Goal: Task Accomplishment & Management: Complete application form

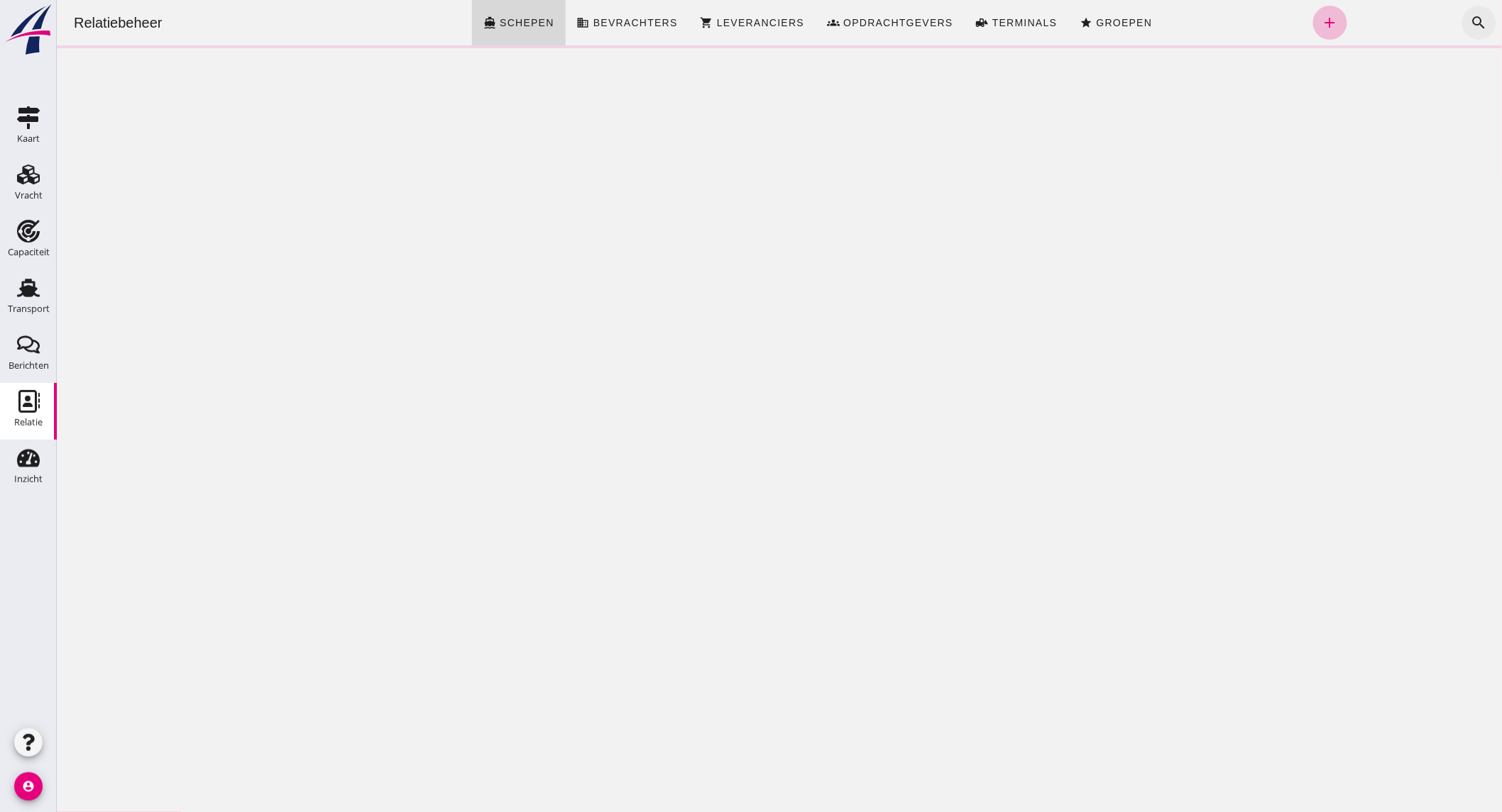
click at [1470, 20] on icon "search" at bounding box center [1477, 22] width 17 height 17
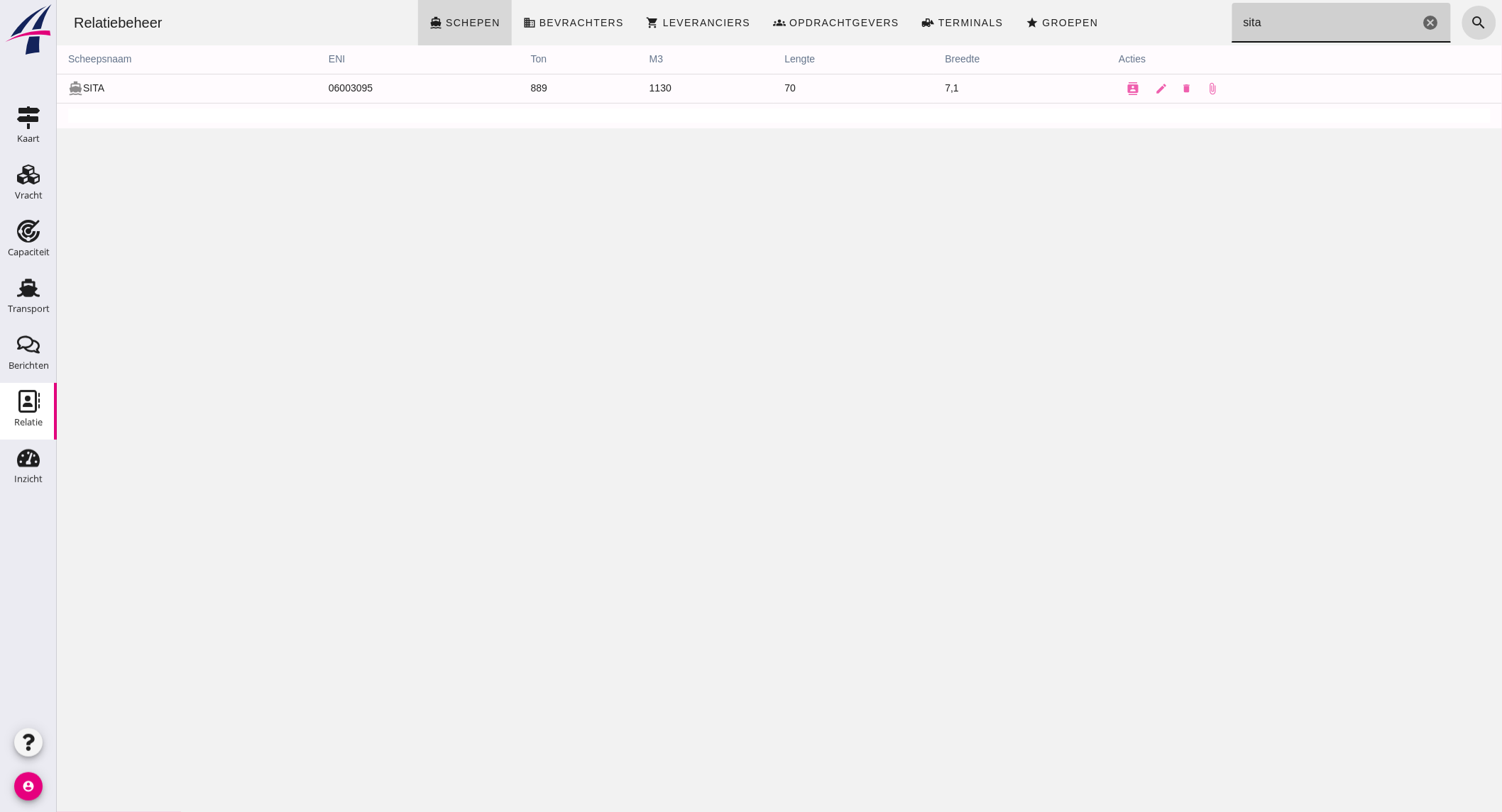
type input "sita"
click at [1126, 92] on icon "contacts" at bounding box center [1131, 88] width 13 height 13
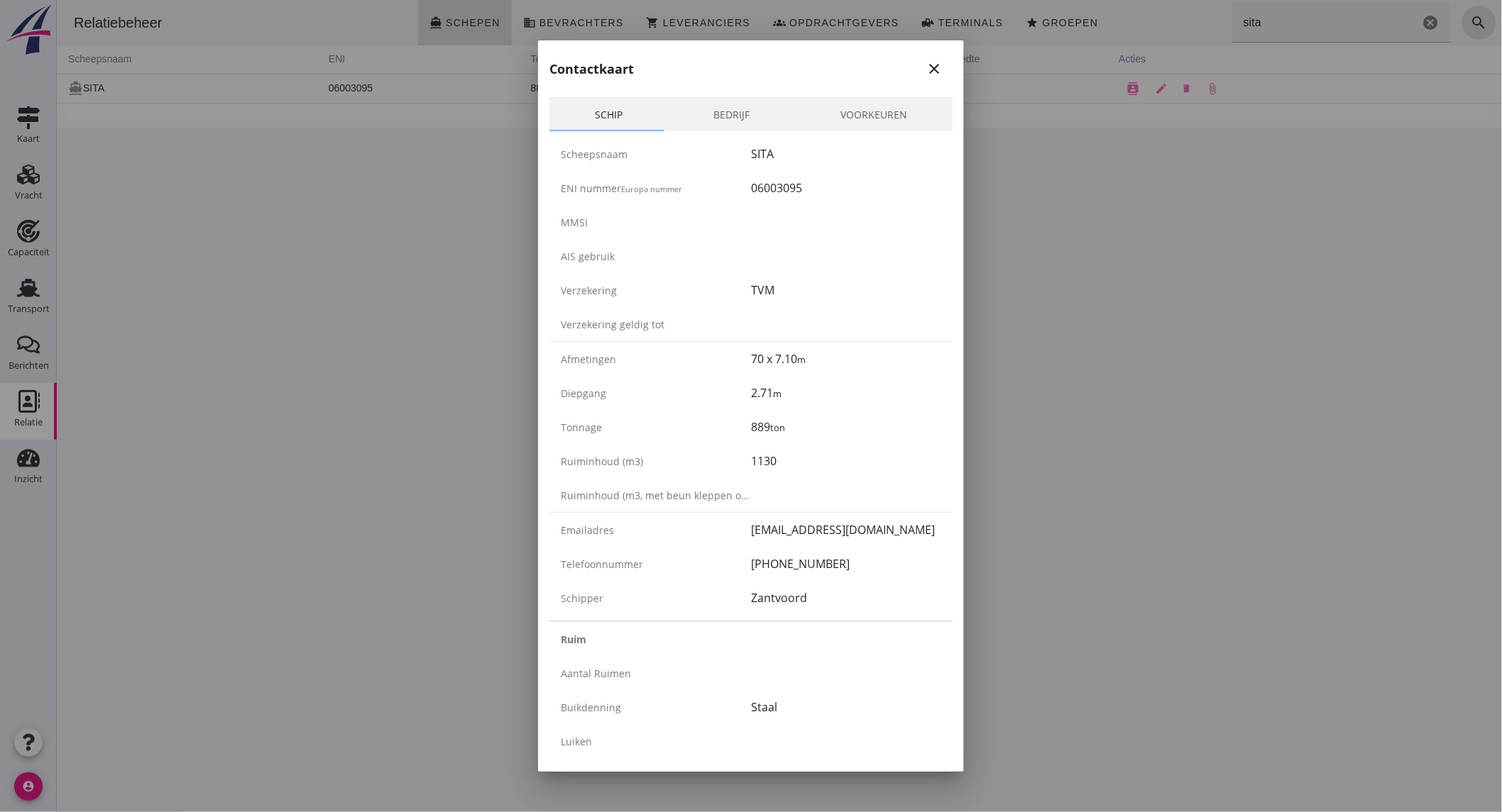
click at [75, 292] on div at bounding box center [751, 406] width 1502 height 812
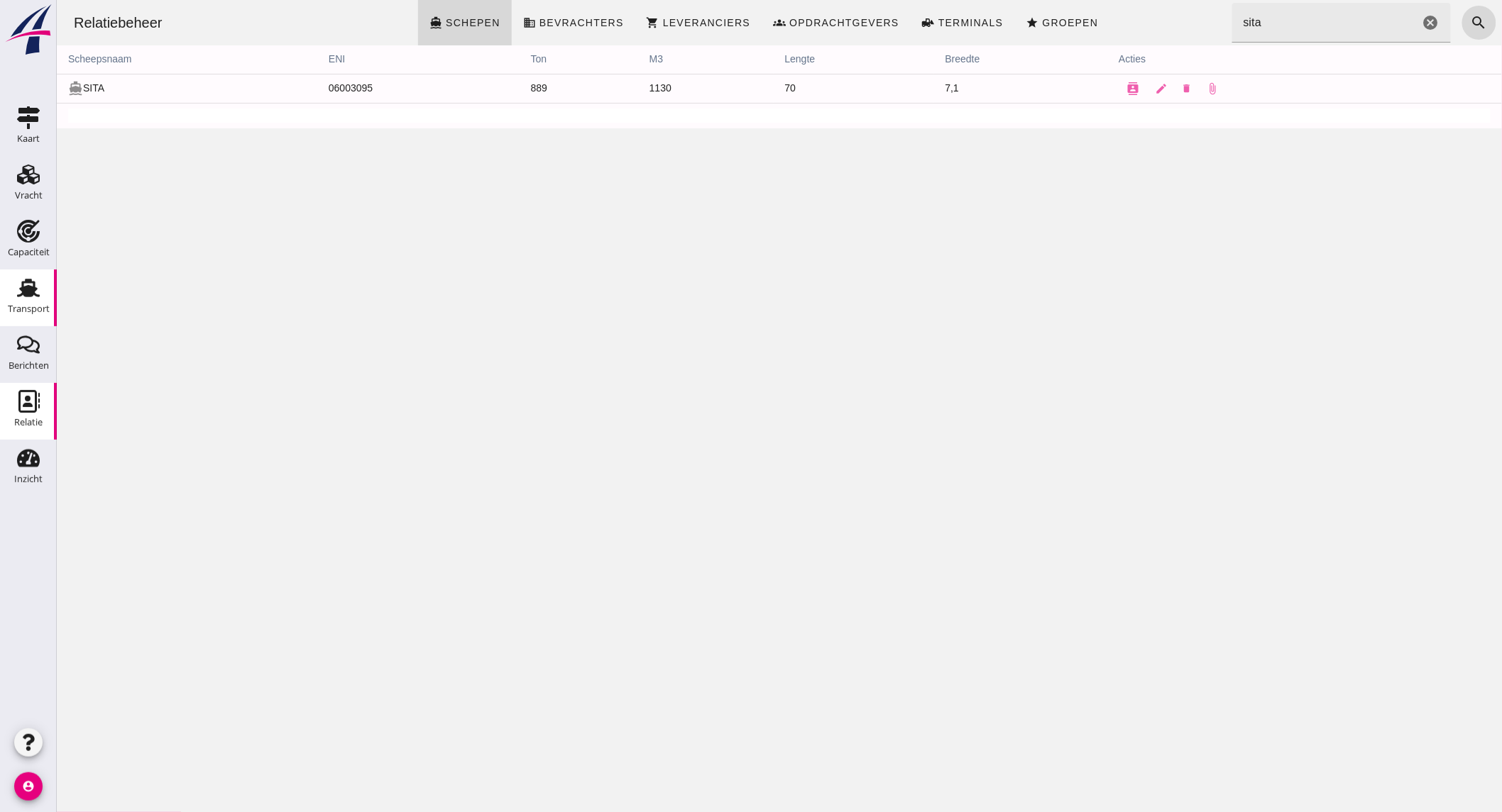
click at [14, 296] on div "Transport" at bounding box center [28, 287] width 34 height 23
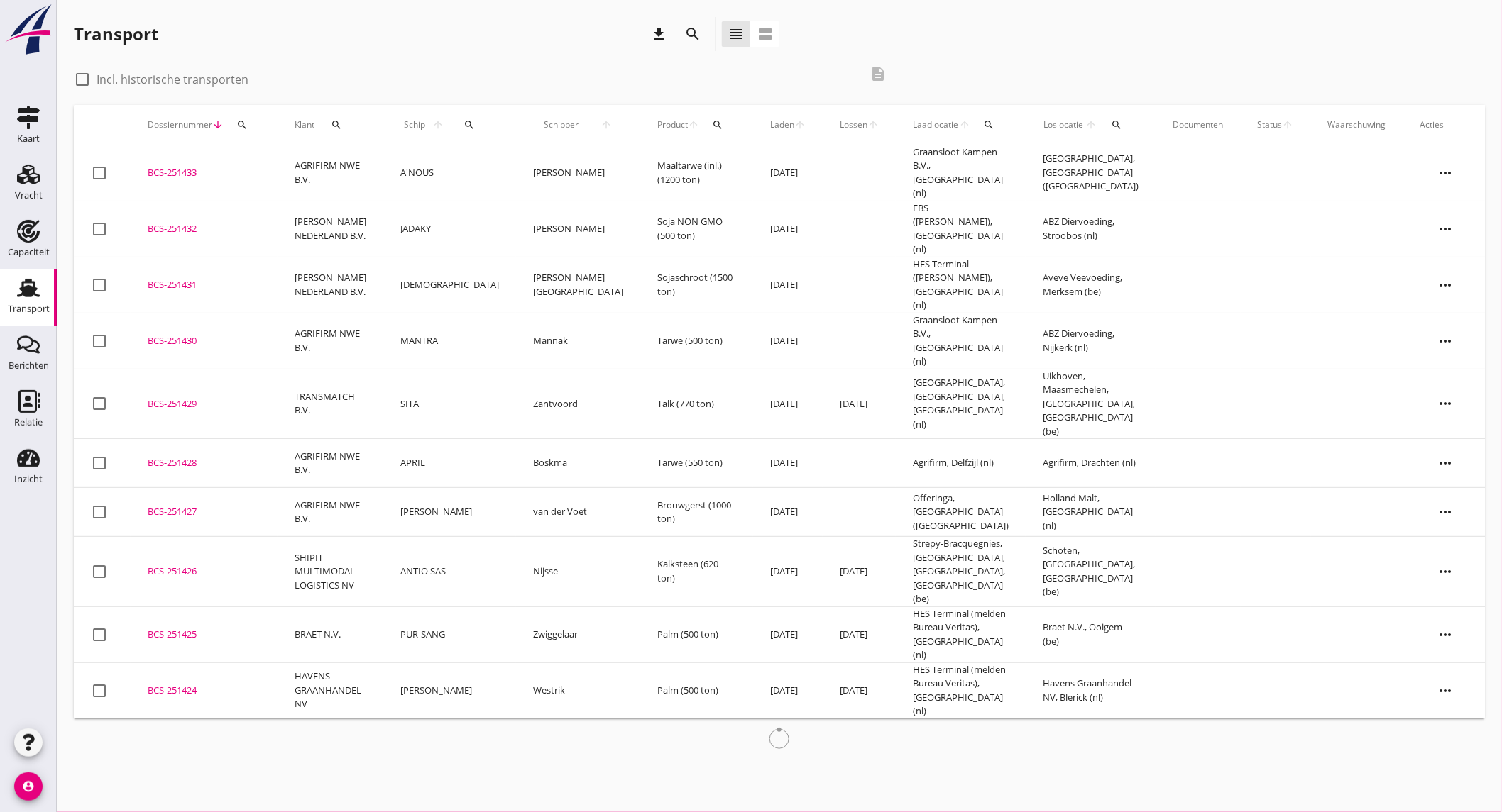
click at [358, 171] on td "AGRIFIRM NWE B.V." at bounding box center [331, 173] width 106 height 56
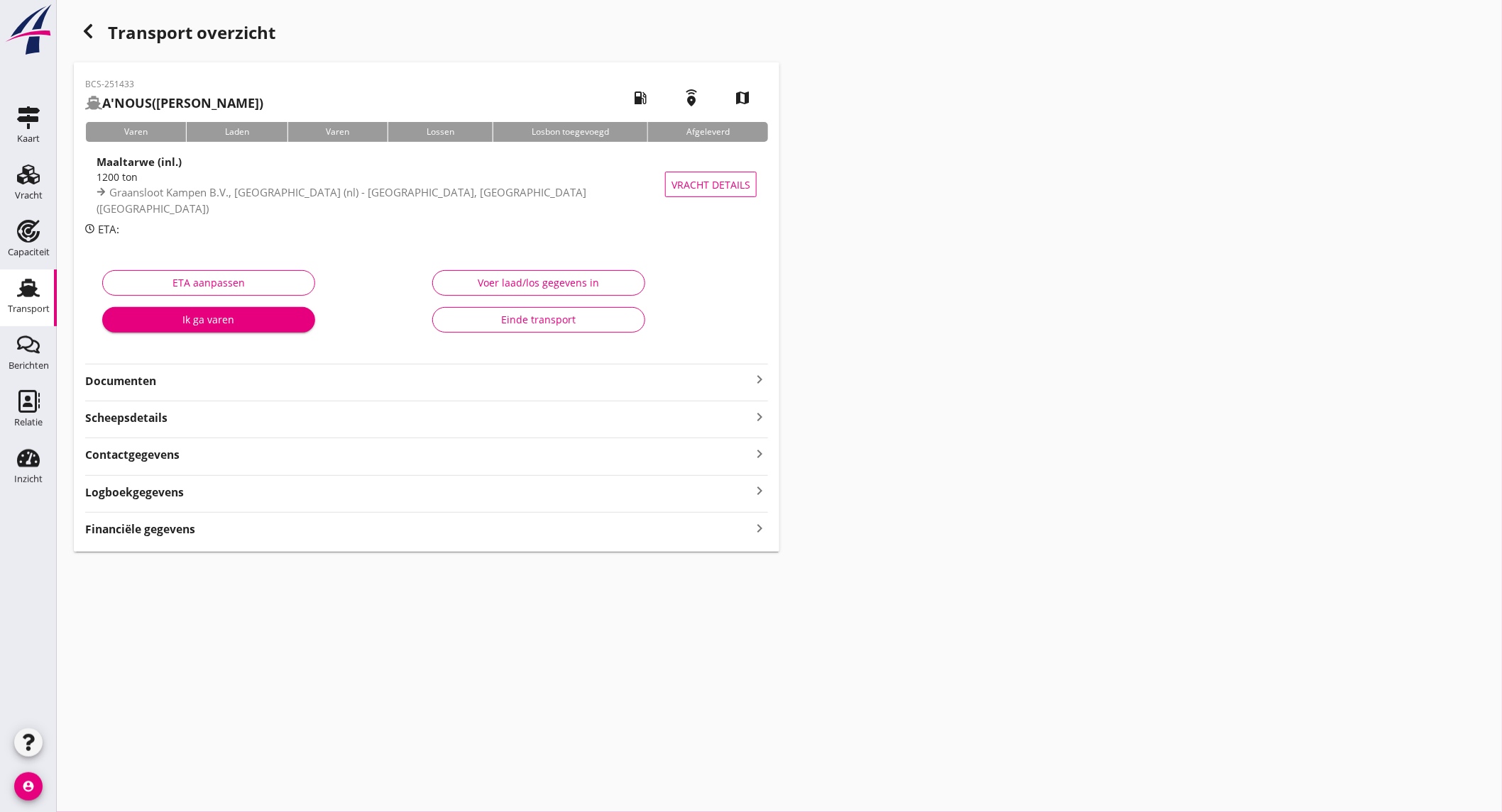
click at [242, 388] on strong "Documenten" at bounding box center [418, 381] width 665 height 17
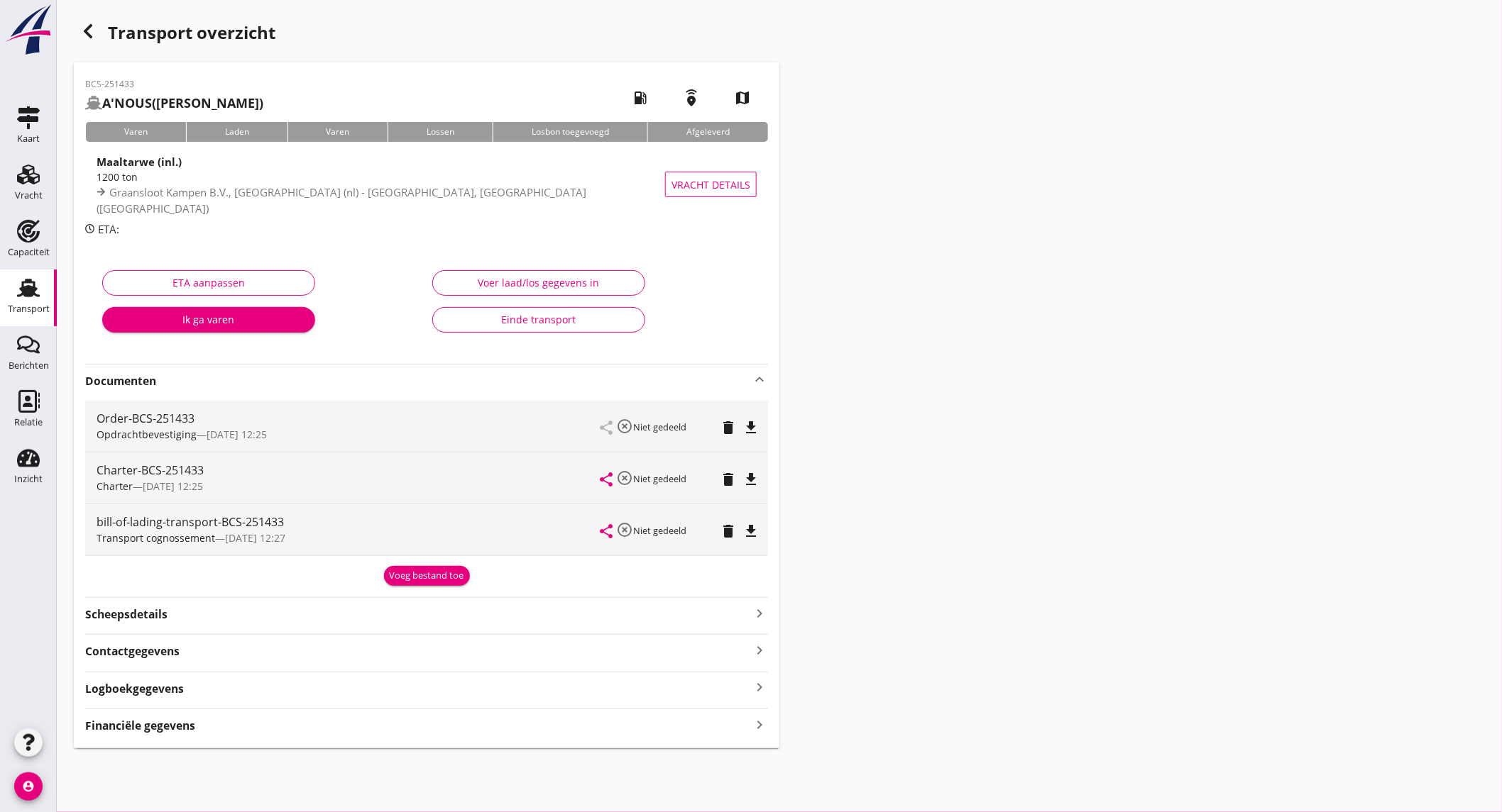
click at [757, 476] on icon "file_download" at bounding box center [751, 479] width 17 height 17
click at [14, 234] on div "Capaciteit" at bounding box center [28, 230] width 34 height 23
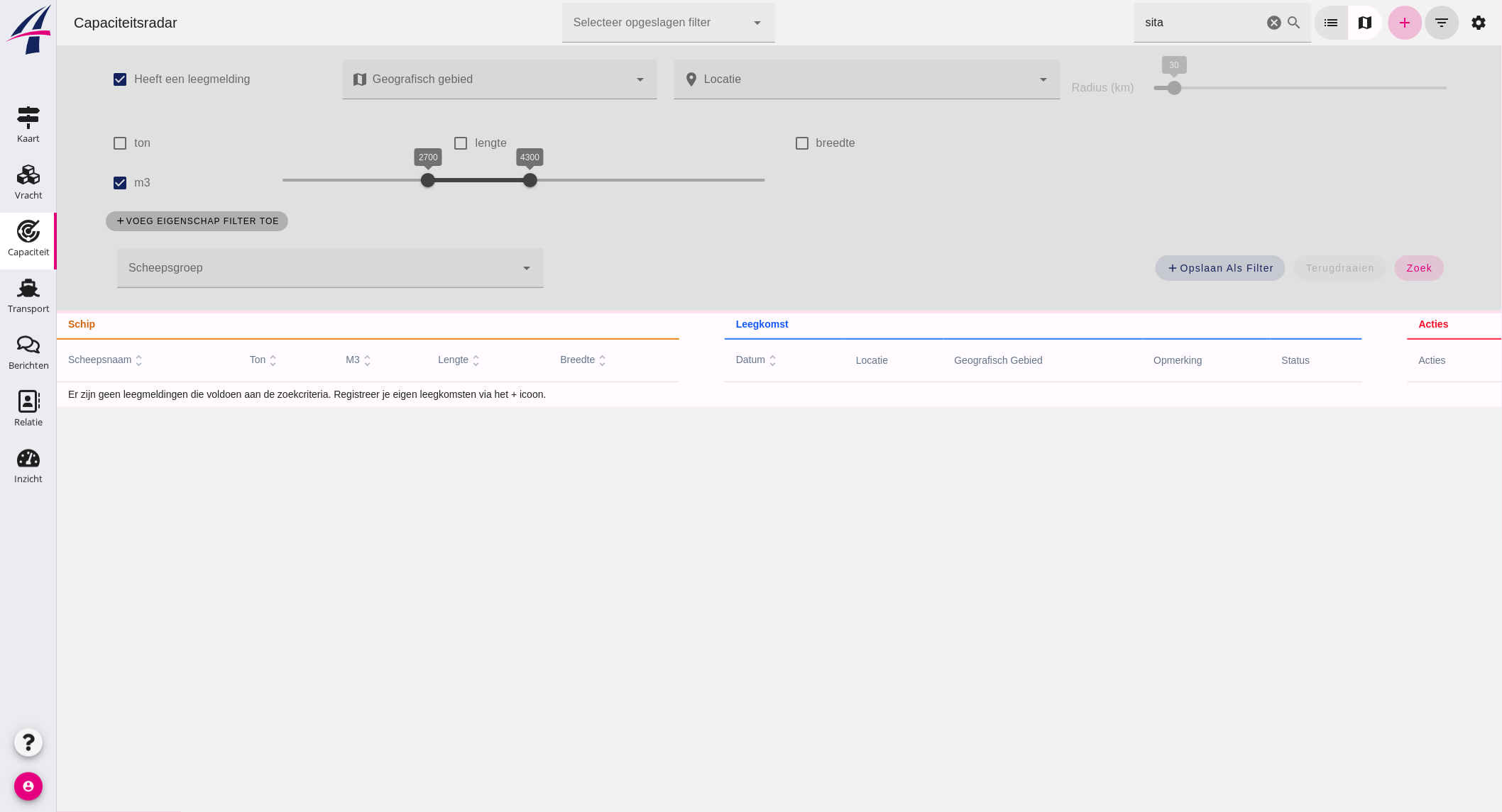
click at [1396, 17] on icon "add" at bounding box center [1404, 22] width 17 height 17
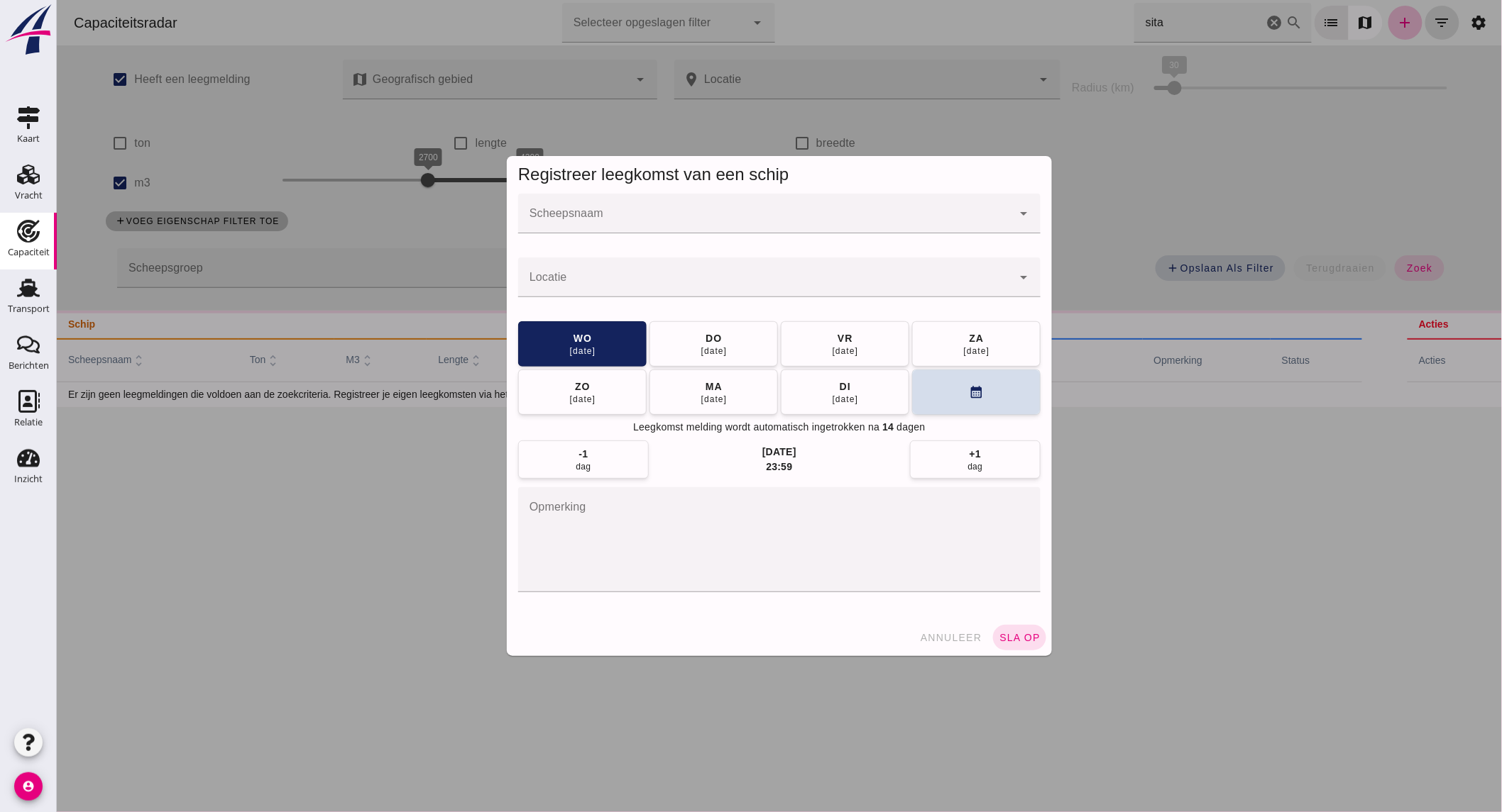
click at [861, 218] on input "Scheepsnaam" at bounding box center [763, 220] width 493 height 17
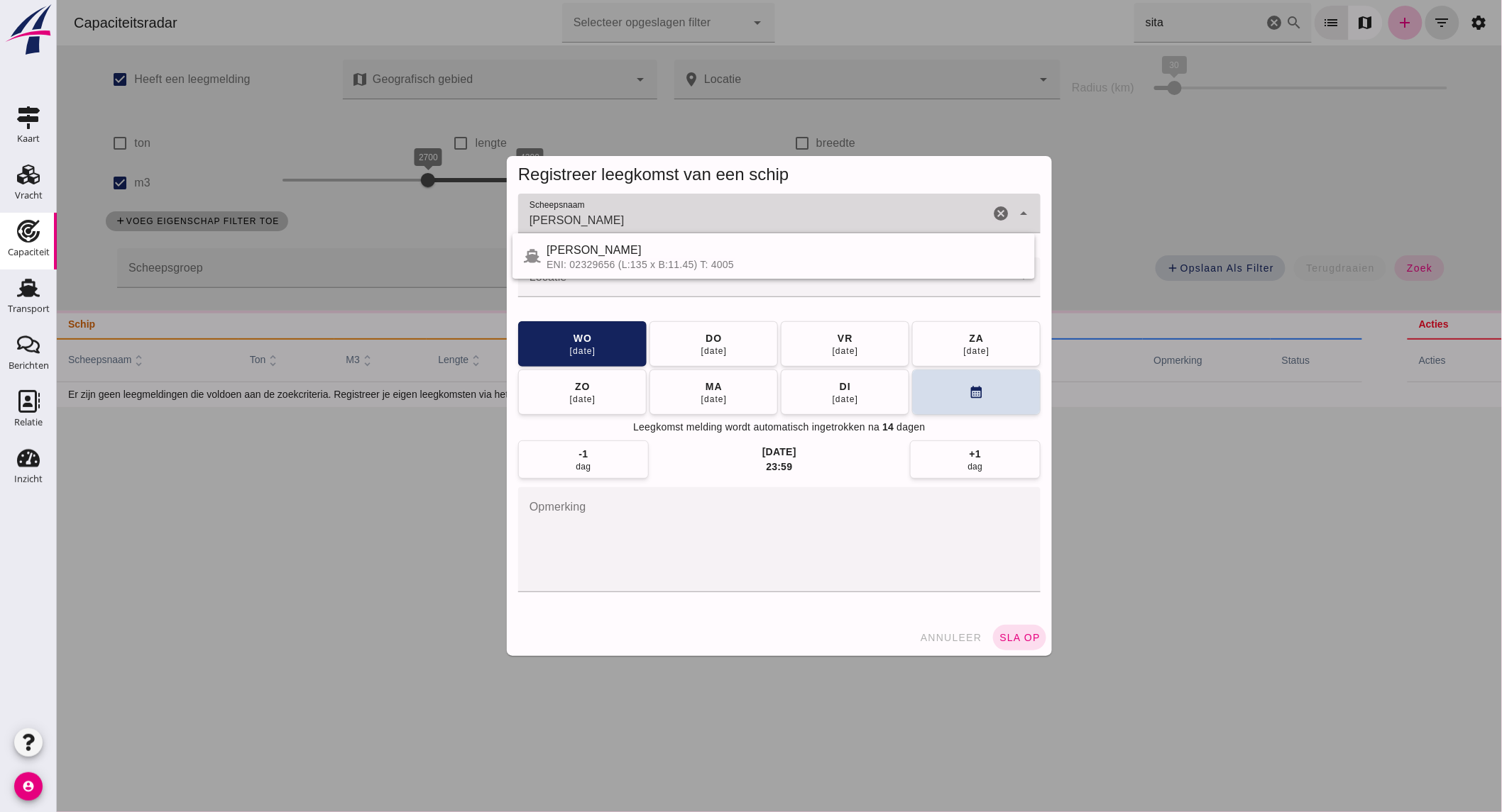
click at [688, 256] on div "JANNA MARIA III" at bounding box center [784, 250] width 477 height 17
type input "JANNA MARIA III"
click at [663, 279] on input "Locatie" at bounding box center [763, 283] width 493 height 17
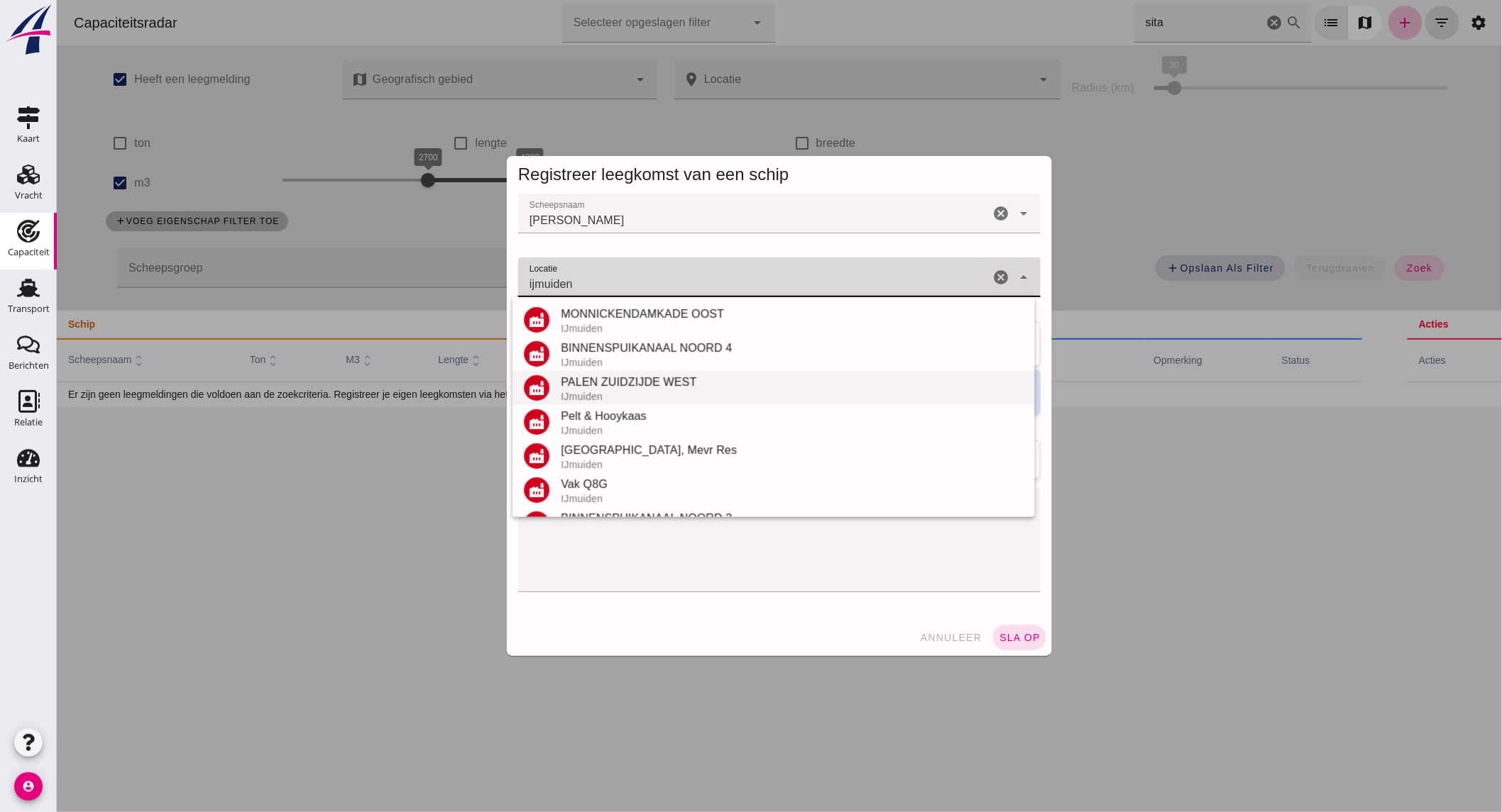
scroll to position [166, 0]
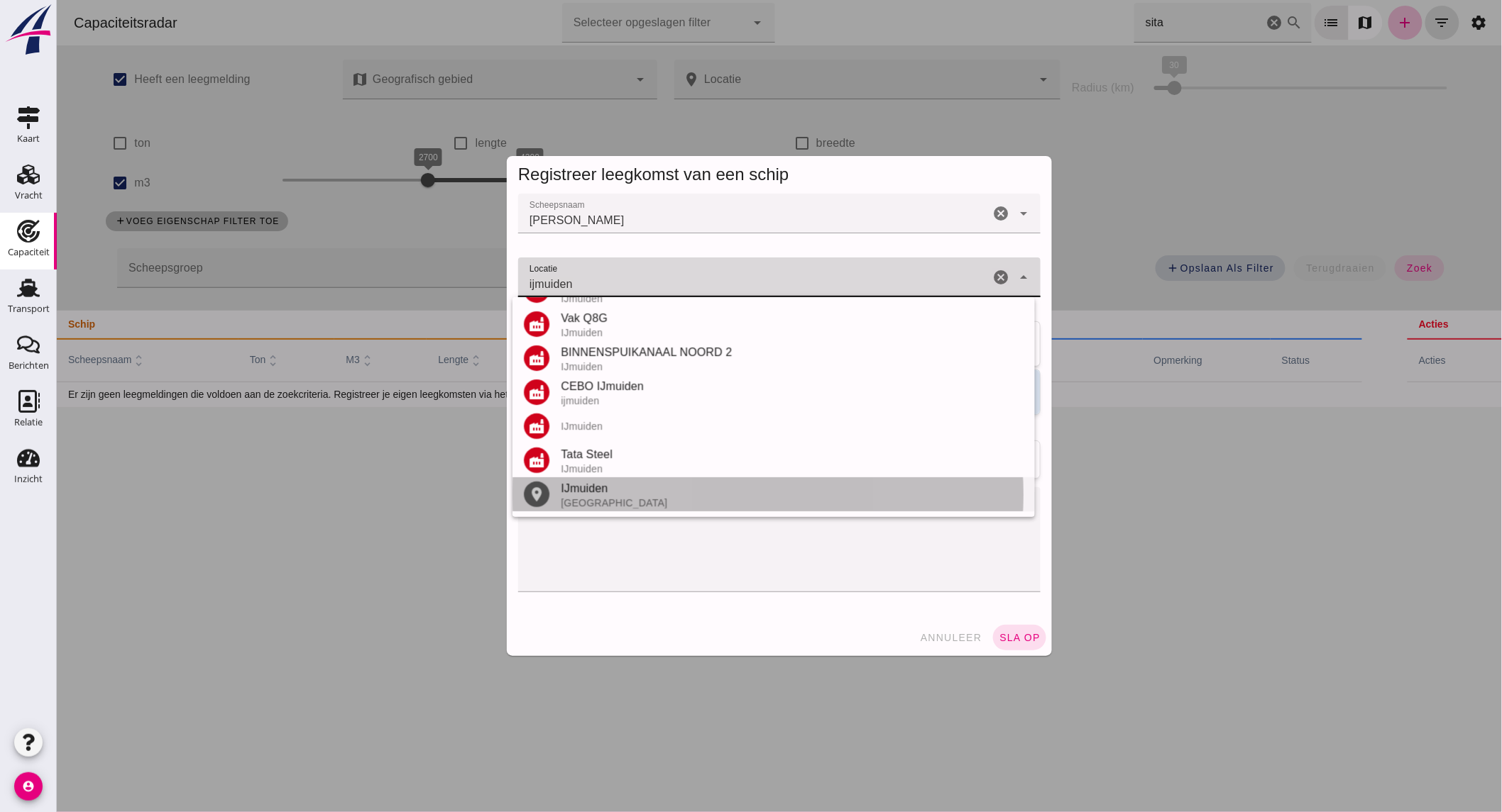
click at [635, 497] on div "Nederland" at bounding box center [792, 503] width 463 height 12
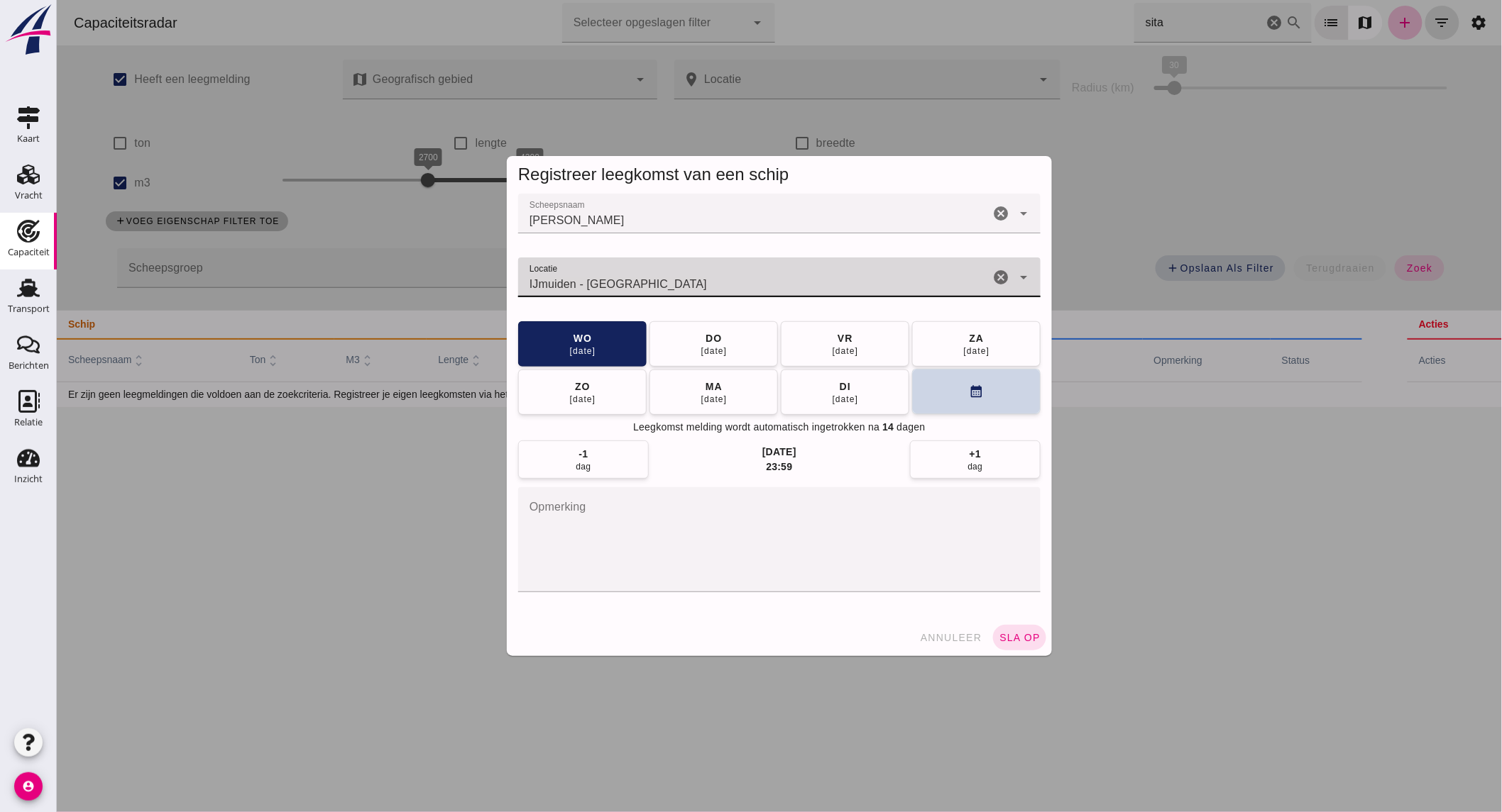
type input "IJmuiden - Noord-Holland"
click at [972, 403] on button "calendar_month" at bounding box center [975, 391] width 129 height 45
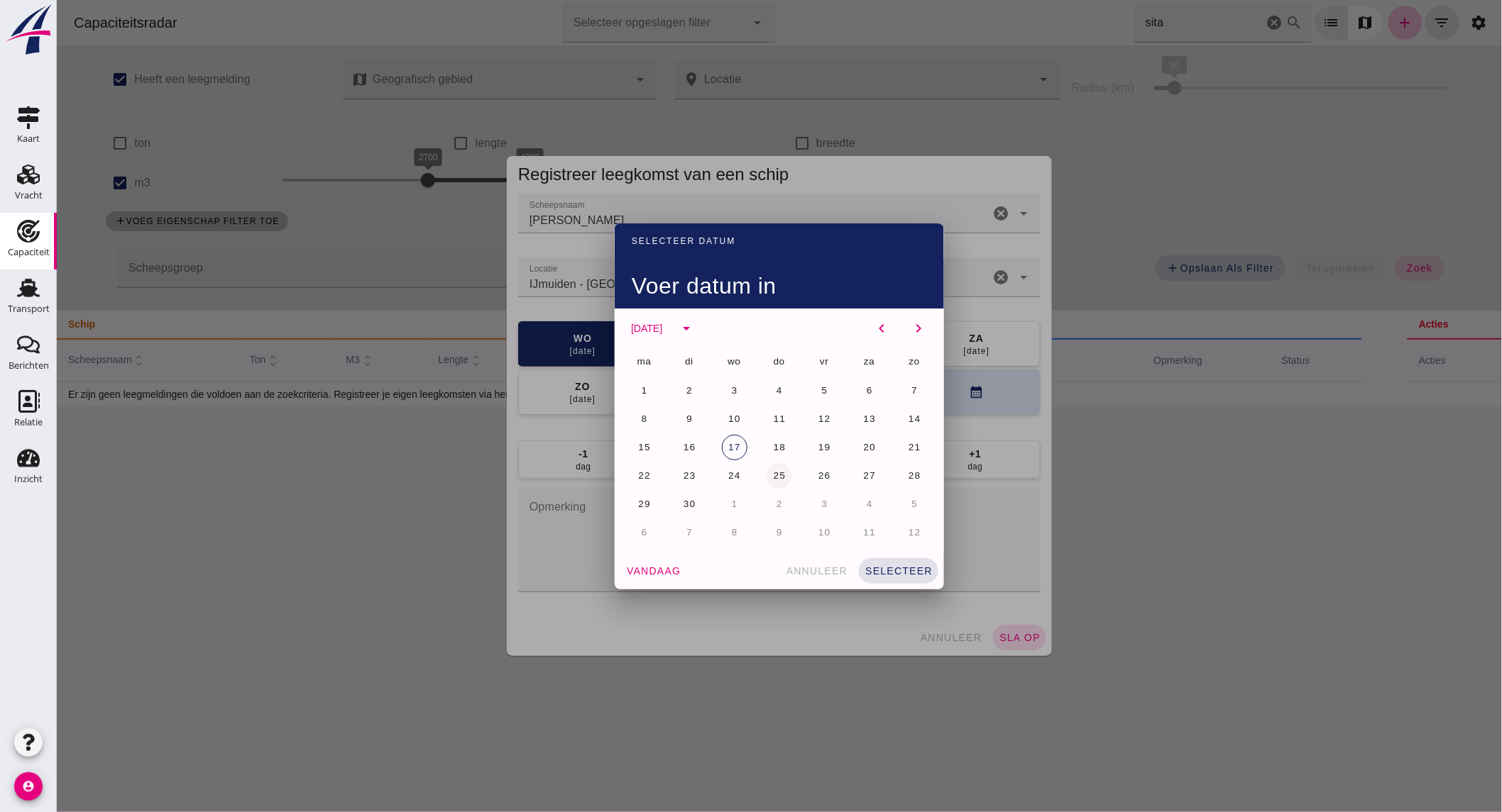
click at [772, 474] on span "25" at bounding box center [779, 476] width 14 height 11
click at [905, 568] on span "selecteer" at bounding box center [897, 571] width 68 height 12
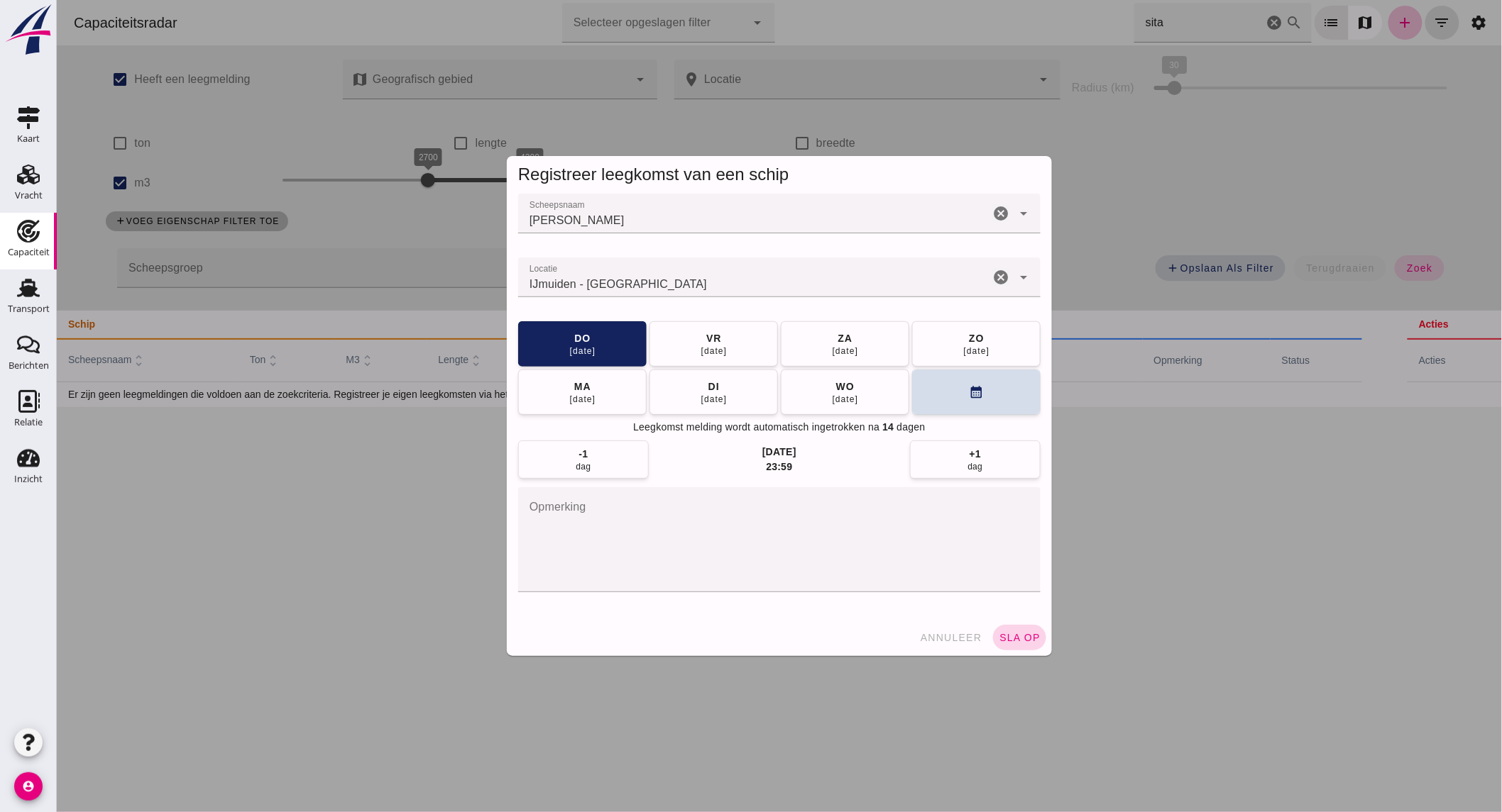
click at [1024, 639] on span "sla op" at bounding box center [1018, 637] width 42 height 12
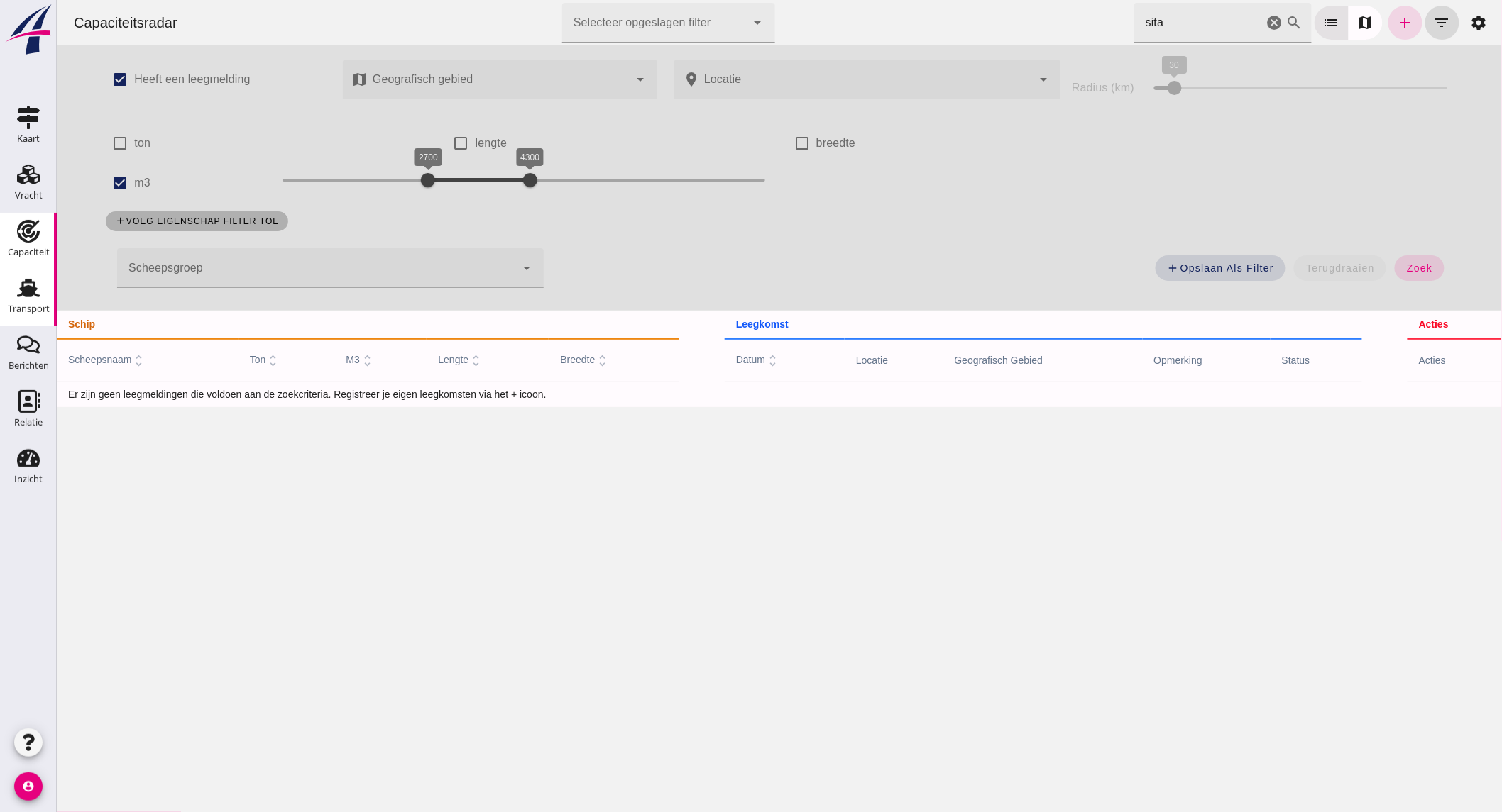
click at [26, 288] on use at bounding box center [27, 287] width 23 height 19
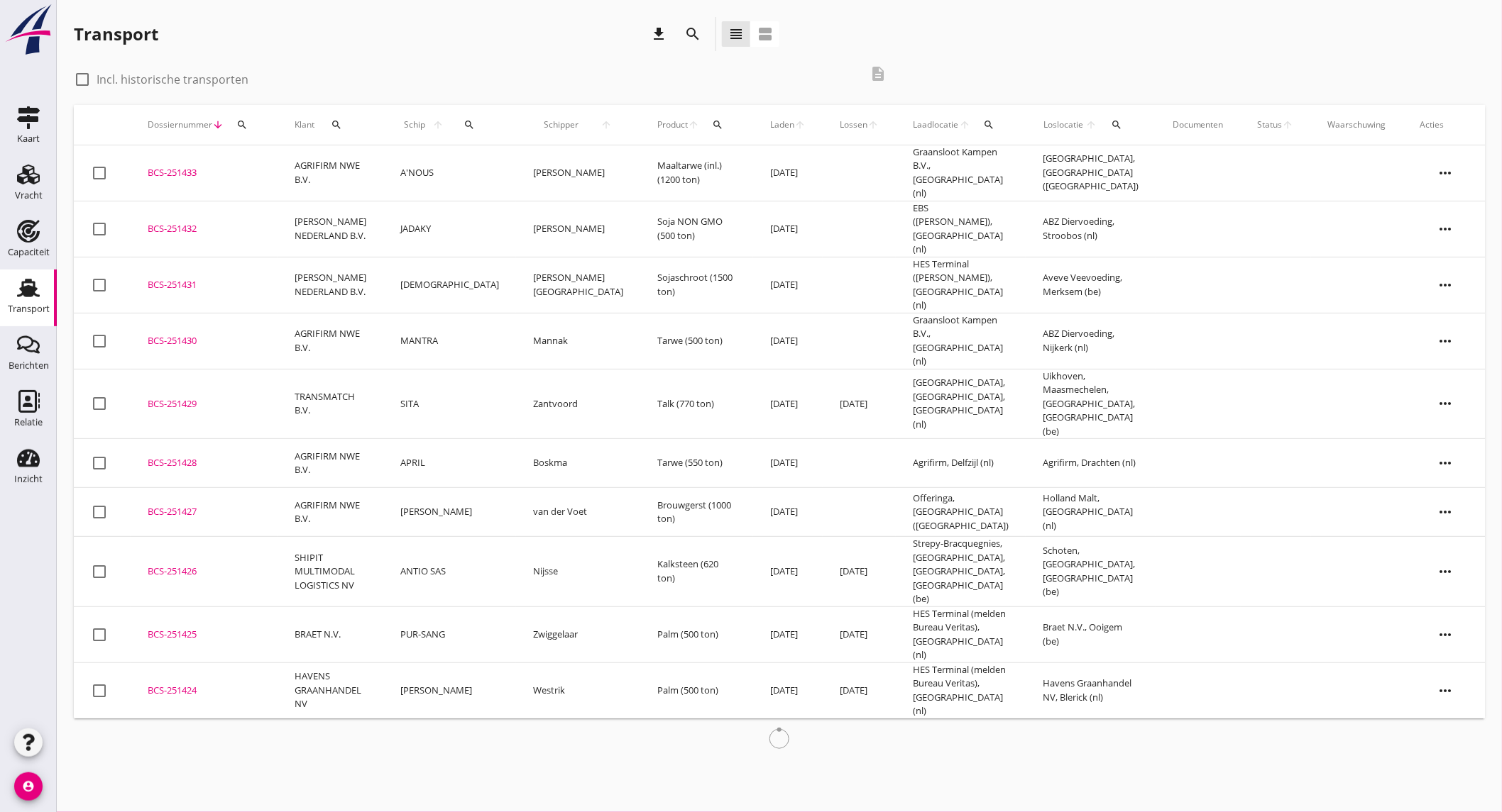
click at [698, 39] on icon "search" at bounding box center [692, 33] width 17 height 17
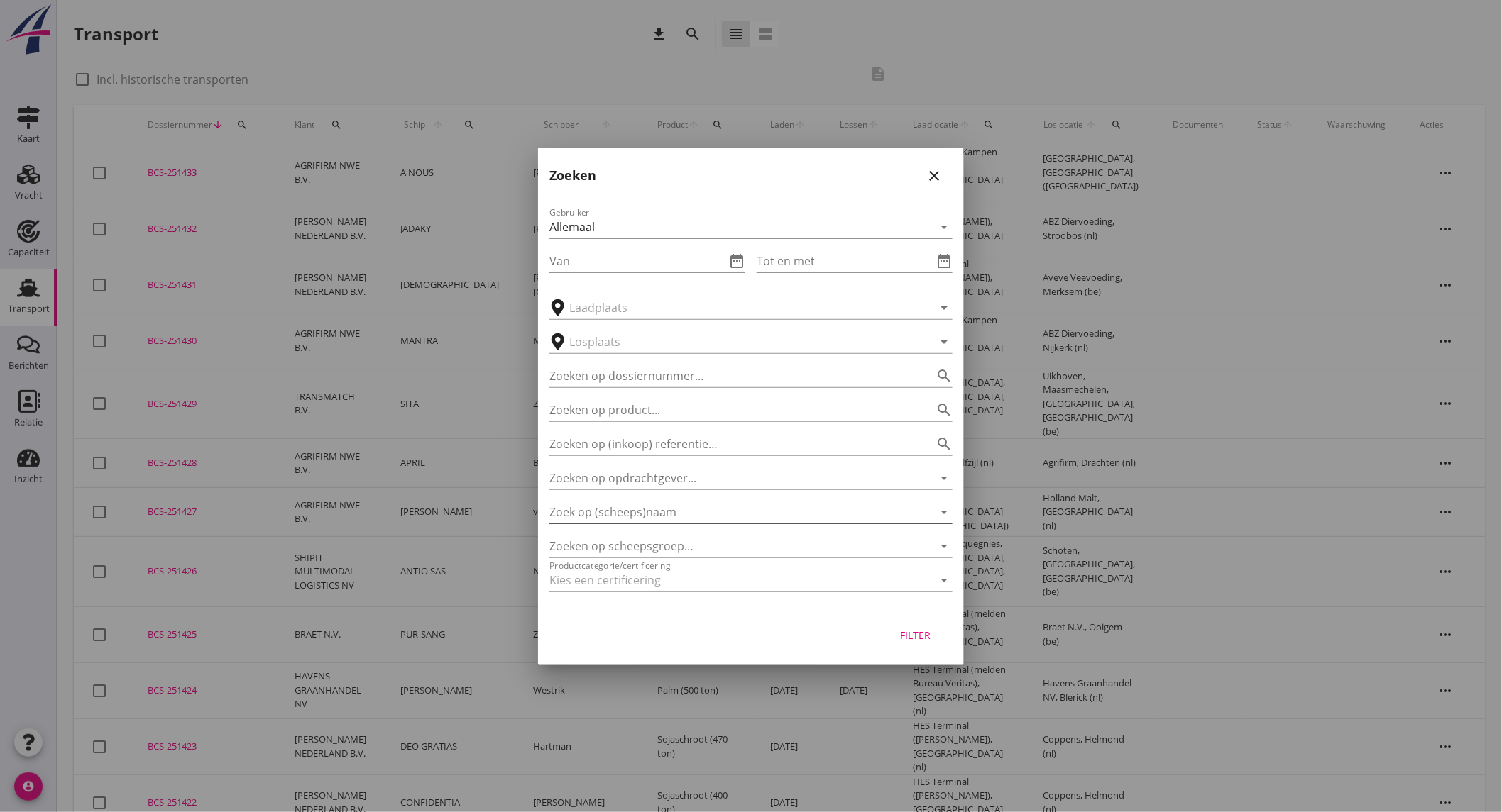
click at [704, 514] on input "Zoek op (scheeps)naam" at bounding box center [731, 512] width 363 height 23
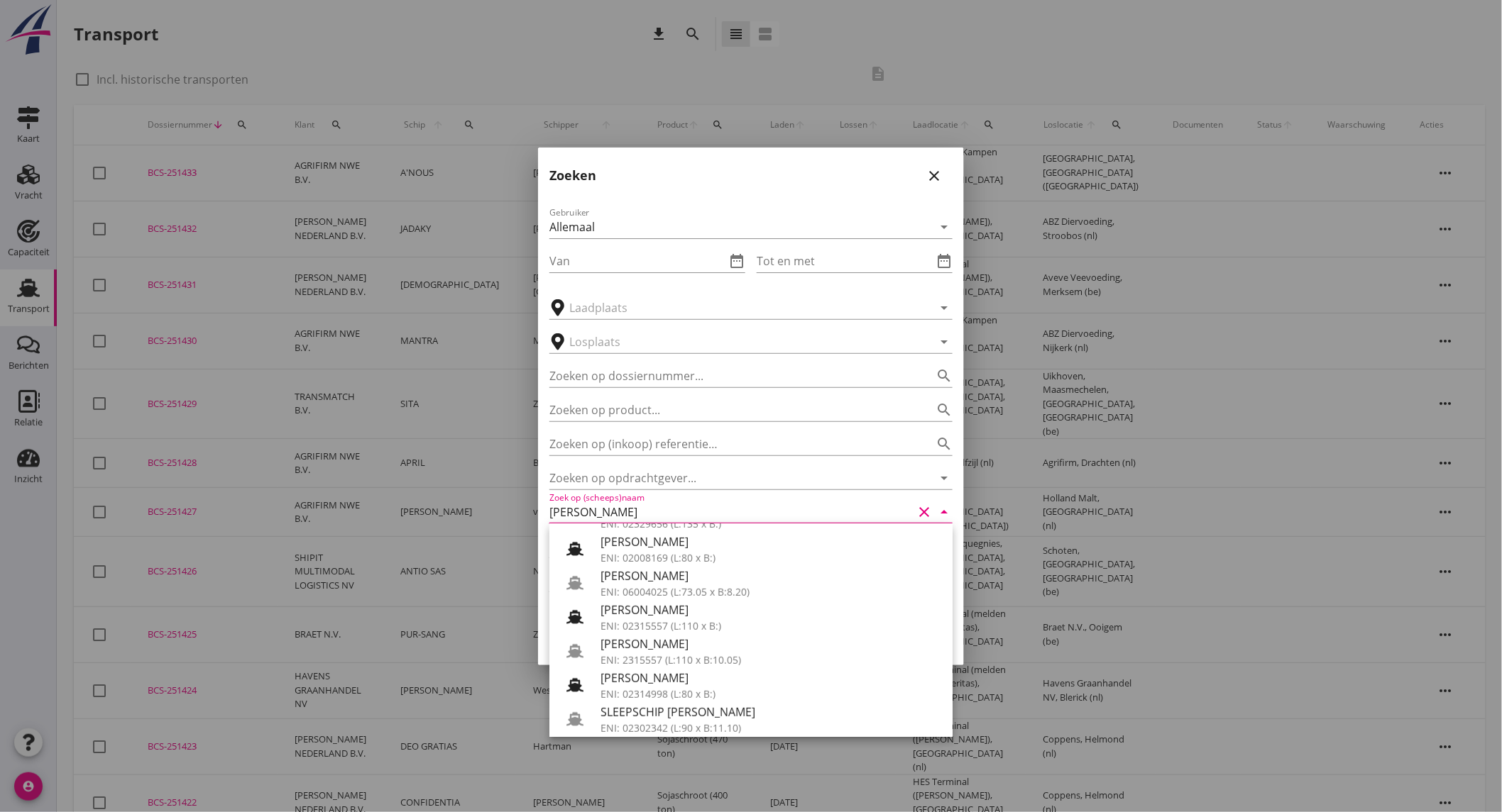
scroll to position [241, 0]
click at [699, 638] on div "[PERSON_NAME]" at bounding box center [770, 638] width 340 height 17
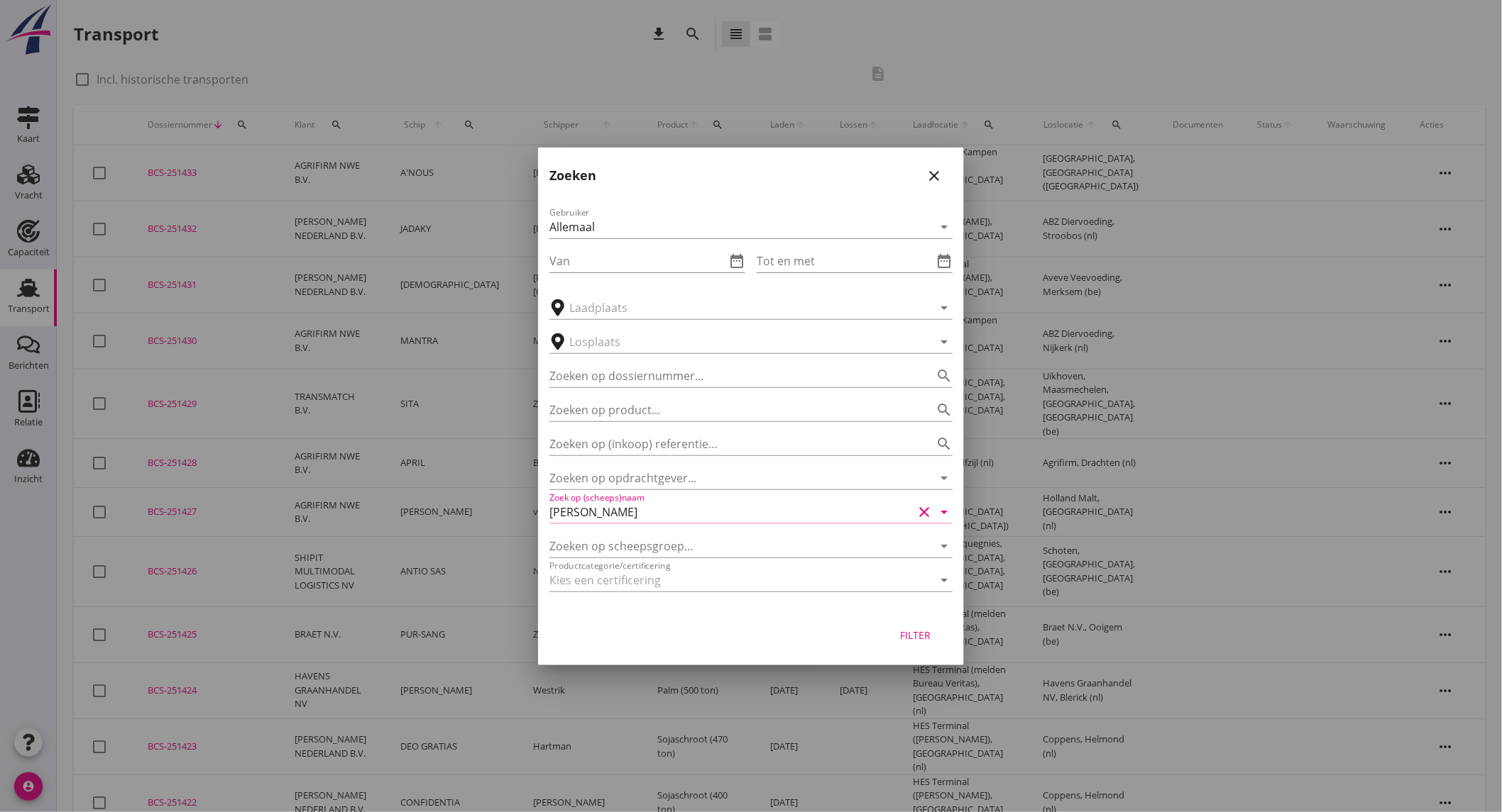
click at [923, 642] on button "Filter" at bounding box center [915, 635] width 63 height 25
type input "[PERSON_NAME]"
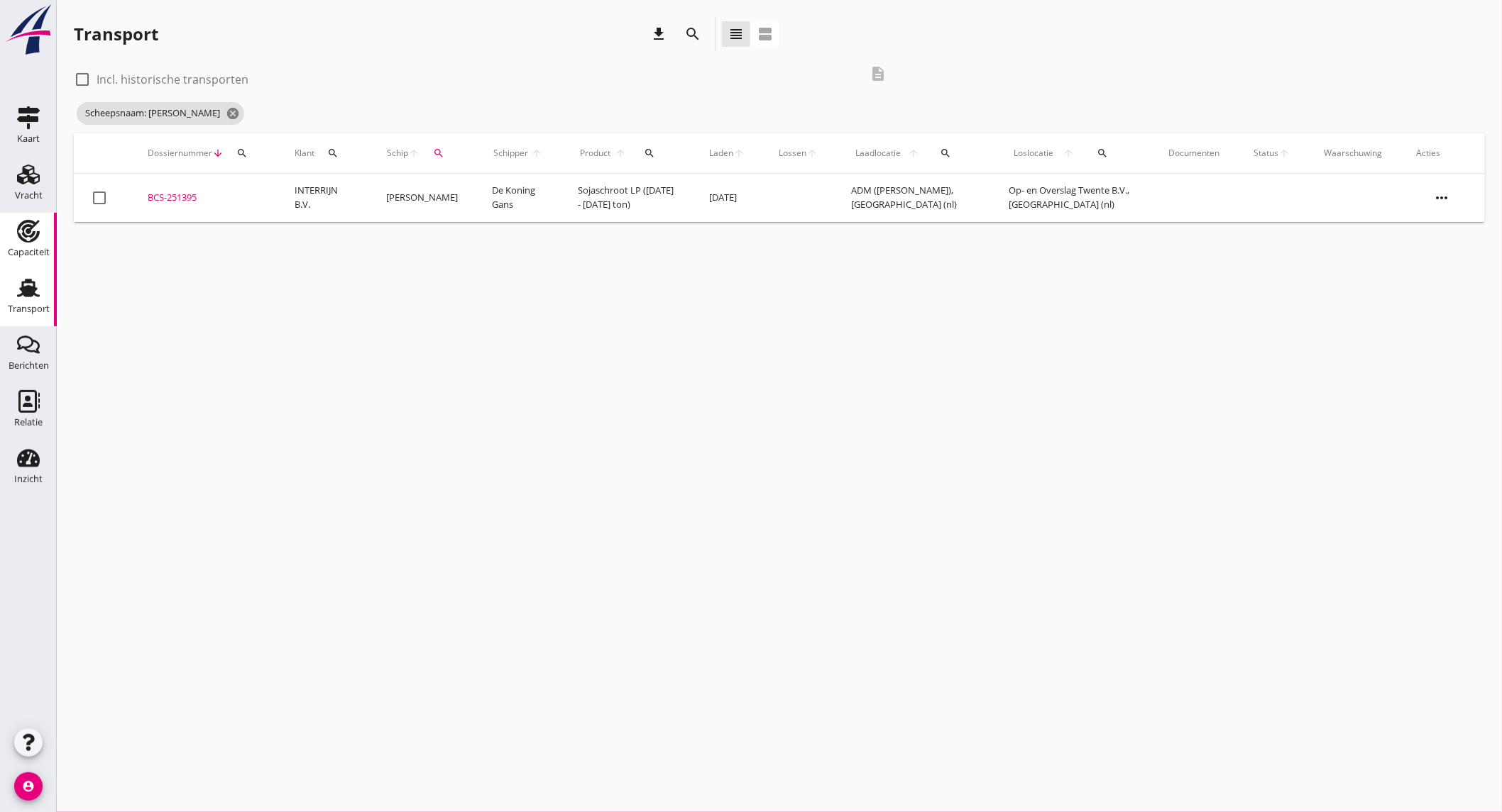
click at [47, 246] on div "Capaciteit" at bounding box center [28, 252] width 42 height 20
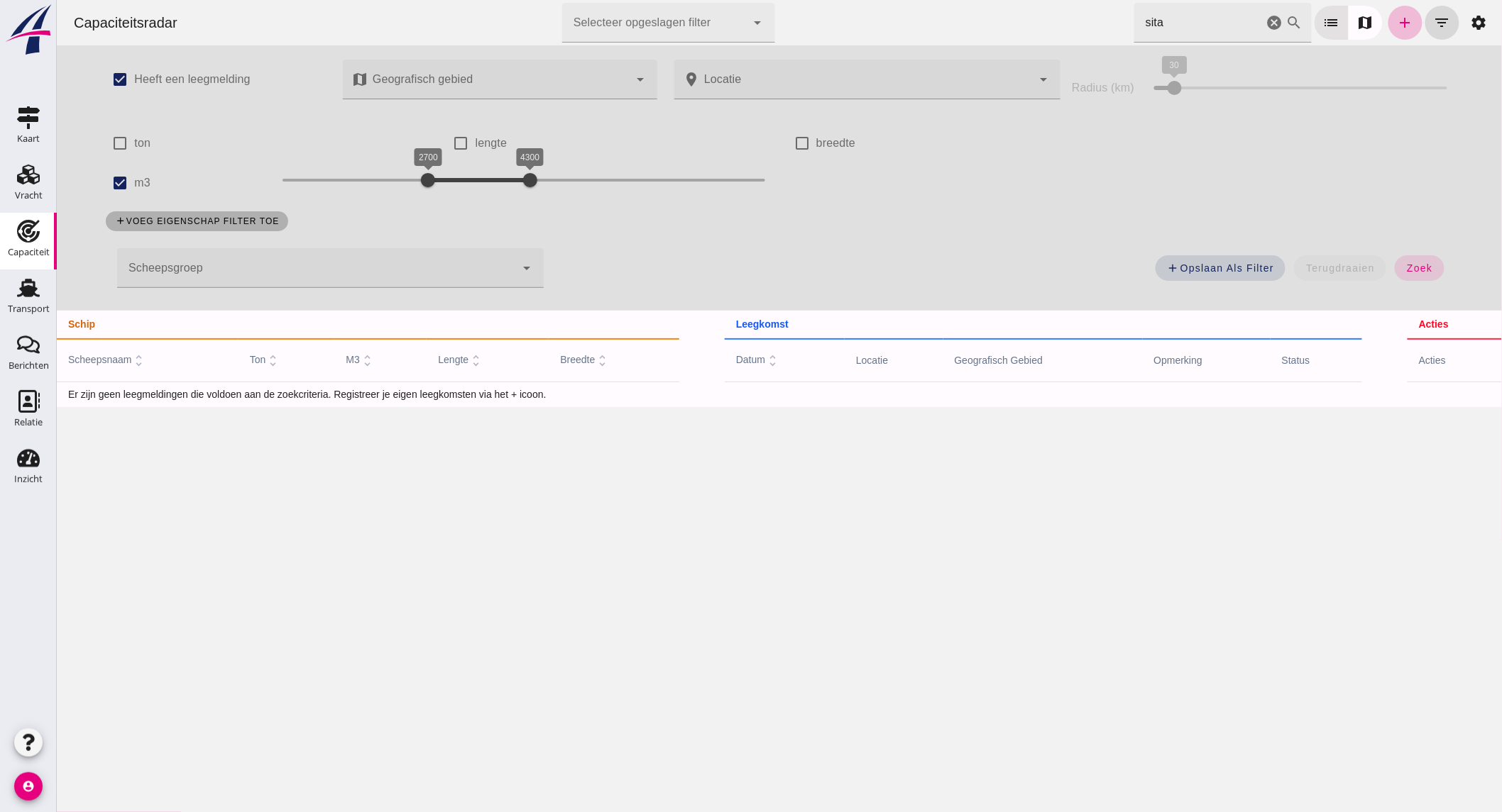
click at [1266, 17] on icon "cancel" at bounding box center [1273, 22] width 17 height 17
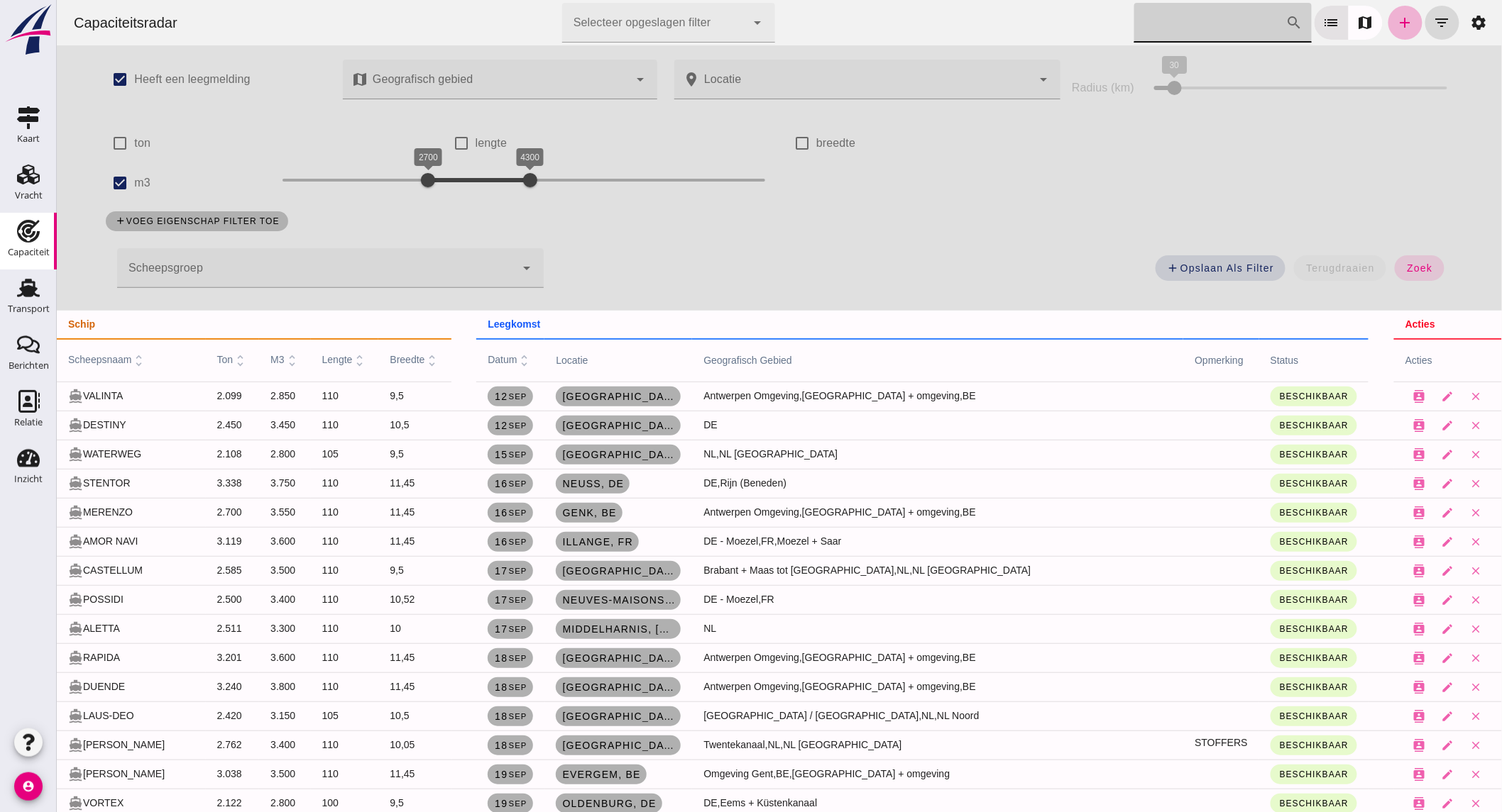
click at [1396, 25] on icon "add" at bounding box center [1404, 22] width 17 height 17
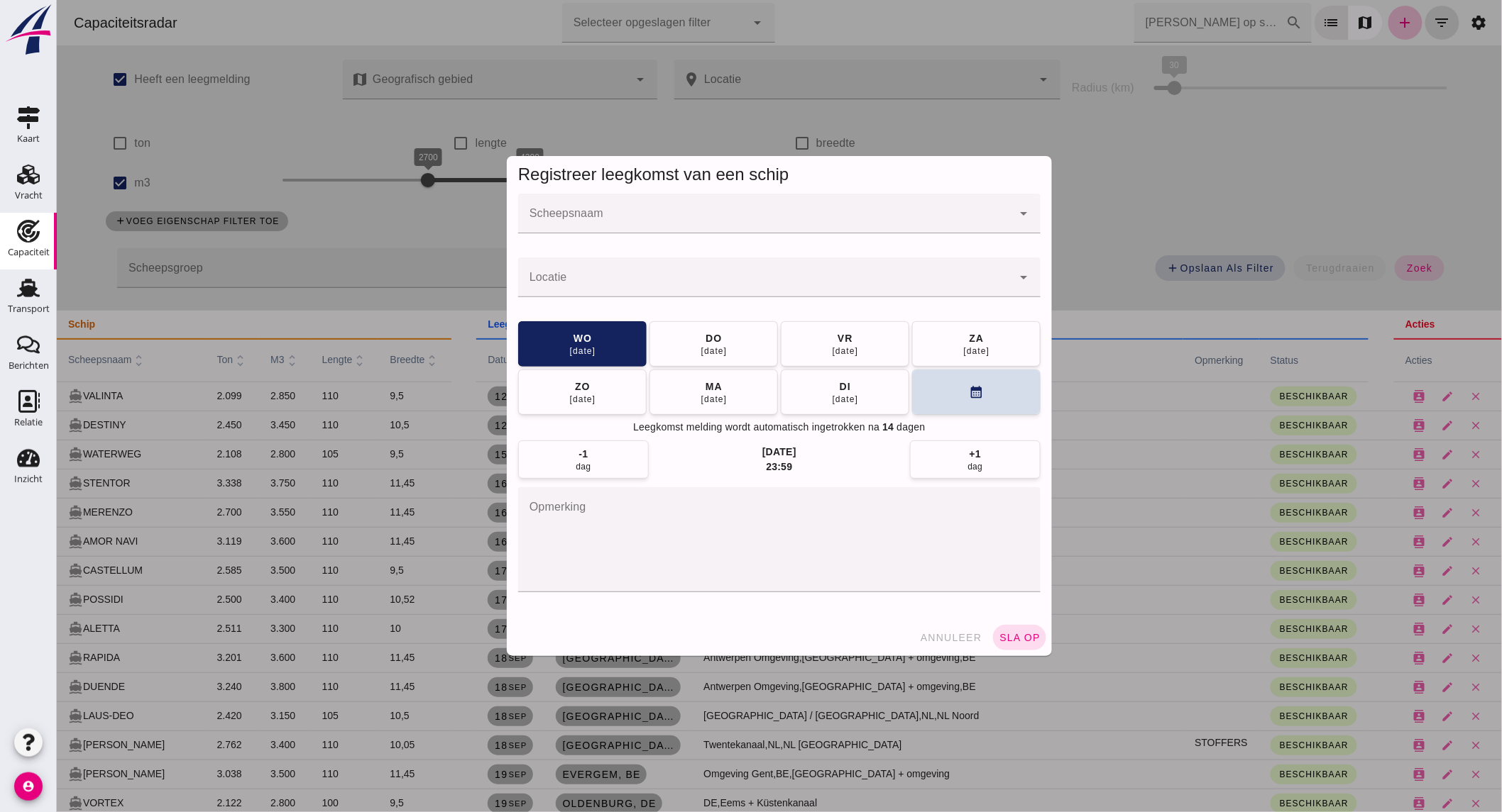
click at [627, 219] on input "Scheepsnaam" at bounding box center [763, 220] width 493 height 17
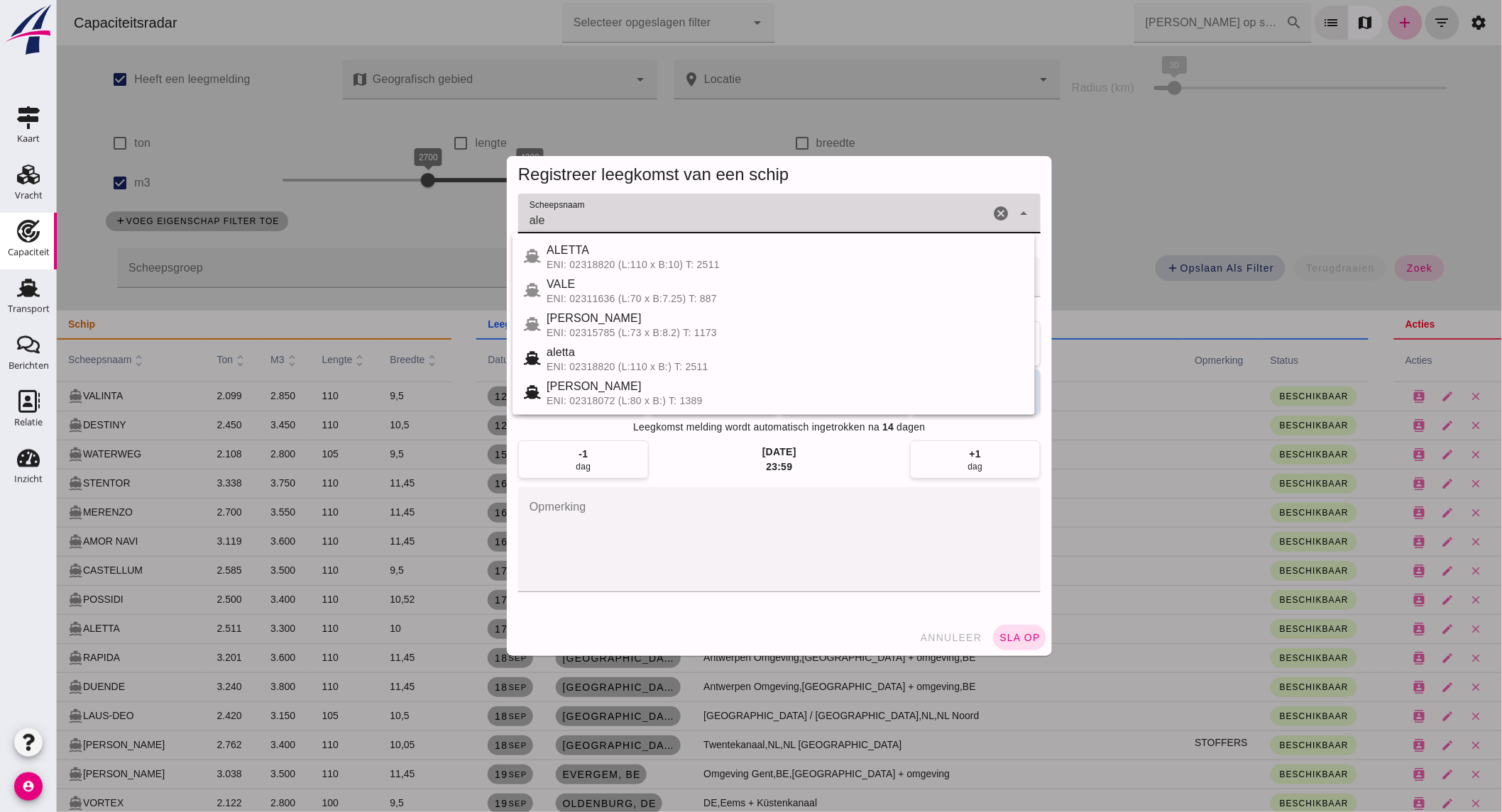
type input "ale"
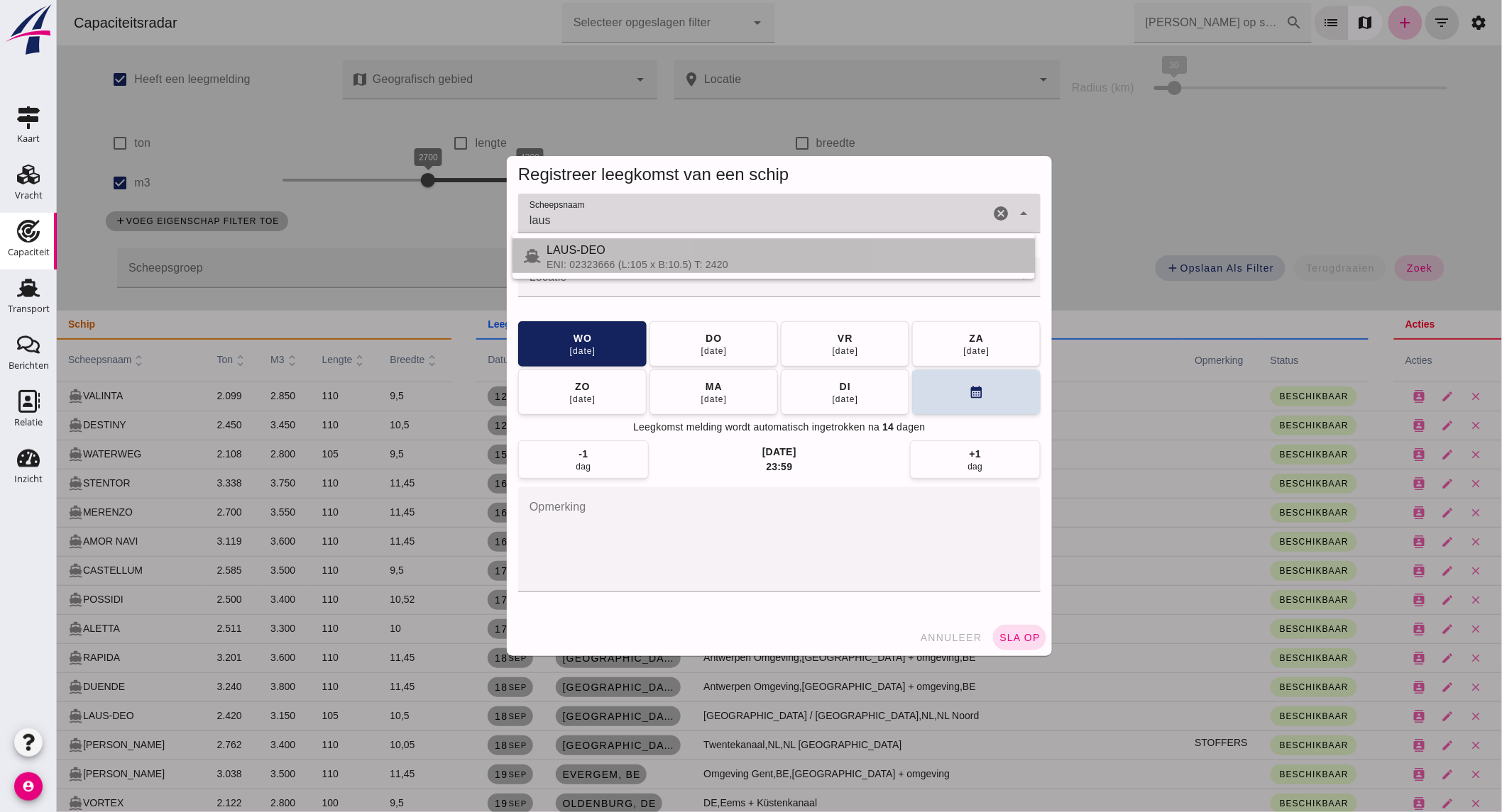
click at [855, 259] on div "ENI: 02323666 (L:105 x B:10.5) T: 2420" at bounding box center [784, 265] width 477 height 12
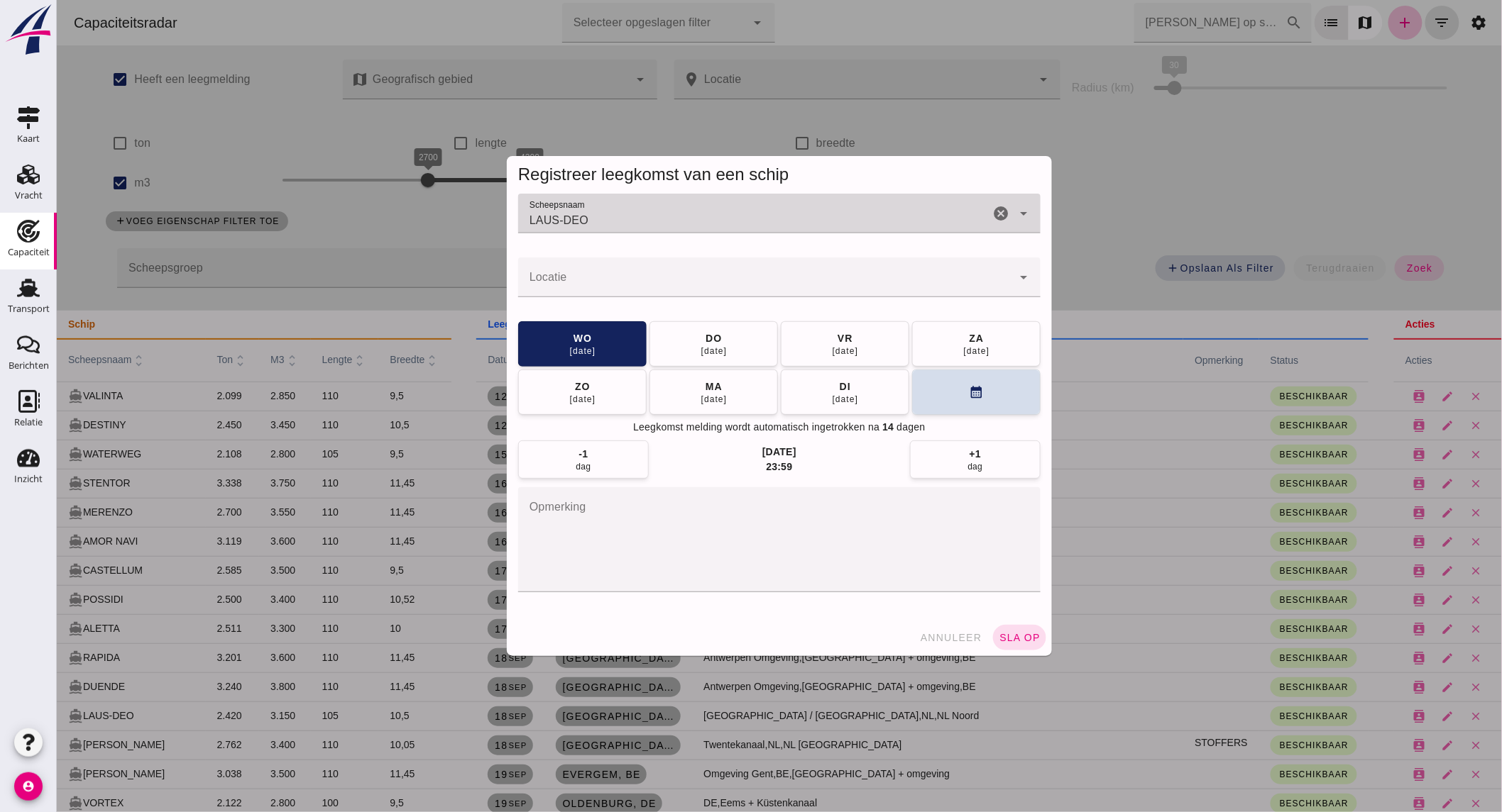
type input "LAUS-DEO"
click at [850, 280] on input "Locatie" at bounding box center [763, 283] width 493 height 17
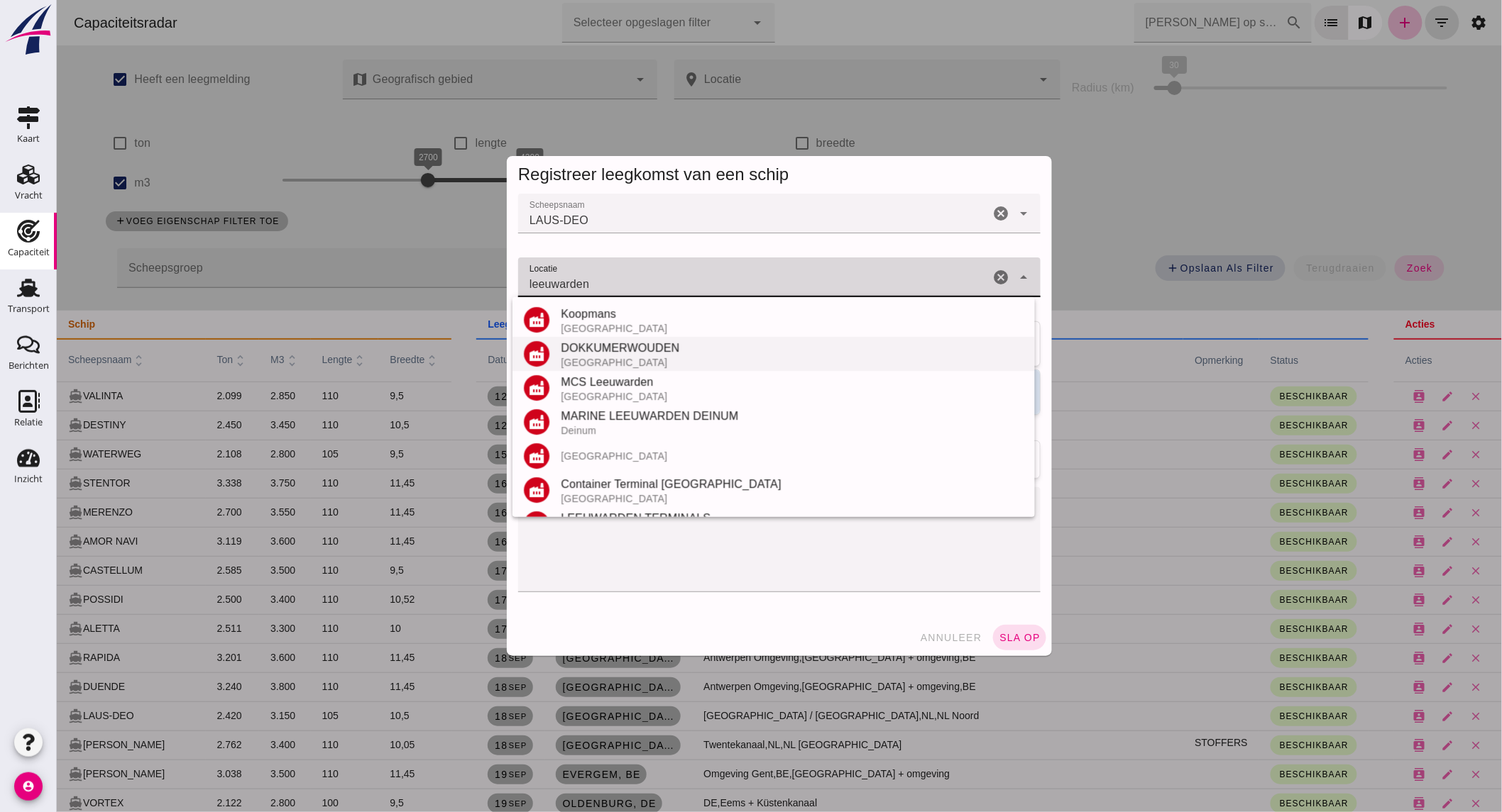
scroll to position [131, 0]
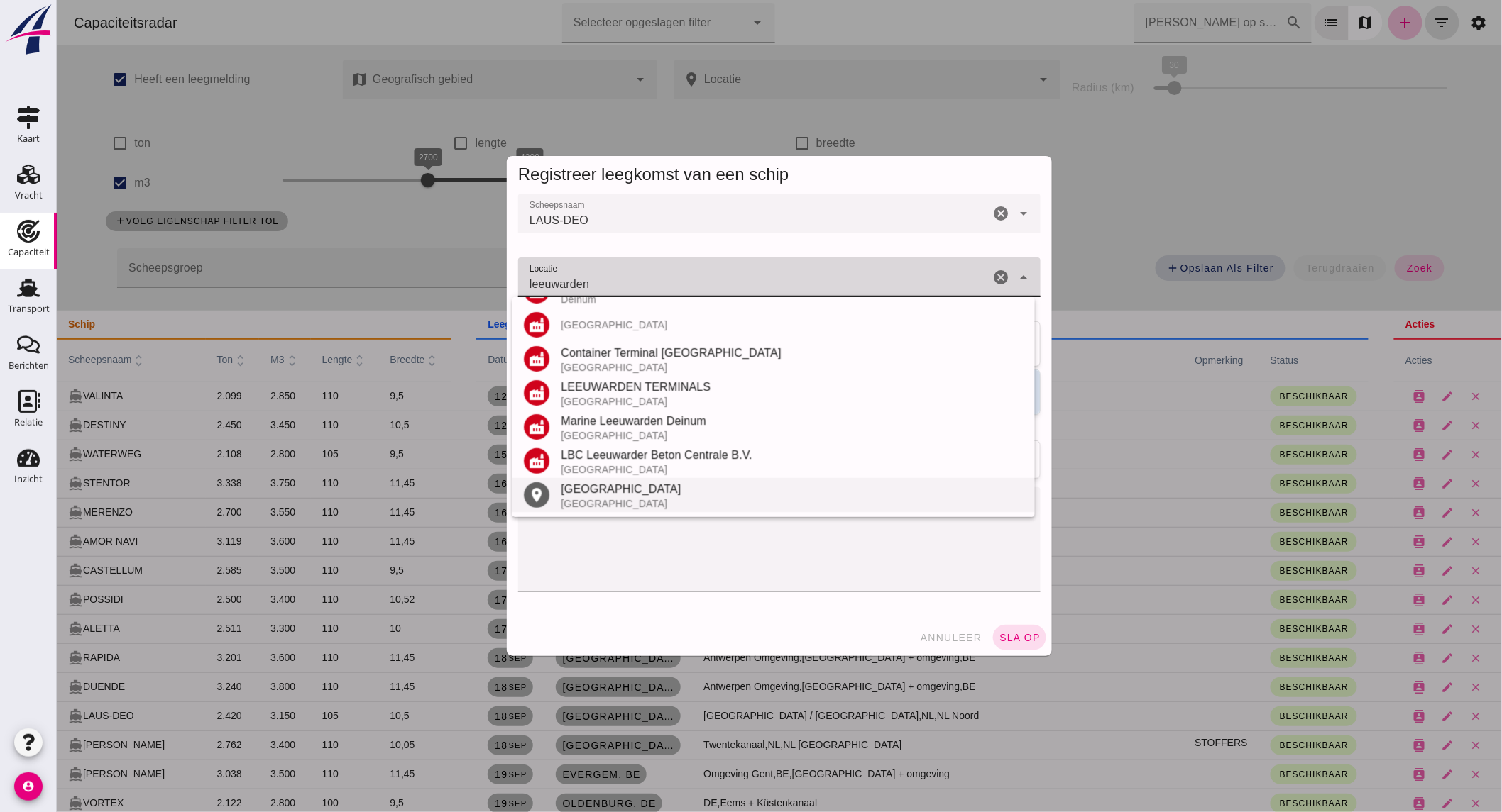
click at [619, 495] on div "Leeuwarden" at bounding box center [792, 488] width 463 height 17
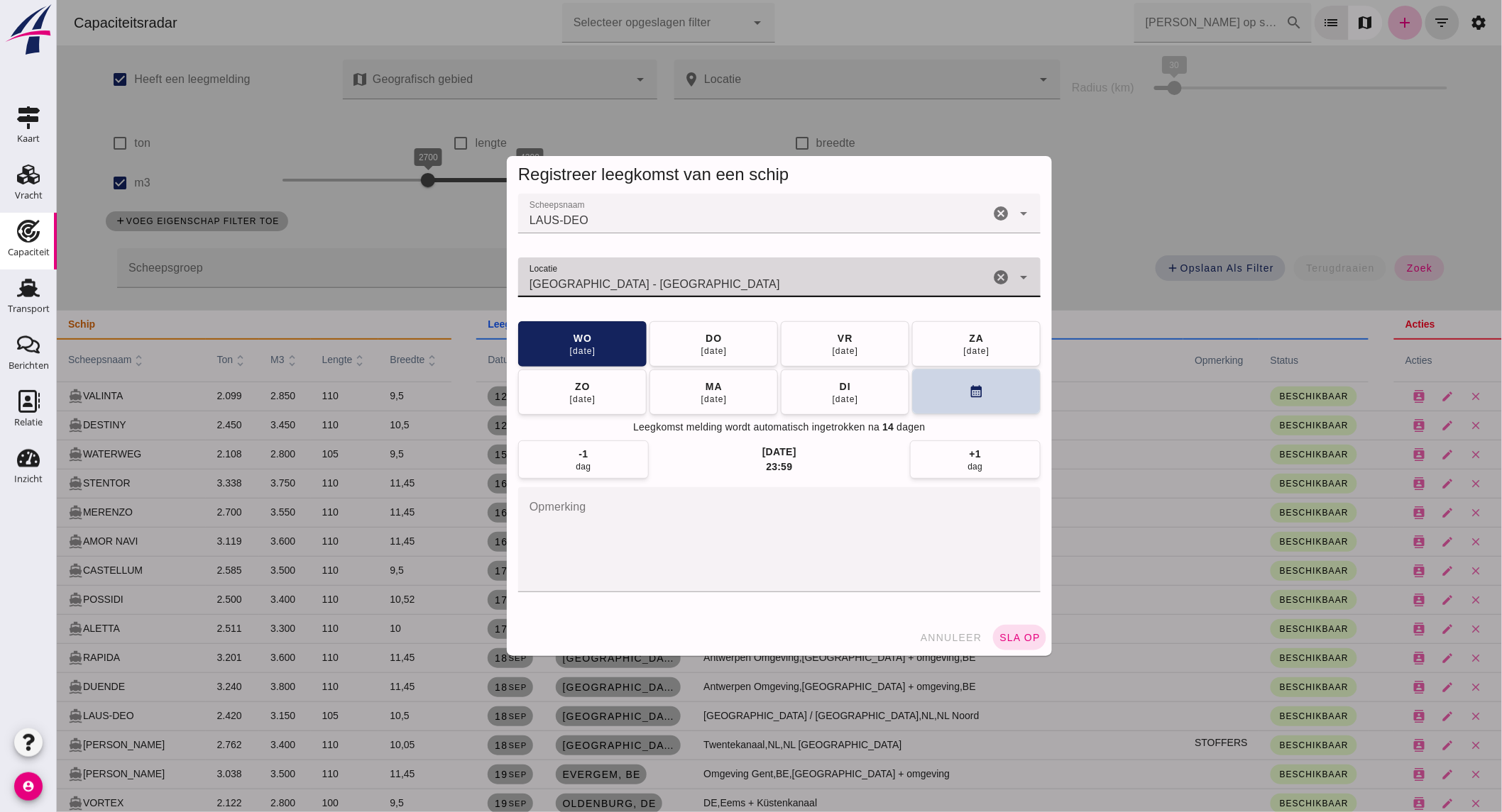
type input "Leeuwarden - Friesland"
click at [951, 396] on button "calendar_month" at bounding box center [975, 391] width 129 height 45
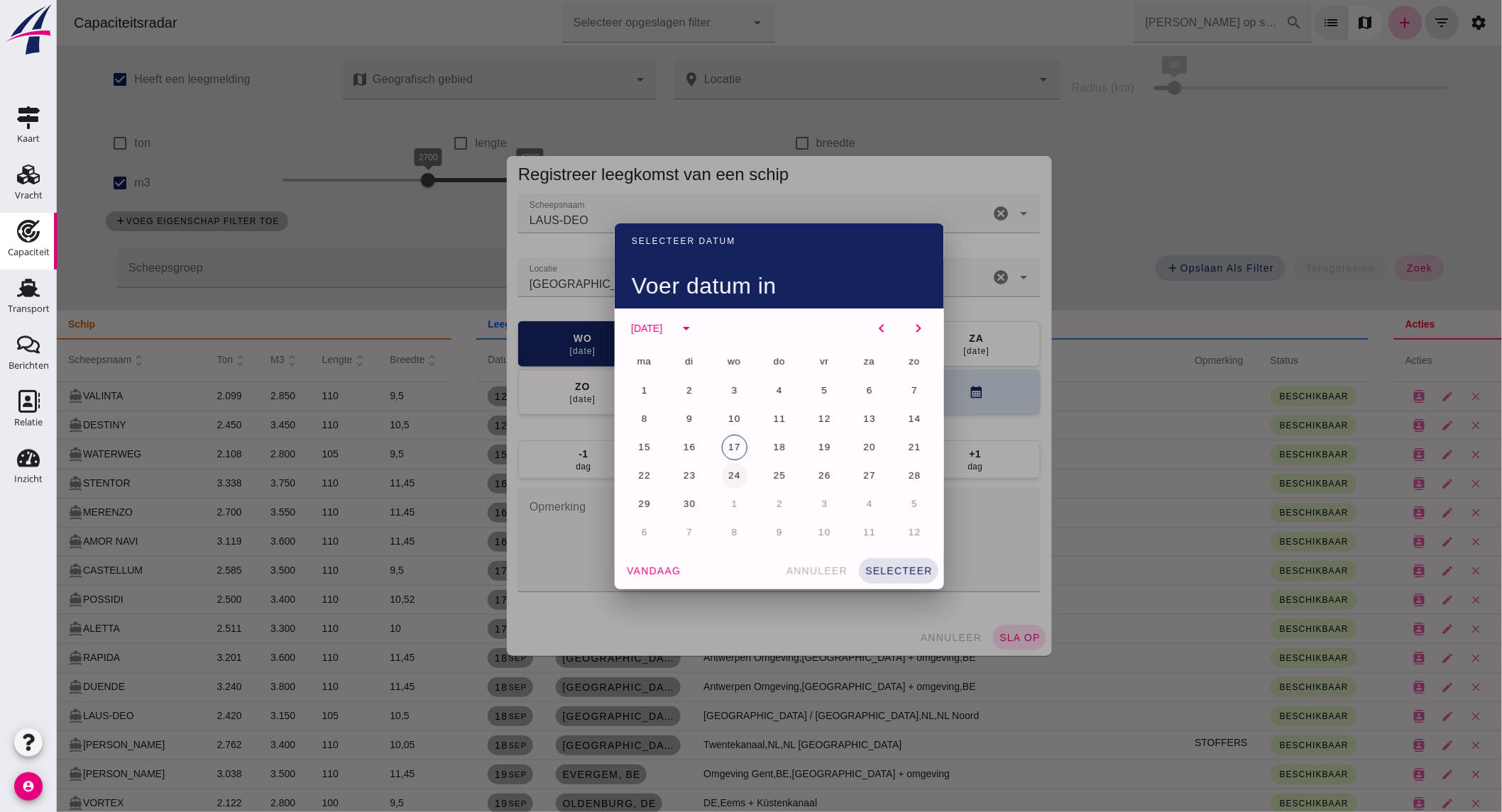
click at [735, 477] on button "24" at bounding box center [734, 476] width 26 height 25
click at [873, 563] on button "selecteer" at bounding box center [897, 571] width 79 height 25
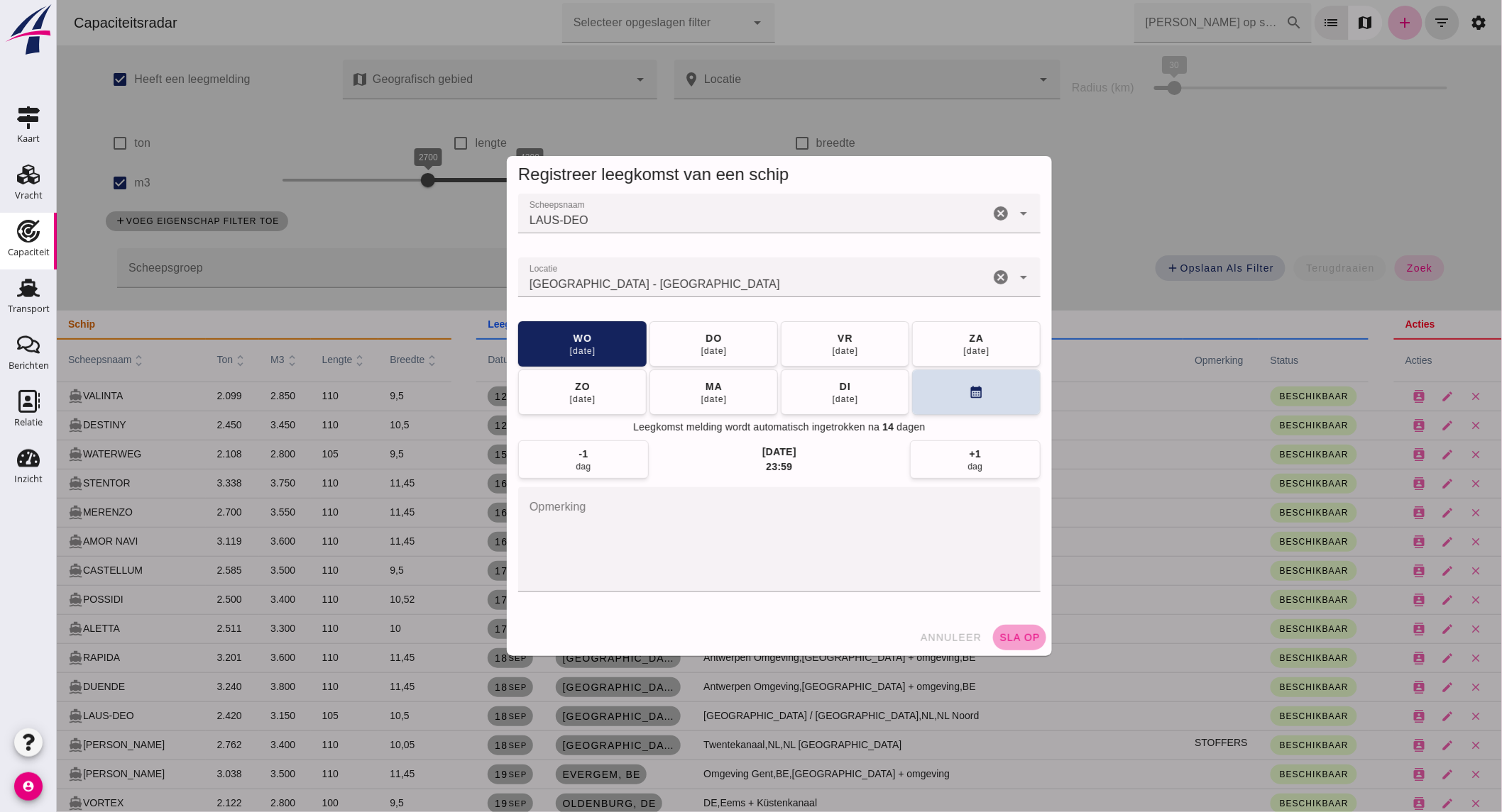
click at [1015, 633] on span "sla op" at bounding box center [1018, 637] width 42 height 12
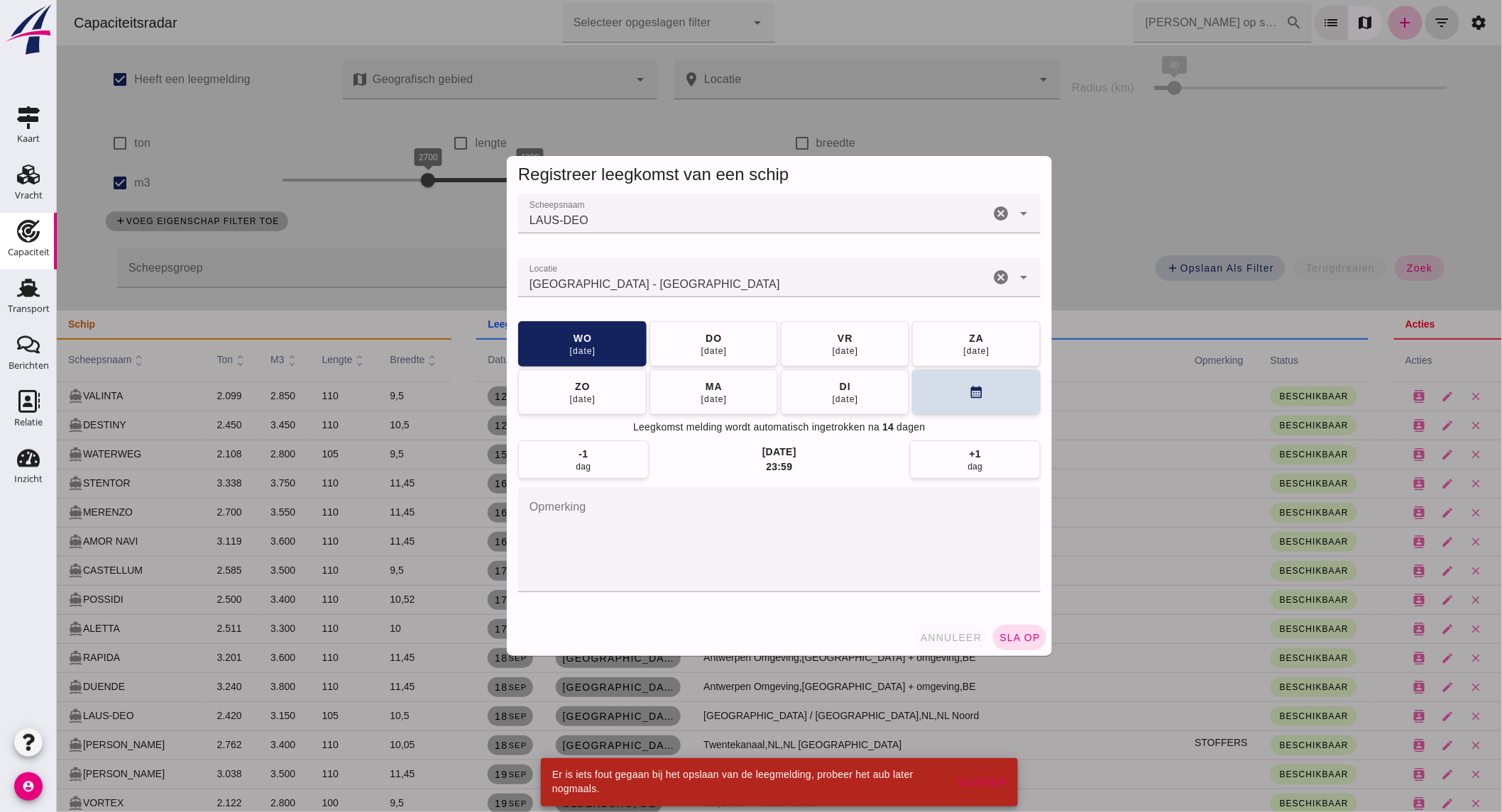
click at [937, 632] on span "annuleer" at bounding box center [951, 637] width 63 height 12
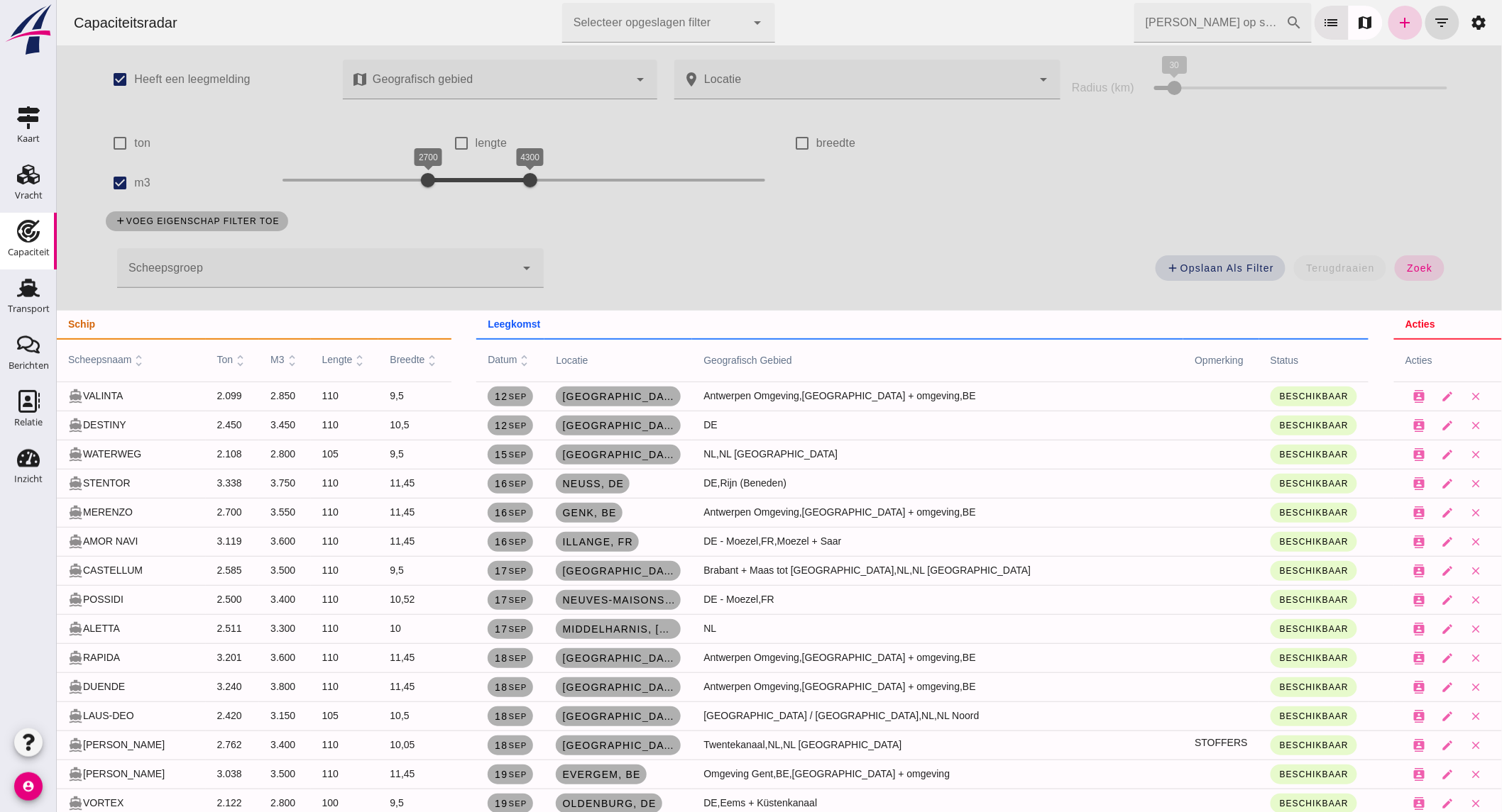
click at [1396, 26] on icon "add" at bounding box center [1404, 22] width 17 height 17
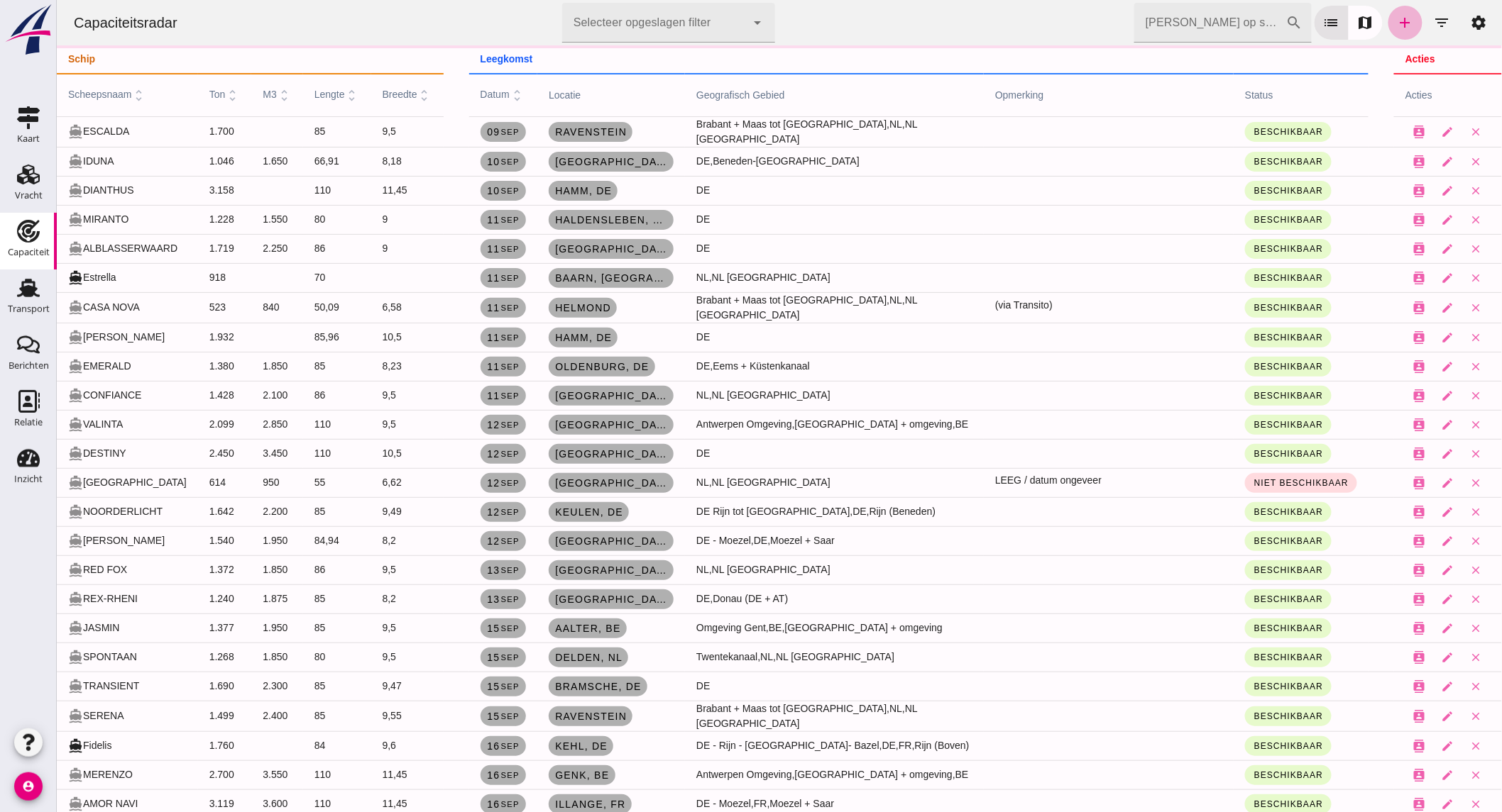
click at [1396, 19] on icon "add" at bounding box center [1404, 22] width 17 height 17
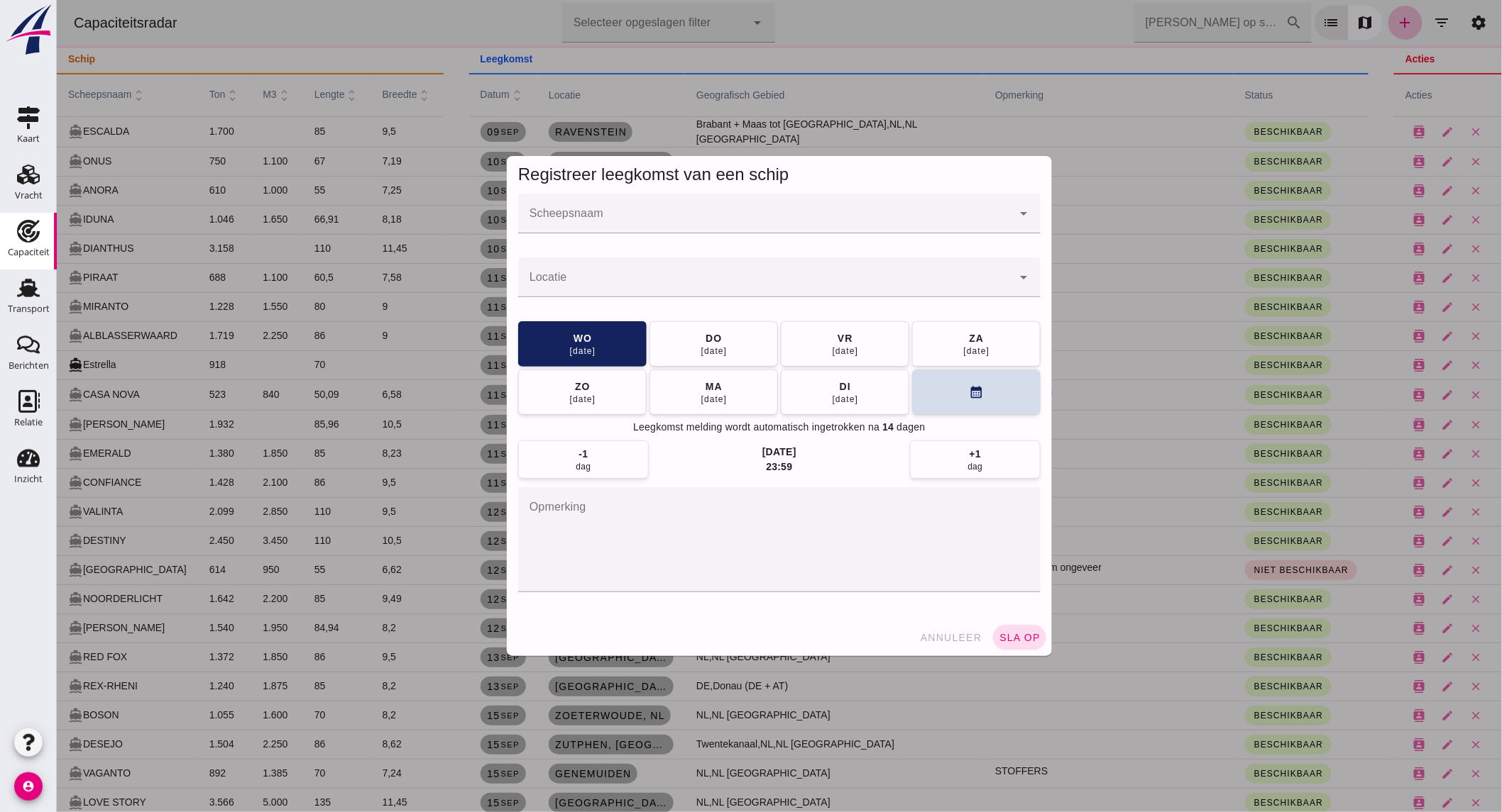
click at [625, 215] on input "Scheepsnaam" at bounding box center [763, 220] width 493 height 17
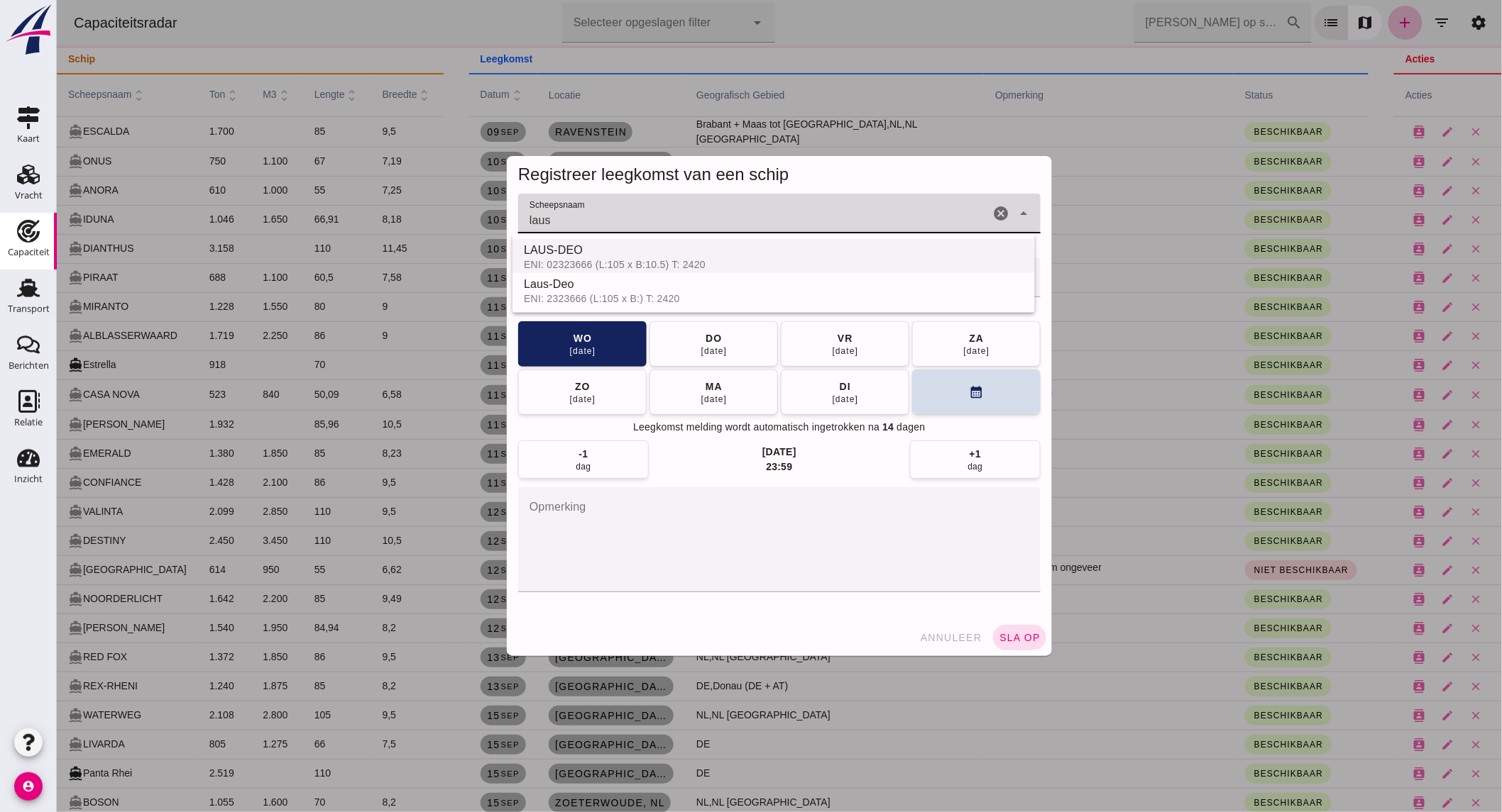
click at [602, 260] on div "ENI: 02323666 (L:105 x B:10.5) T: 2420" at bounding box center [772, 265] width 499 height 12
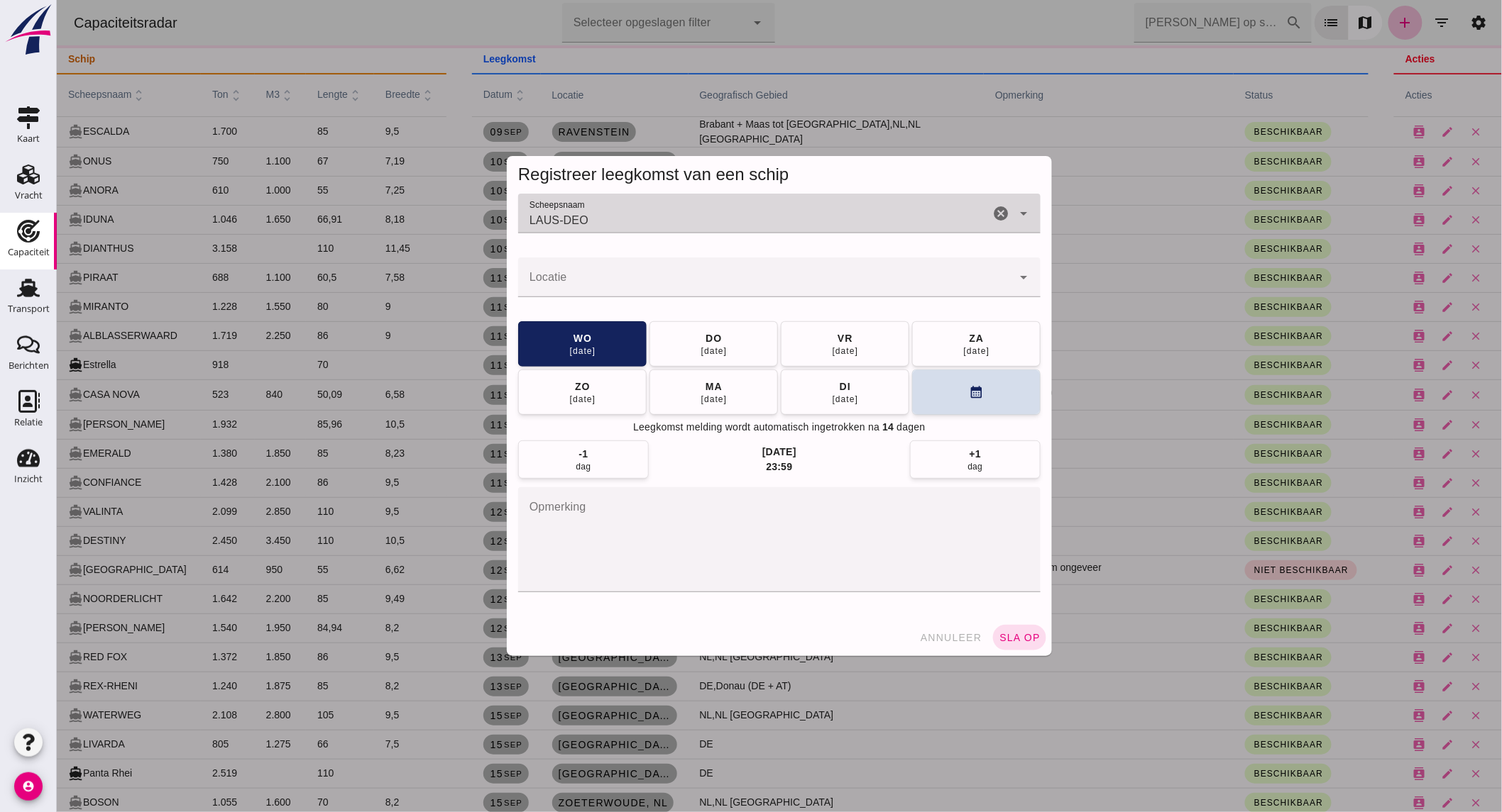
type input "LAUS-DEO"
click at [594, 275] on div at bounding box center [763, 278] width 493 height 40
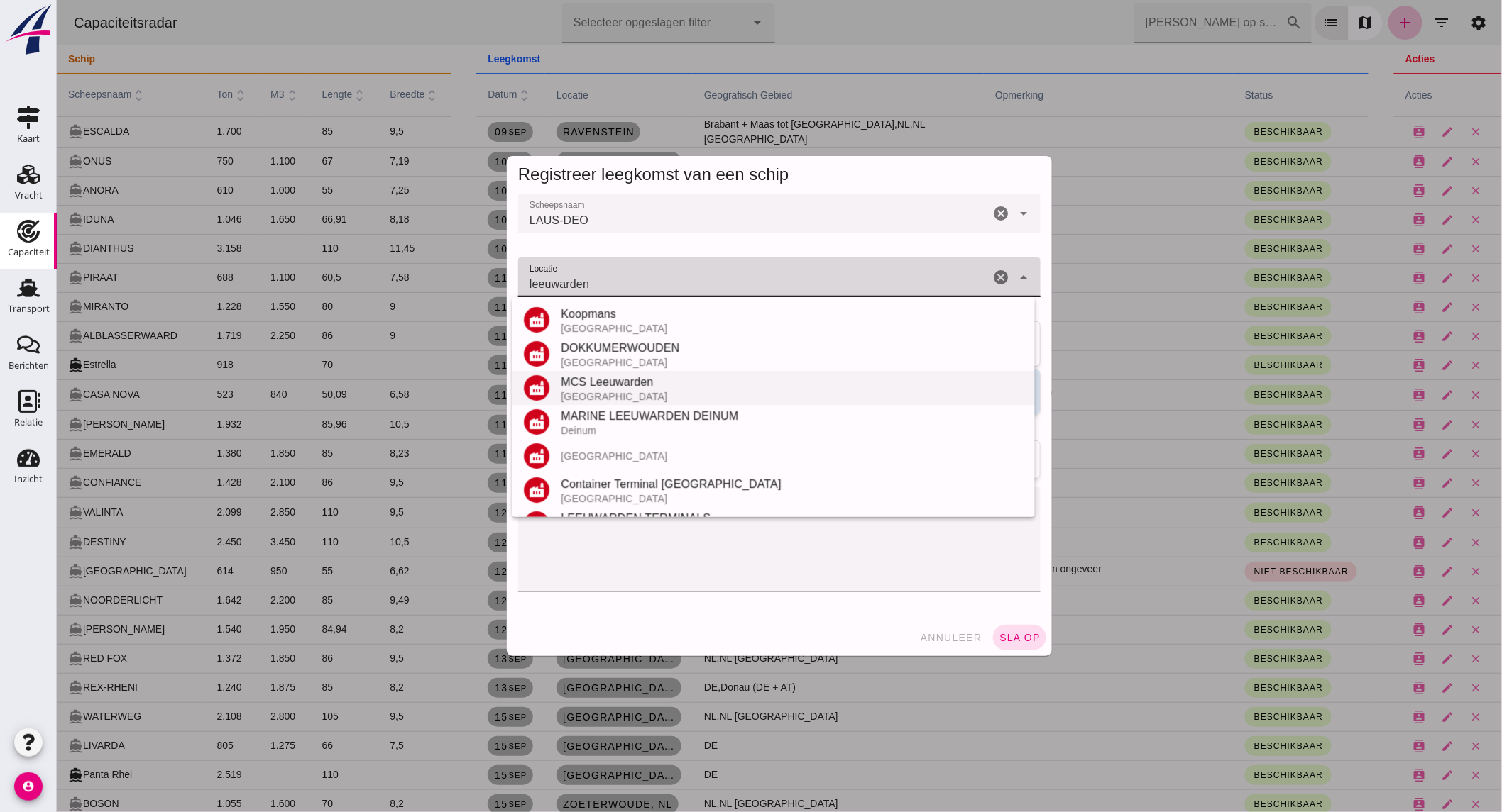
scroll to position [131, 0]
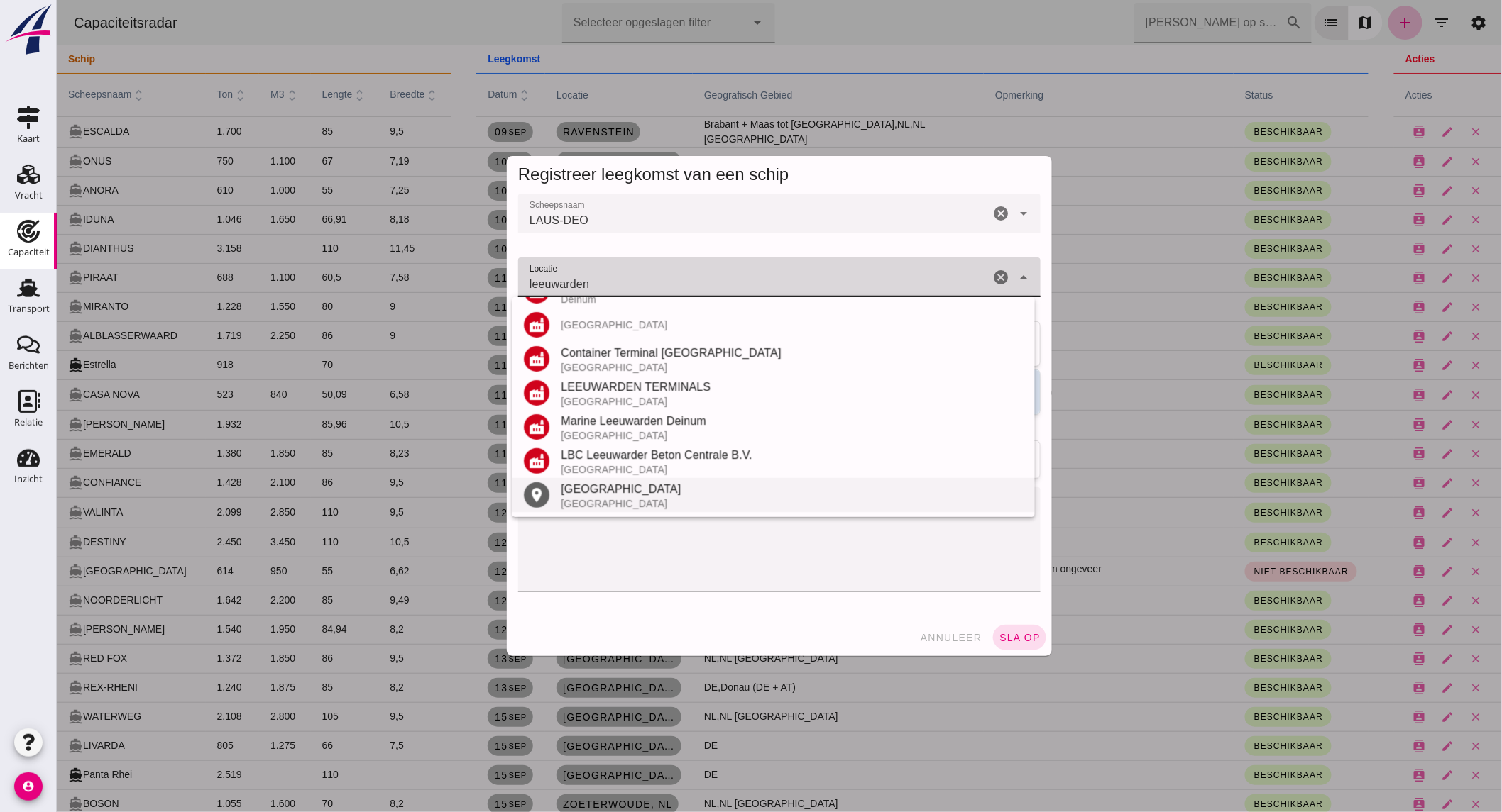
click at [613, 498] on div "Nederland" at bounding box center [792, 504] width 463 height 12
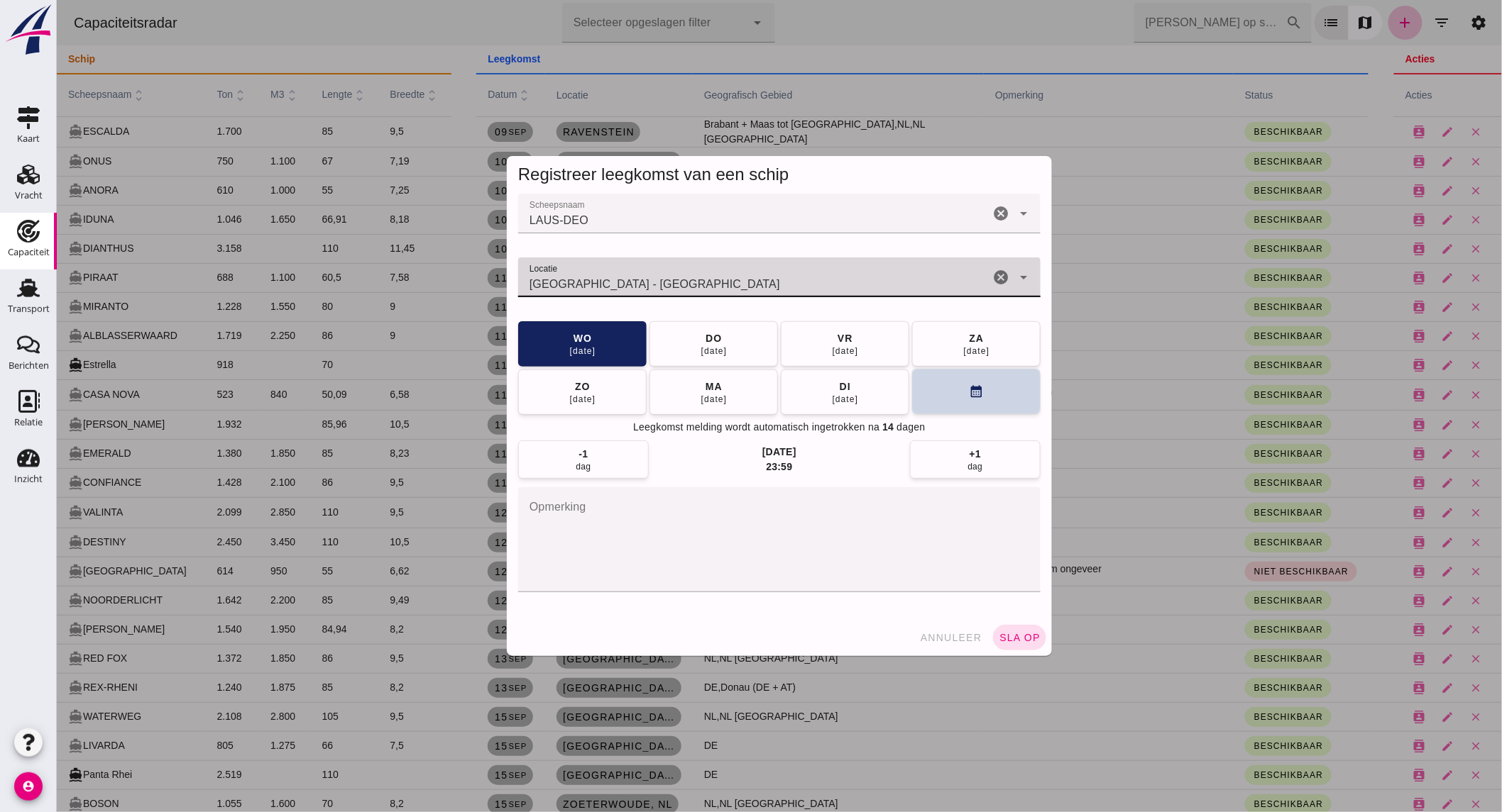
type input "Leeuwarden - Friesland"
click at [958, 401] on button "calendar_month" at bounding box center [975, 391] width 129 height 45
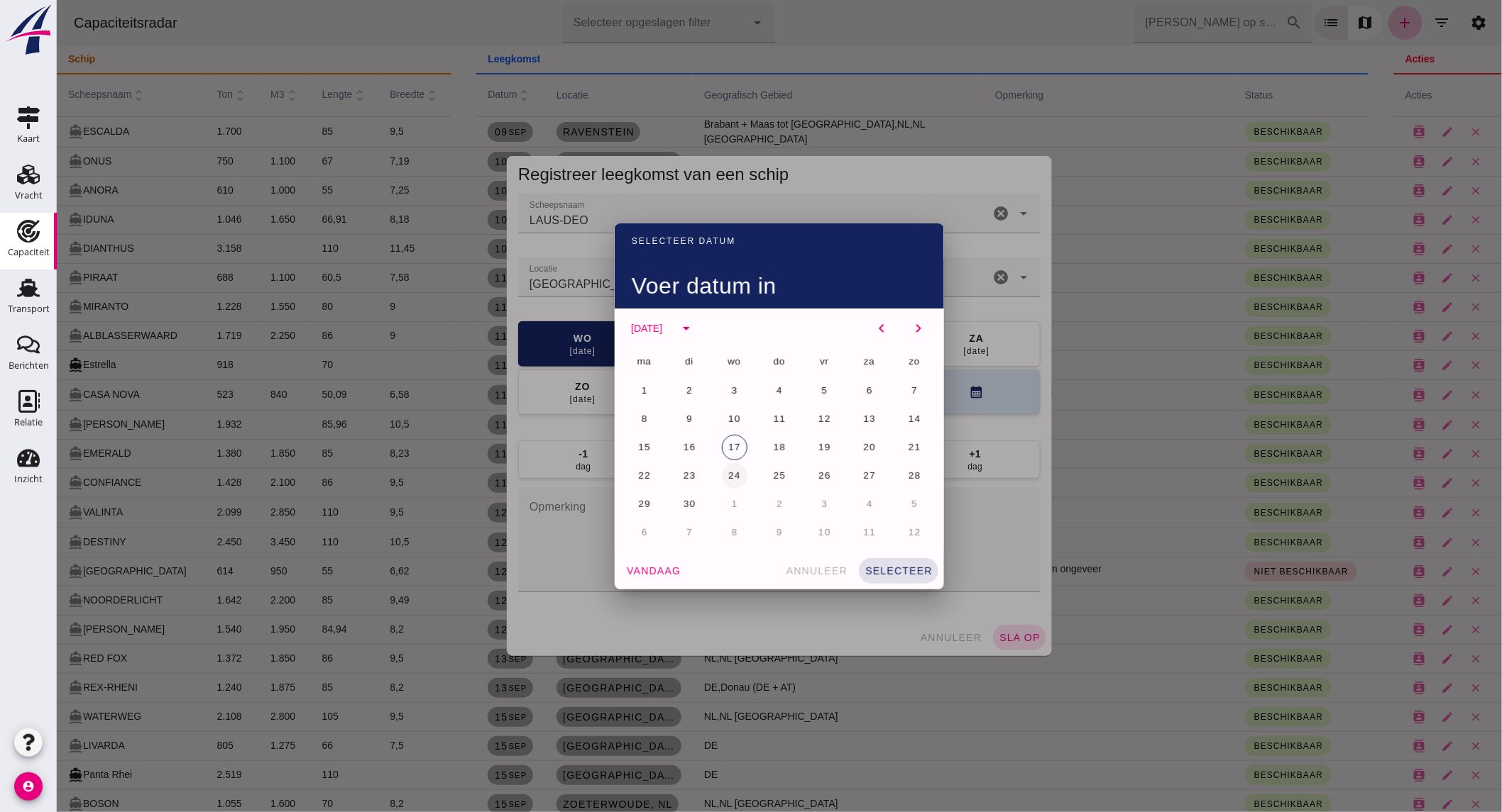
click at [729, 472] on span "24" at bounding box center [734, 476] width 14 height 11
click at [904, 563] on button "selecteer" at bounding box center [897, 571] width 79 height 25
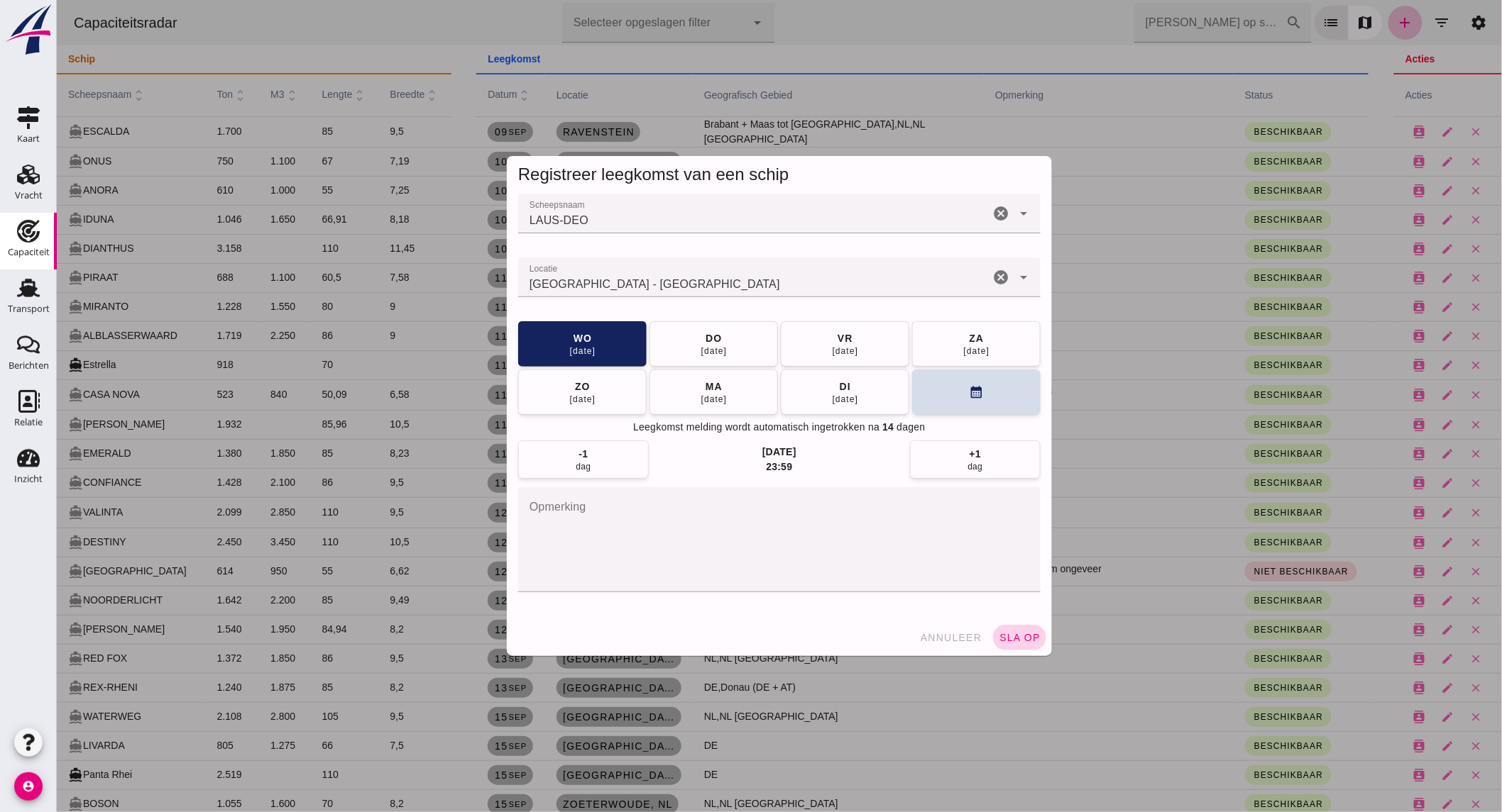
click at [1007, 634] on span "sla op" at bounding box center [1018, 637] width 42 height 12
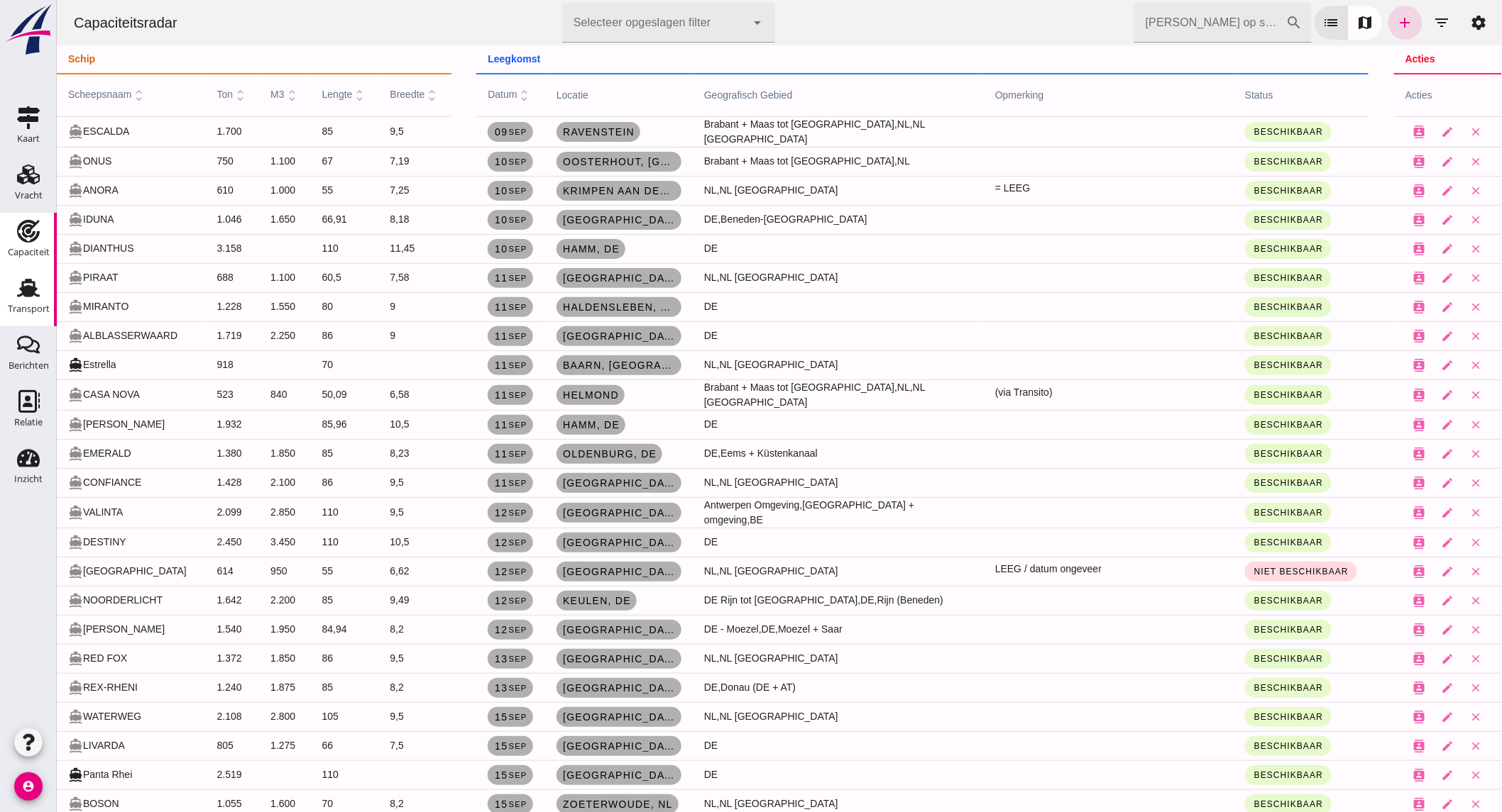
click at [40, 295] on div "Transport" at bounding box center [28, 287] width 34 height 23
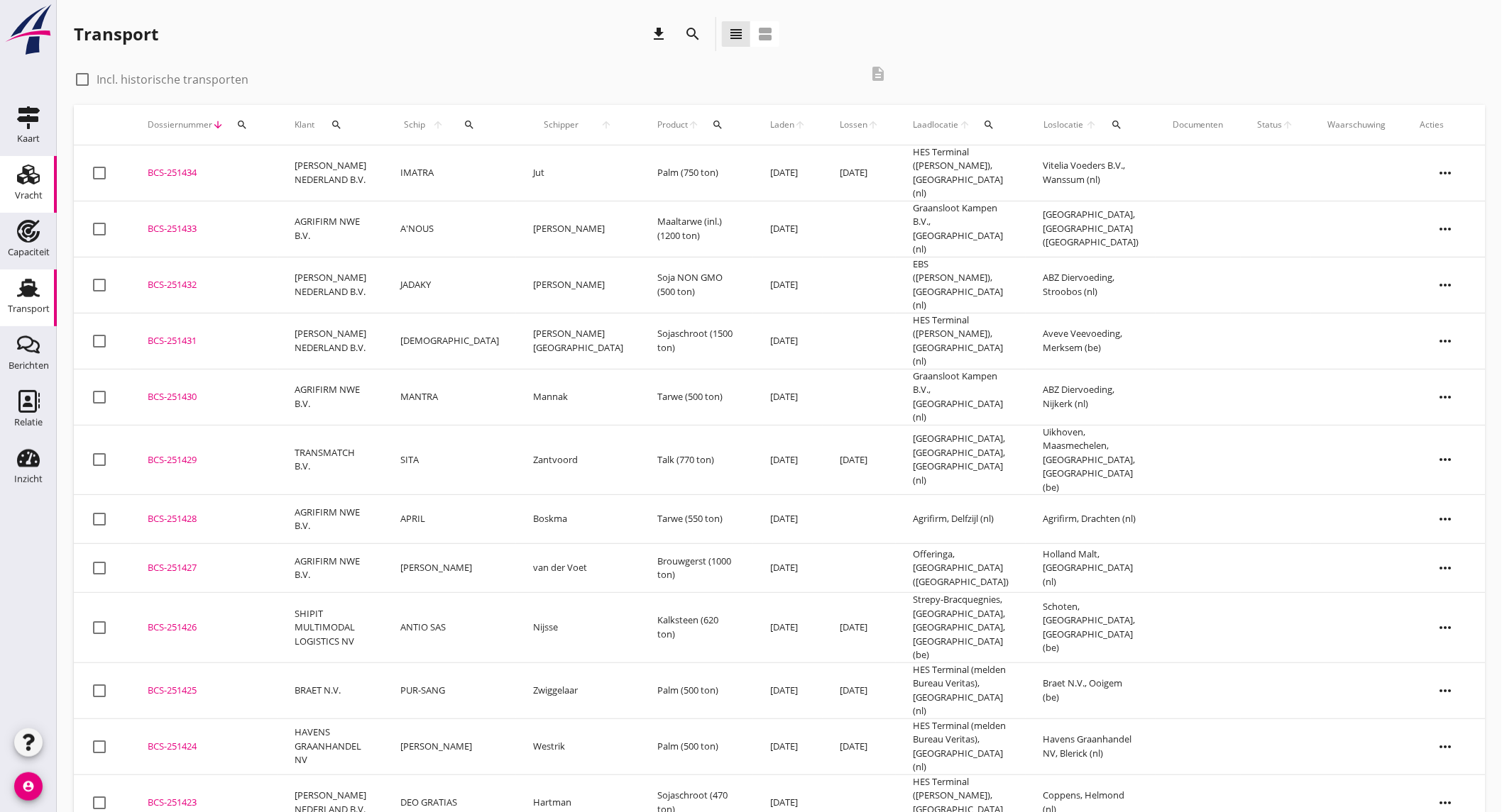
click at [30, 195] on div "Vracht" at bounding box center [28, 195] width 27 height 9
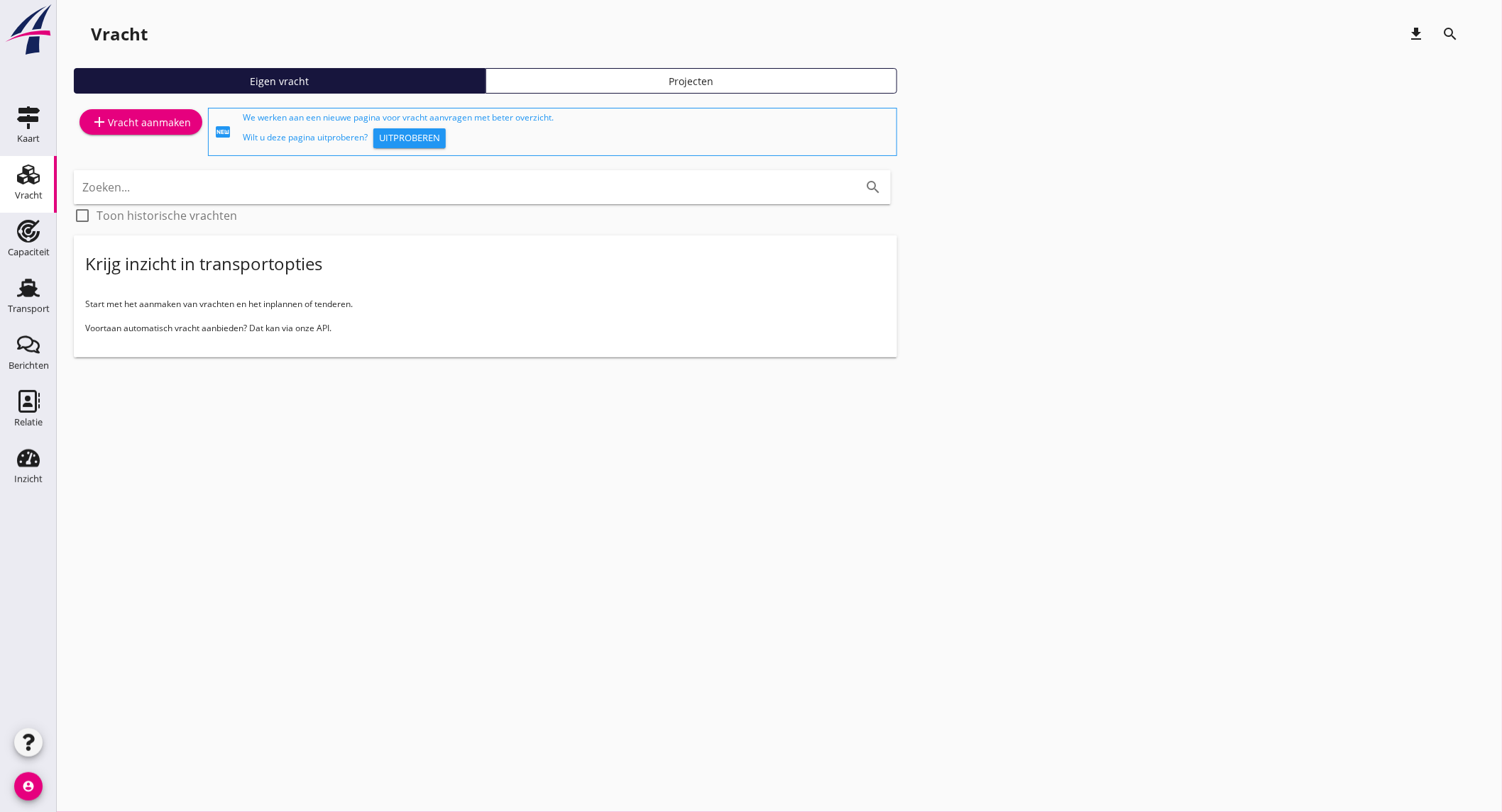
click at [120, 122] on div "add Vracht aanmaken" at bounding box center [141, 122] width 100 height 17
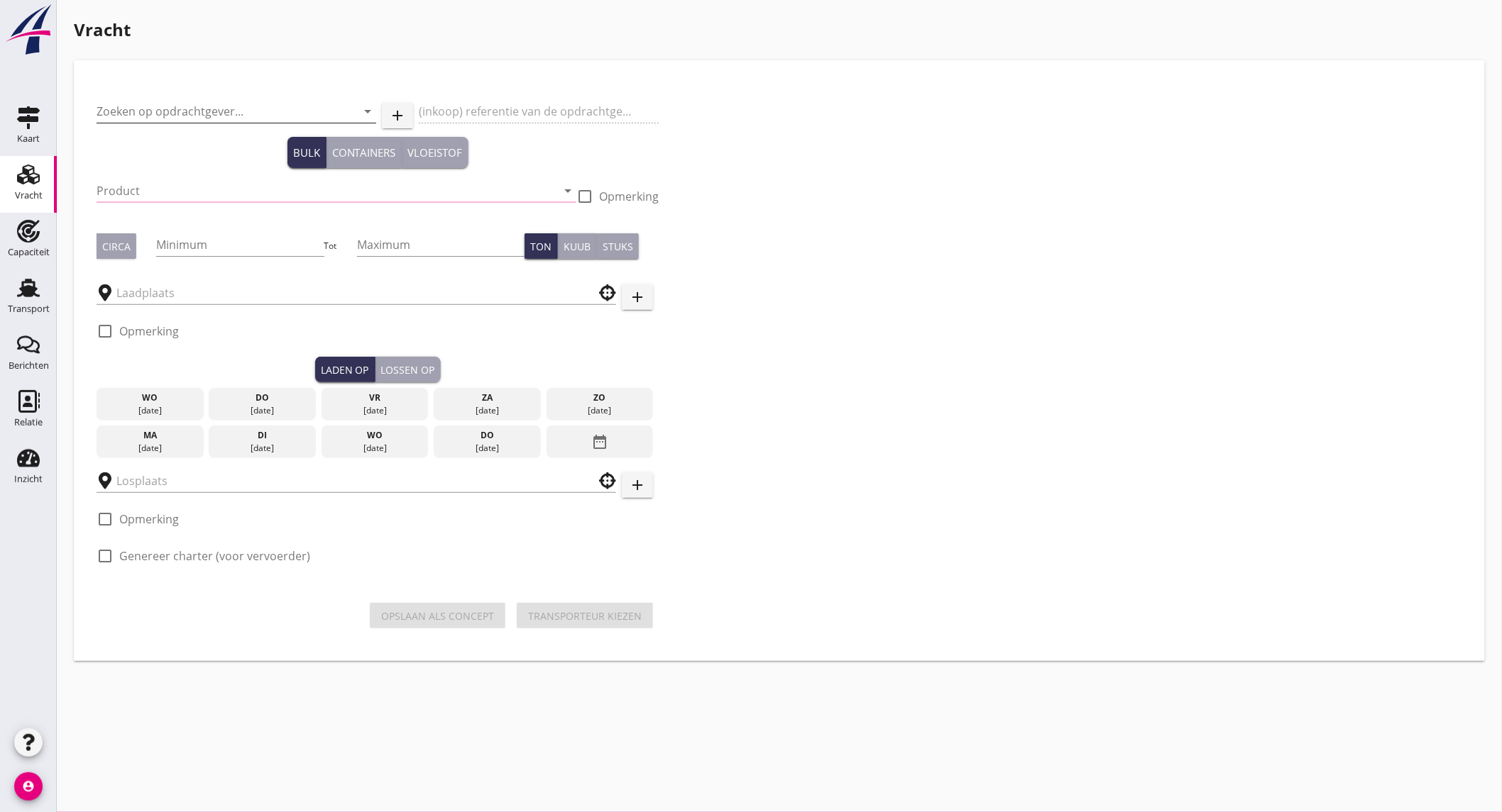
click at [150, 117] on input "Zoeken op opdrachtgever..." at bounding box center [216, 111] width 239 height 23
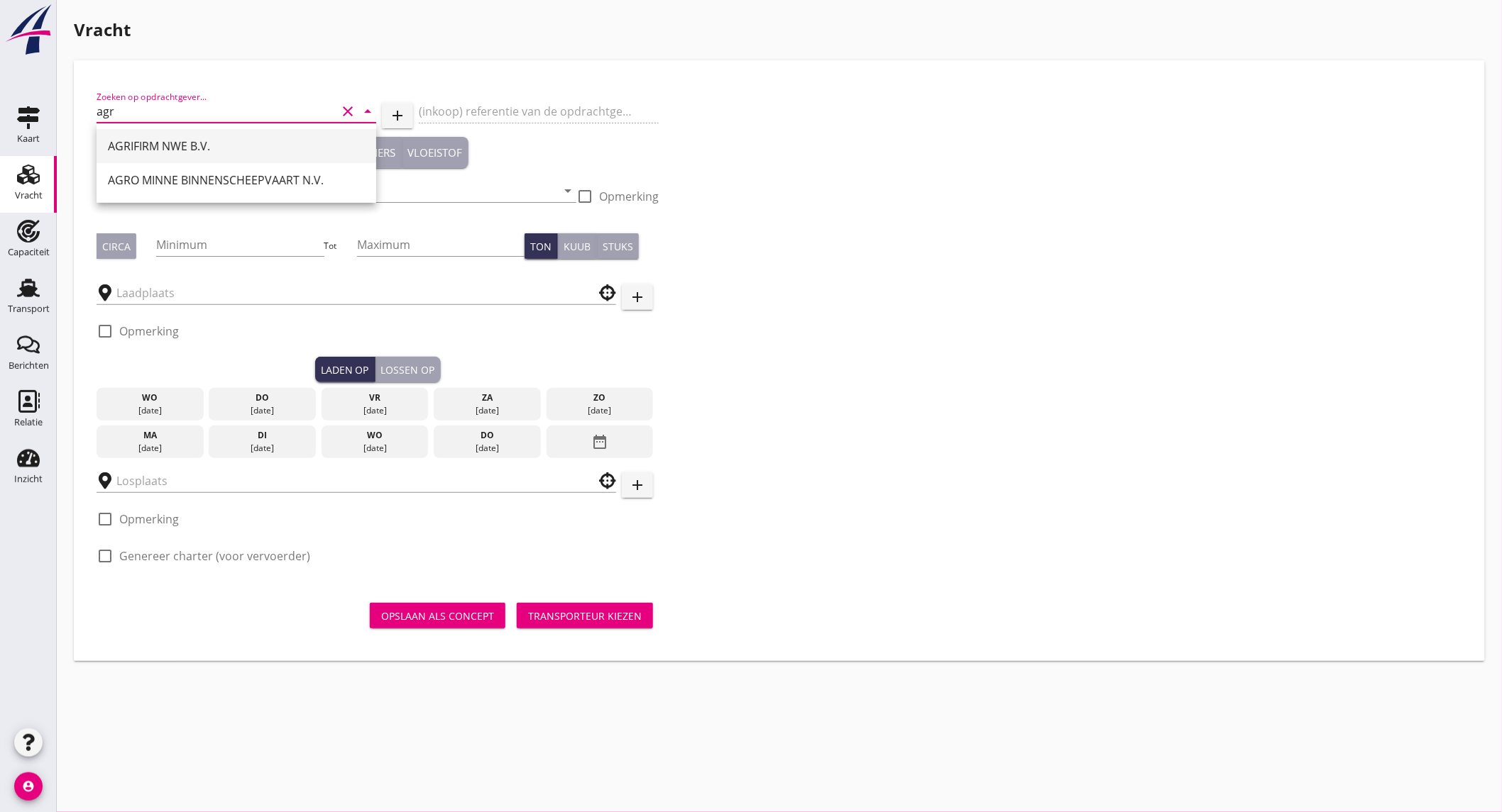
click at [144, 143] on div "AGRIFIRM NWE B.V." at bounding box center [236, 145] width 257 height 17
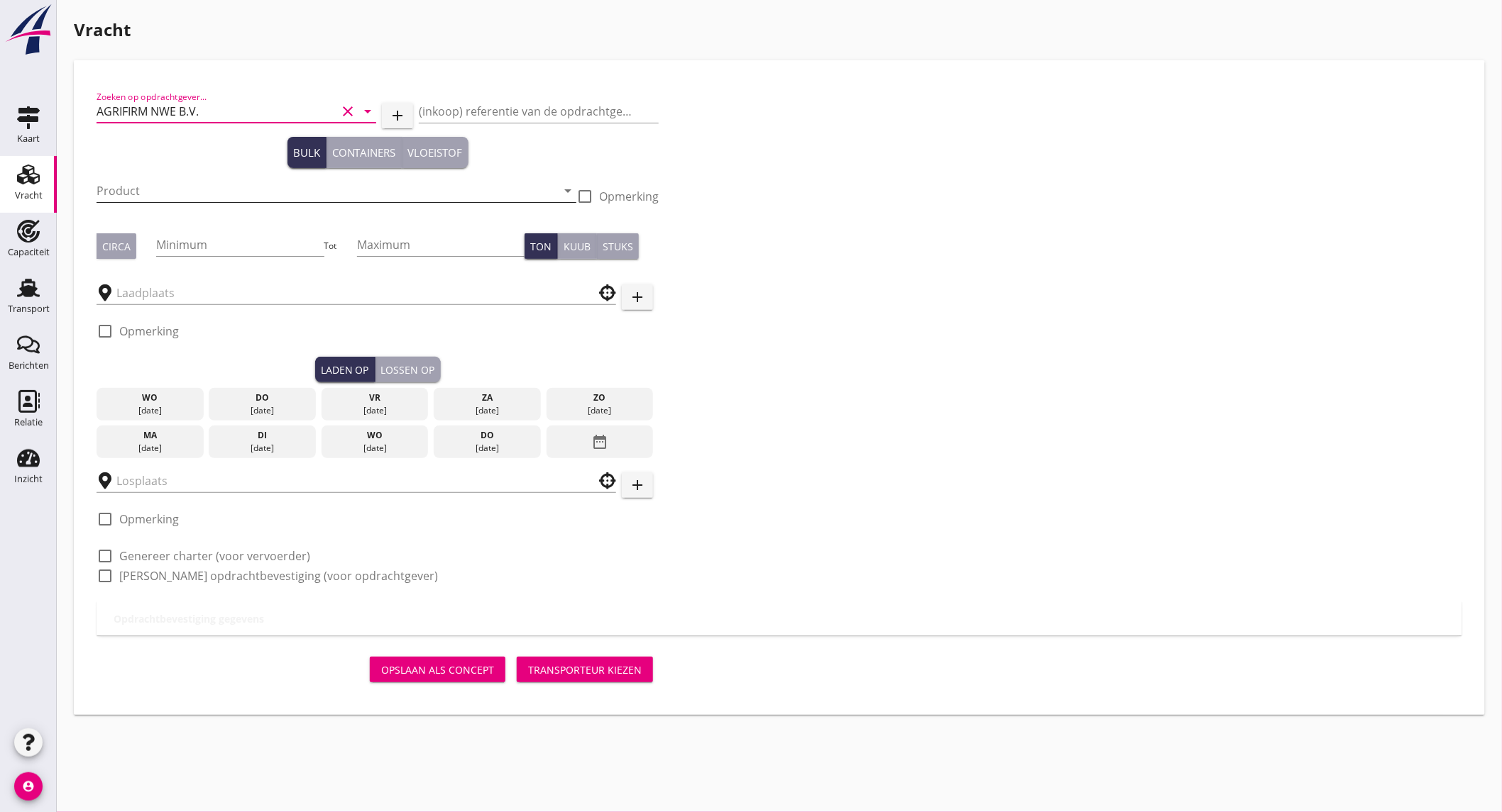
type input "AGRIFIRM NWE B.V."
click at [151, 190] on input "Product" at bounding box center [326, 190] width 460 height 23
click at [153, 189] on input "540" at bounding box center [326, 190] width 460 height 23
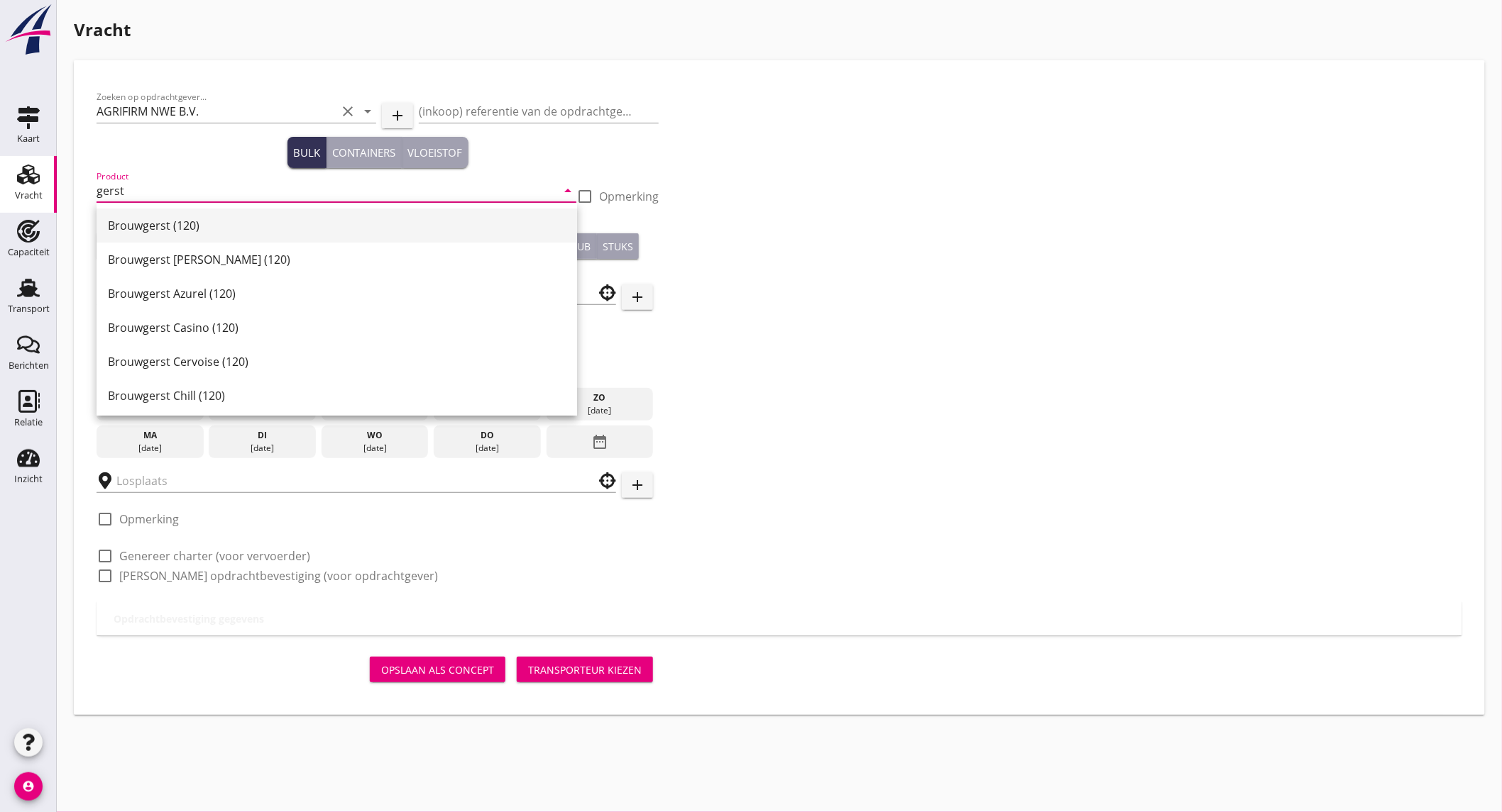
click at [160, 232] on div "Brouwgerst (120)" at bounding box center [337, 225] width 458 height 17
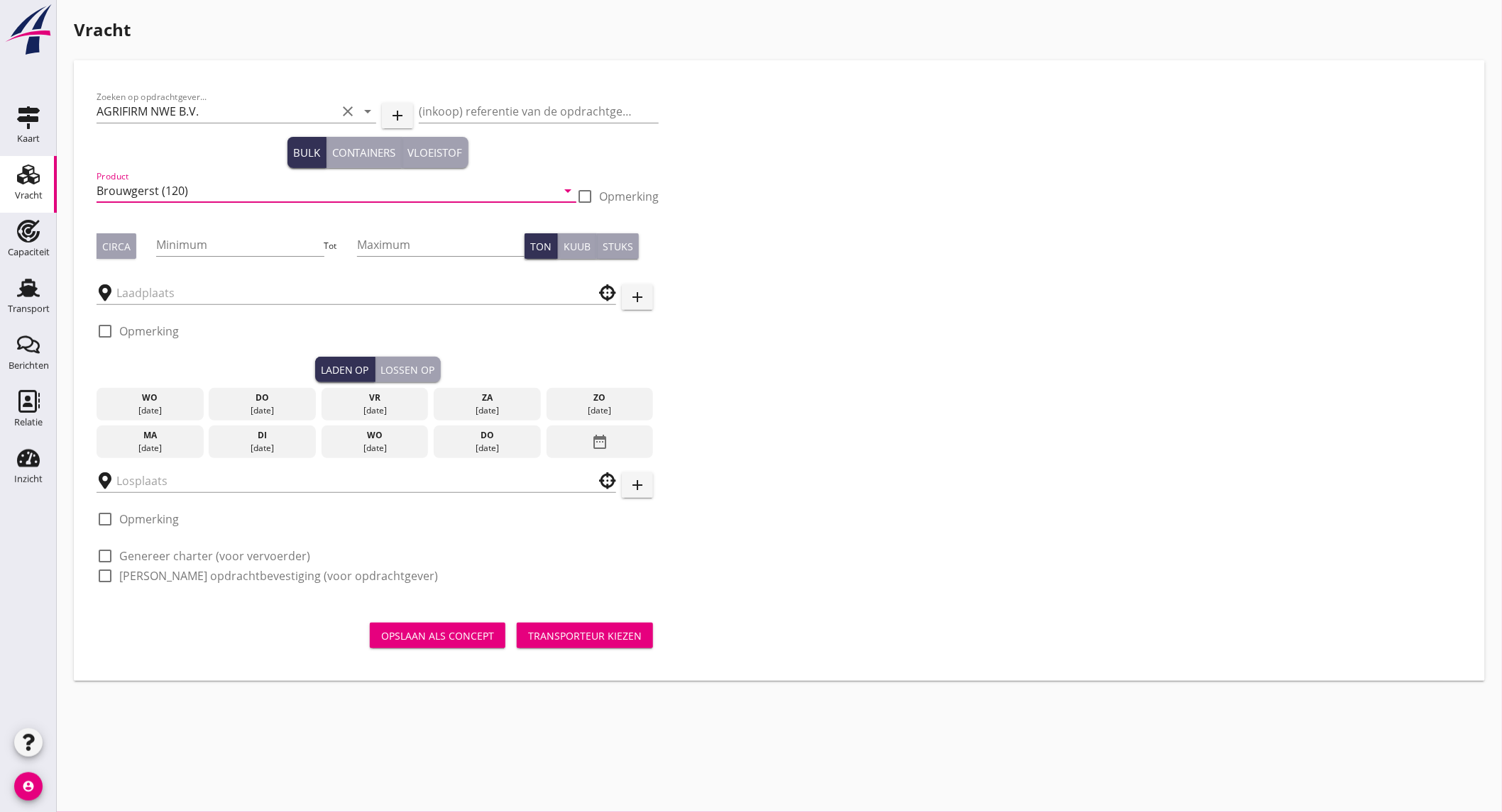
type input "Brouwgerst (120)"
click at [581, 195] on div at bounding box center [585, 196] width 25 height 25
checkbox input "true"
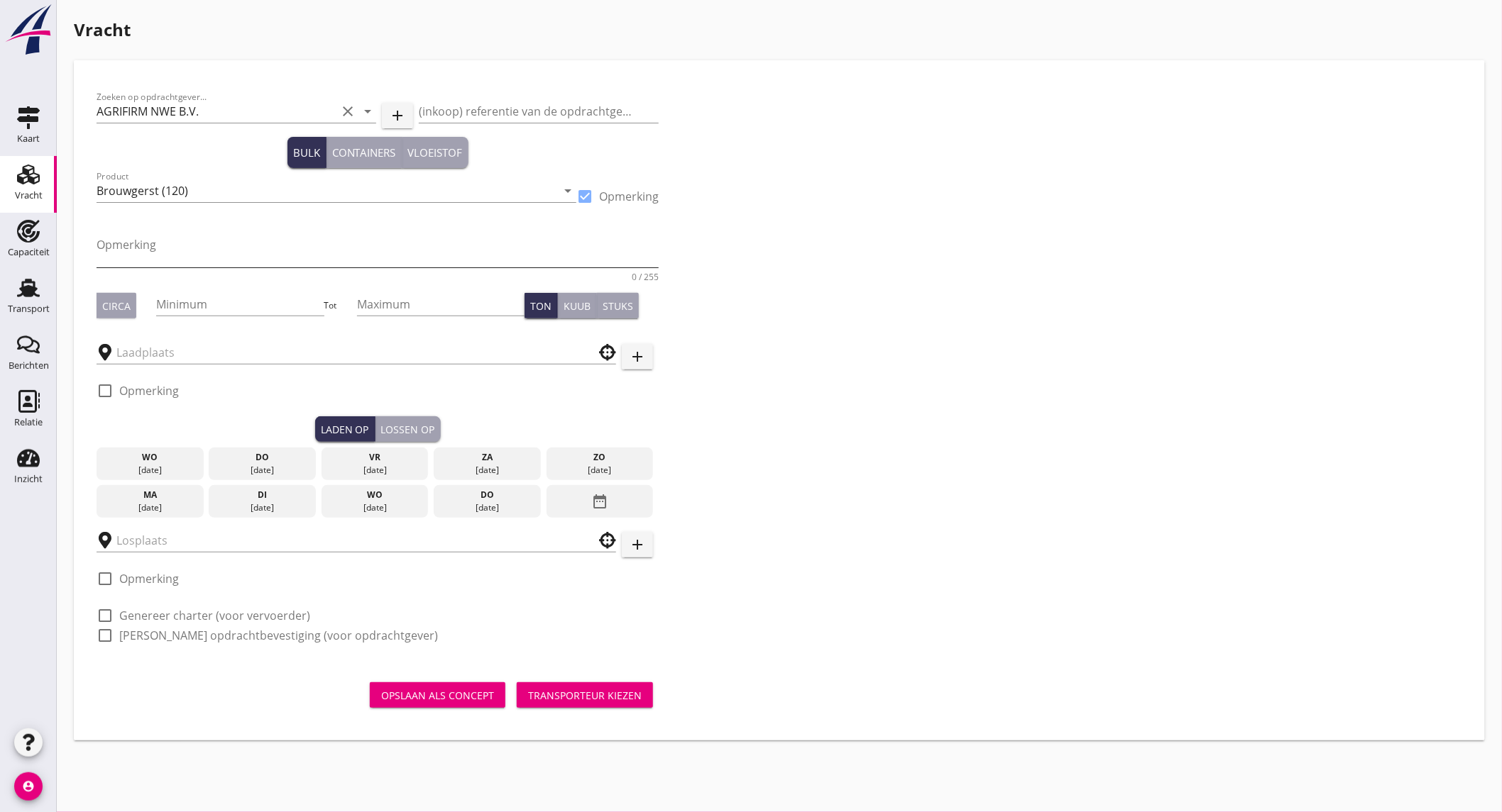
click at [322, 241] on textarea "Opmerking" at bounding box center [377, 250] width 562 height 34
type textarea "Pixel"
click at [388, 195] on input "Brouwgerst (120)" at bounding box center [326, 190] width 460 height 23
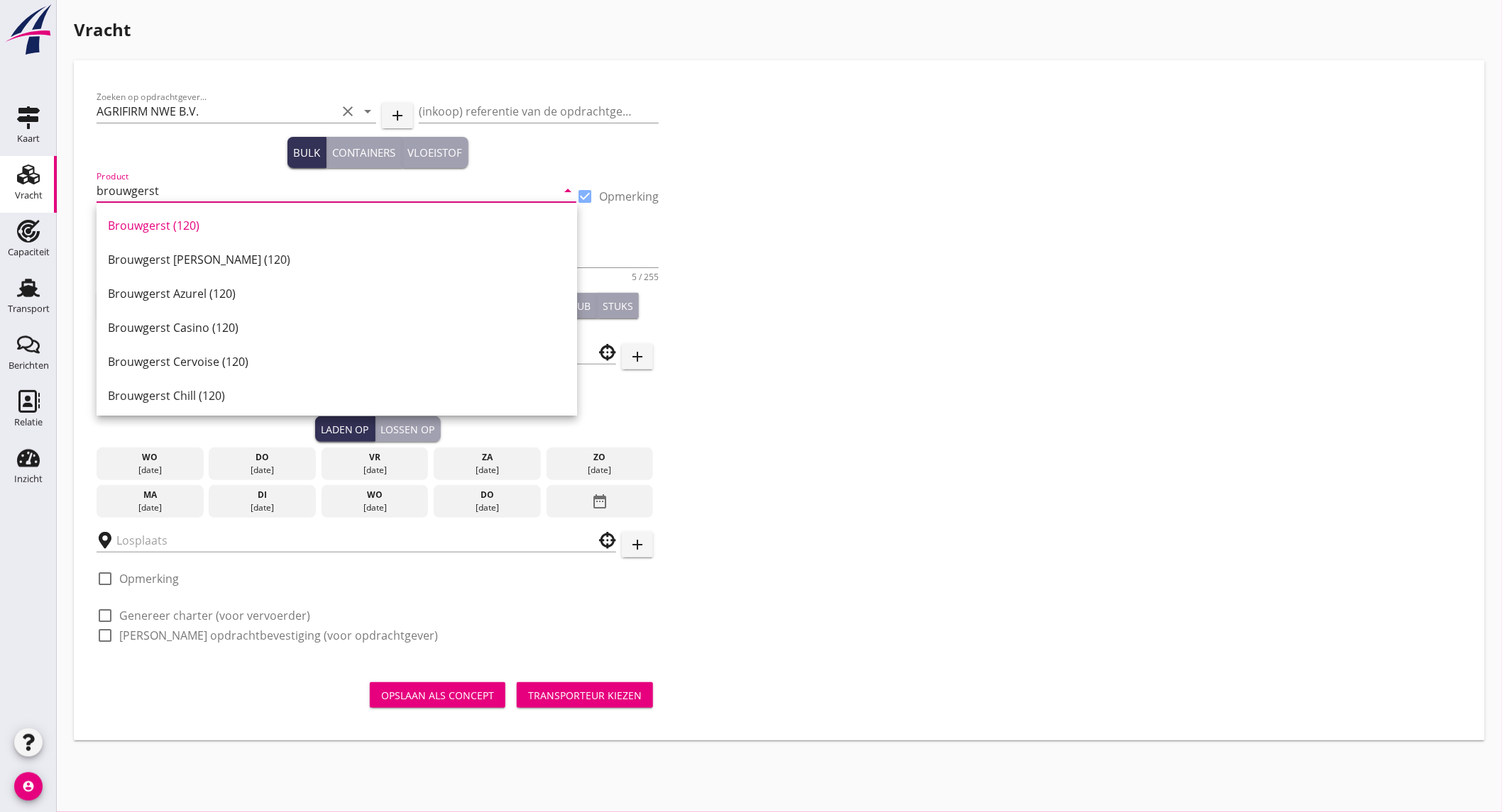
type input "brouwgerst"
click at [1081, 292] on div "Zoeken op opdrachtgever... AGRIFIRM NWE B.V. clear arrow_drop_down add (inkoop)…" at bounding box center [779, 372] width 1376 height 578
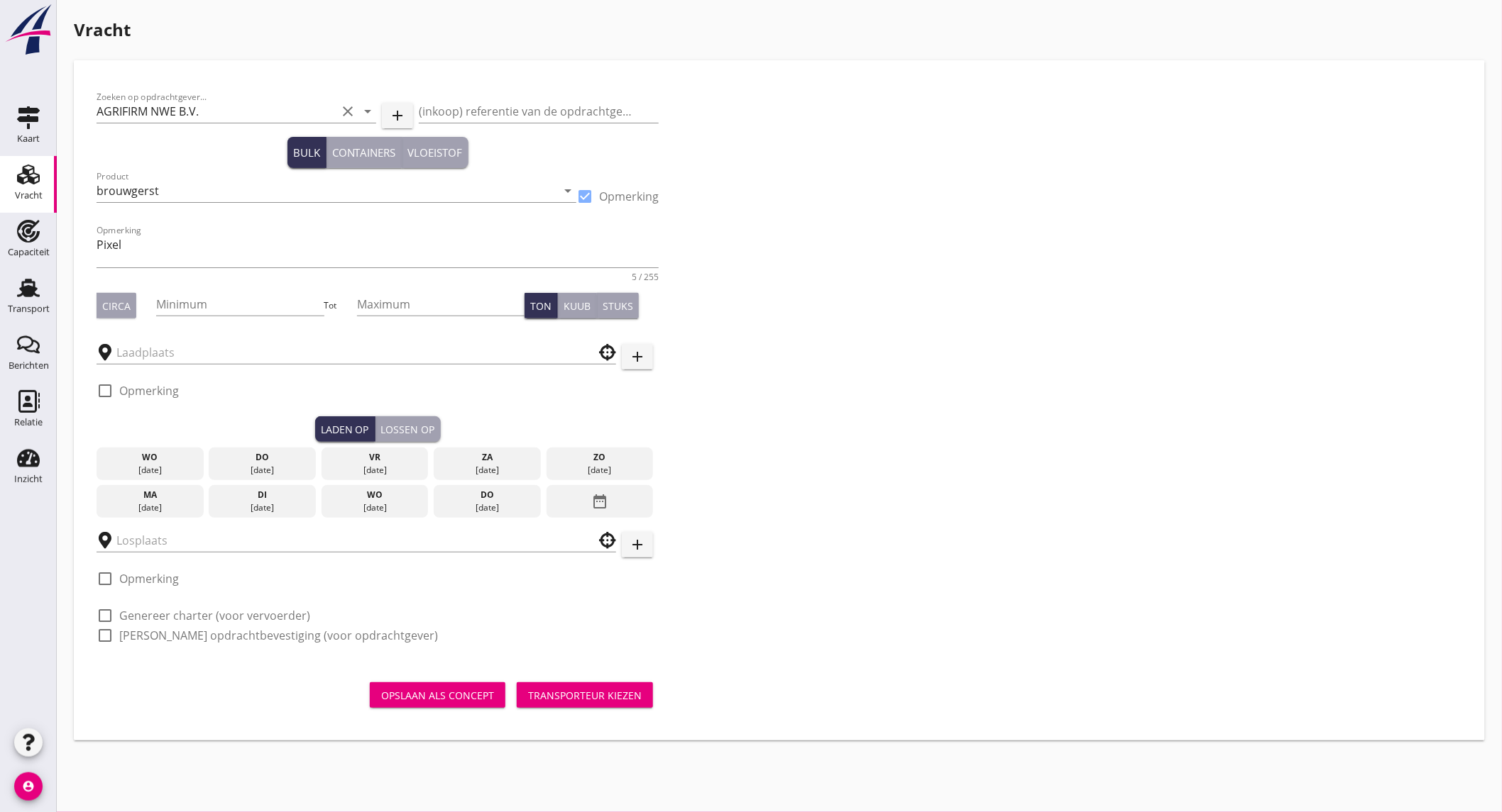
click at [122, 304] on div "Circa" at bounding box center [116, 306] width 28 height 15
click at [214, 306] on input "Minimum" at bounding box center [239, 304] width 168 height 23
type input "540"
click at [207, 345] on input "text" at bounding box center [346, 352] width 460 height 23
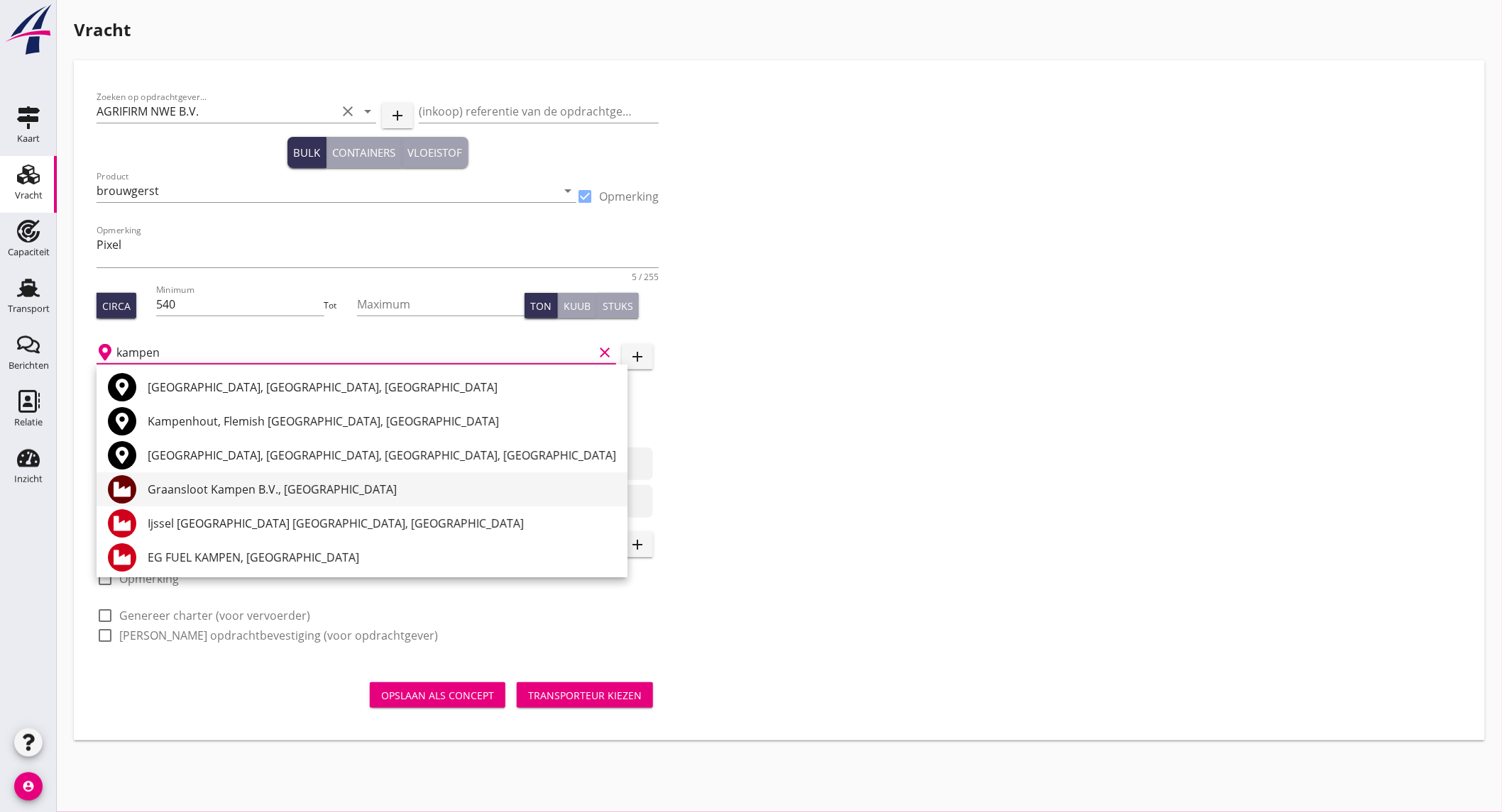
click at [206, 490] on div "Graansloot Kampen B.V., Kampen" at bounding box center [381, 488] width 468 height 17
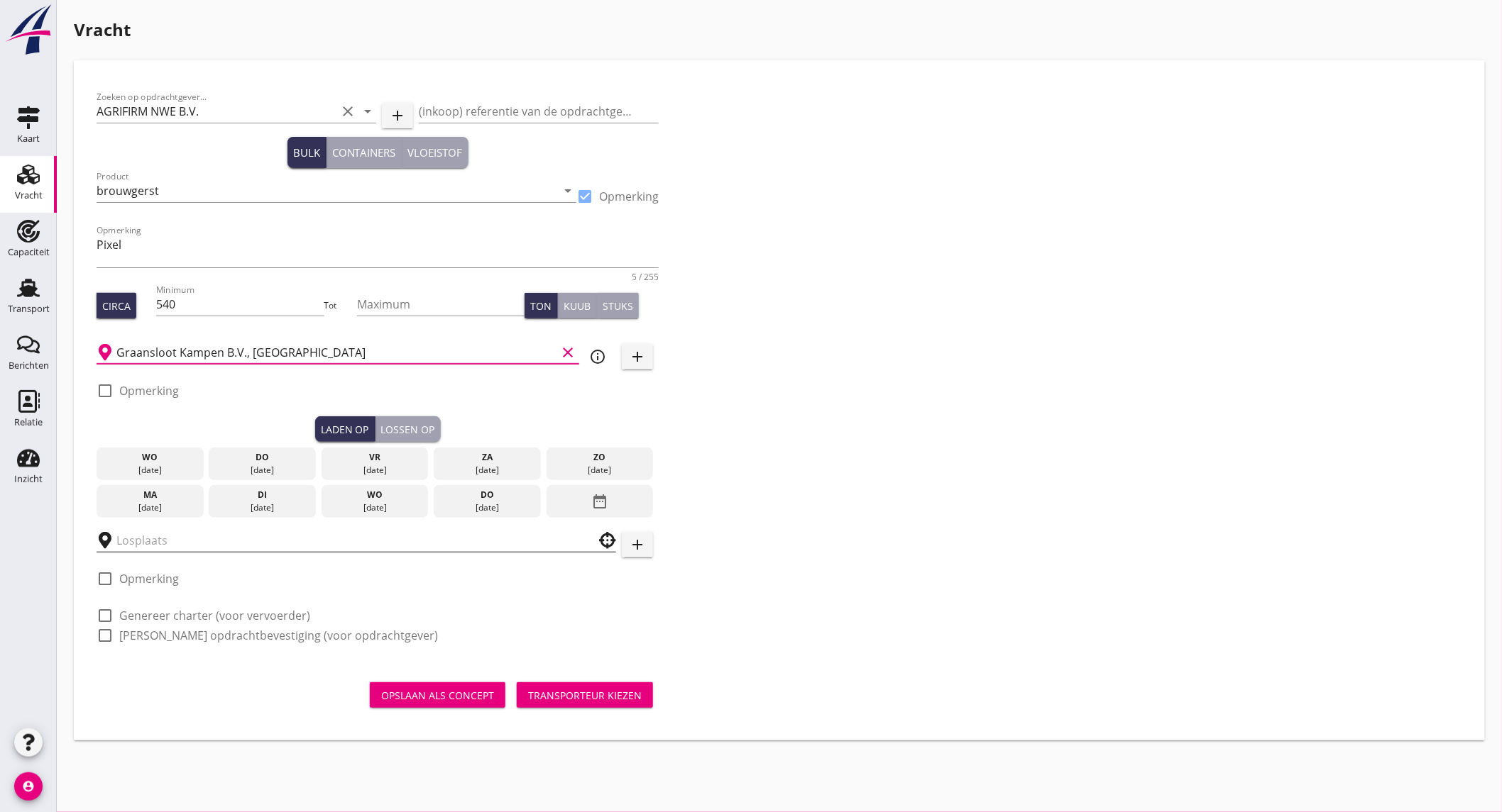
type input "Graansloot Kampen B.V., Kampen"
click at [159, 544] on input "text" at bounding box center [346, 540] width 460 height 23
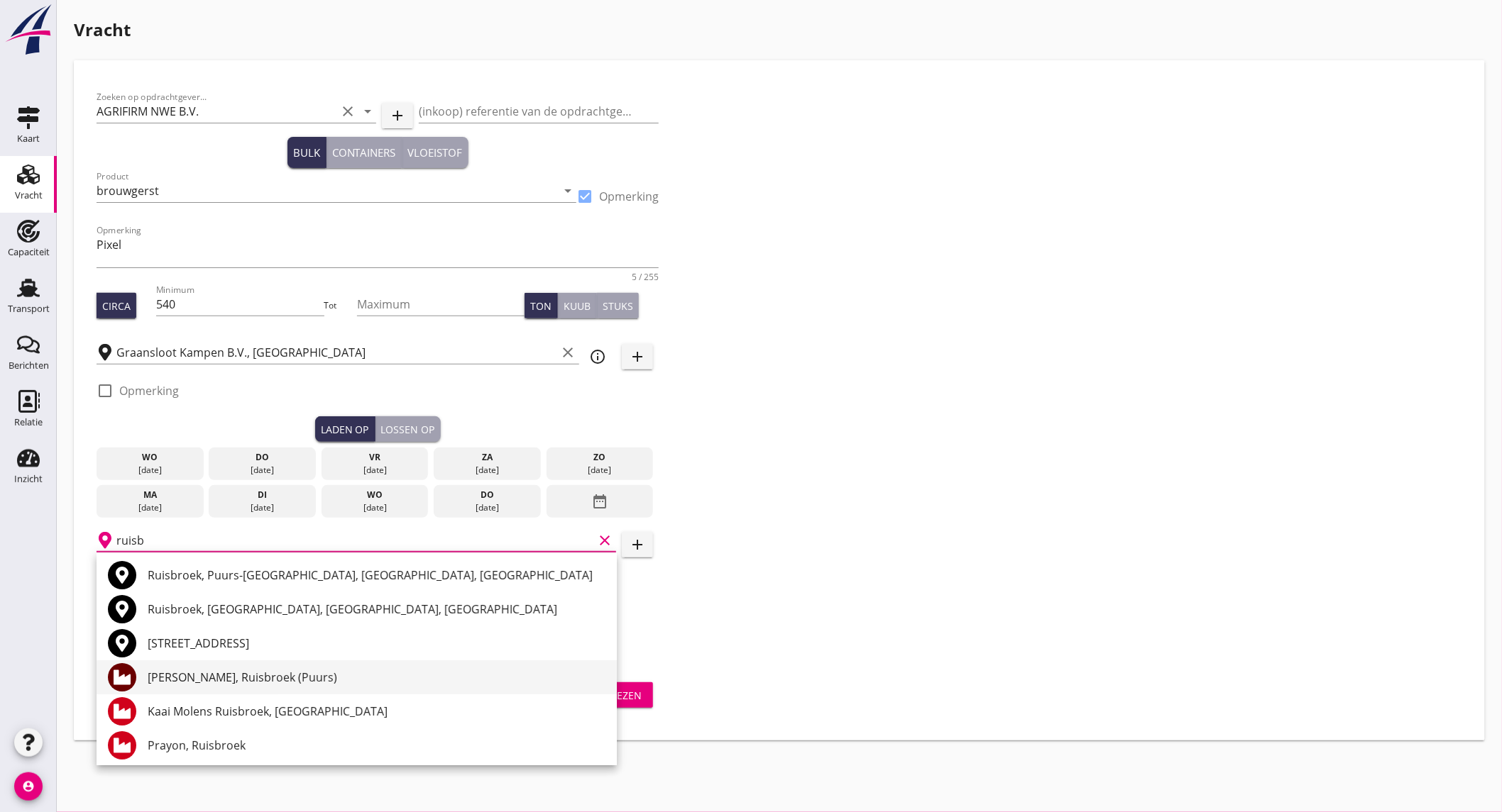
click at [271, 678] on div "Mouterij Albert, Ruisbroek (Puurs)" at bounding box center [376, 677] width 458 height 17
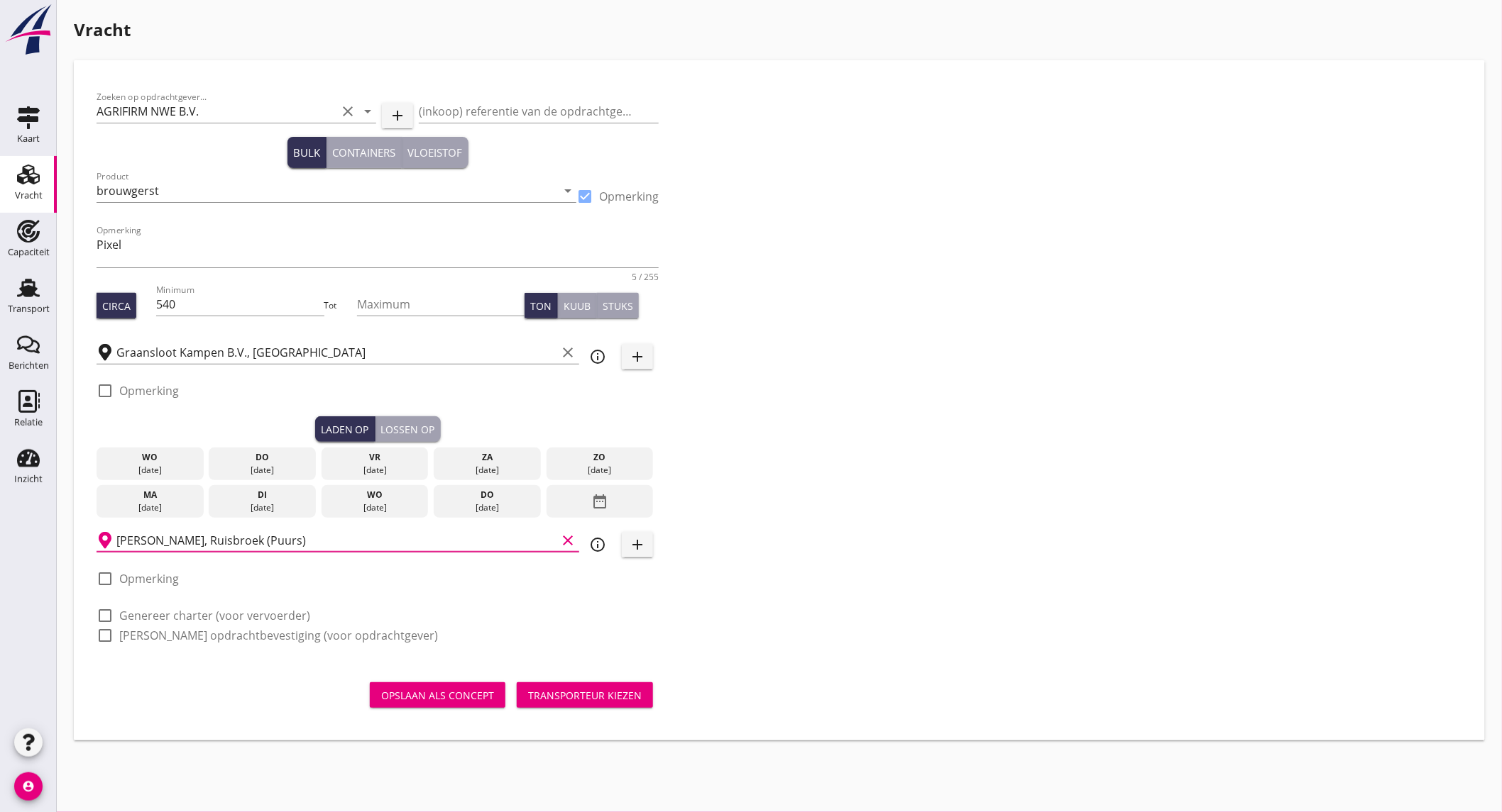
type input "Mouterij Albert, Ruisbroek (Puurs)"
click at [145, 611] on label "Genereer charter (voor vervoerder)" at bounding box center [215, 616] width 191 height 14
checkbox input "true"
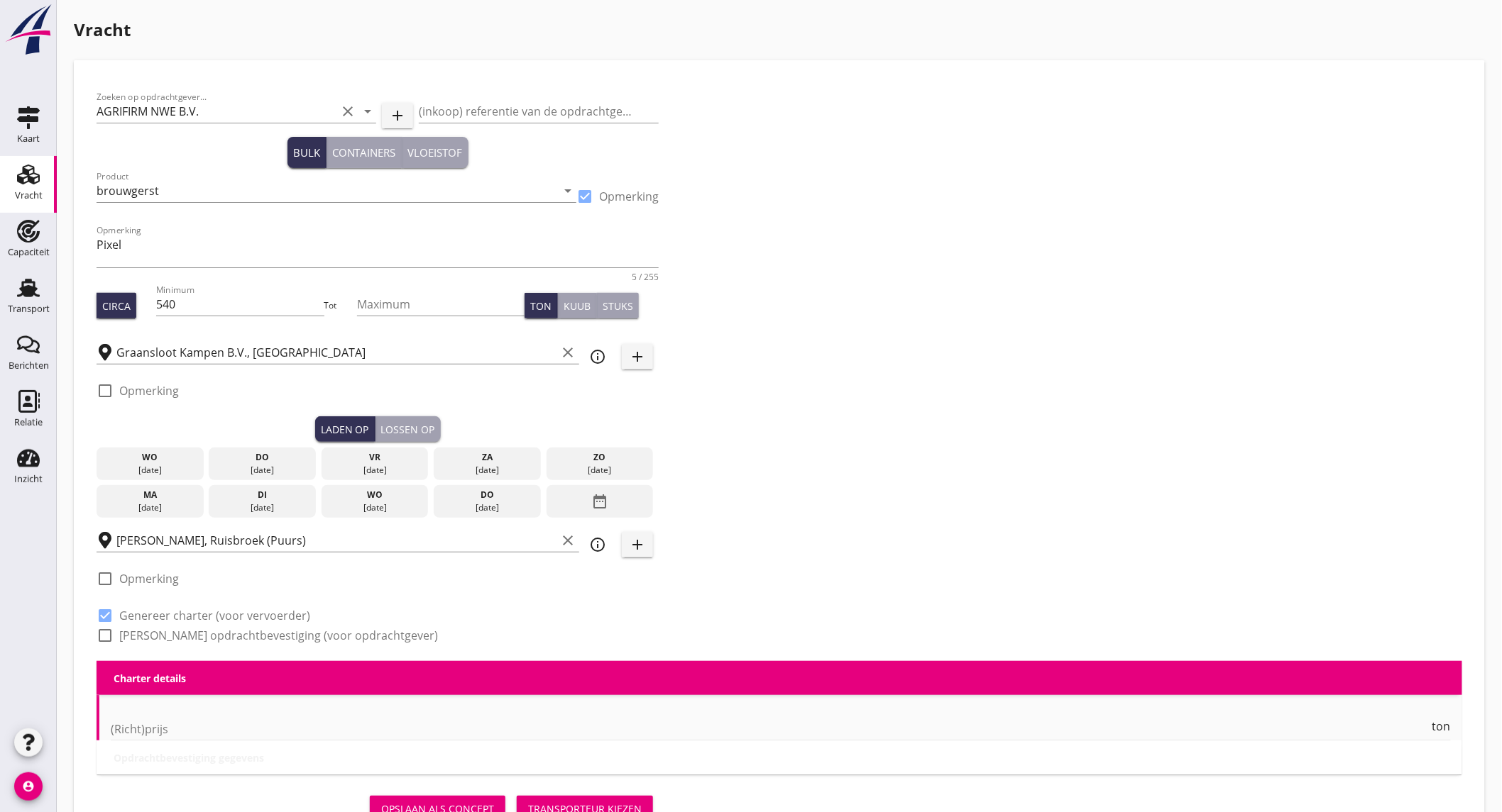
click at [147, 632] on label "Genereer opdrachtbevestiging (voor opdrachtgever)" at bounding box center [279, 635] width 319 height 14
checkbox input "true"
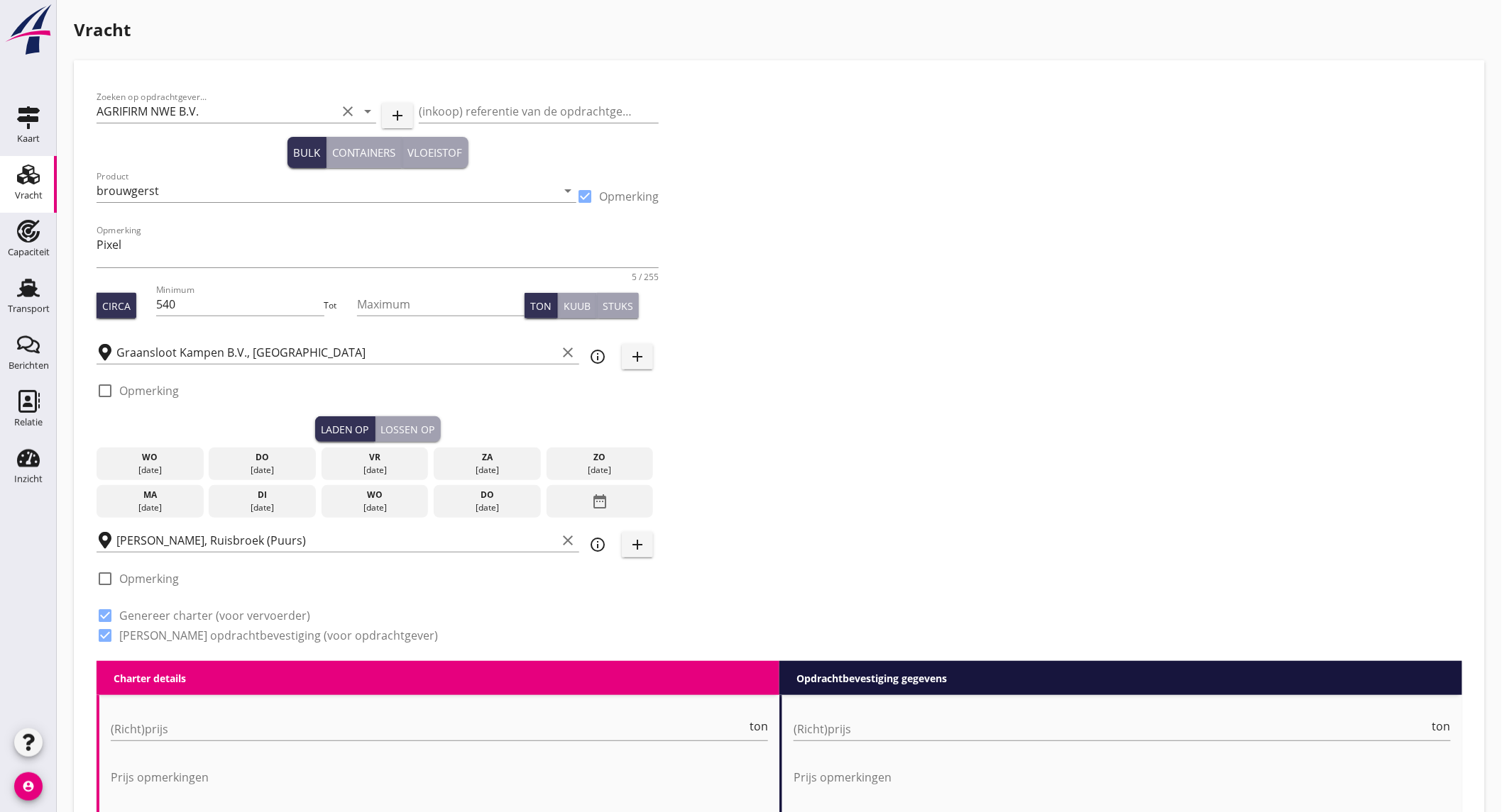
click at [248, 501] on div "[DATE]" at bounding box center [262, 507] width 100 height 13
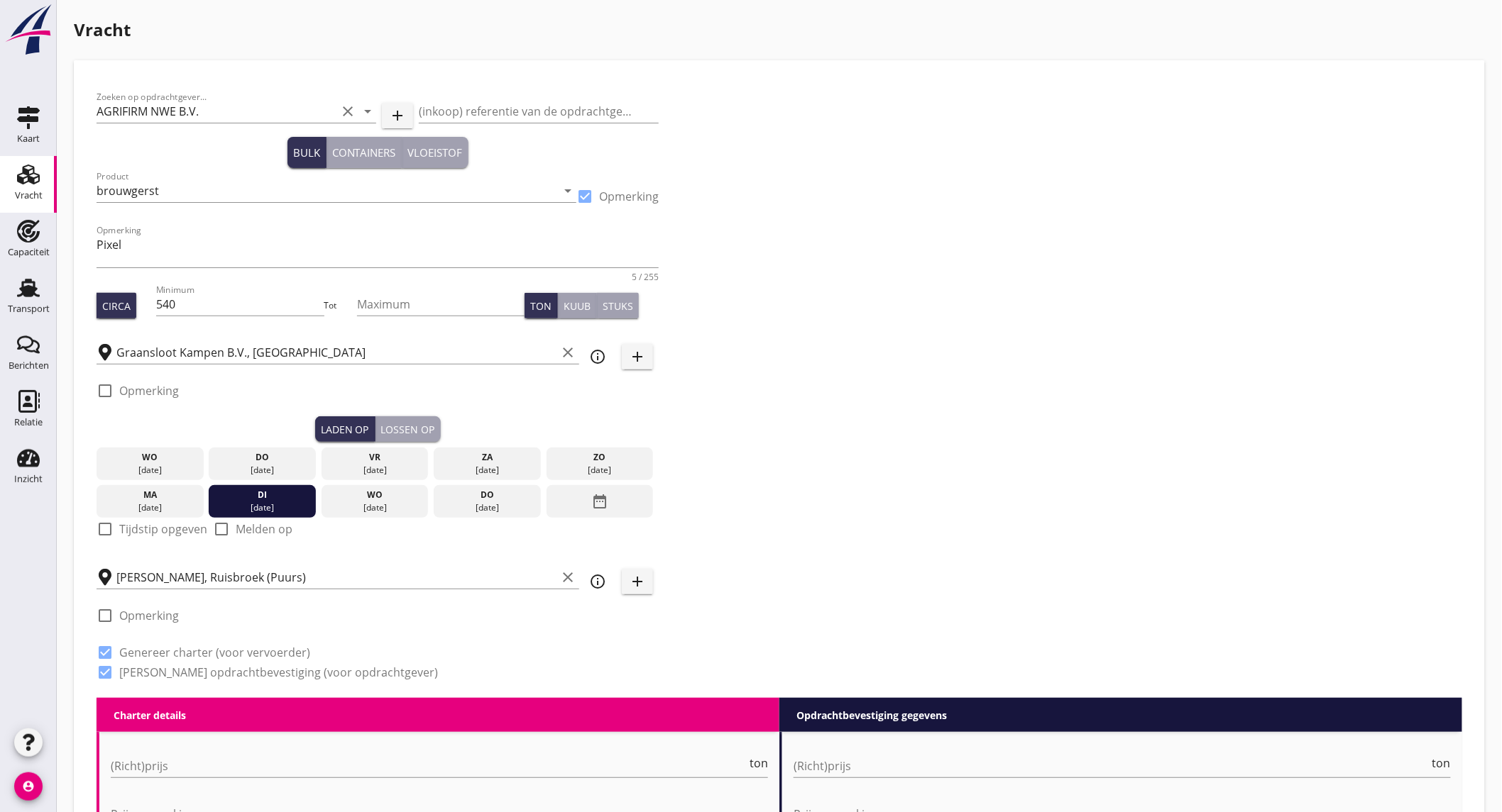
click at [166, 533] on label "Tijdstip opgeven" at bounding box center [164, 529] width 88 height 14
checkbox input "true"
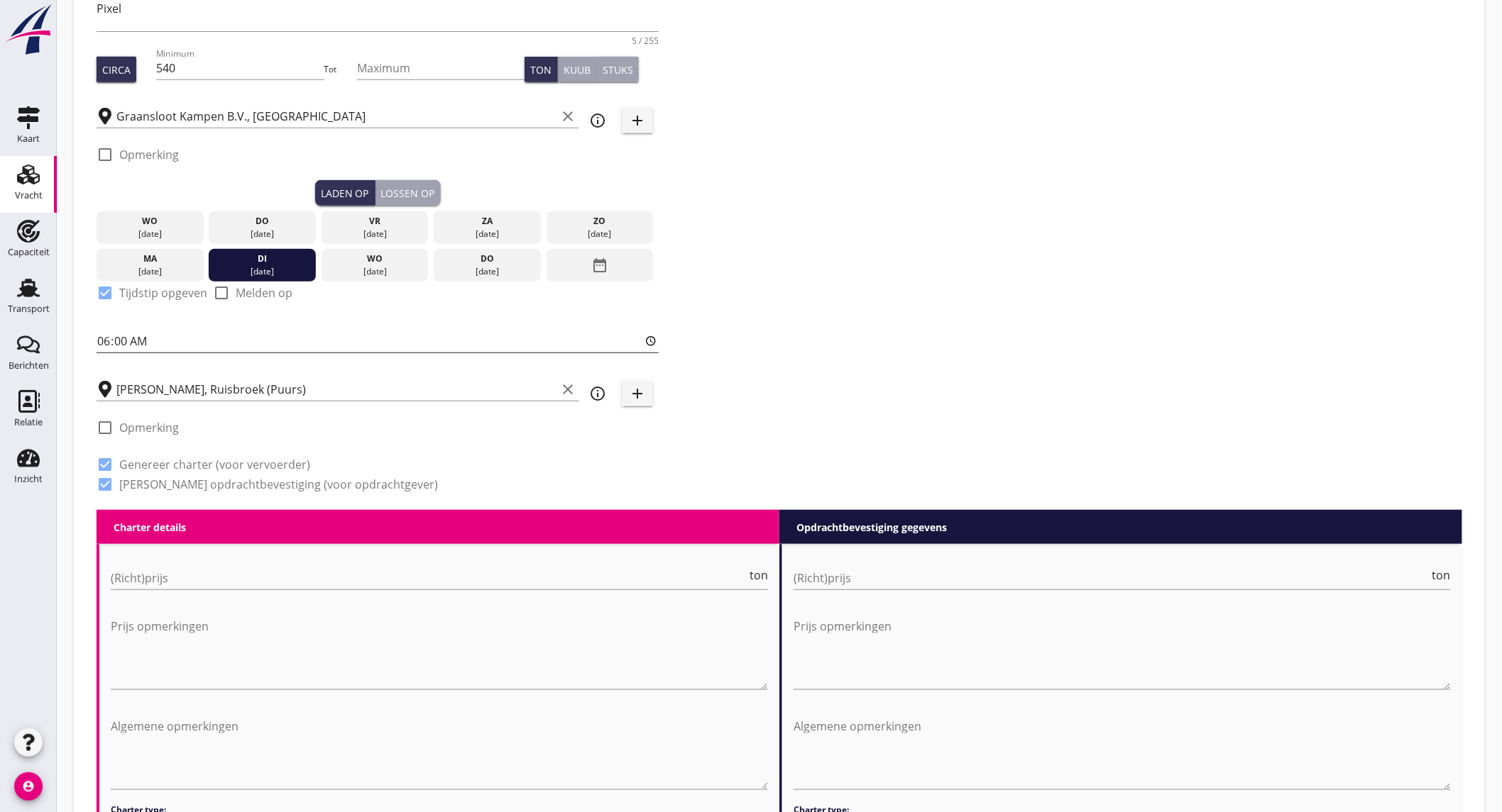
scroll to position [315, 0]
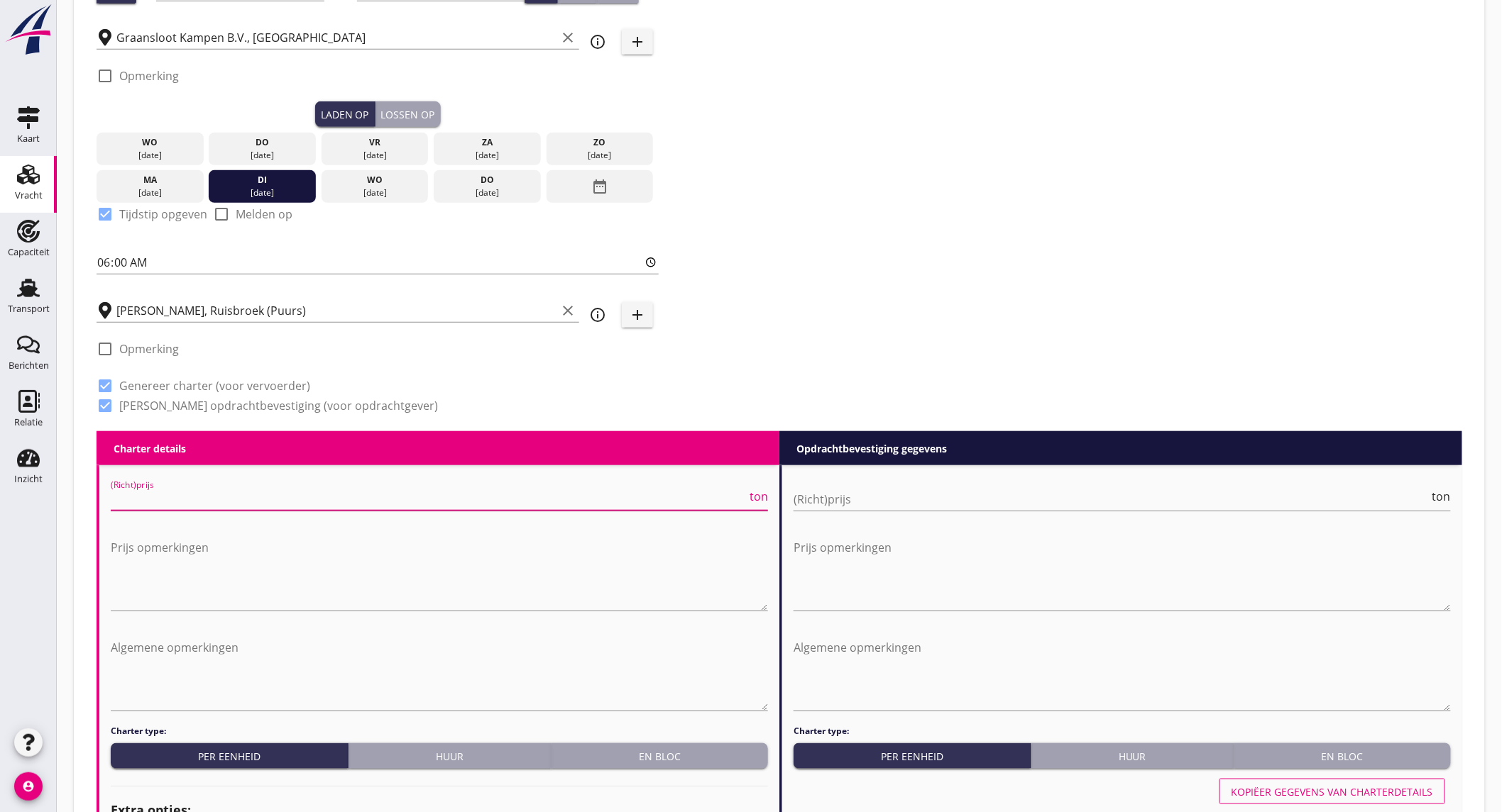
click at [228, 498] on input "(Richt)prijs" at bounding box center [429, 499] width 636 height 23
type input "8"
type input "8.75"
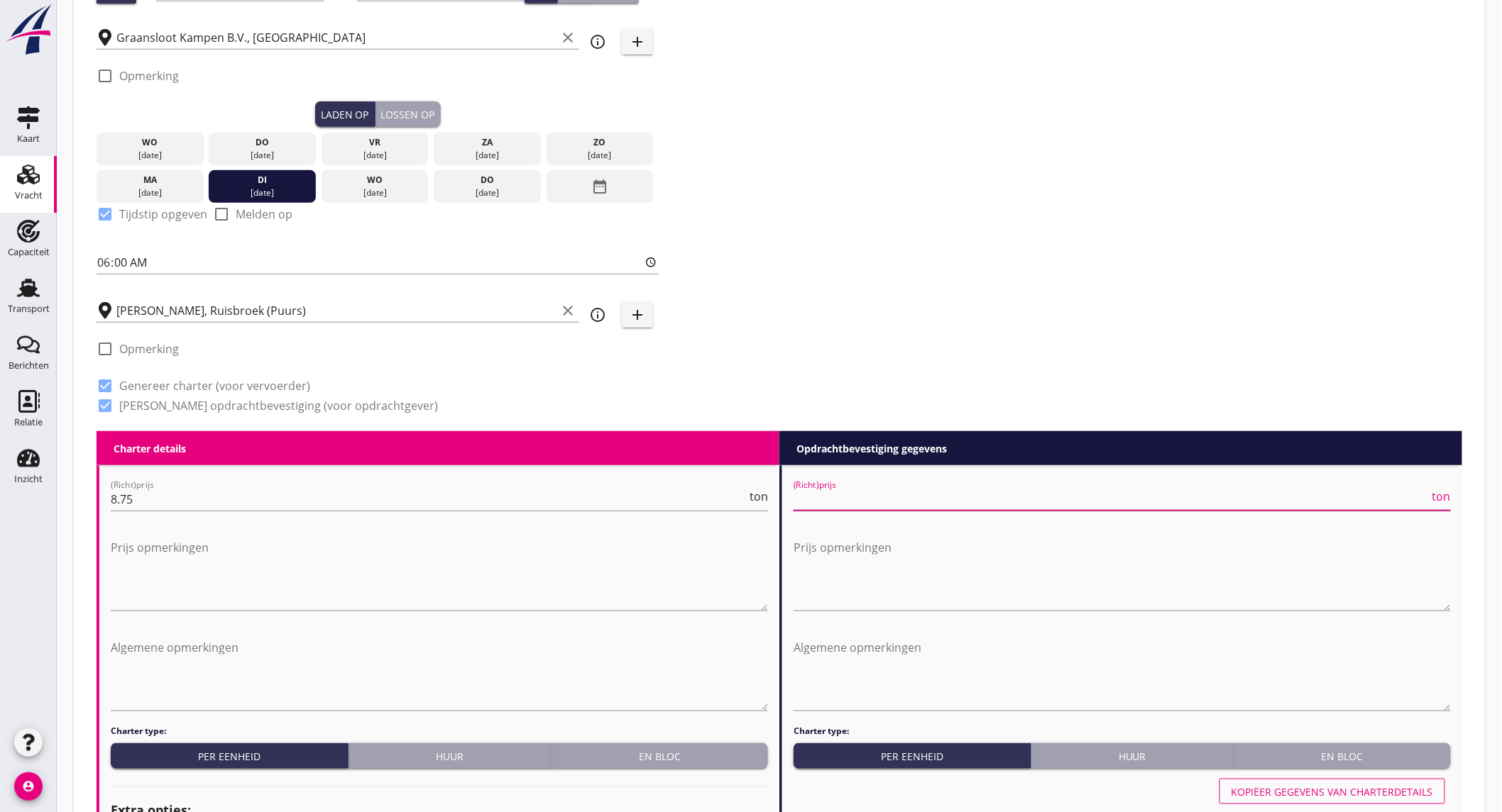
click at [843, 504] on input "(Richt)prijs" at bounding box center [1112, 499] width 636 height 23
type input "9"
click at [562, 530] on div "Prijs opmerkingen" at bounding box center [440, 576] width 657 height 97
click at [396, 576] on textarea "Prijs opmerkingen" at bounding box center [440, 574] width 657 height 75
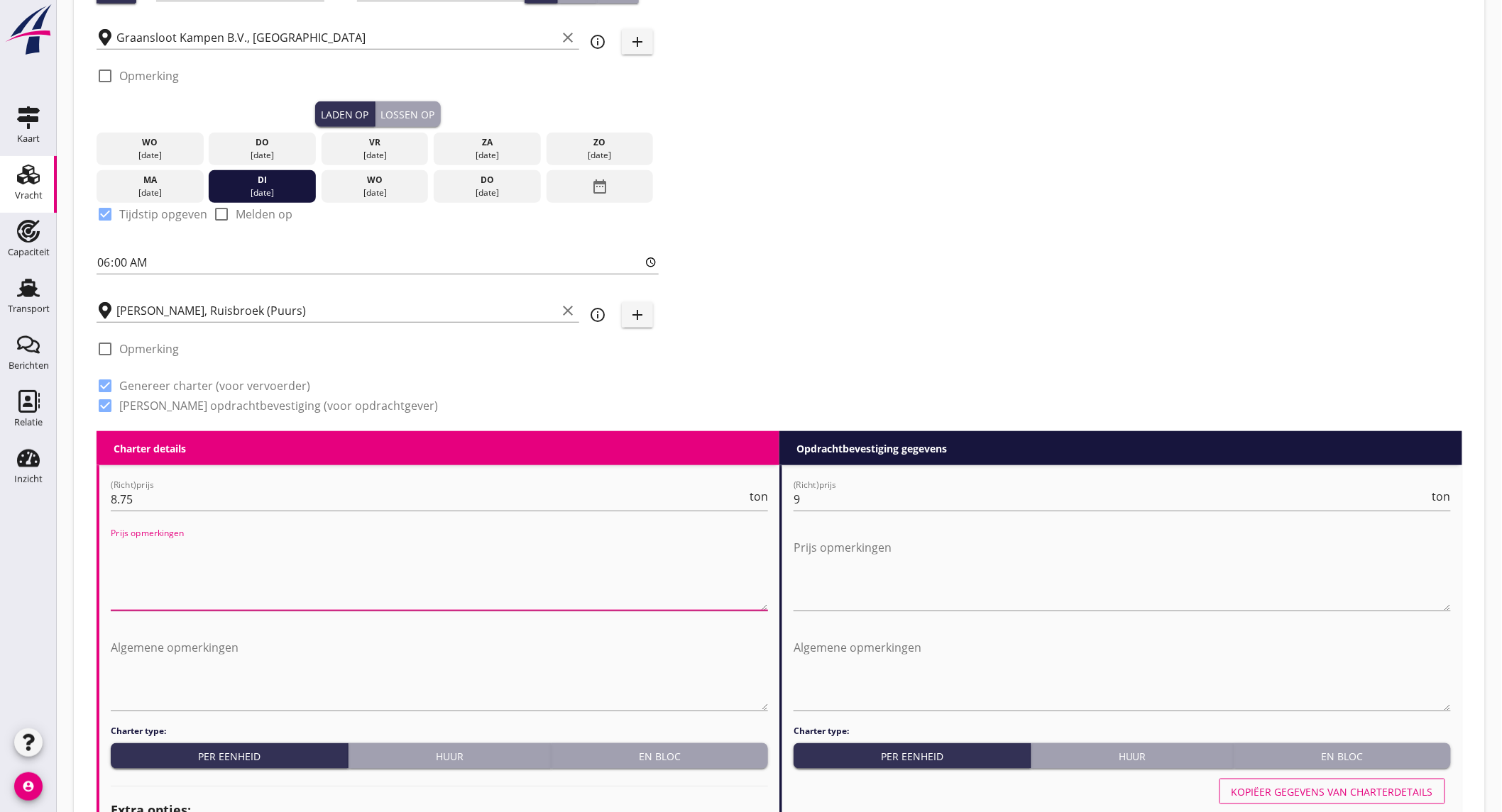
scroll to position [945, 0]
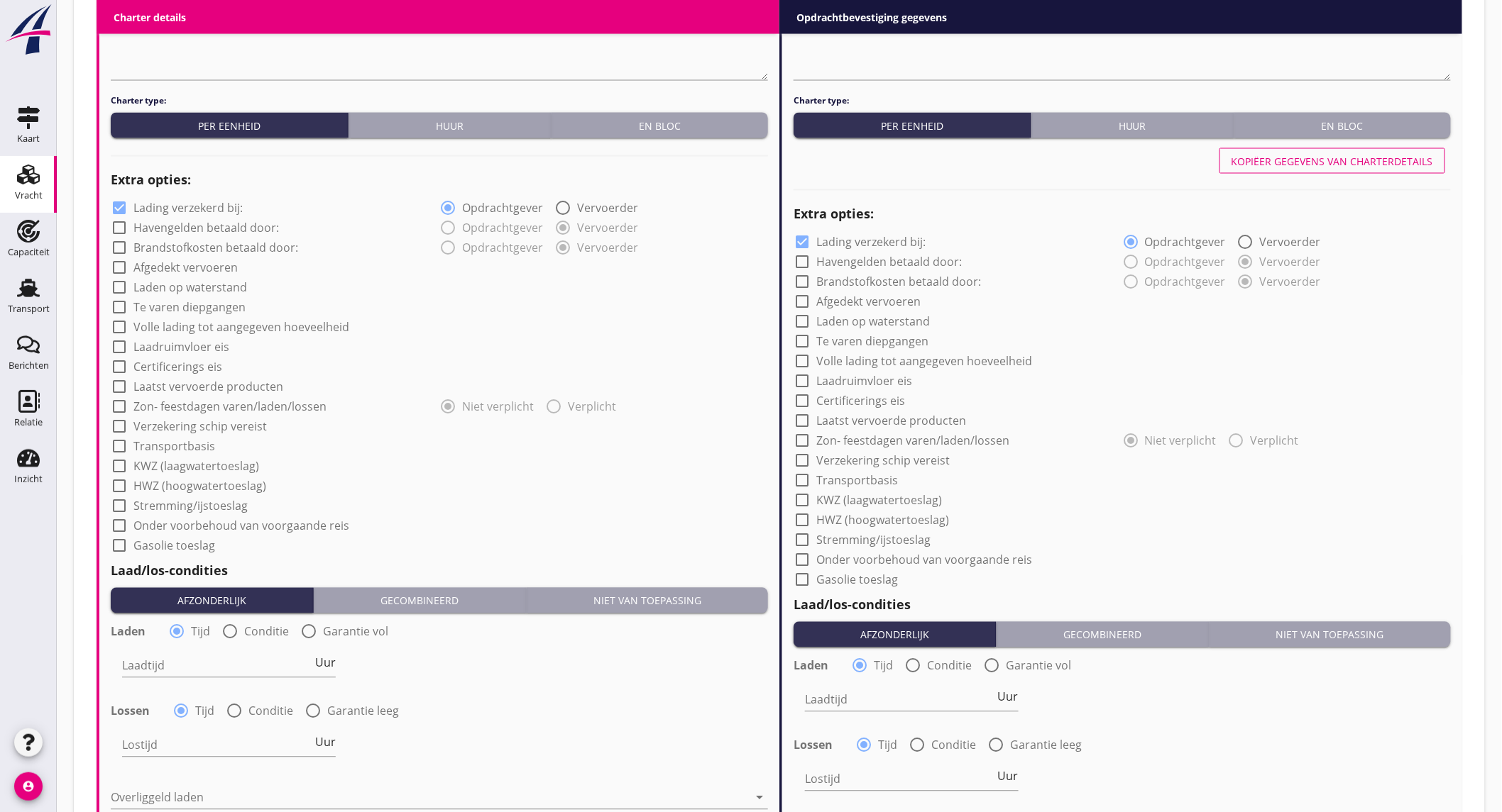
click at [223, 625] on div at bounding box center [230, 632] width 25 height 25
radio input "false"
radio input "true"
click at [232, 658] on div at bounding box center [272, 666] width 301 height 23
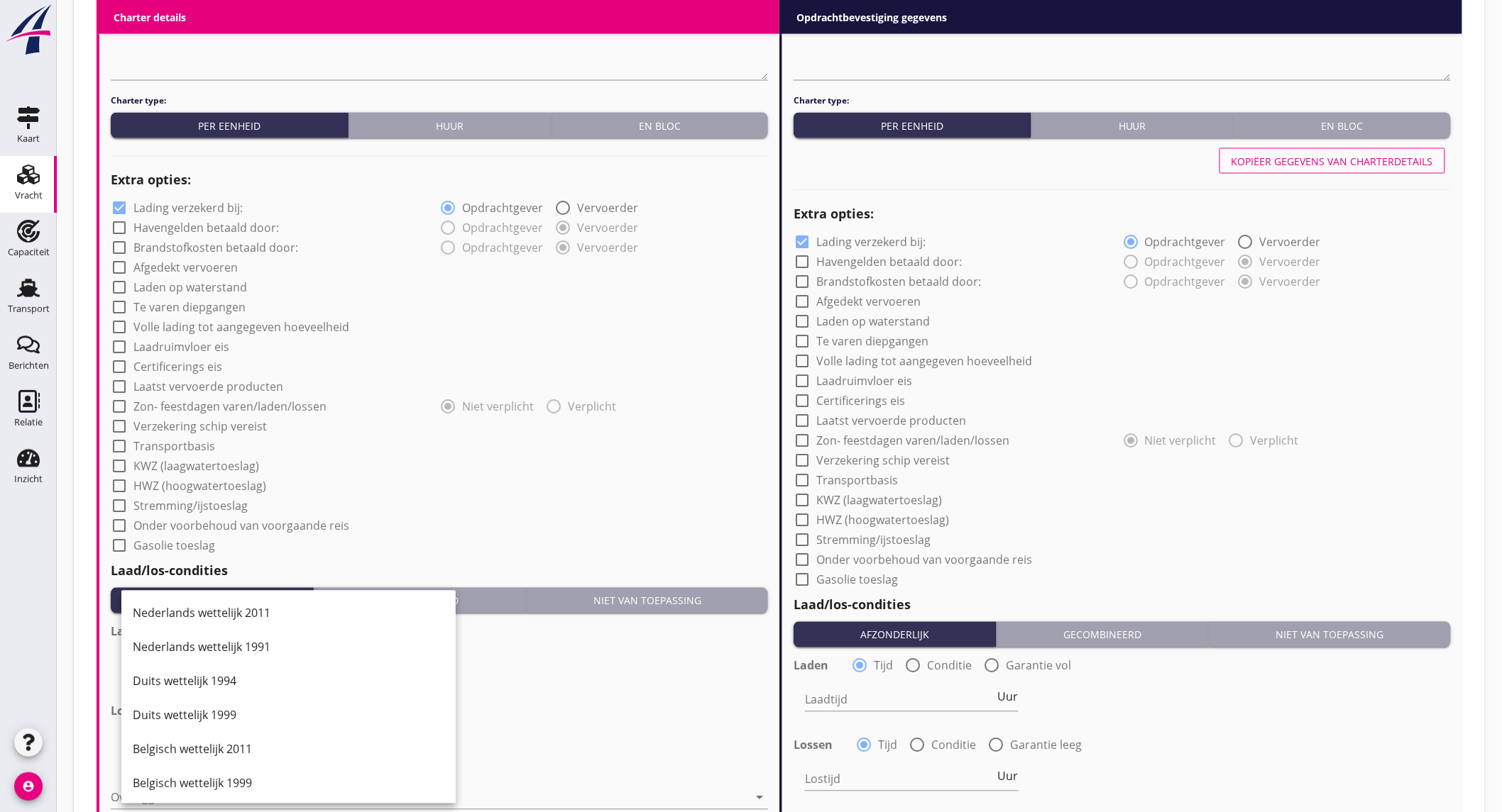
click at [266, 609] on div "Nederlands wettelijk 2011" at bounding box center [288, 613] width 312 height 17
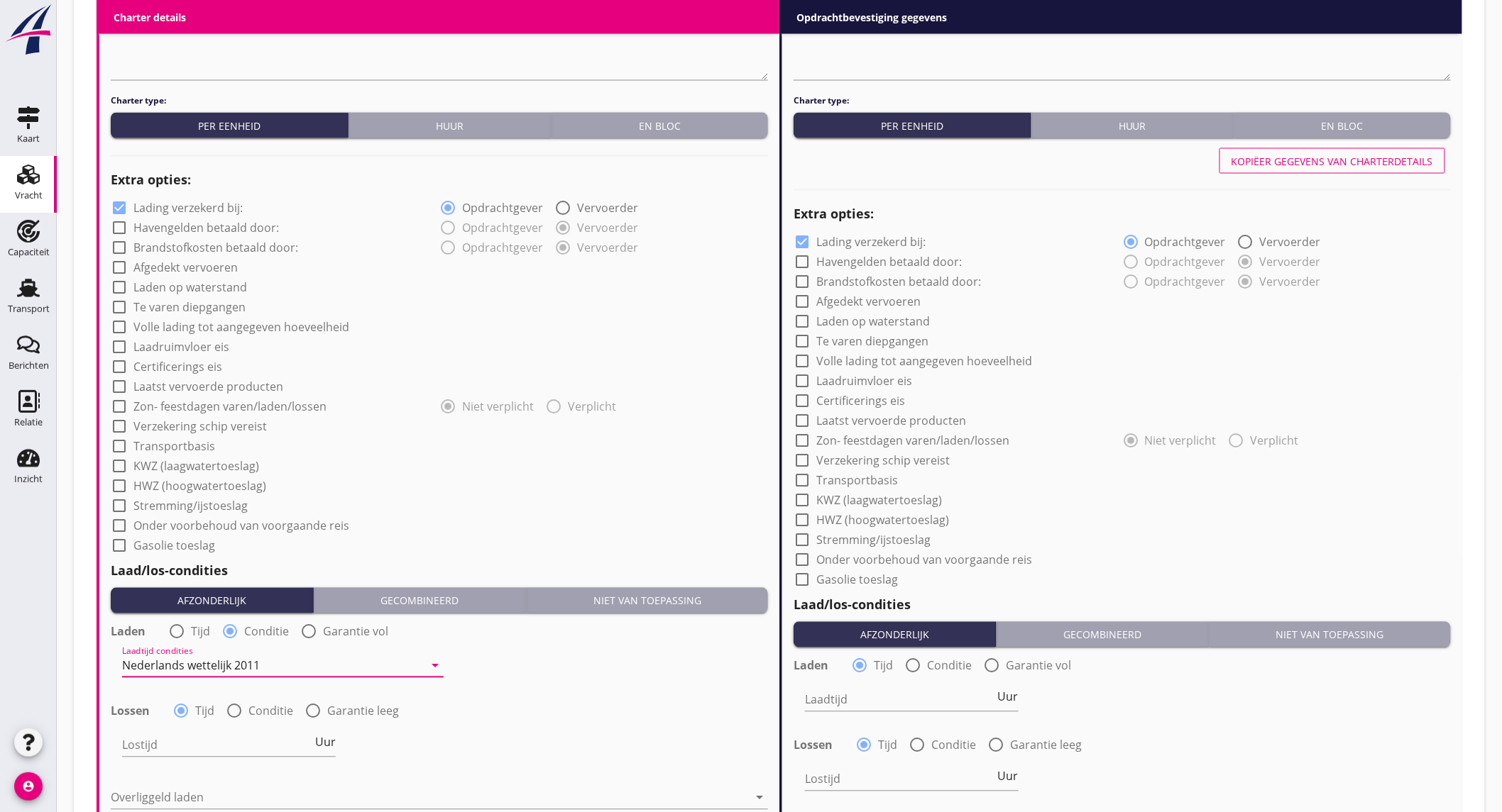
click at [237, 708] on div at bounding box center [233, 711] width 25 height 25
radio input "false"
radio input "true"
click at [229, 748] on div at bounding box center [272, 745] width 301 height 23
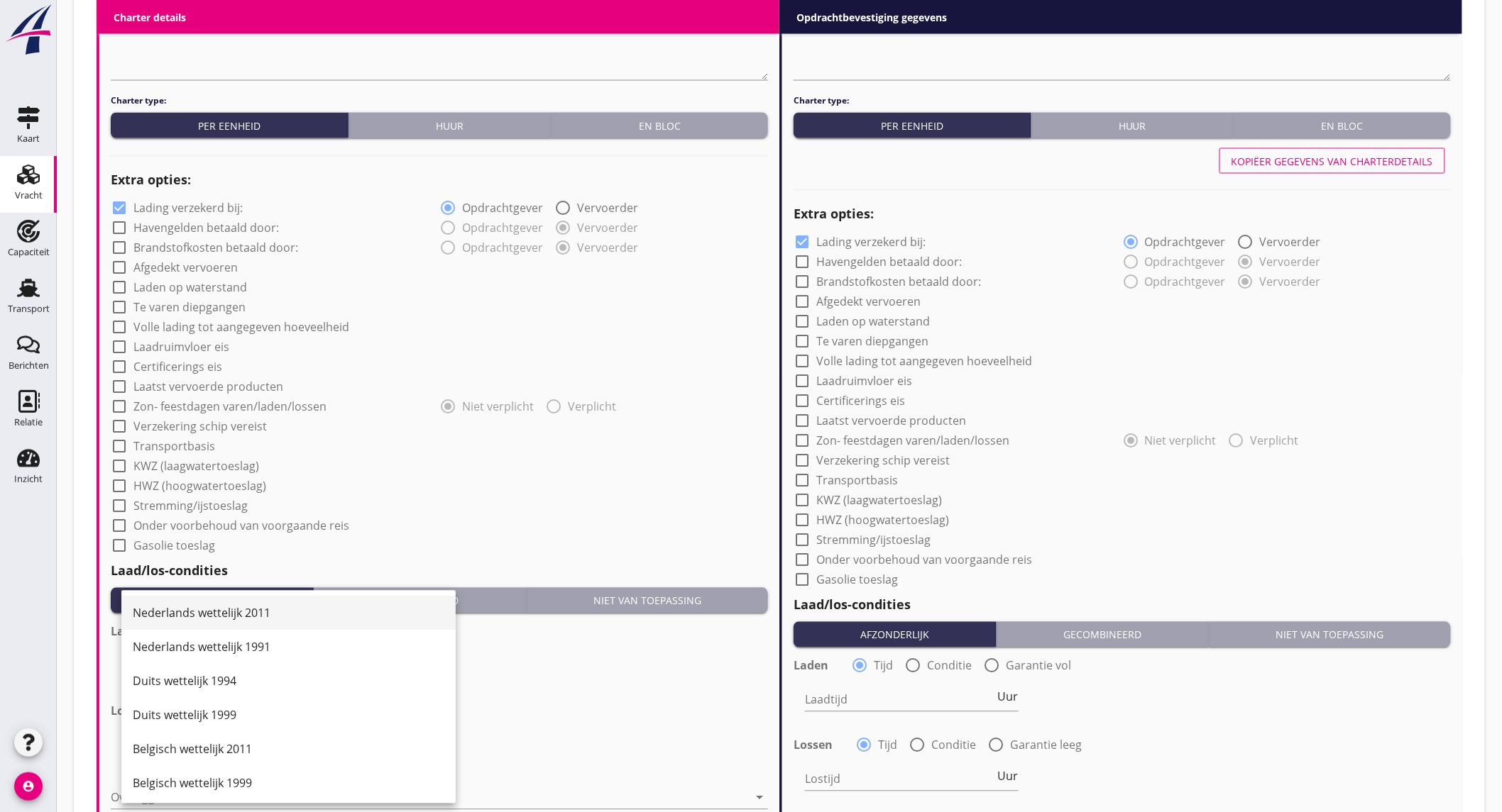
click at [273, 611] on div "Nederlands wettelijk 2011" at bounding box center [288, 613] width 312 height 17
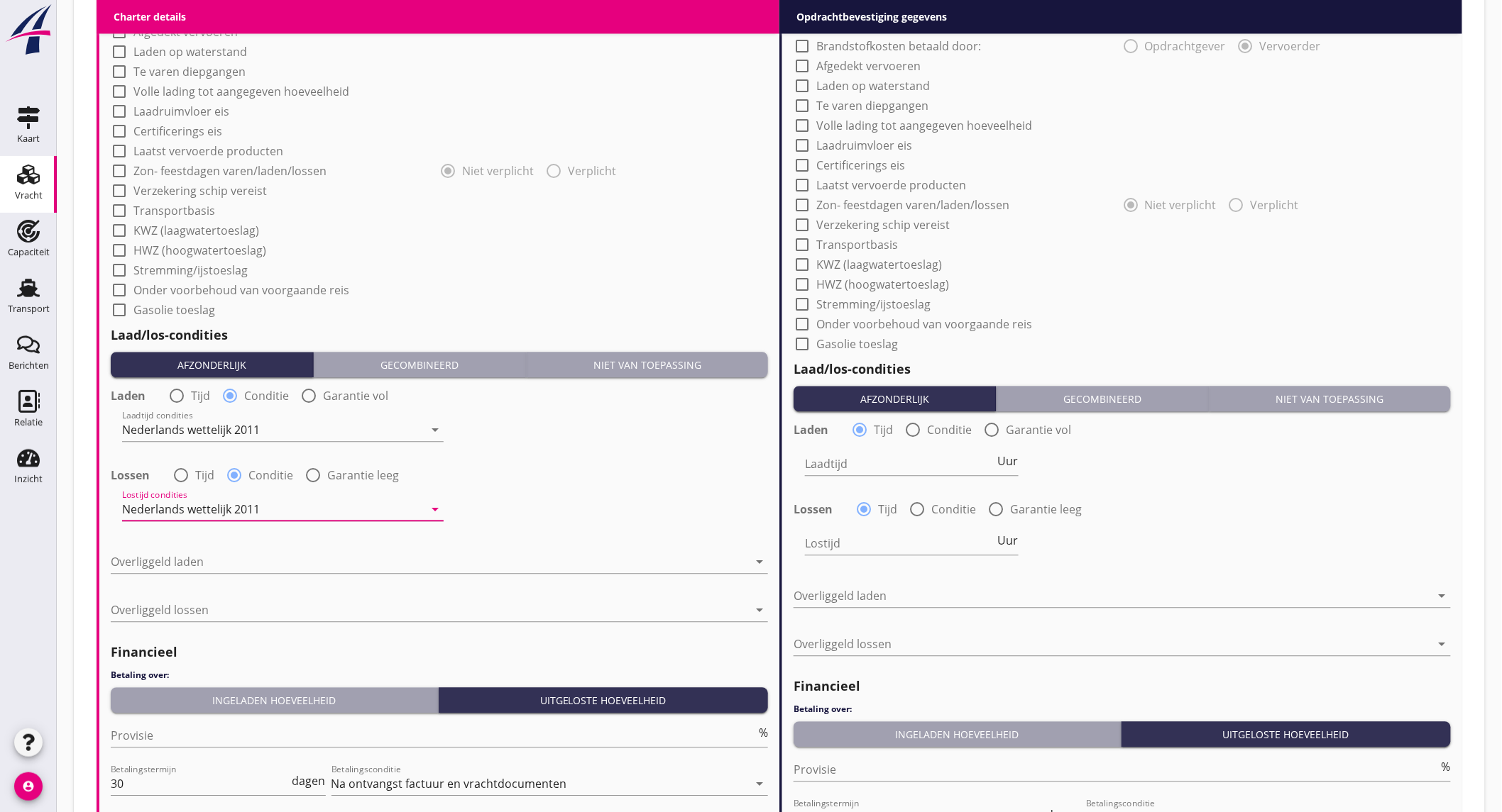
scroll to position [1260, 0]
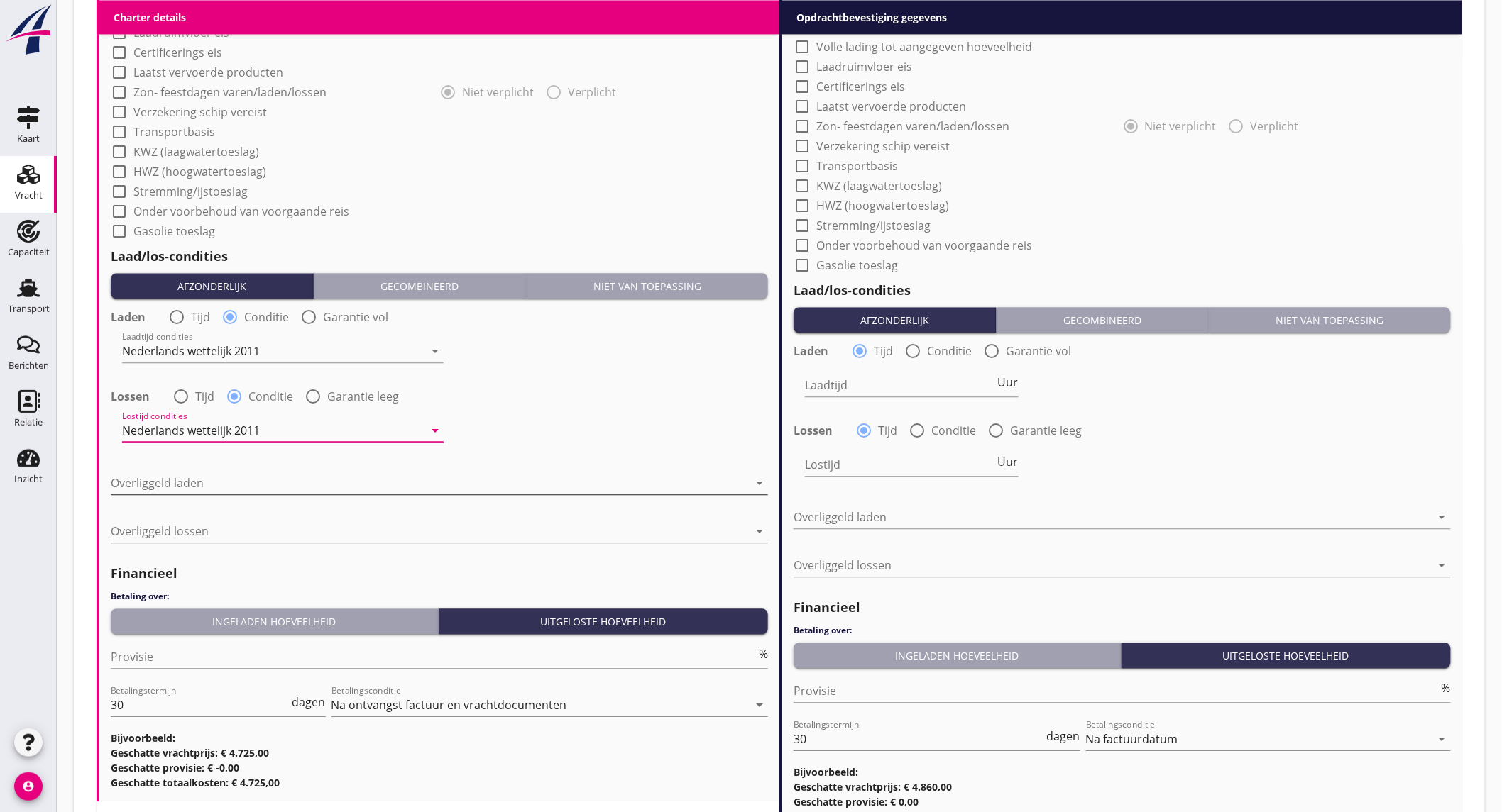
click at [289, 476] on div at bounding box center [430, 482] width 638 height 23
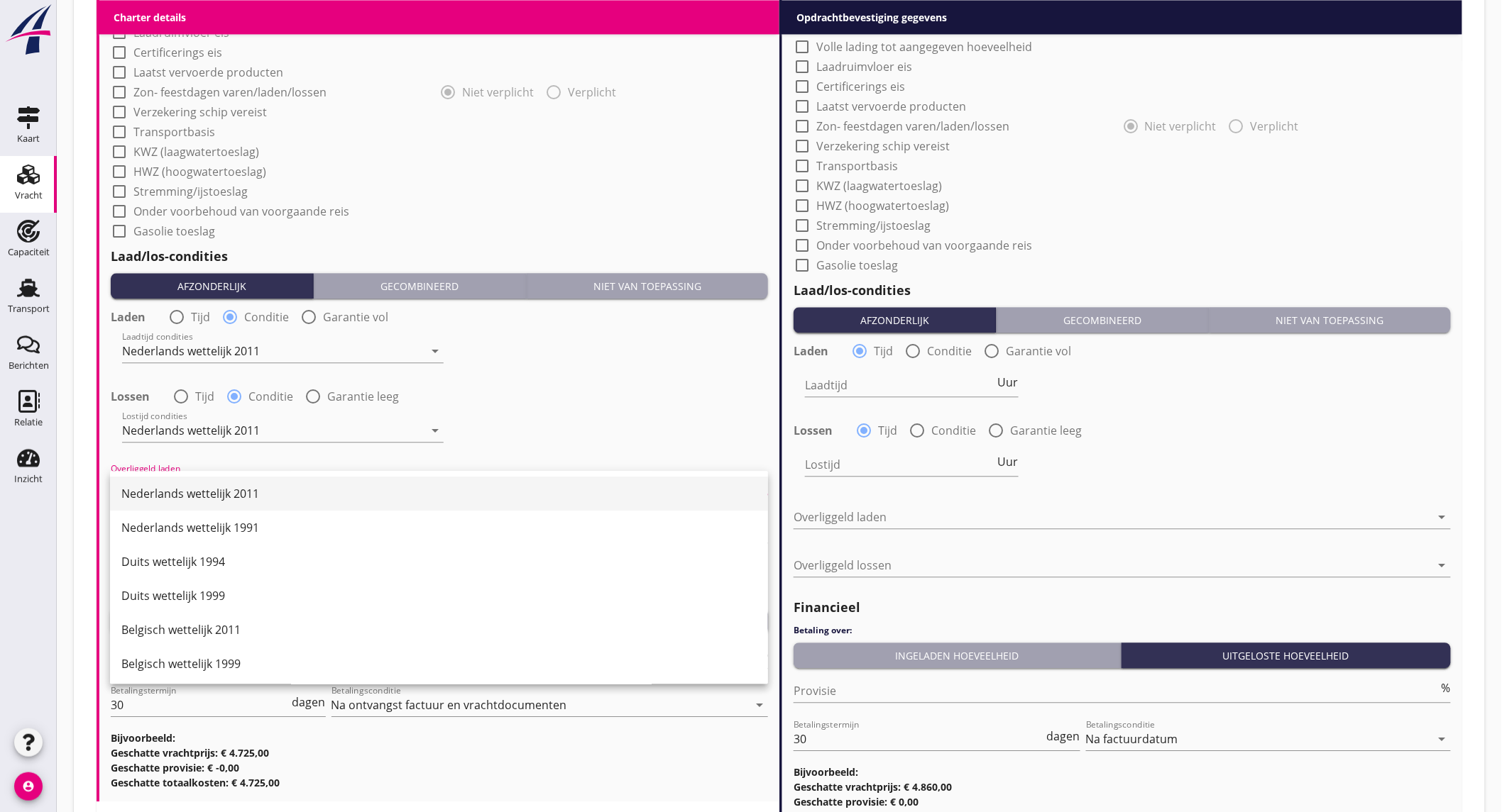
click at [285, 492] on div "Nederlands wettelijk 2011" at bounding box center [439, 493] width 635 height 17
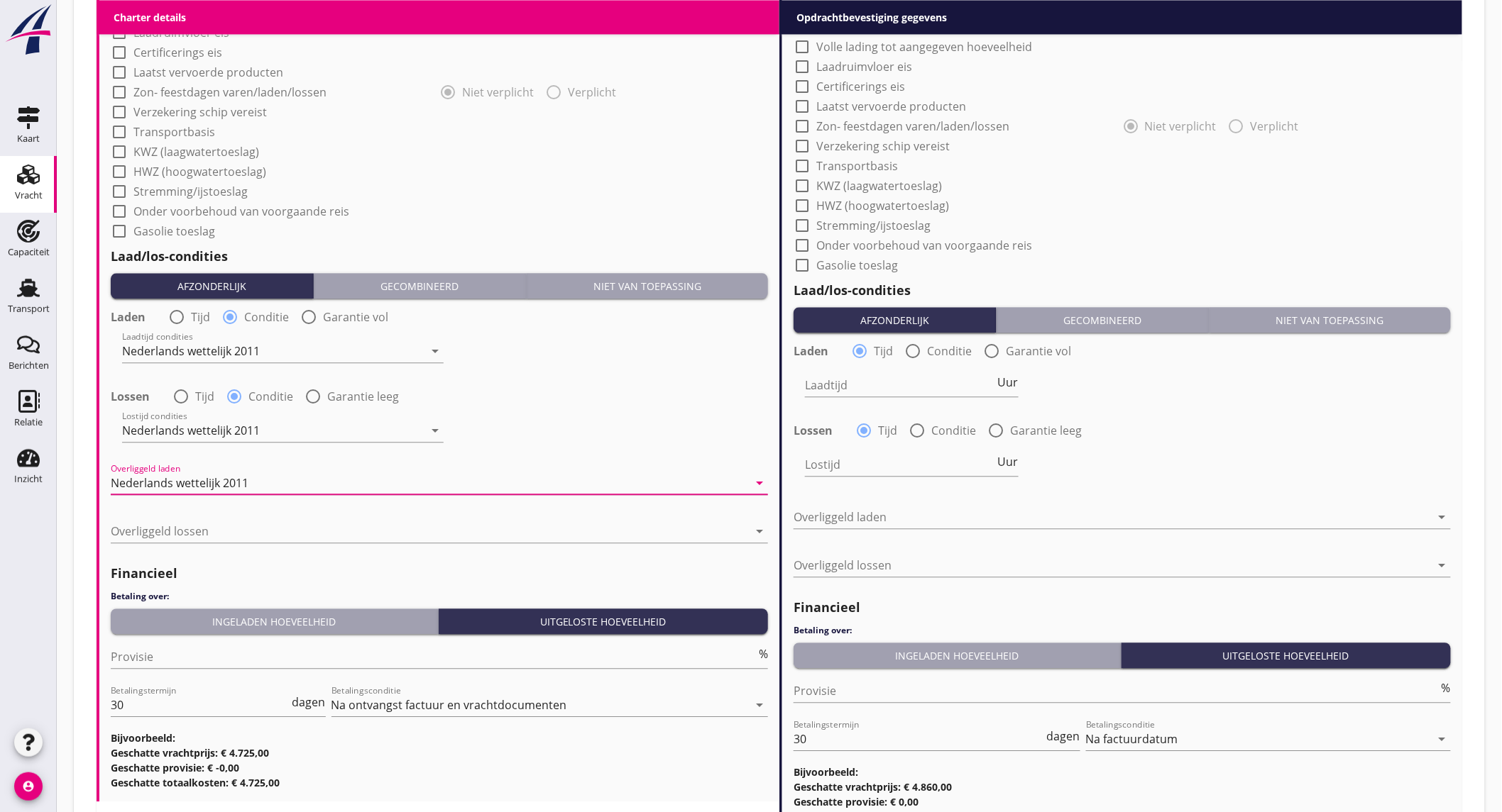
click at [186, 391] on div at bounding box center [181, 396] width 25 height 25
click at [243, 398] on div at bounding box center [233, 396] width 25 height 25
radio input "false"
radio input "true"
click at [271, 430] on div "Nederlands wettelijk 2011" at bounding box center [272, 430] width 301 height 23
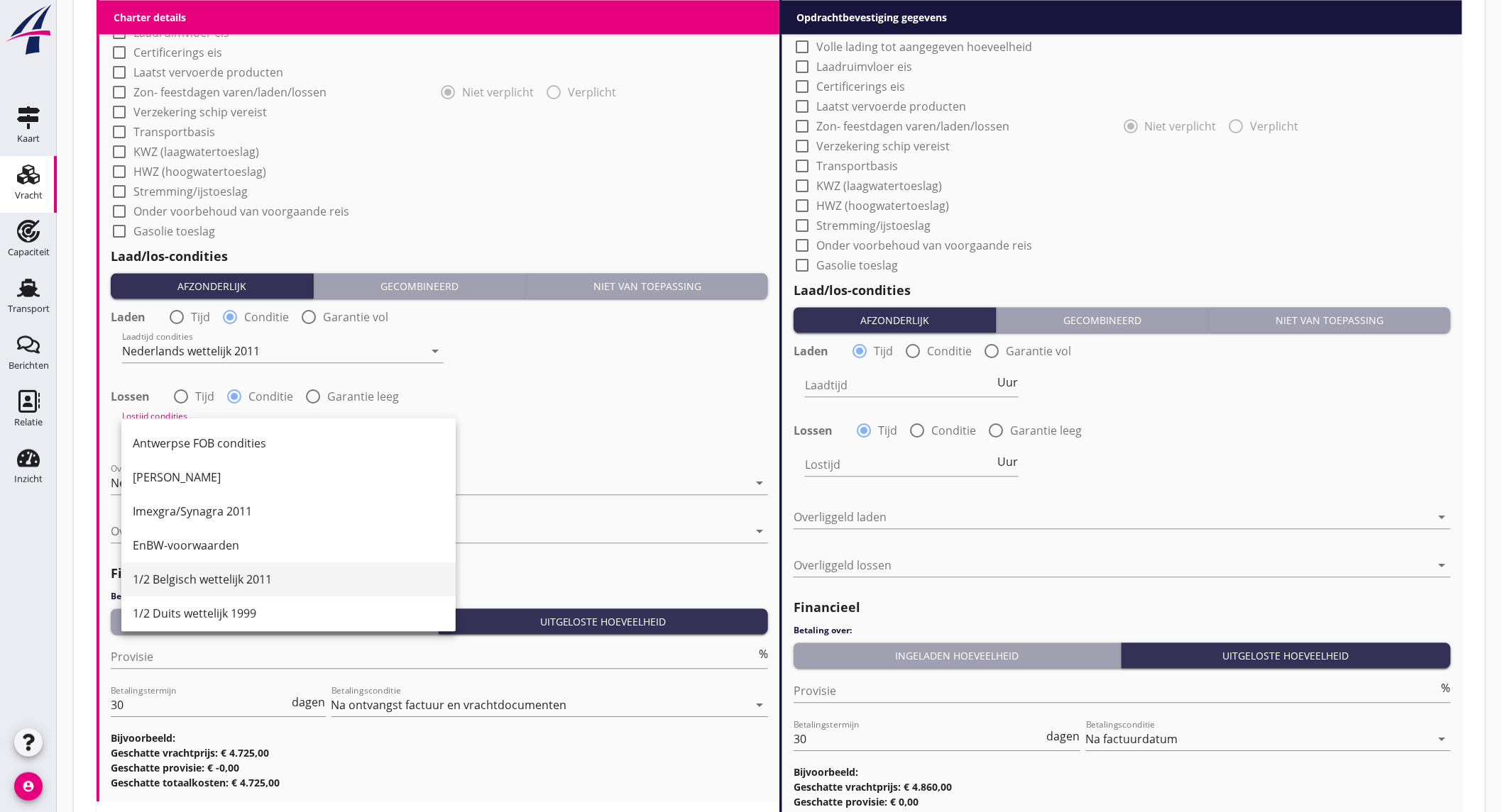
scroll to position [393, 0]
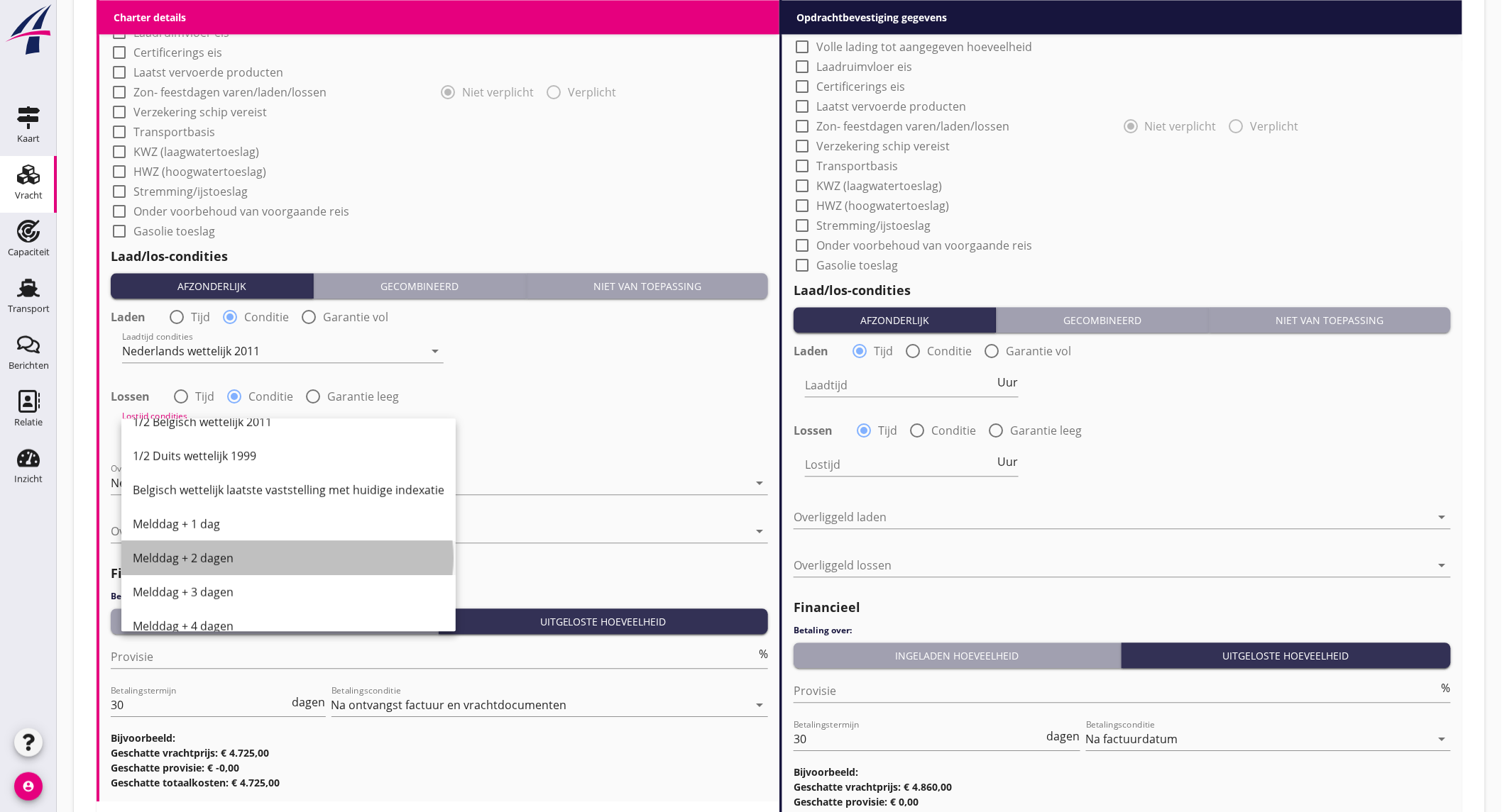
click at [232, 559] on div "Melddag + 2 dagen" at bounding box center [288, 558] width 312 height 17
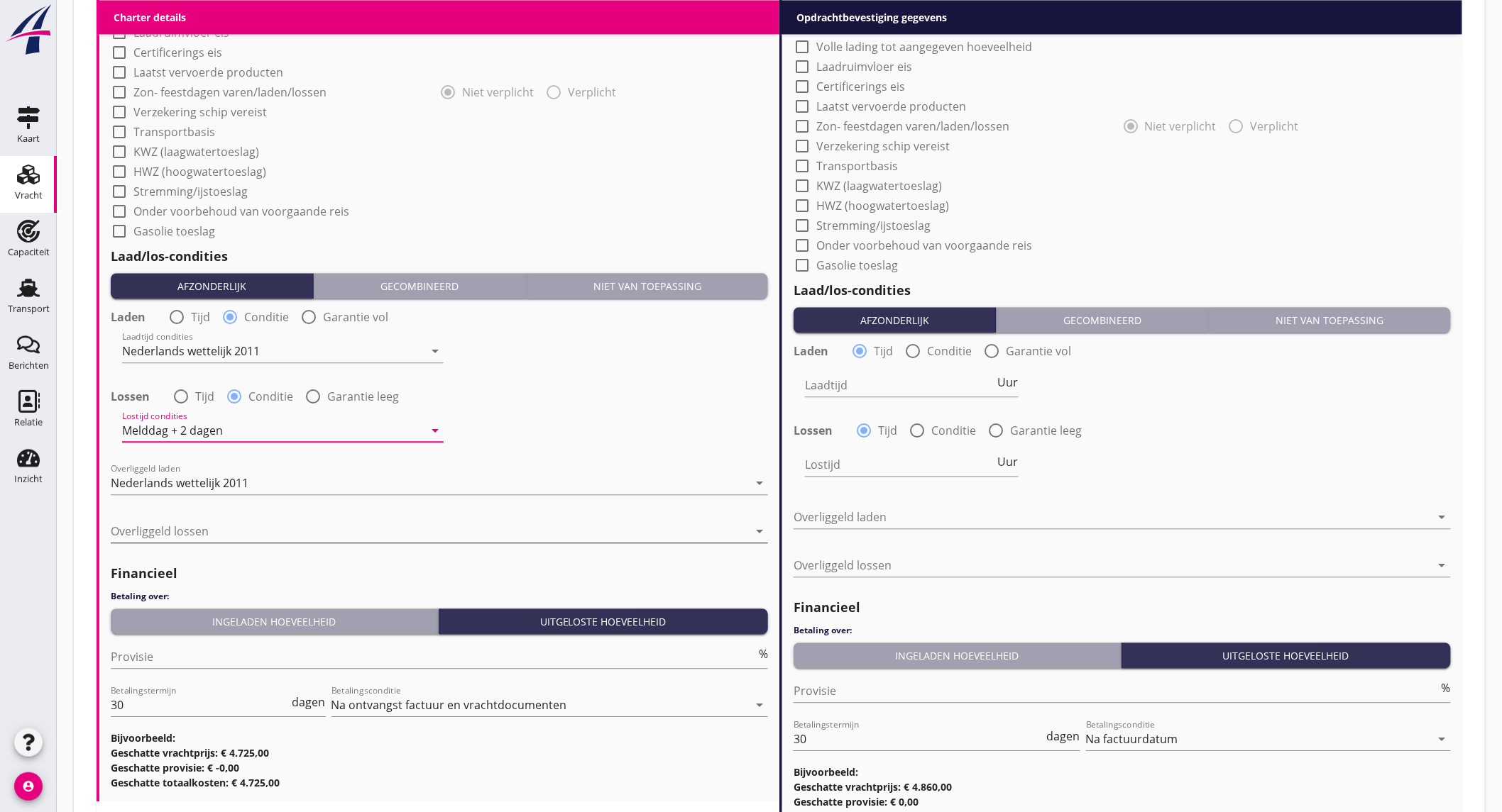
click at [235, 528] on div at bounding box center [430, 531] width 638 height 23
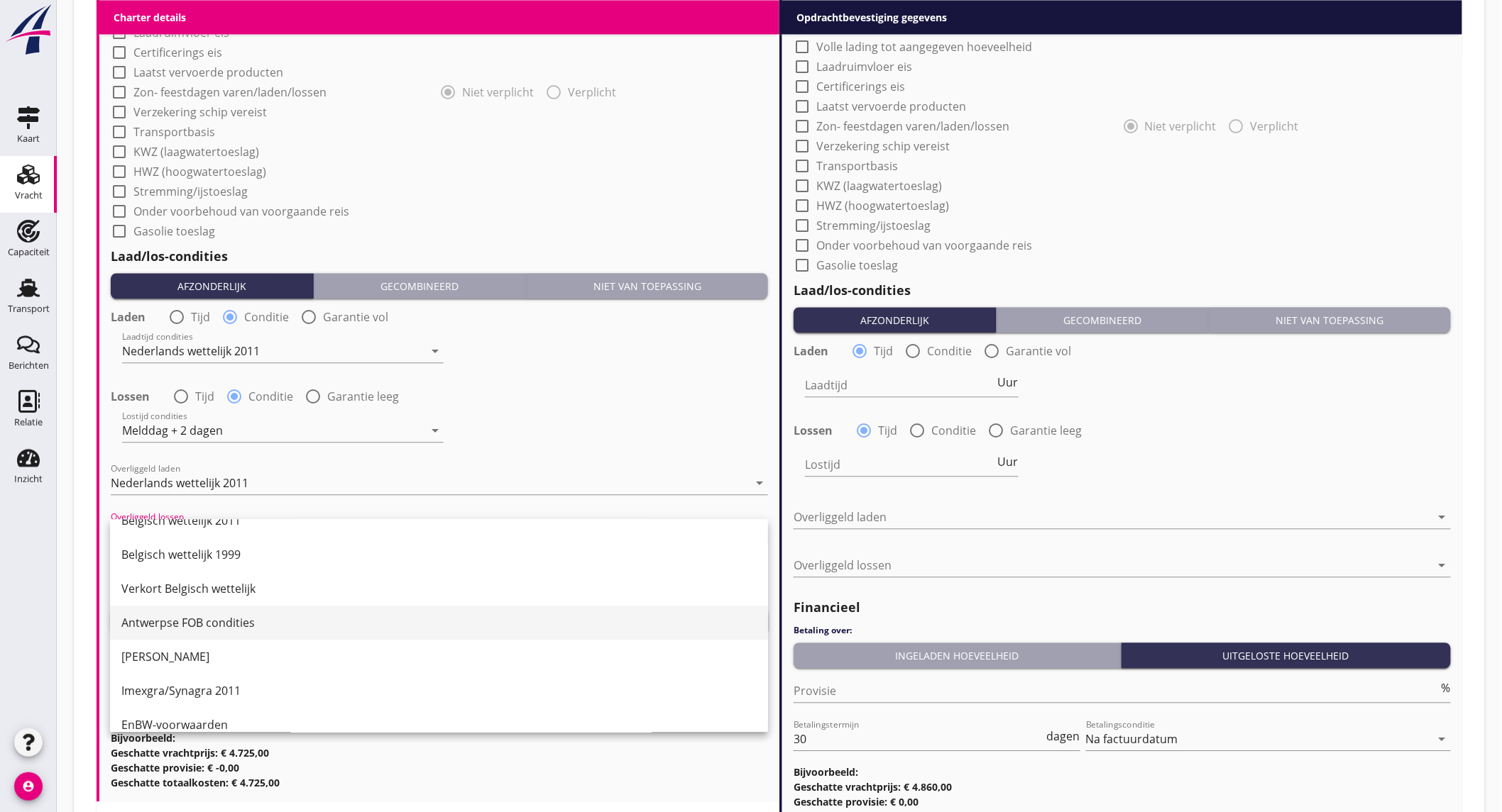
scroll to position [78, 0]
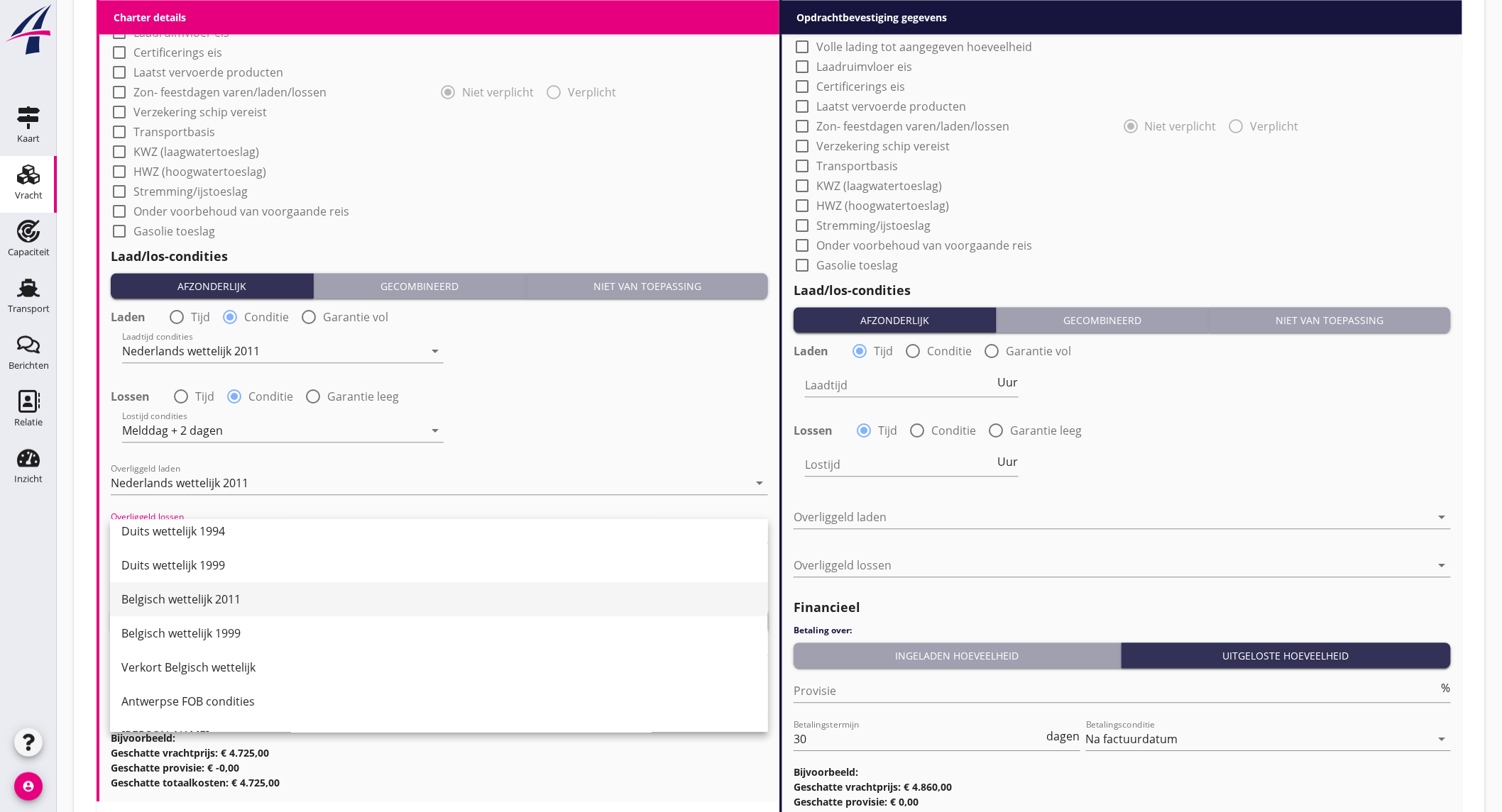
click at [234, 598] on div "Belgisch wettelijk 2011" at bounding box center [439, 599] width 635 height 17
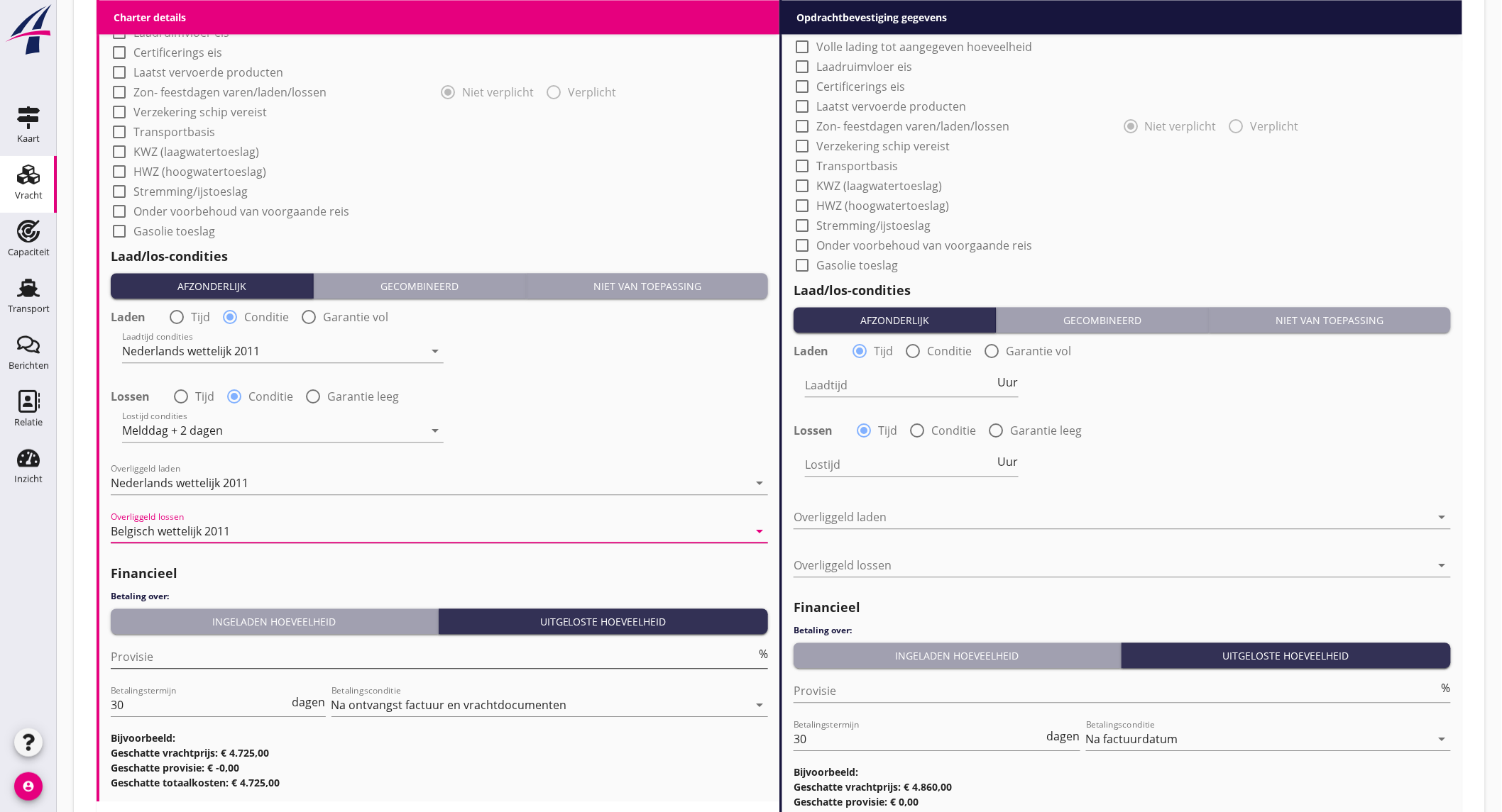
click at [186, 657] on input "Provisie" at bounding box center [433, 656] width 645 height 23
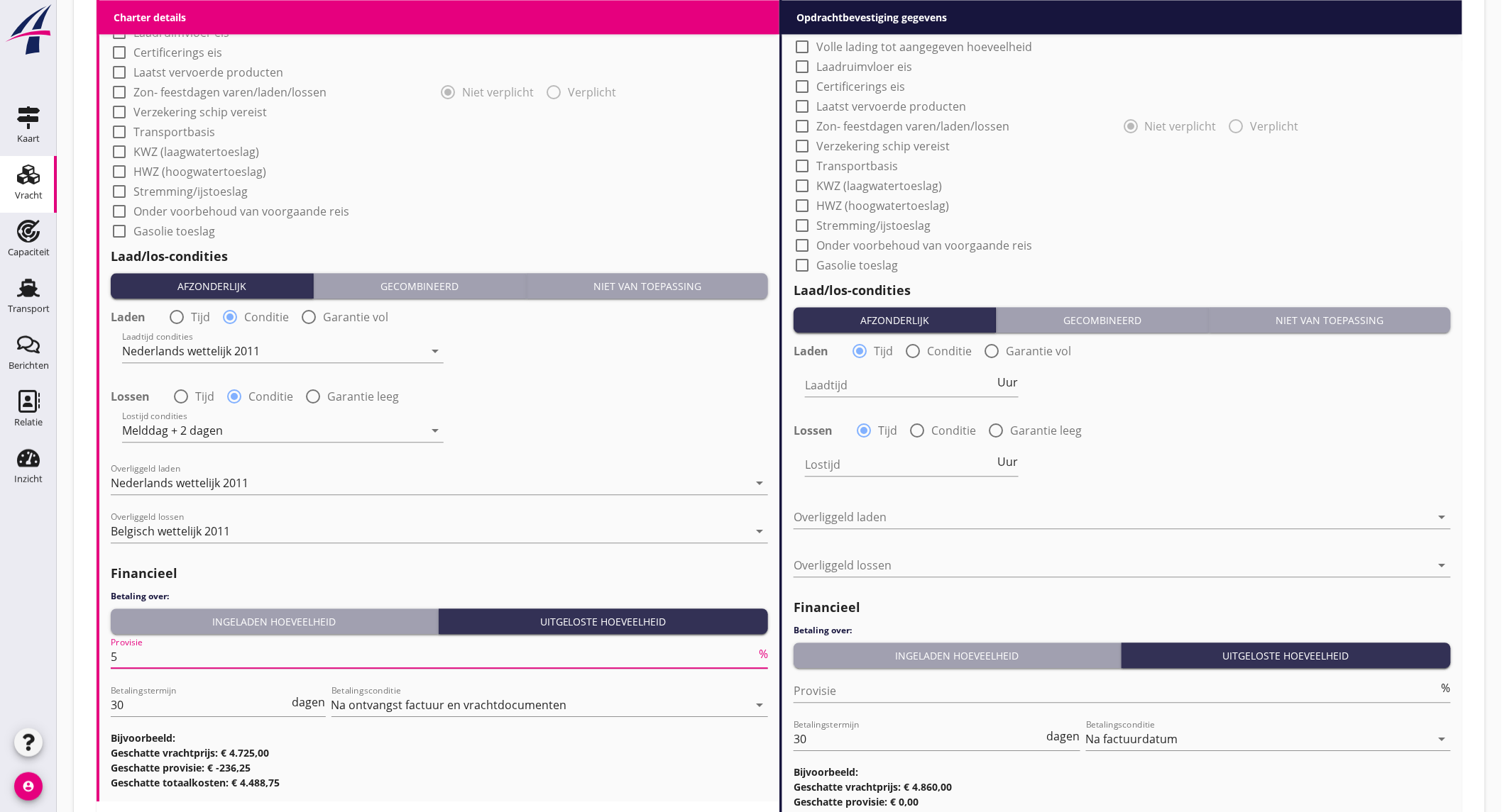
type input "5"
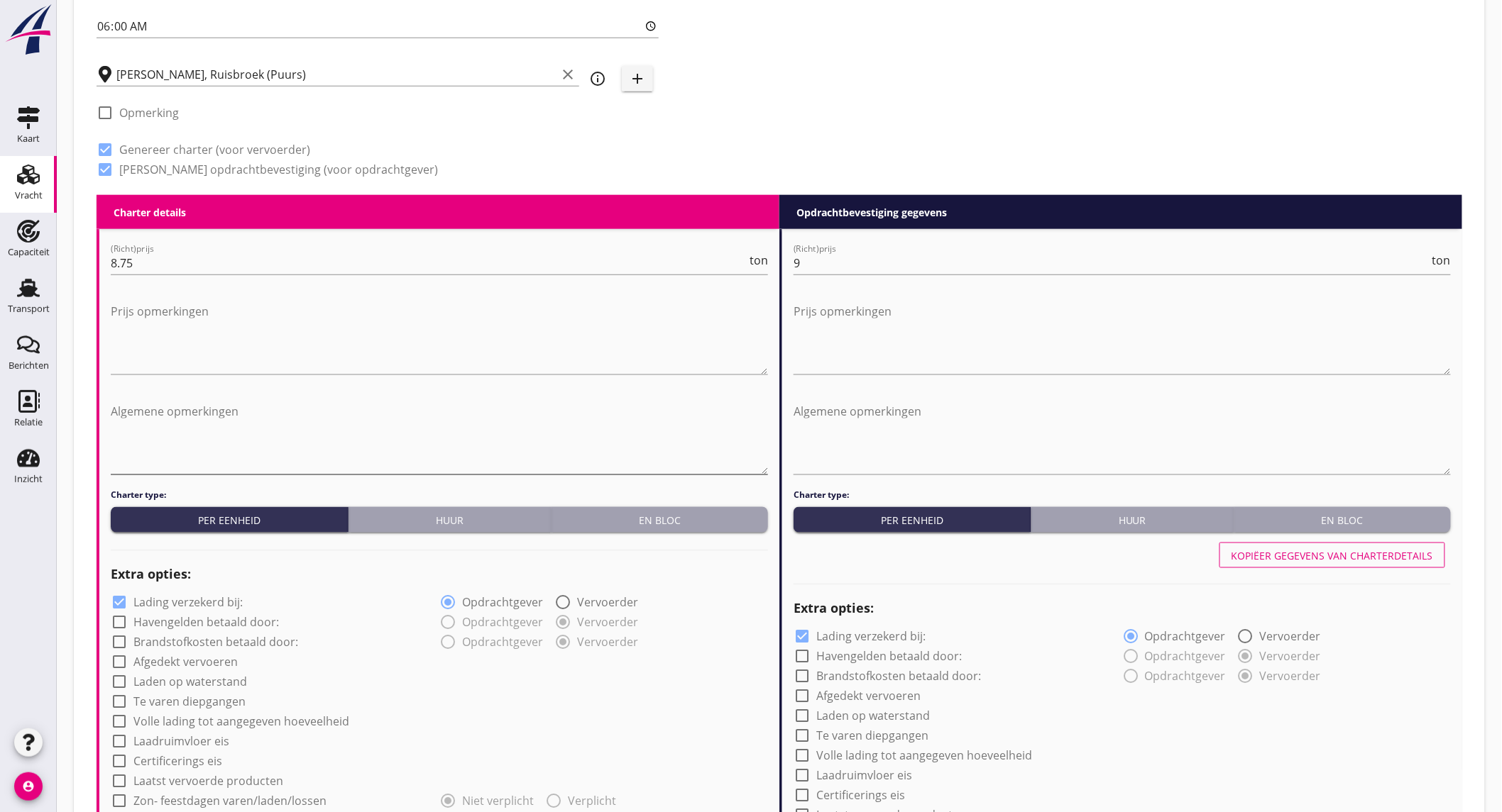
drag, startPoint x: 318, startPoint y: 420, endPoint x: 306, endPoint y: 416, distance: 12.6
click at [318, 420] on textarea "Algemene opmerkingen" at bounding box center [440, 437] width 657 height 75
type textarea "wk 39 lossen"
click at [840, 409] on textarea "Algemene opmerkingen" at bounding box center [1122, 437] width 657 height 75
type textarea "wk 39 lossen"
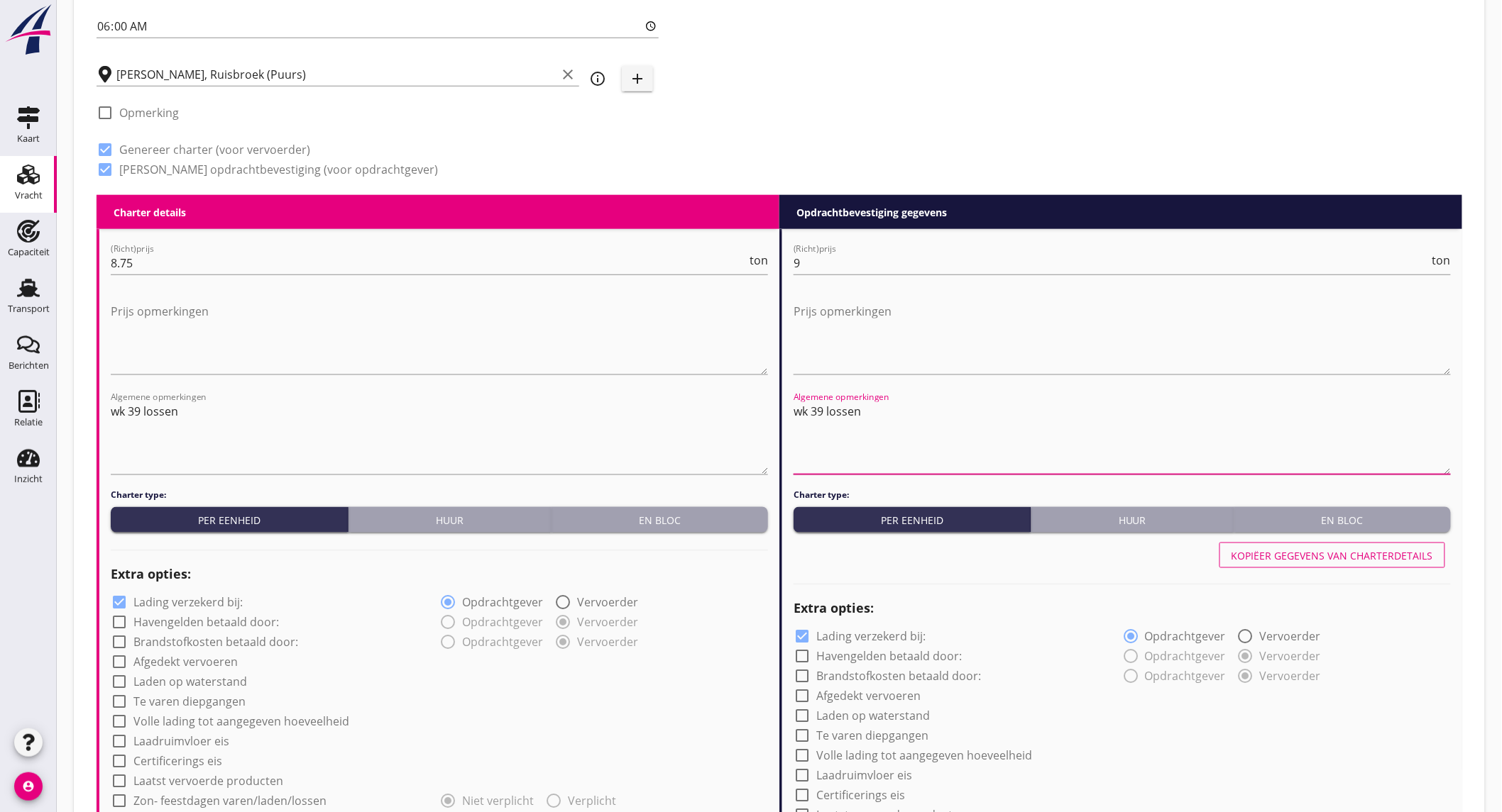
click at [173, 596] on label "Lading verzekerd bij:" at bounding box center [187, 603] width 109 height 14
checkbox input "false"
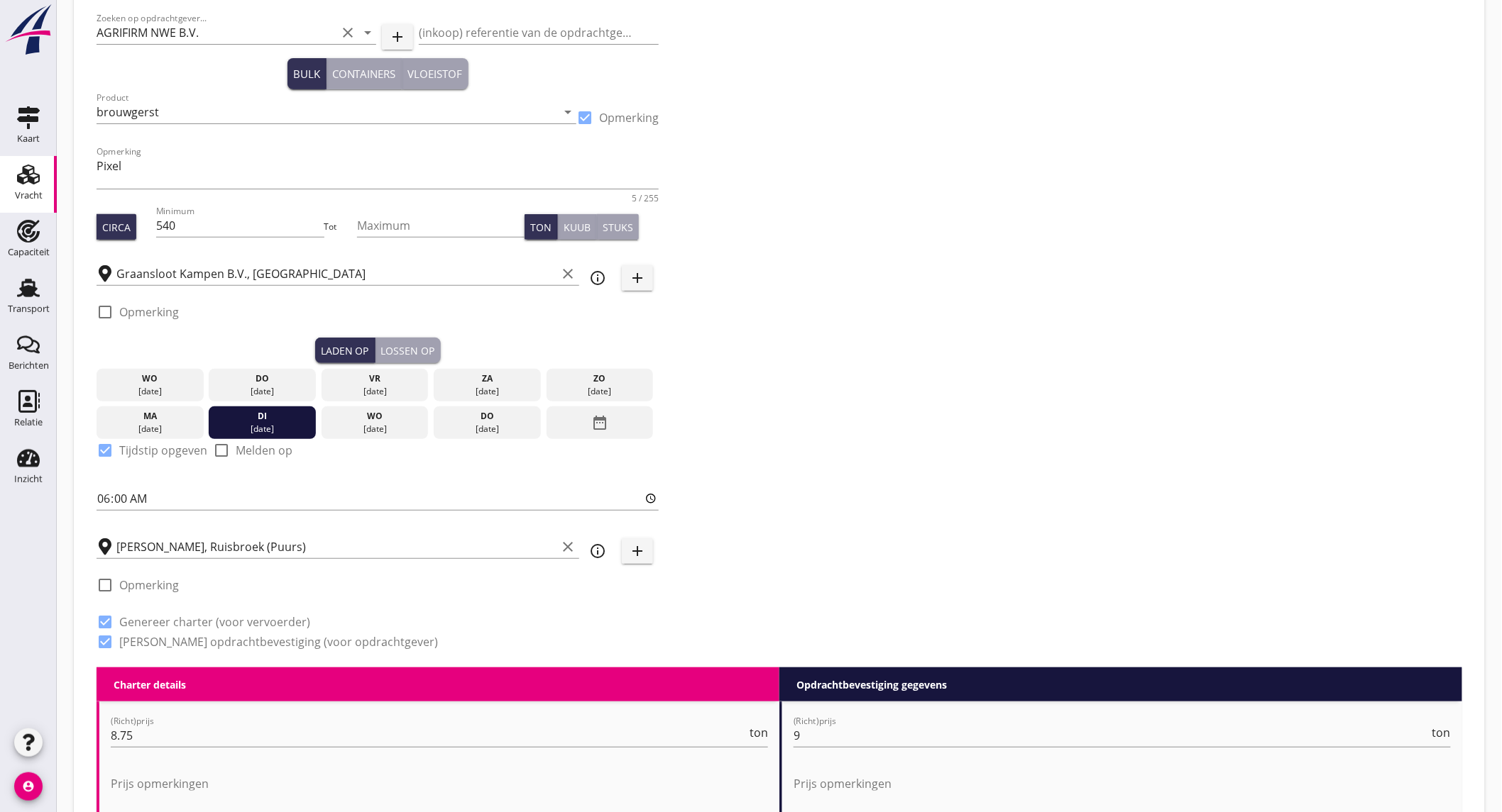
scroll to position [0, 0]
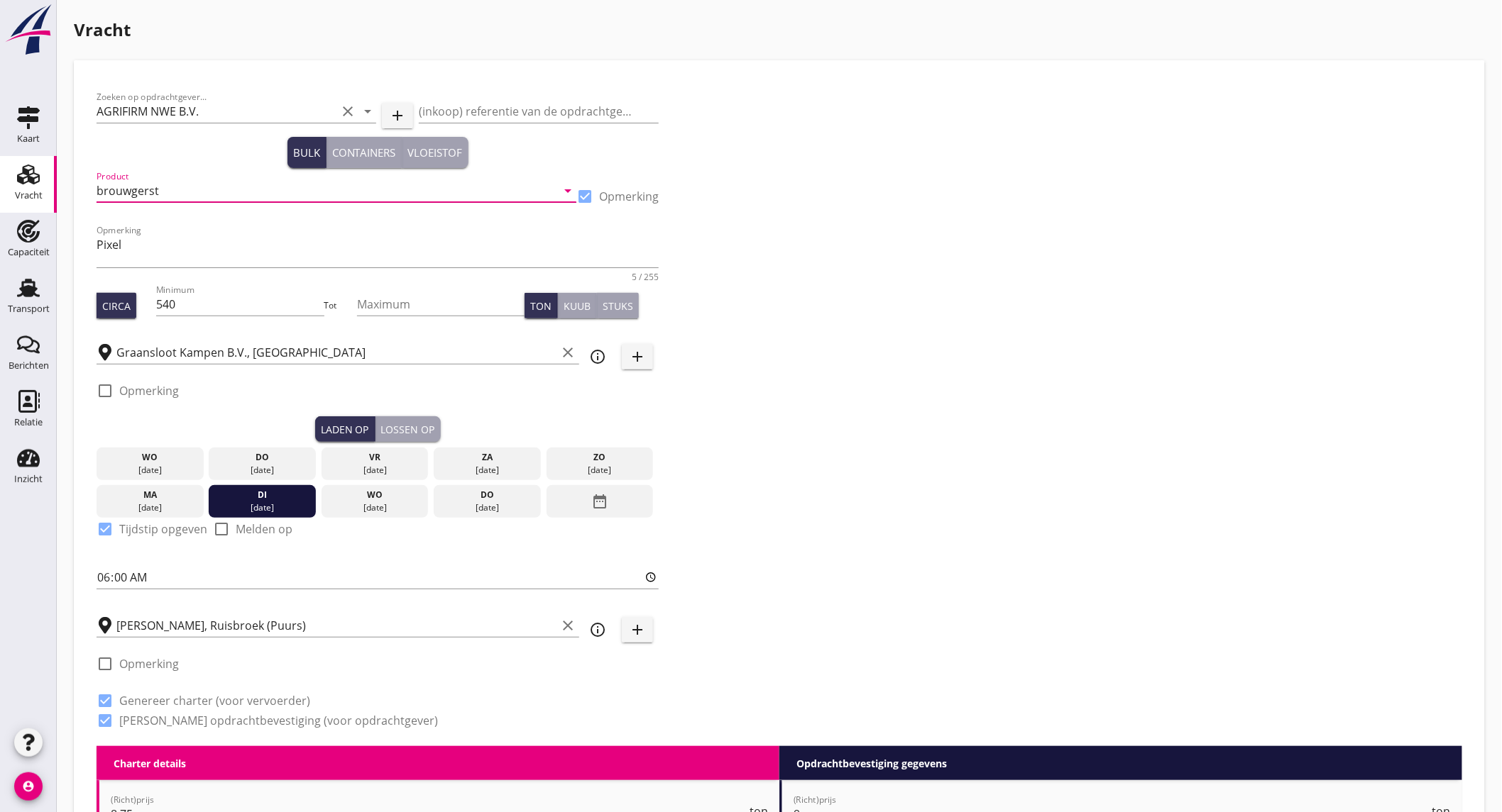
click at [188, 193] on input "brouwgerst" at bounding box center [326, 190] width 460 height 23
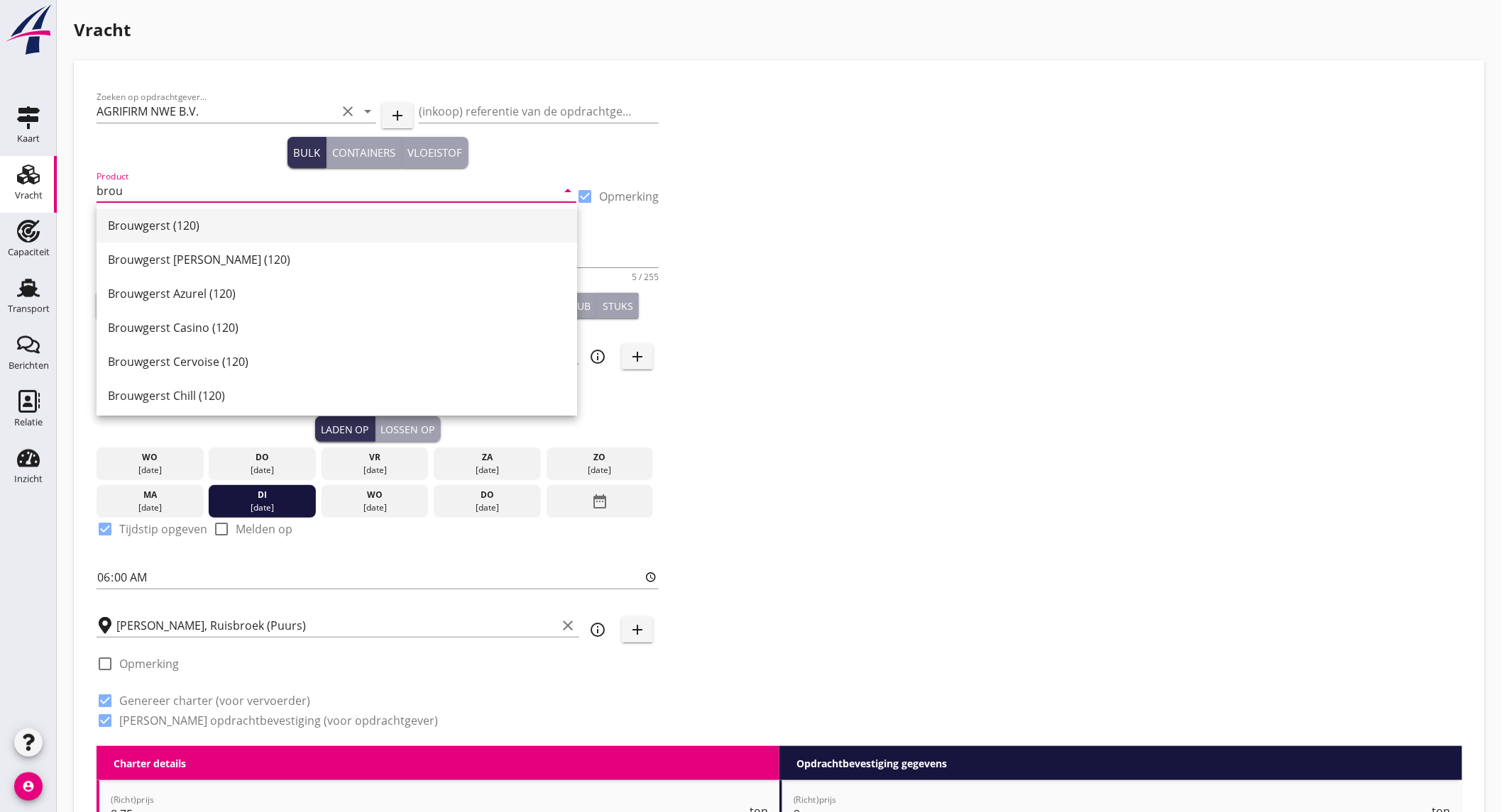
click at [194, 234] on div "Brouwgerst (120)" at bounding box center [337, 226] width 458 height 34
type input "Brouwgerst (120)"
checkbox input "true"
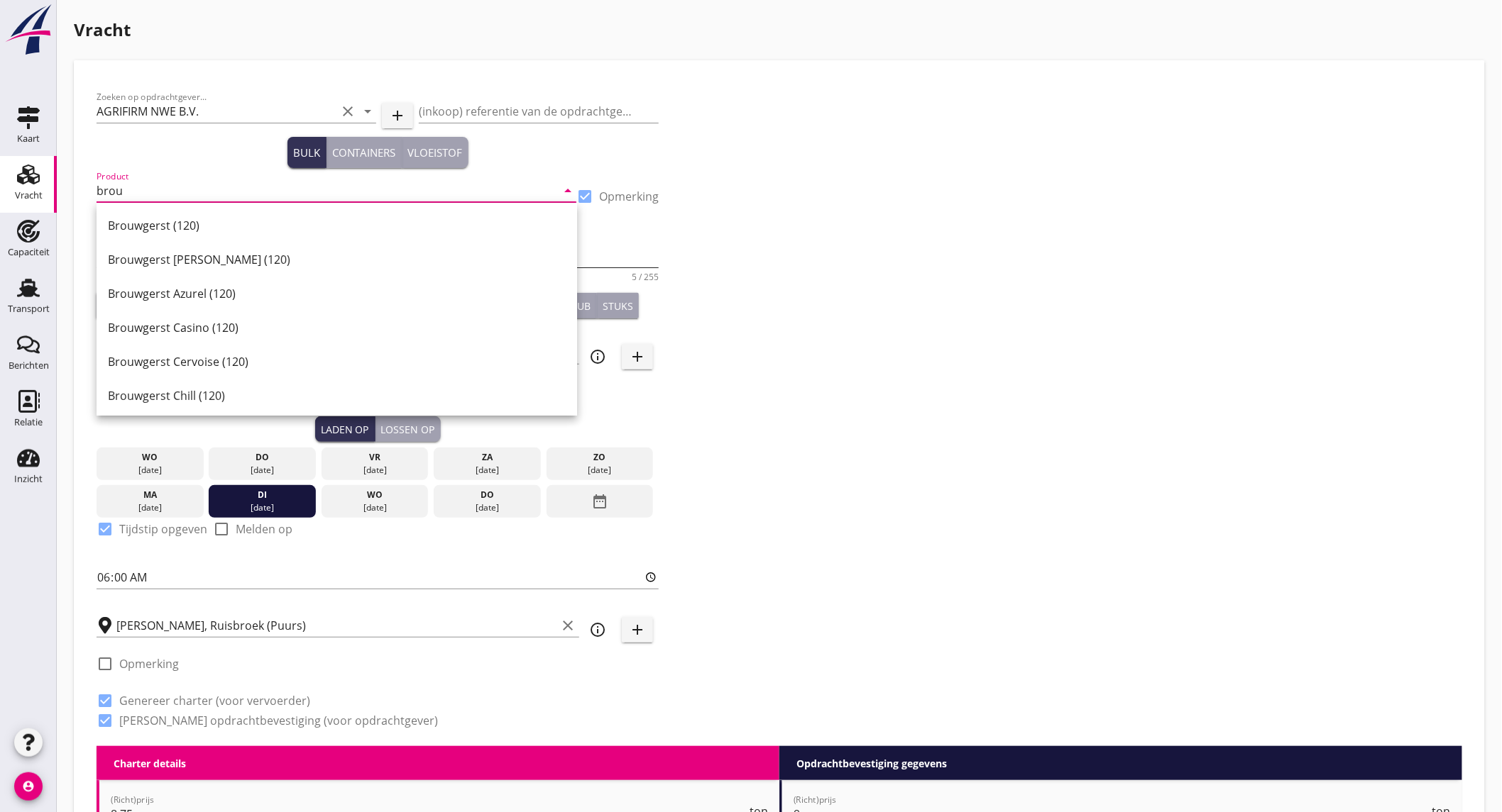
checkbox input "true"
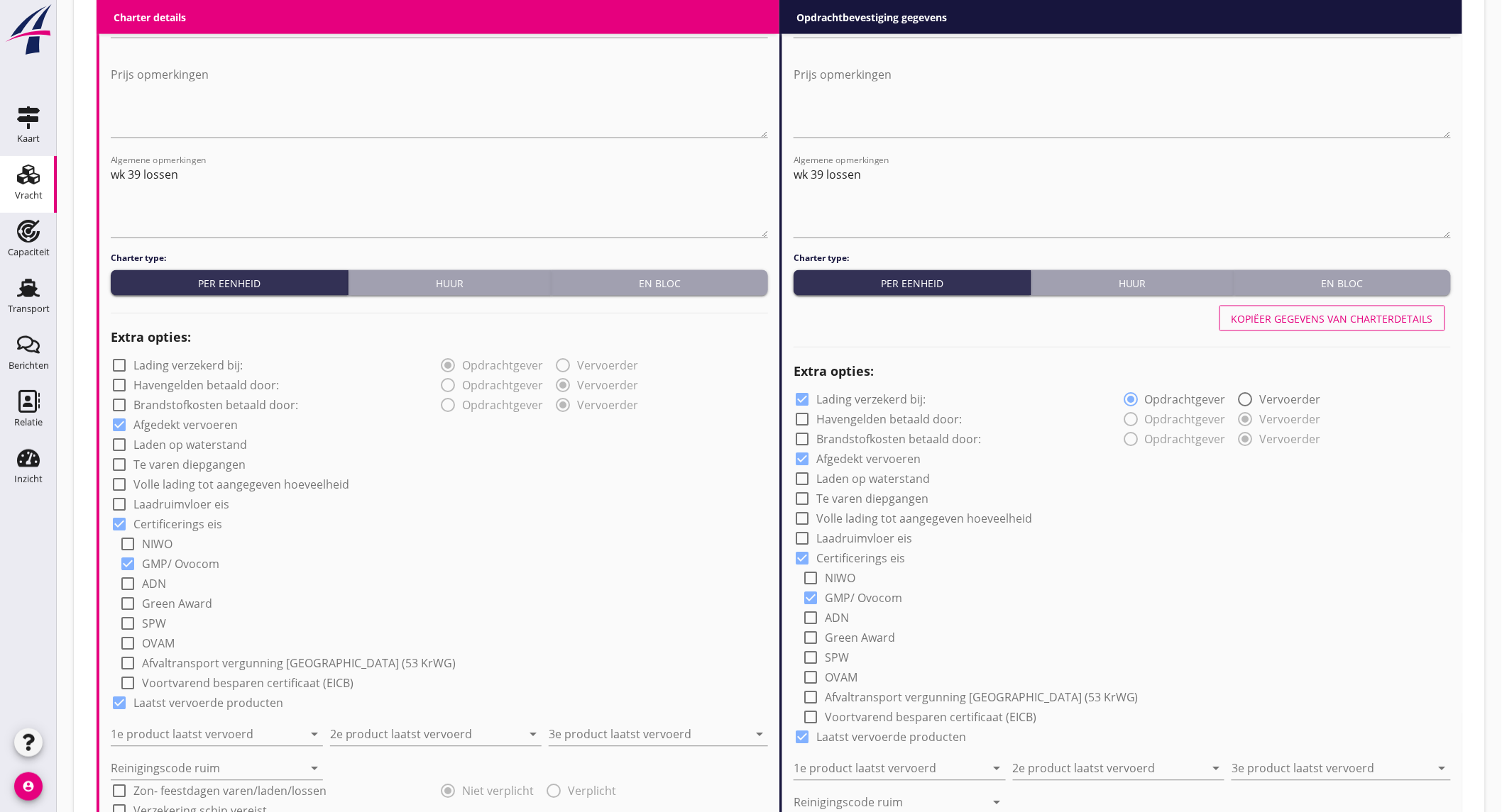
scroll to position [945, 0]
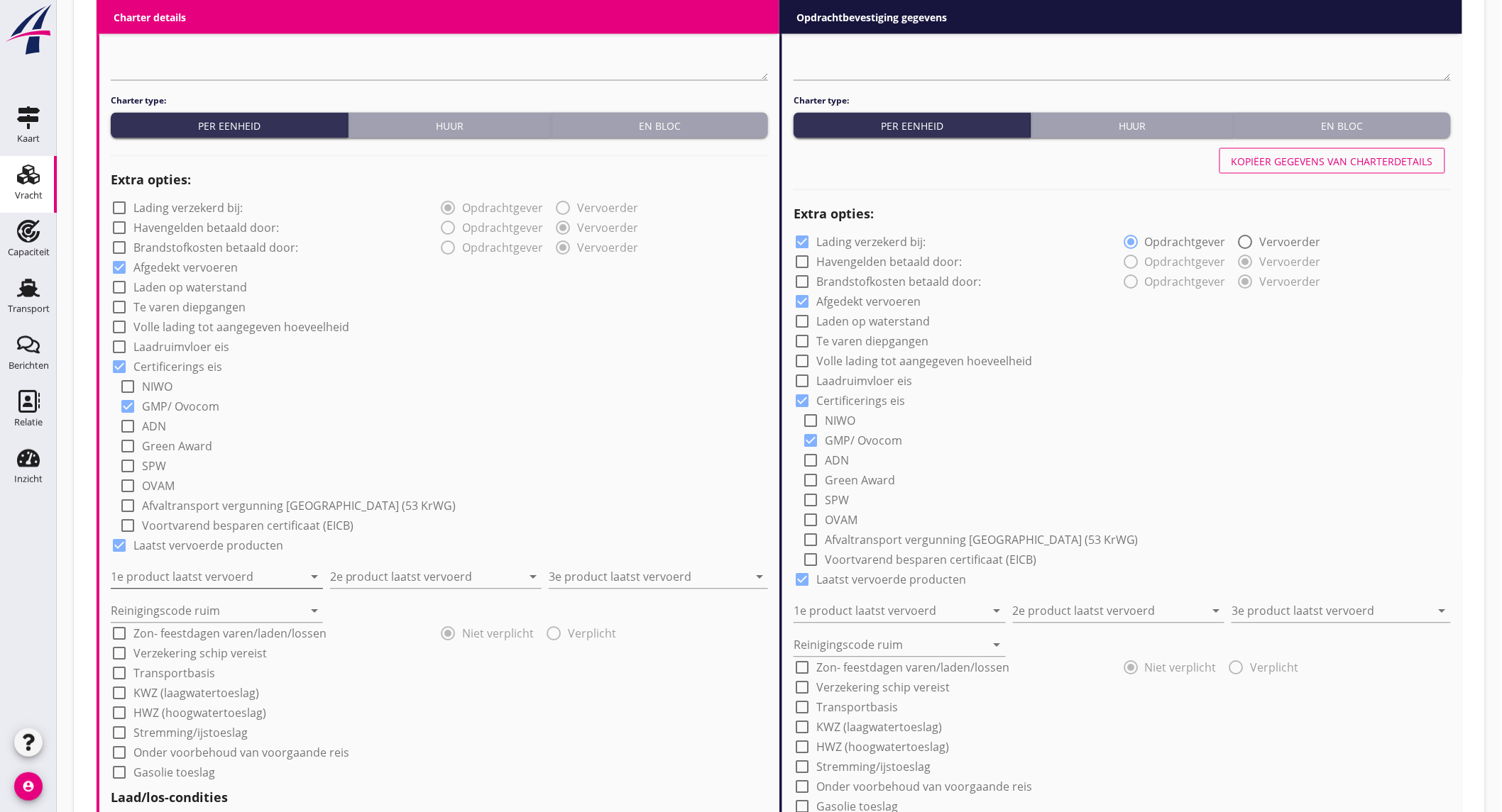
type input "Brouwgerst (120)"
click at [169, 578] on input "1e product laatst vervoerd" at bounding box center [207, 577] width 192 height 23
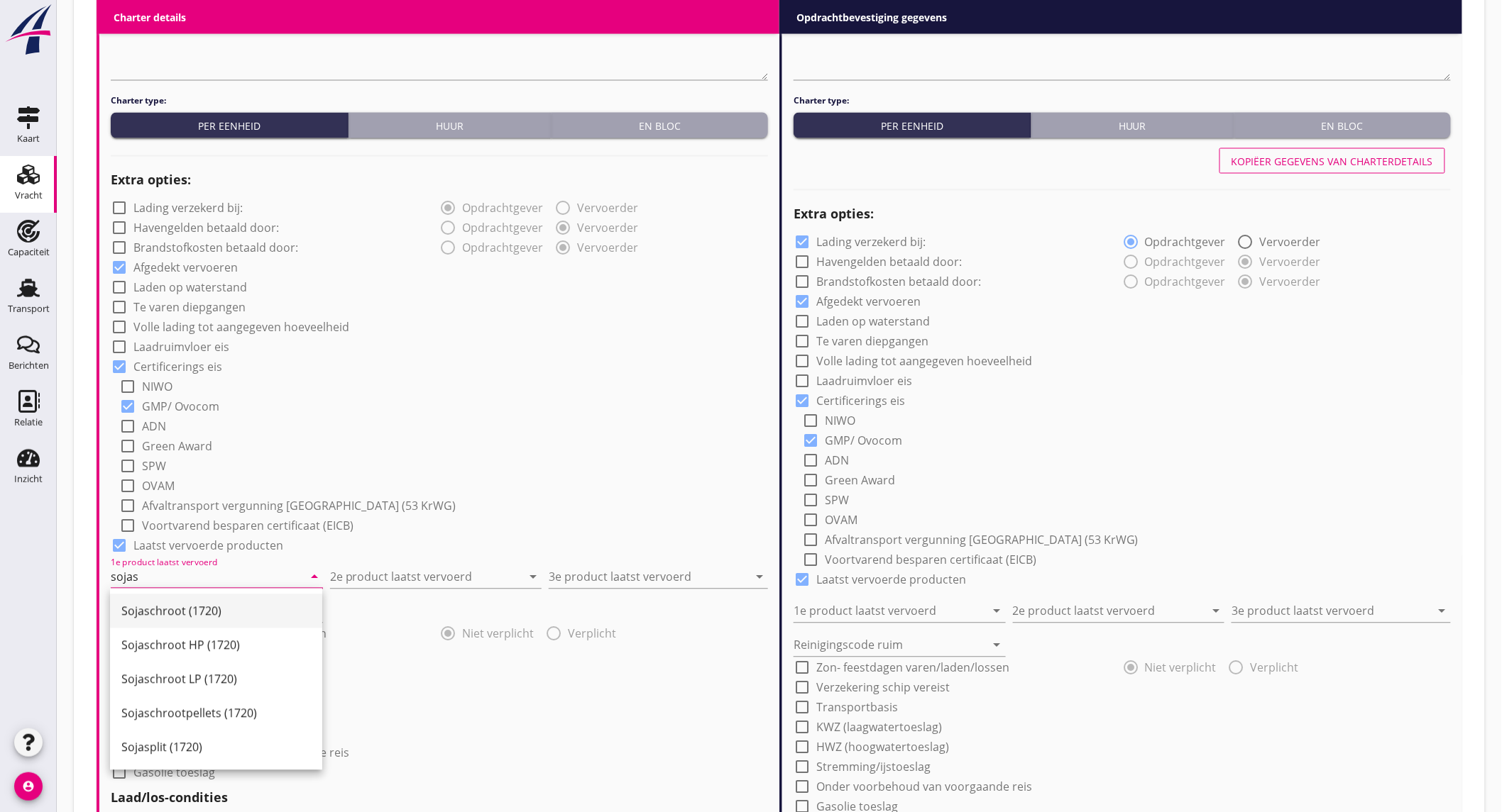
click at [163, 611] on div "Sojaschroot (1720)" at bounding box center [216, 611] width 189 height 17
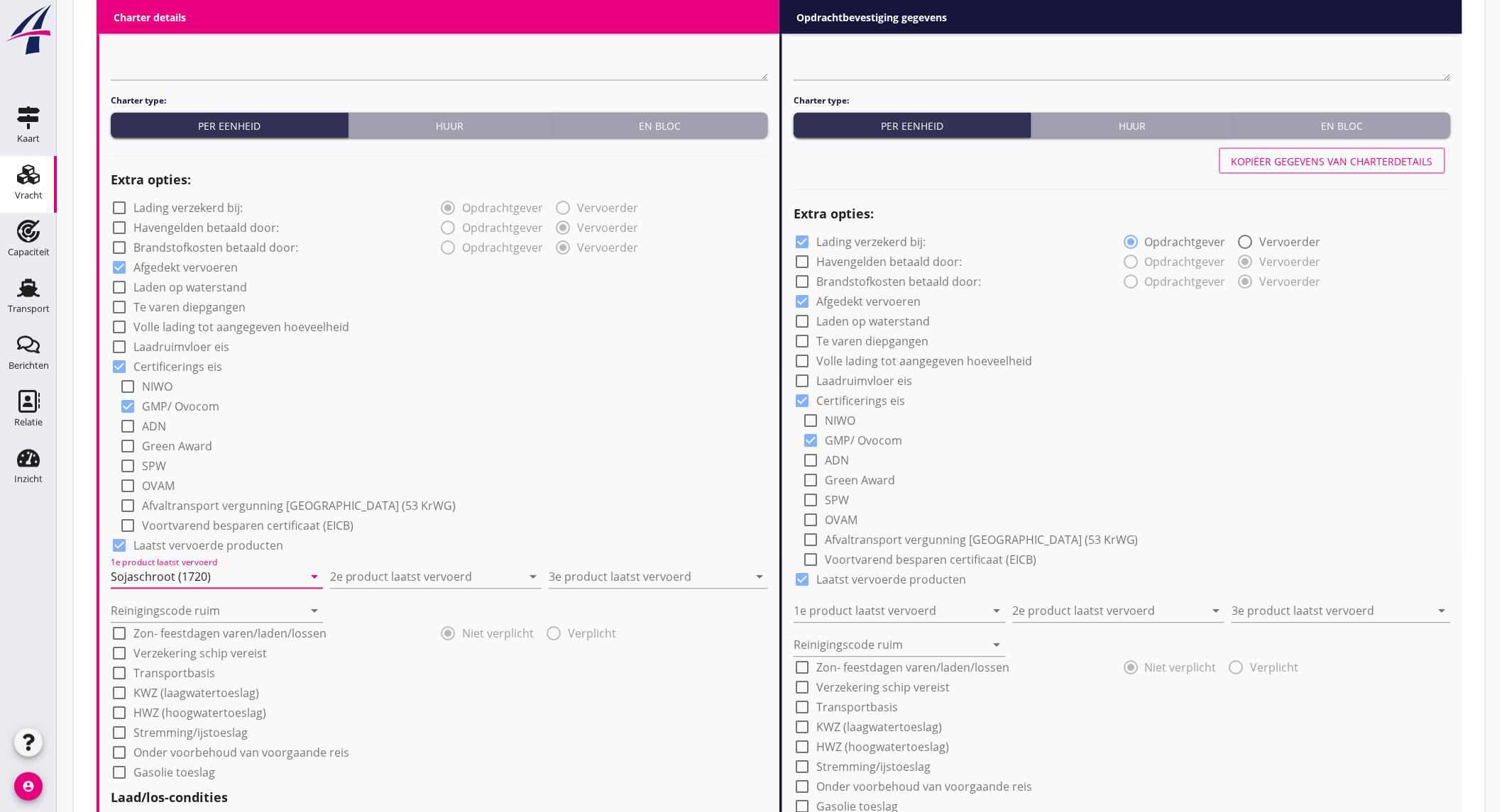
type input "Sojaschroot (1720)"
click at [402, 572] on input "2e product laatst vervoerd" at bounding box center [426, 577] width 192 height 23
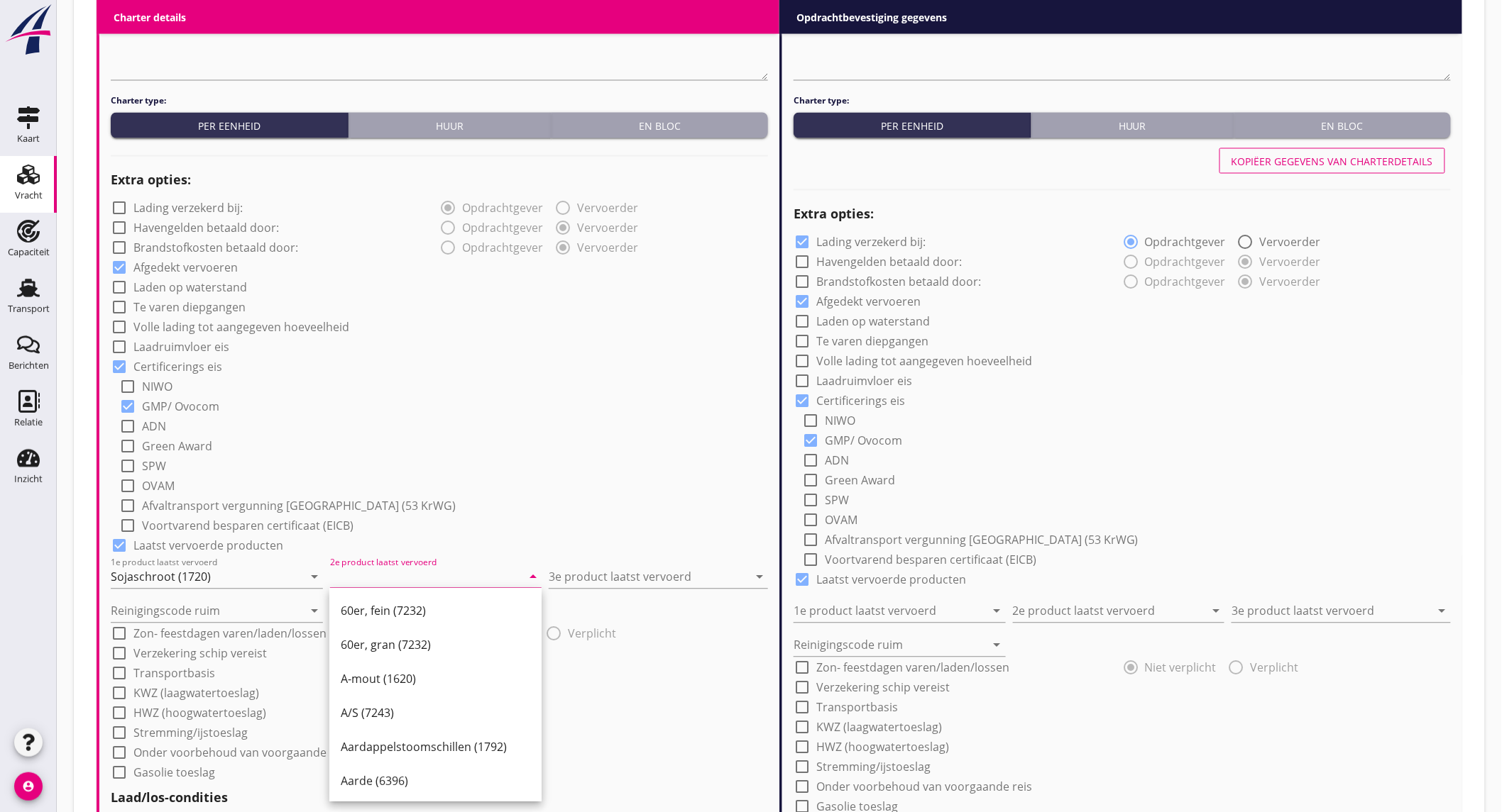
click at [388, 576] on input "2e product laatst vervoerd" at bounding box center [426, 577] width 192 height 23
click at [429, 603] on div "Kalksteensplit (6332)" at bounding box center [435, 611] width 189 height 17
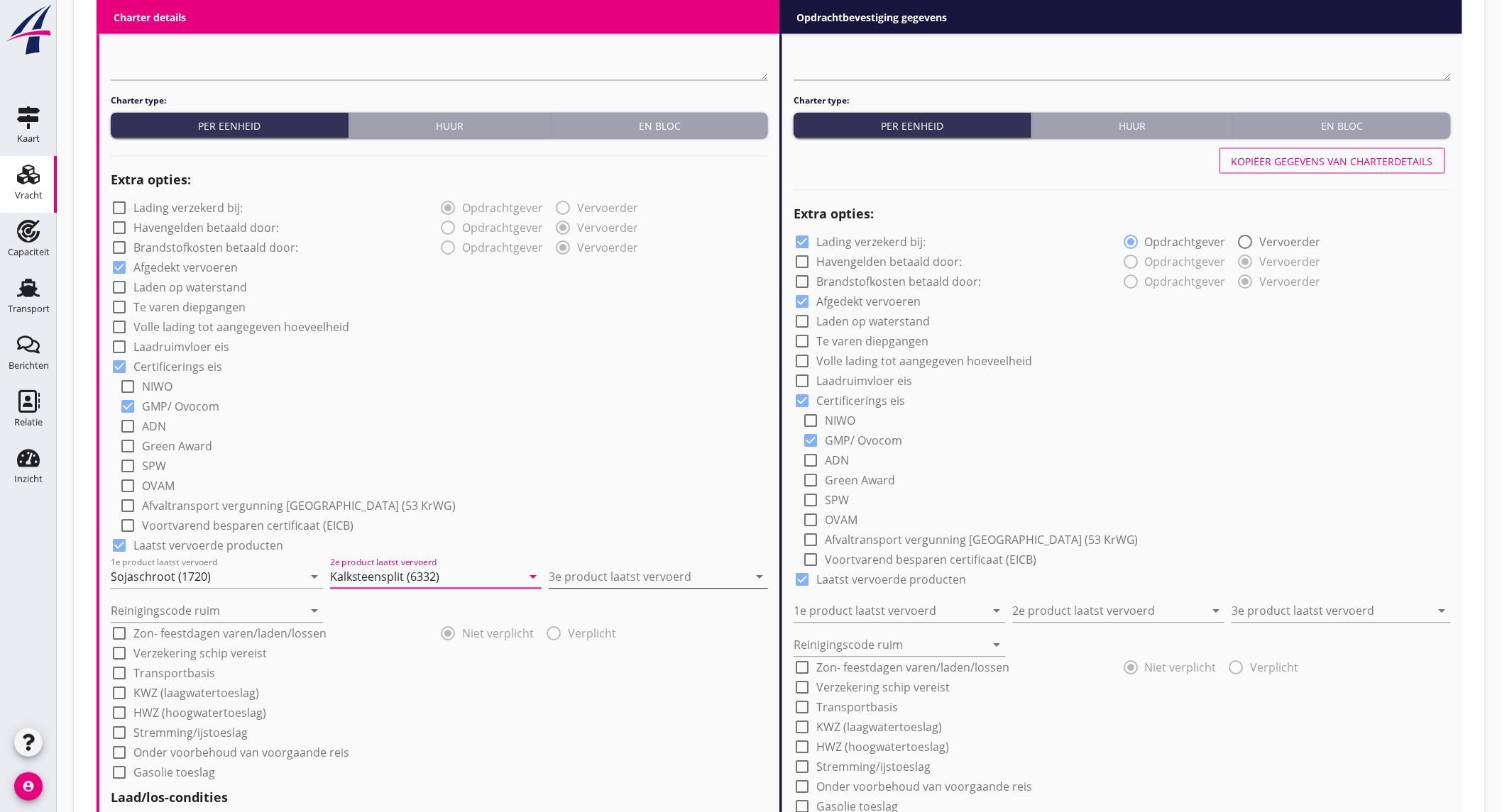
type input "Kalksteensplit (6332)"
click at [593, 581] on input "3e product laatst vervoerd" at bounding box center [647, 577] width 199 height 23
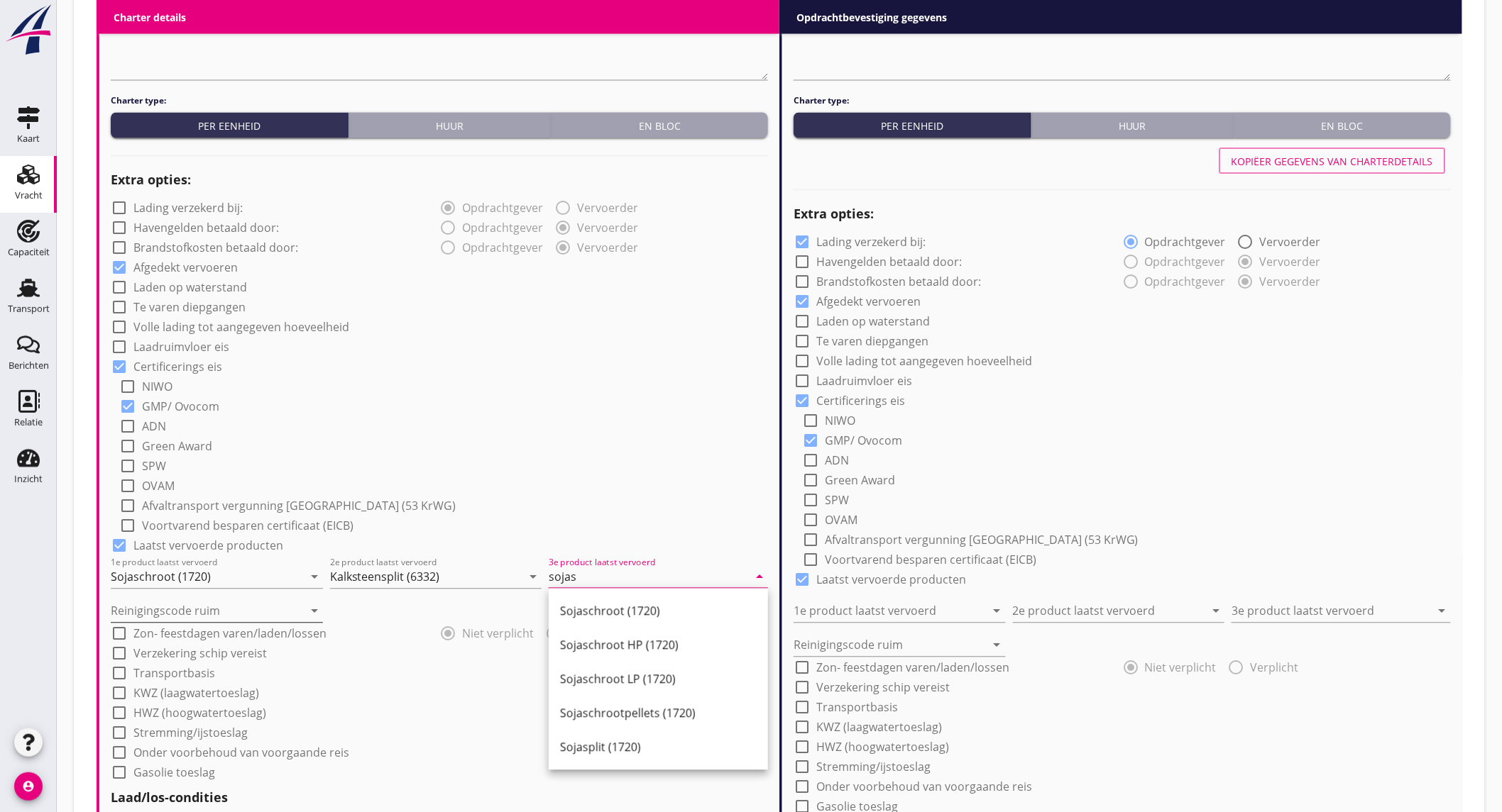
click at [598, 600] on div "Sojaschroot (1720)" at bounding box center [658, 611] width 196 height 34
type input "Sojaschroot (1720)"
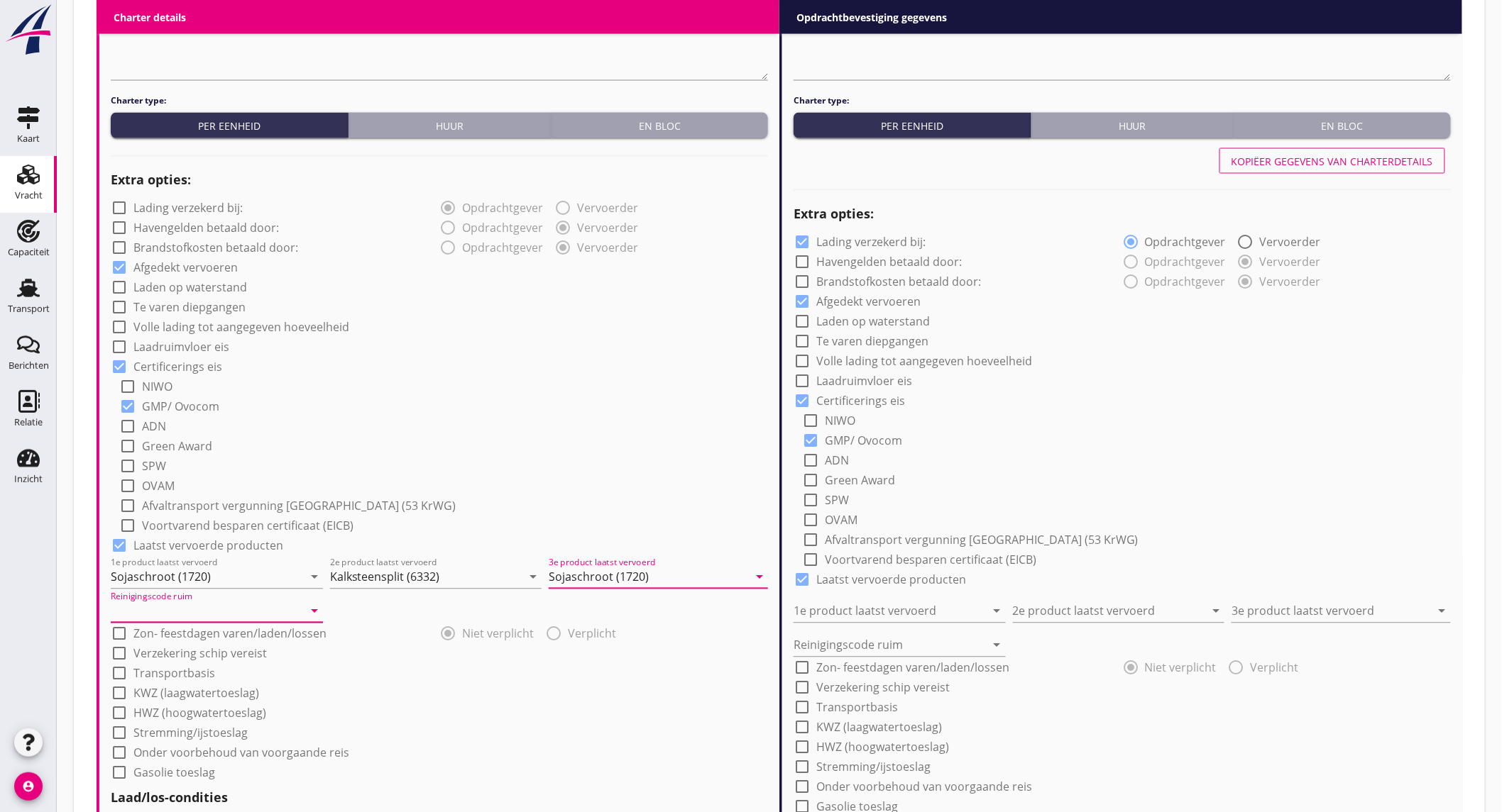
click at [166, 609] on input "Reinigingscode ruim" at bounding box center [207, 611] width 192 height 23
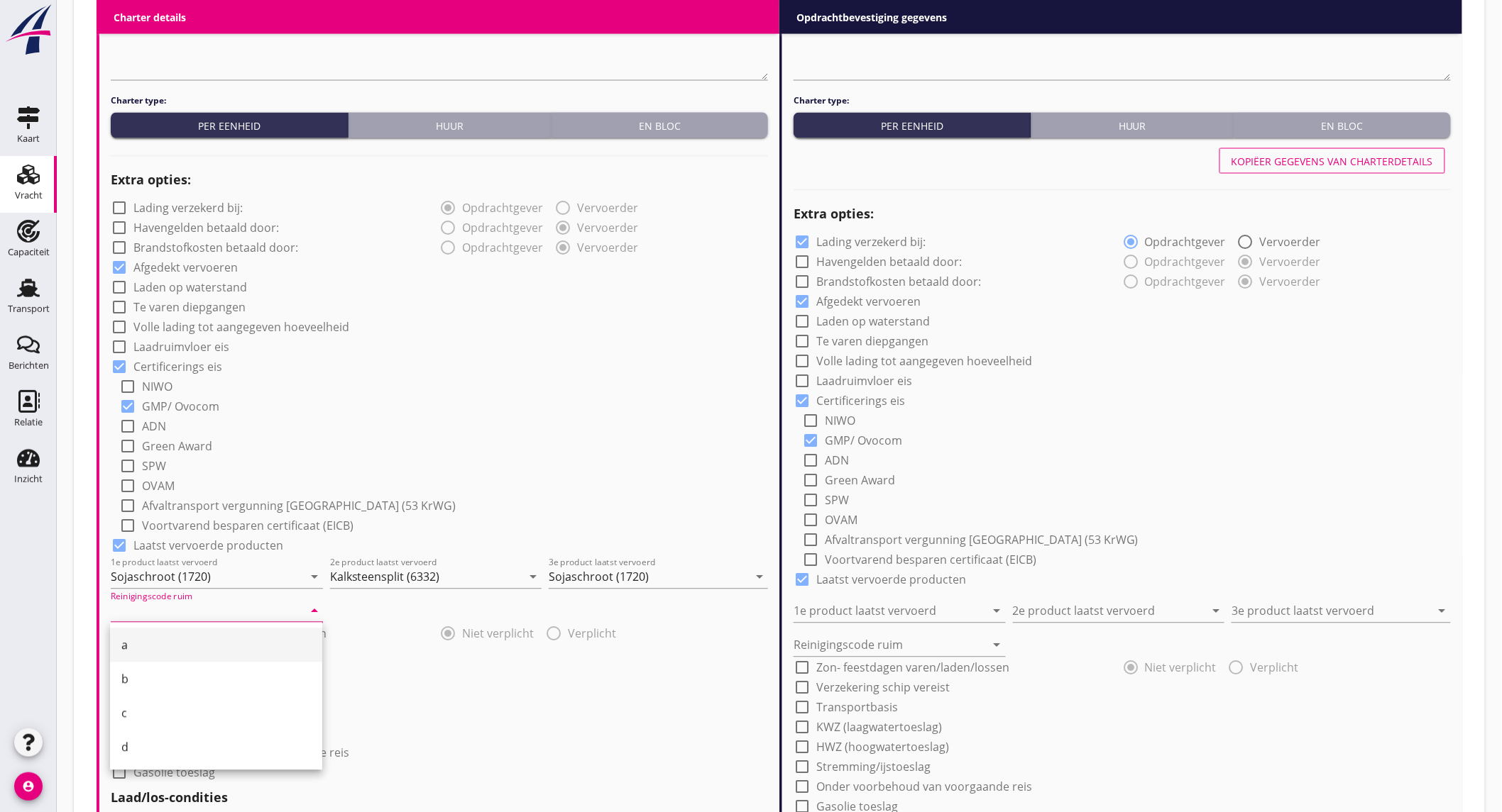
click at [152, 637] on div "a" at bounding box center [216, 645] width 189 height 17
type input "a"
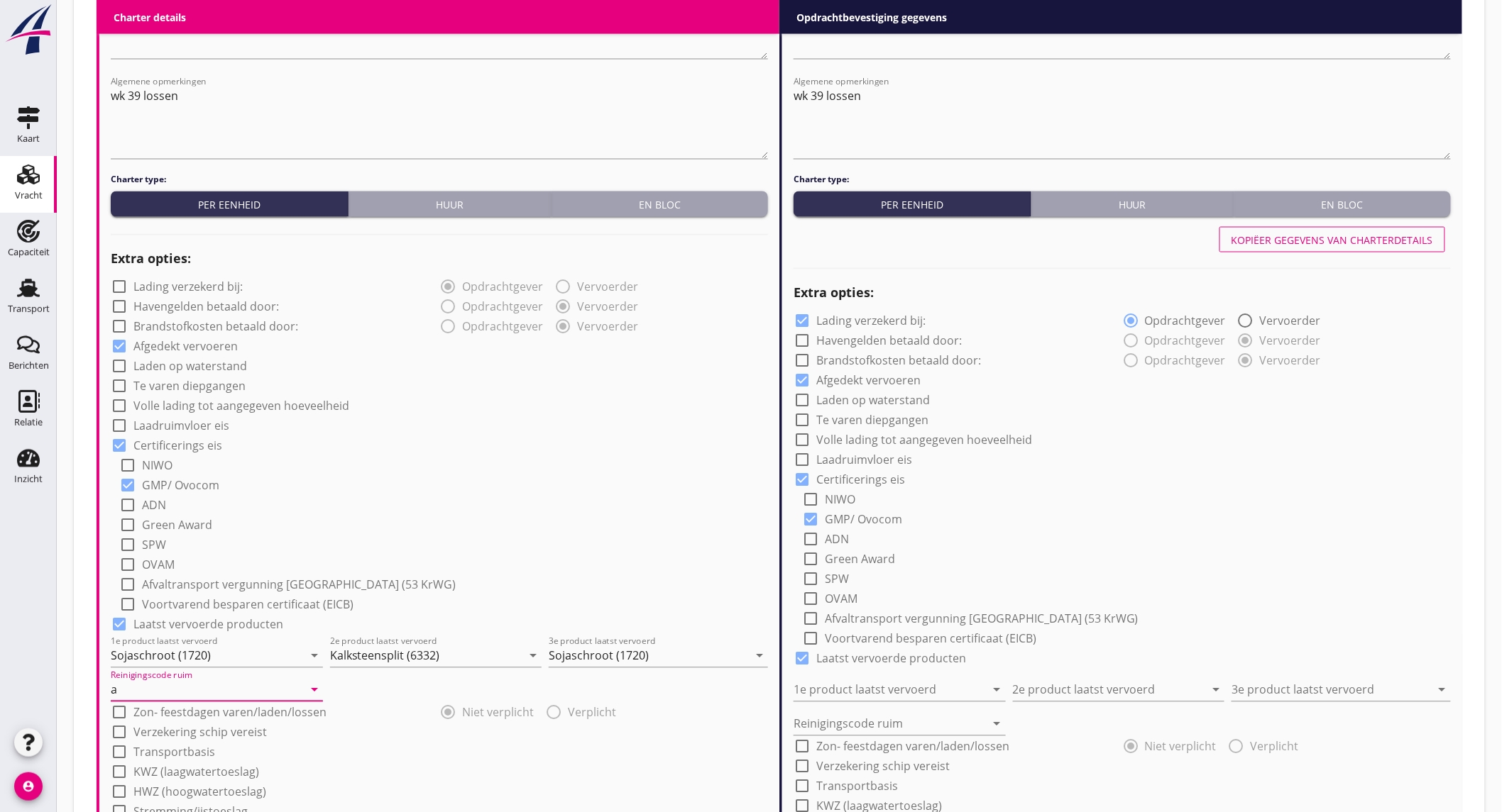
scroll to position [788, 0]
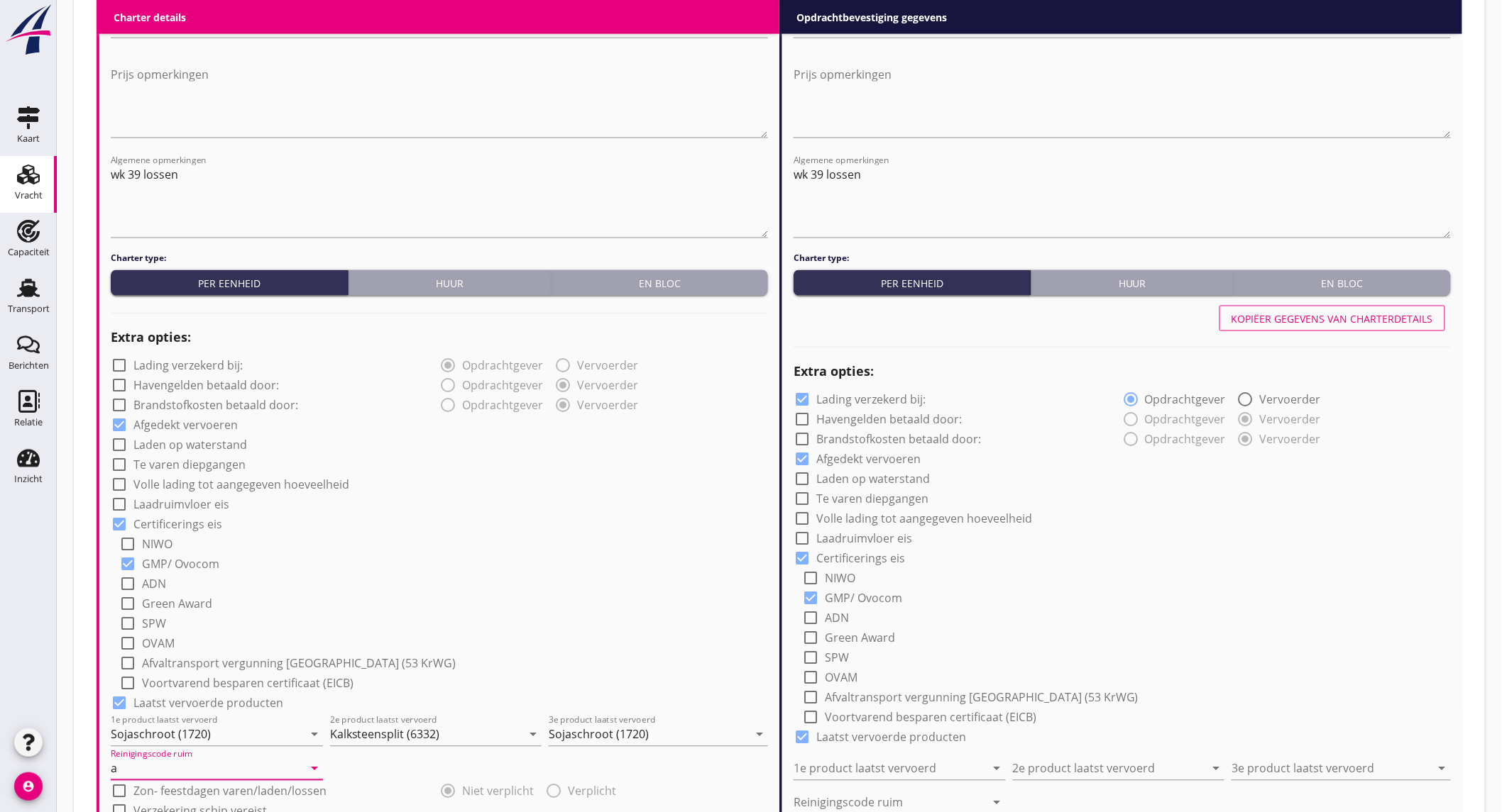
click at [1361, 317] on div "Kopiëer gegevens van charterdetails" at bounding box center [1331, 319] width 201 height 15
checkbox input "false"
radio input "false"
radio input "true"
radio input "false"
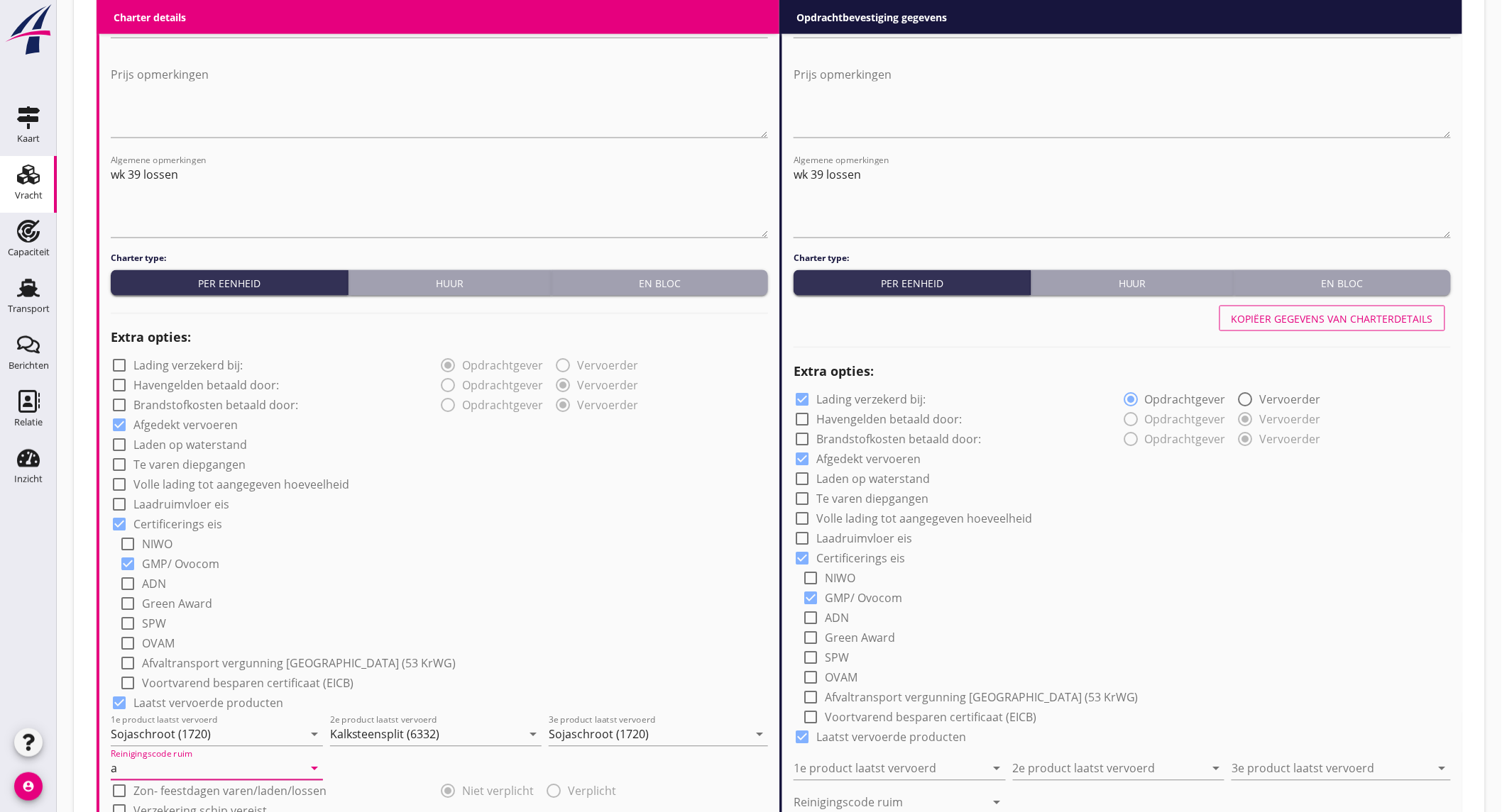
radio input "true"
type input "Sojaschroot (1720)"
type input "Kalksteensplit (6332)"
type input "Sojaschroot (1720)"
type input "a"
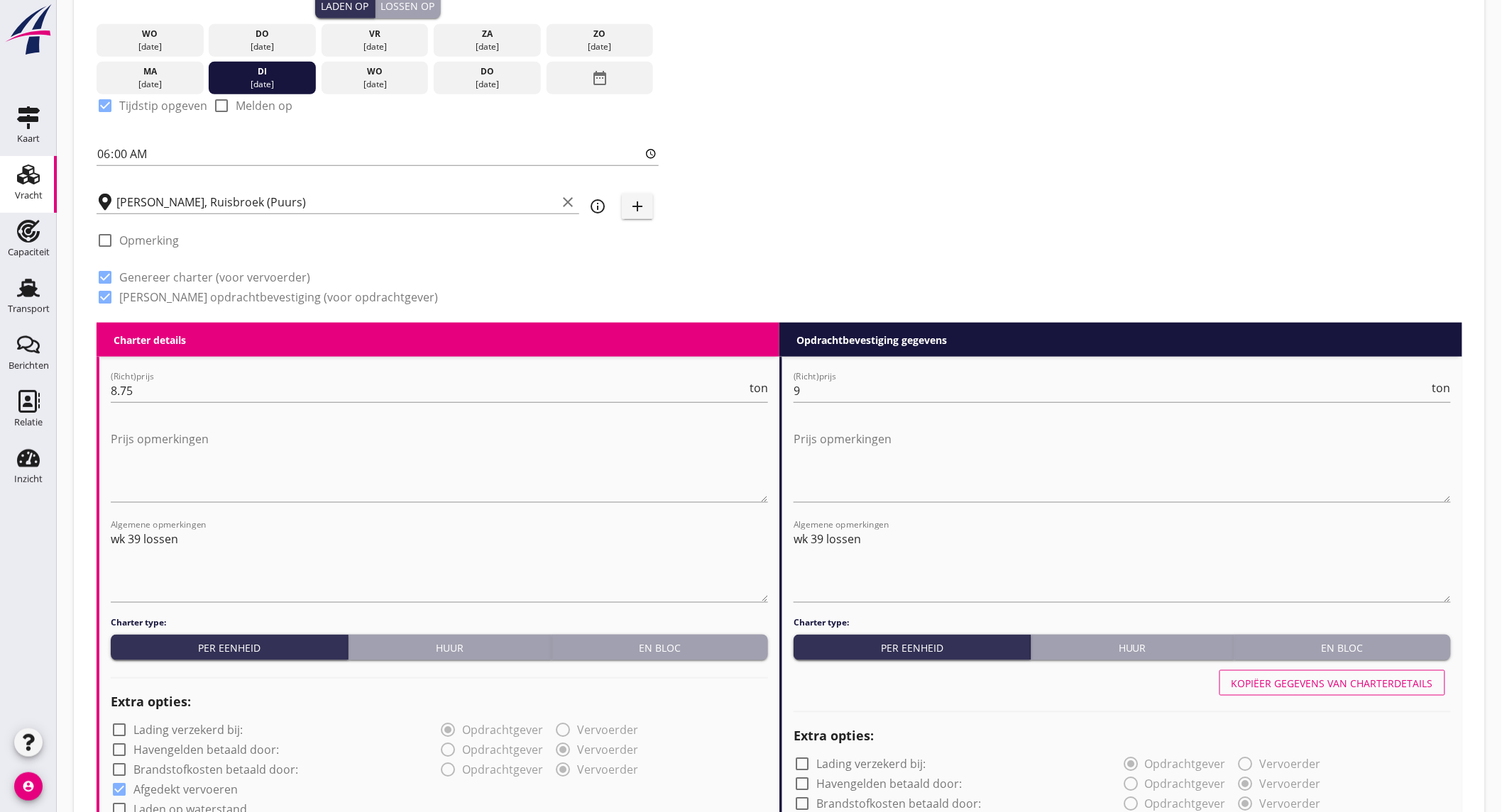
scroll to position [1606, 0]
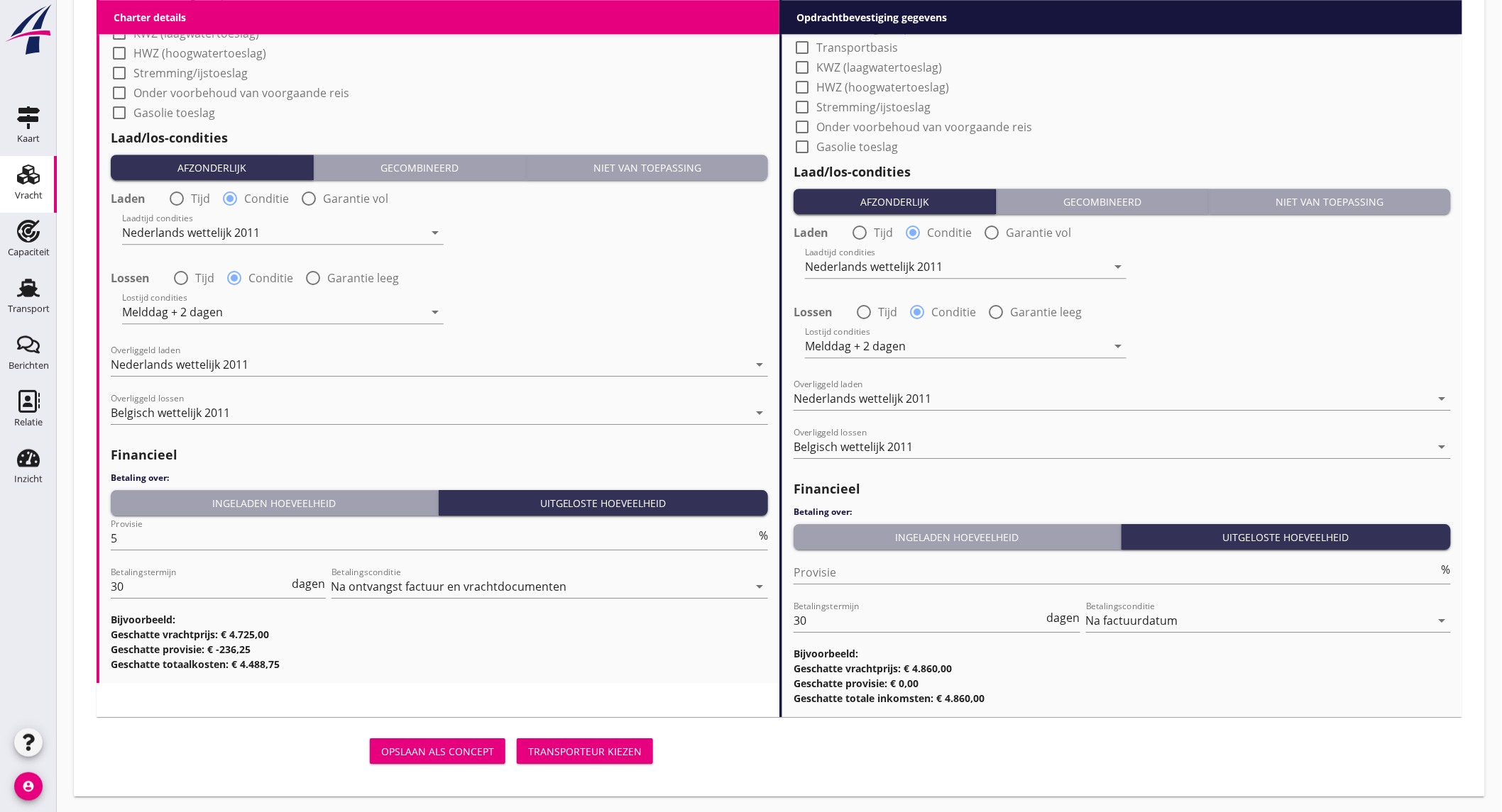
click at [584, 757] on button "Transporteur kiezen" at bounding box center [585, 751] width 136 height 25
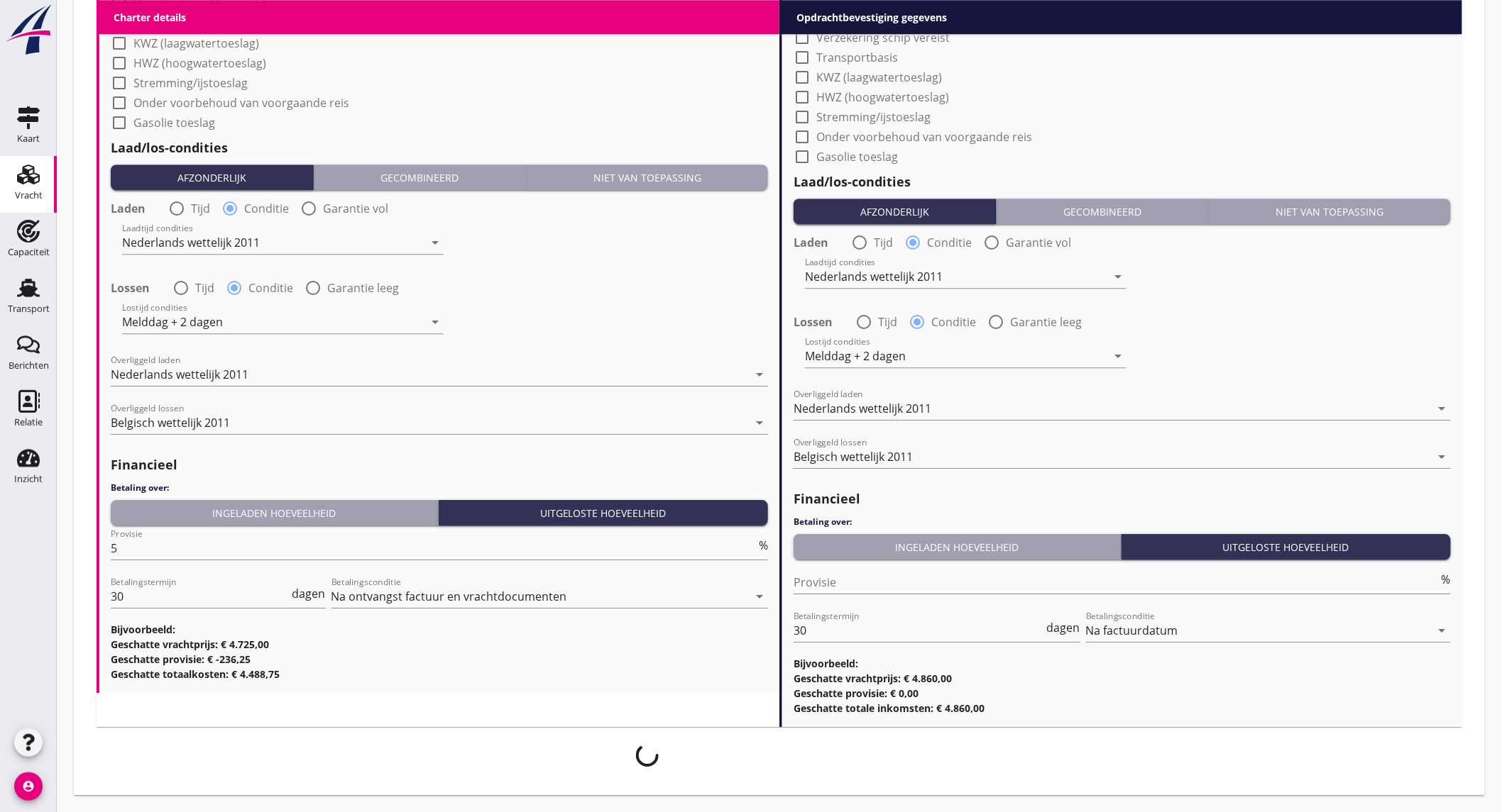
scroll to position [1594, 0]
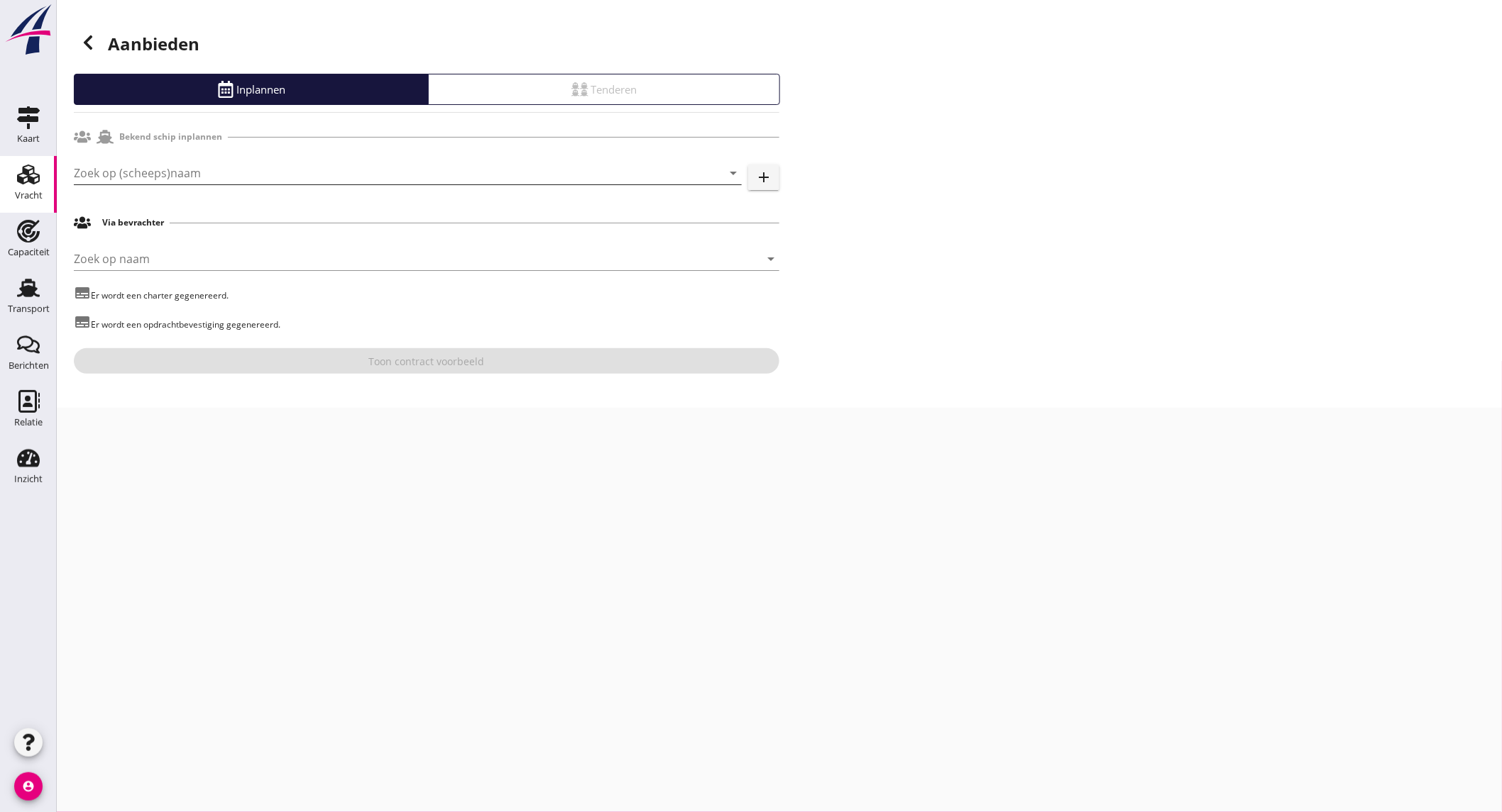
click at [293, 167] on input "Zoek op (scheeps)naam" at bounding box center [388, 173] width 628 height 23
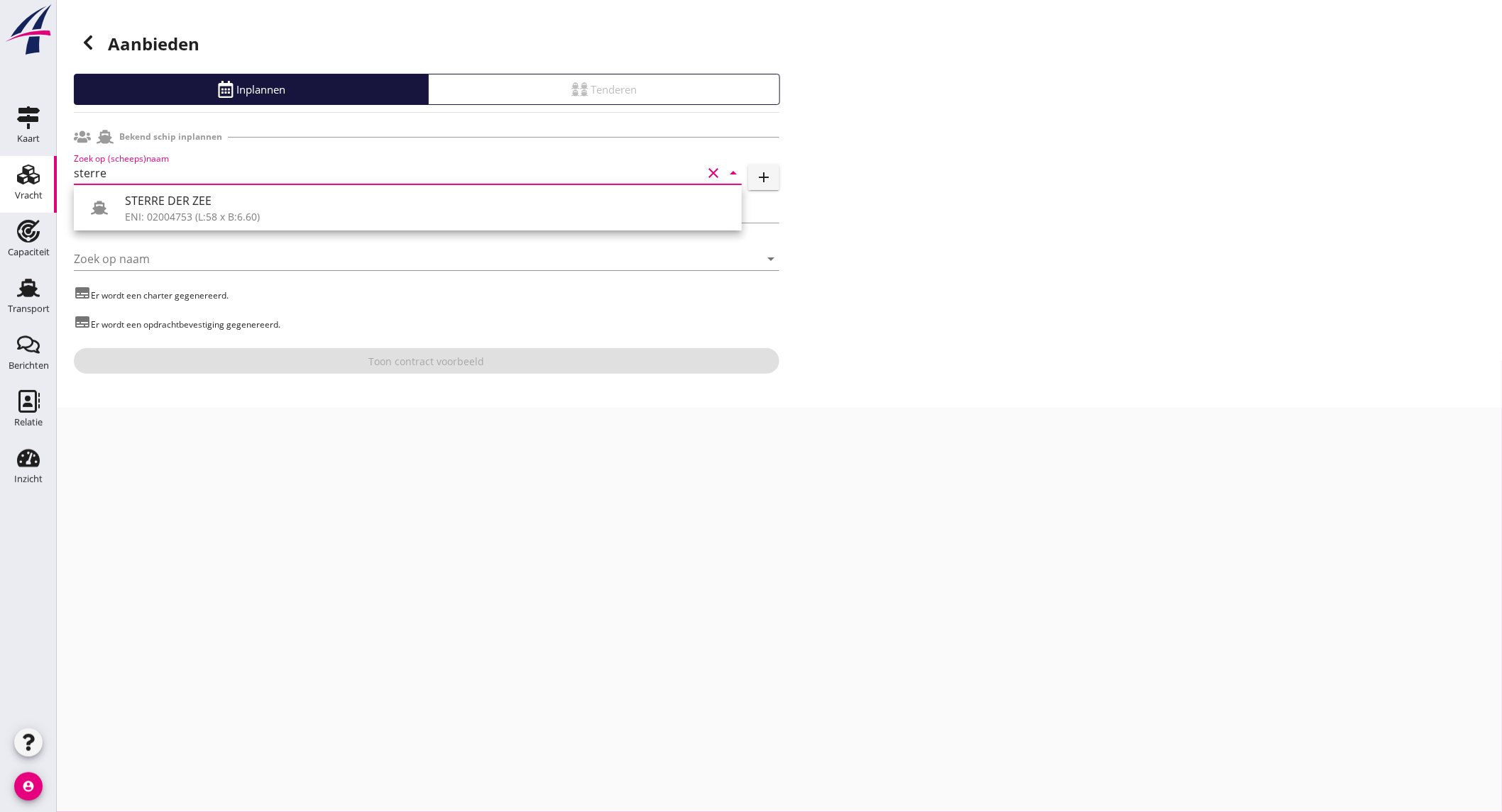
drag, startPoint x: 277, startPoint y: 217, endPoint x: 336, endPoint y: 311, distance: 111.0
click at [279, 217] on div "ENI: 02004753 (L:58 x B:6.60)" at bounding box center [427, 216] width 605 height 15
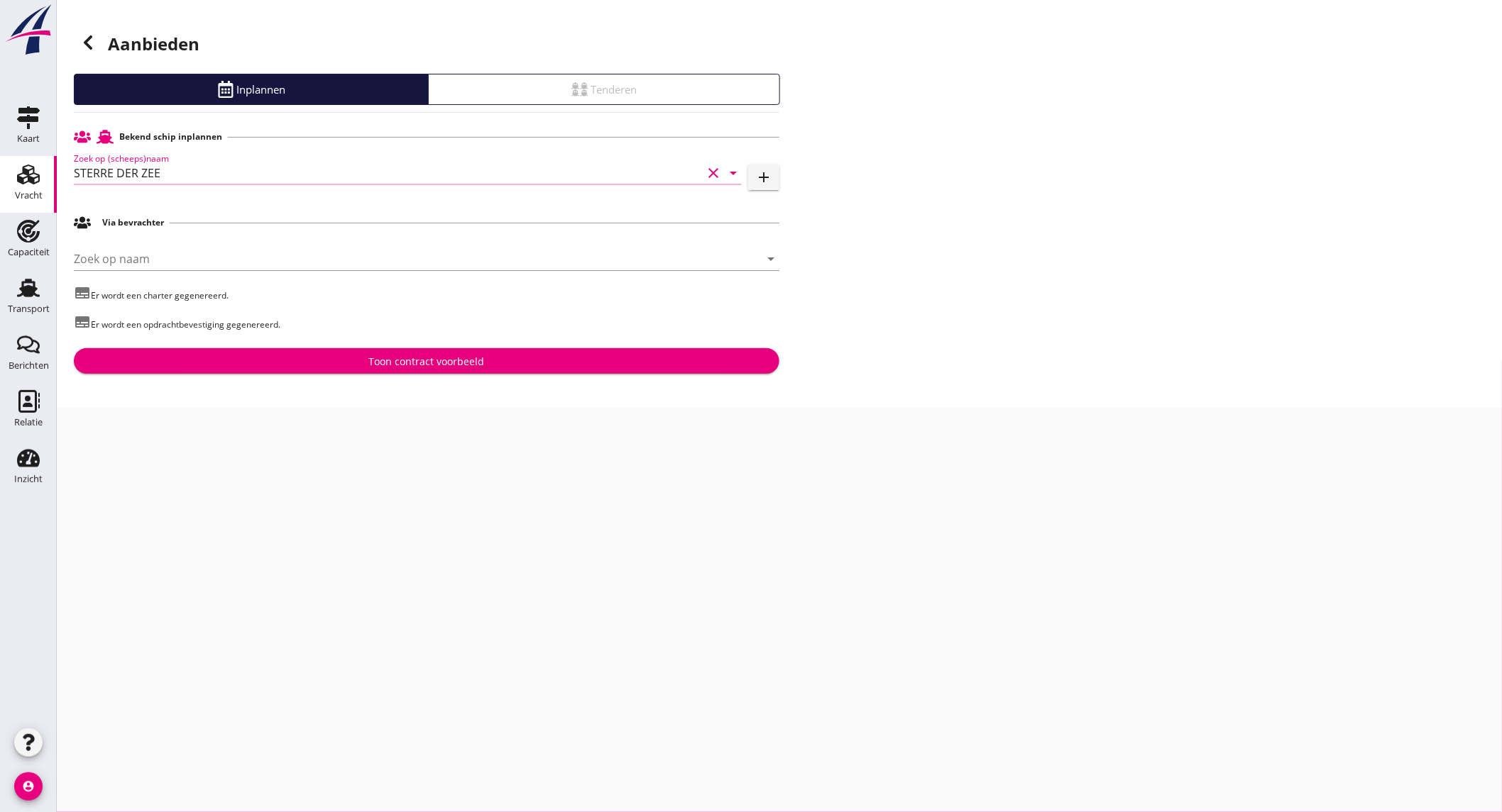
type input "STERRE DER ZEE"
click at [391, 365] on div "Toon contract voorbeeld" at bounding box center [427, 361] width 116 height 15
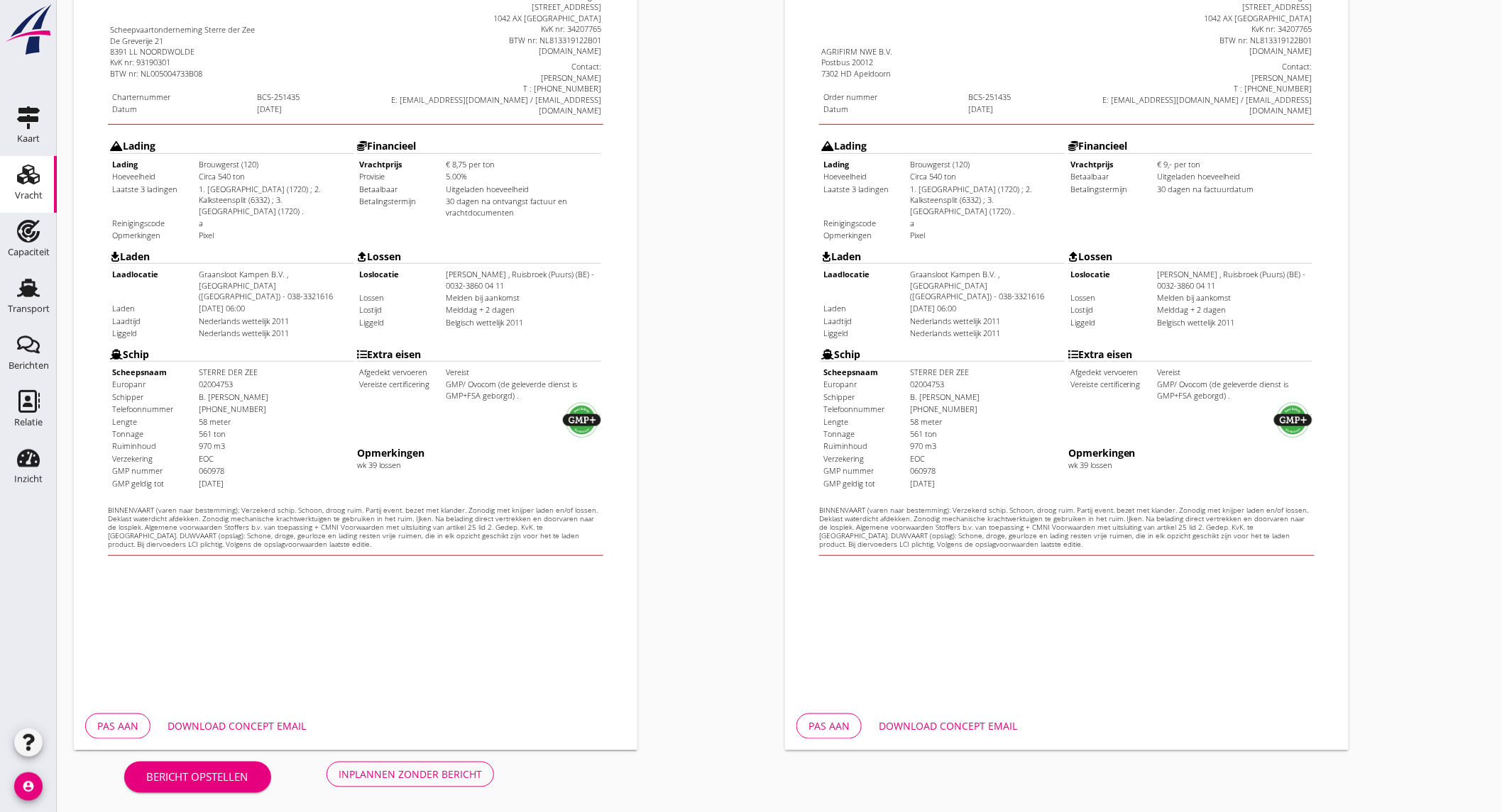
scroll to position [237, 0]
click at [285, 714] on button "Download concept email" at bounding box center [236, 726] width 161 height 25
click at [1381, 64] on div "Opdrachtbevestiging nl arrow_drop_down open_in_new Pas aan Download concept ema…" at bounding box center [1134, 293] width 711 height 924
click at [1394, 93] on div "Opdrachtbevestiging nl arrow_drop_down open_in_new Pas aan Download concept ema…" at bounding box center [1134, 293] width 711 height 924
click at [940, 721] on div "Download concept email" at bounding box center [947, 725] width 138 height 15
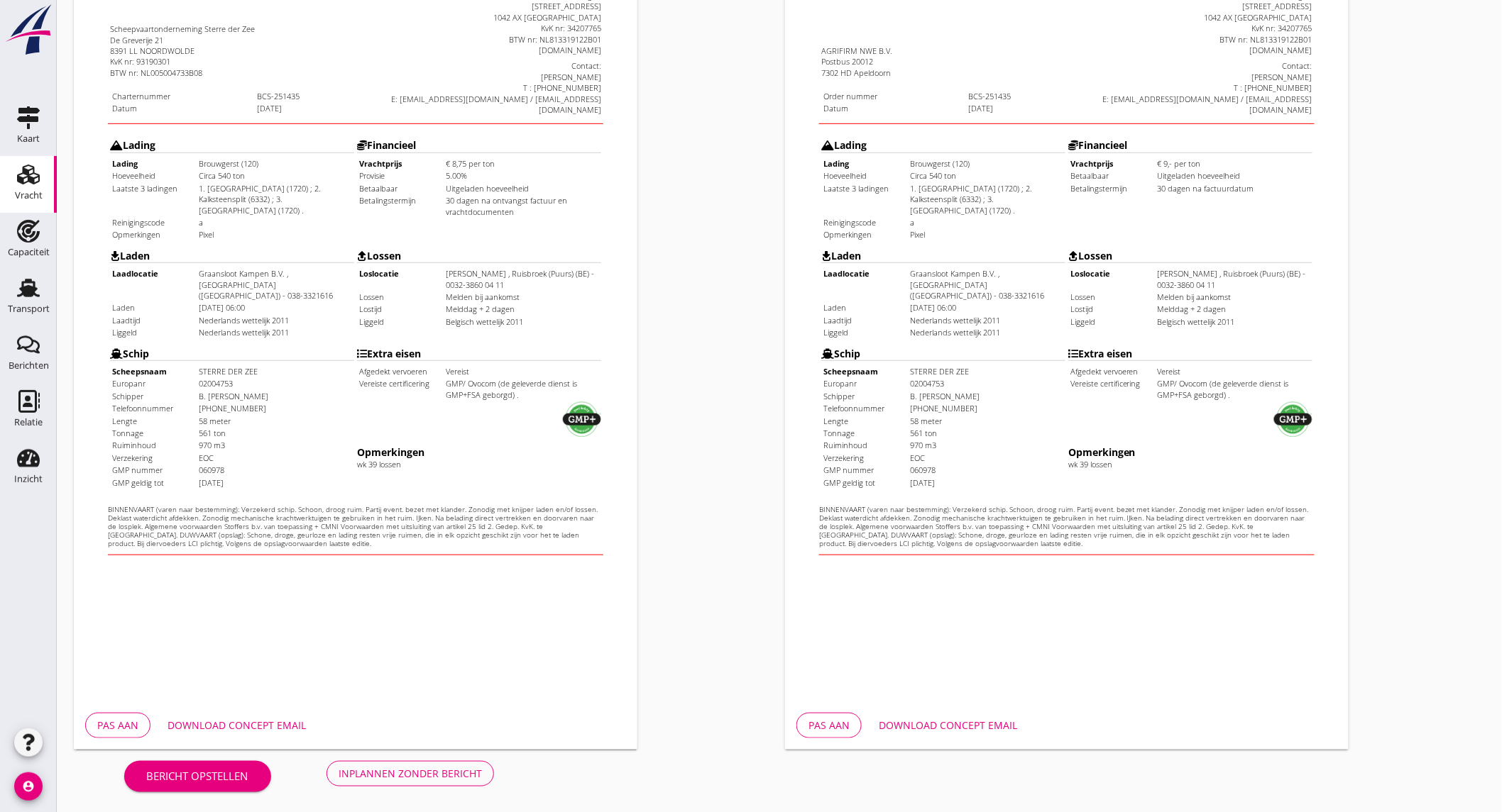
click at [440, 768] on div "Inplannen zonder bericht" at bounding box center [410, 773] width 143 height 15
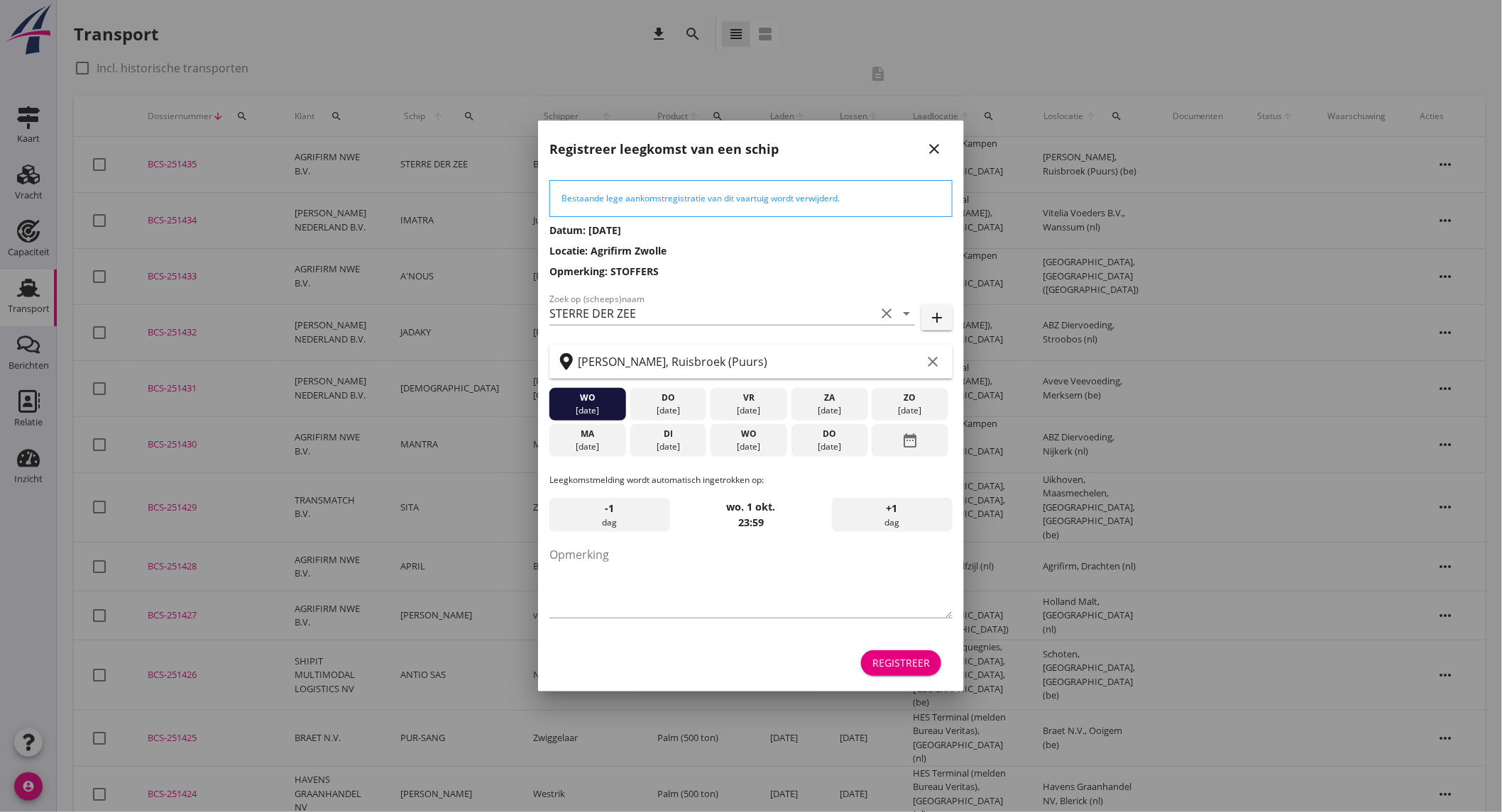
click at [832, 442] on div "[DATE]" at bounding box center [829, 446] width 70 height 13
click at [909, 663] on div "Registreer" at bounding box center [901, 662] width 58 height 15
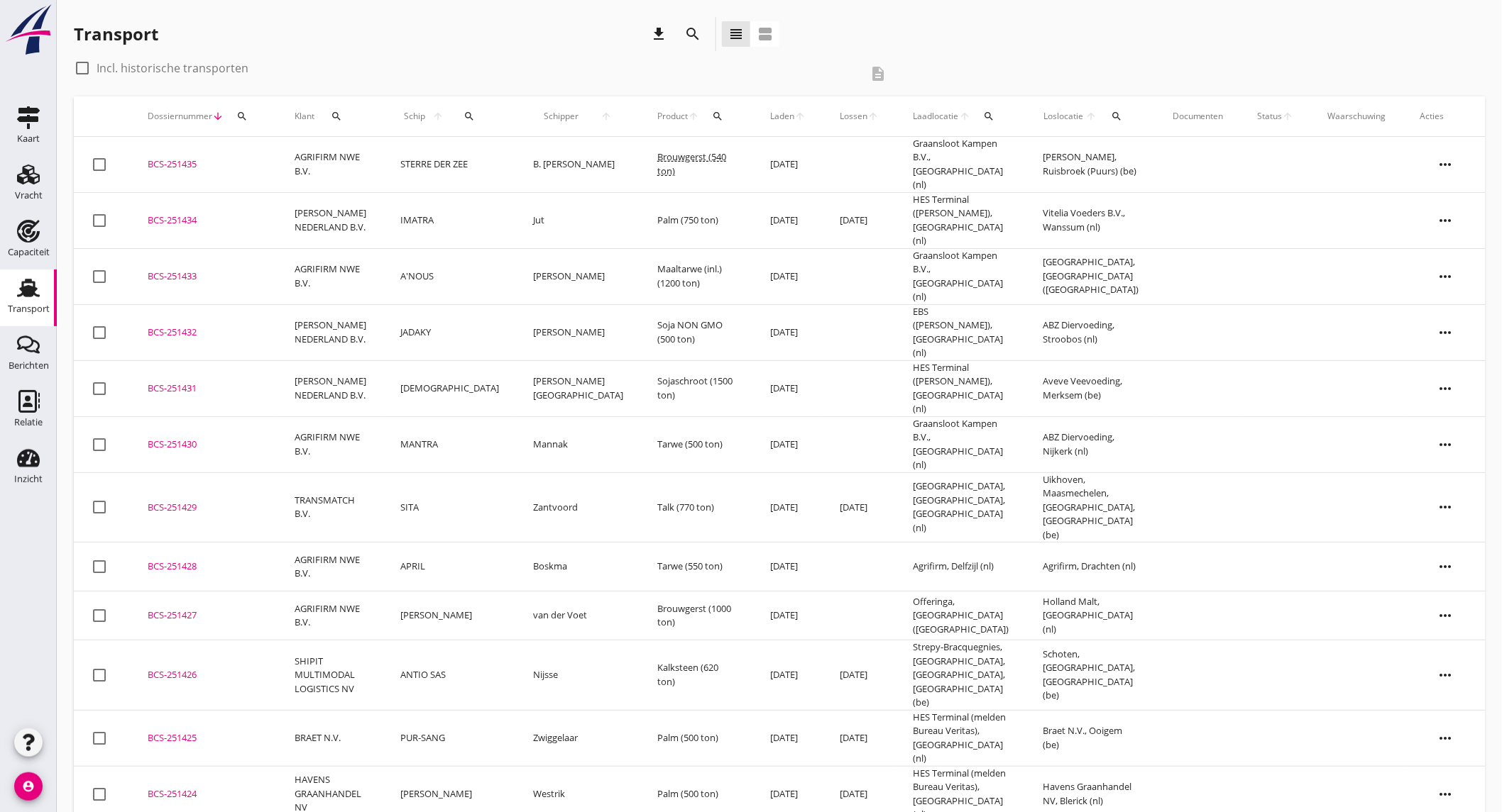
click at [351, 167] on td "AGRIFIRM NWE B.V." at bounding box center [331, 165] width 106 height 56
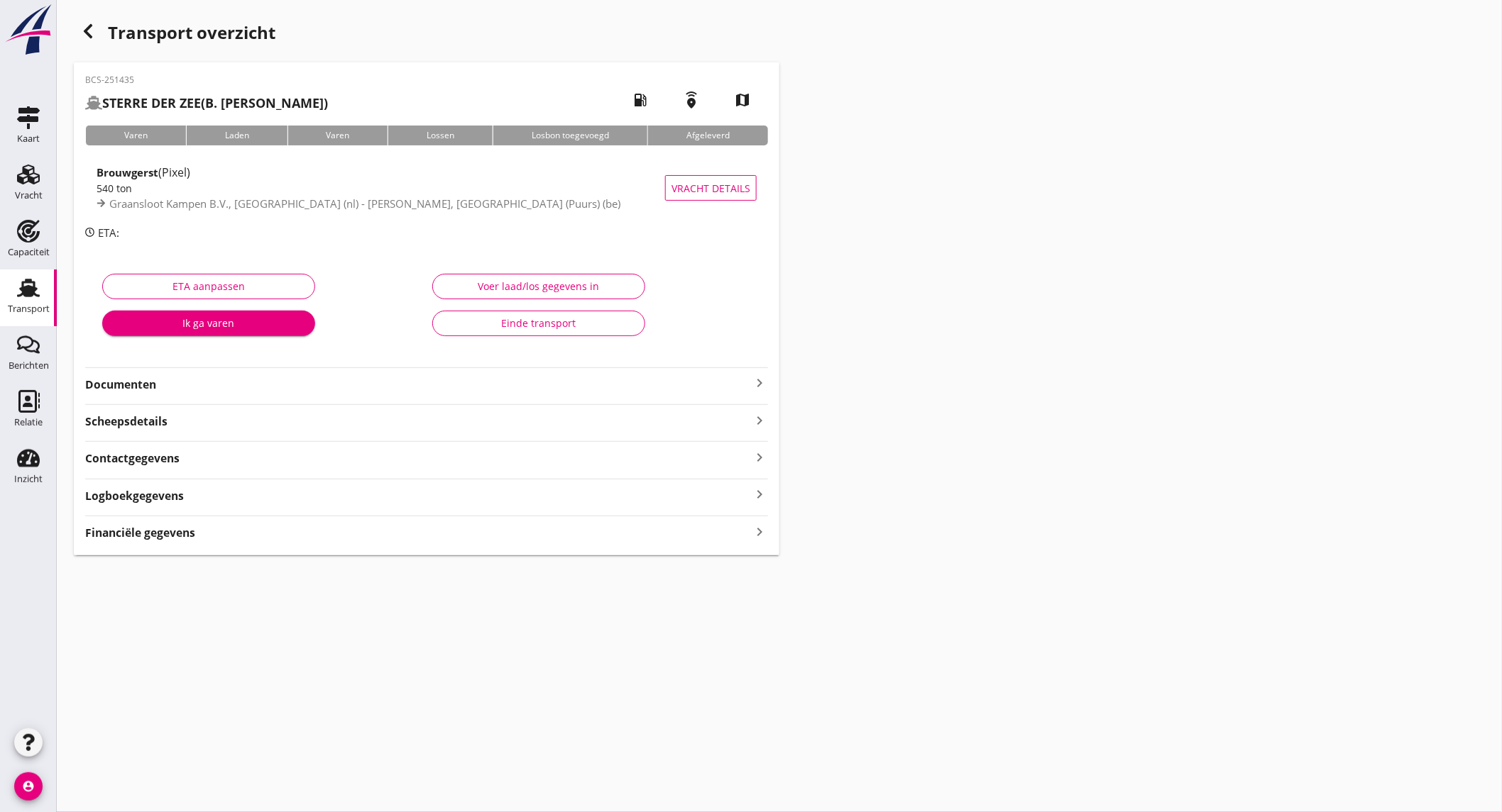
click at [293, 385] on strong "Documenten" at bounding box center [418, 384] width 665 height 17
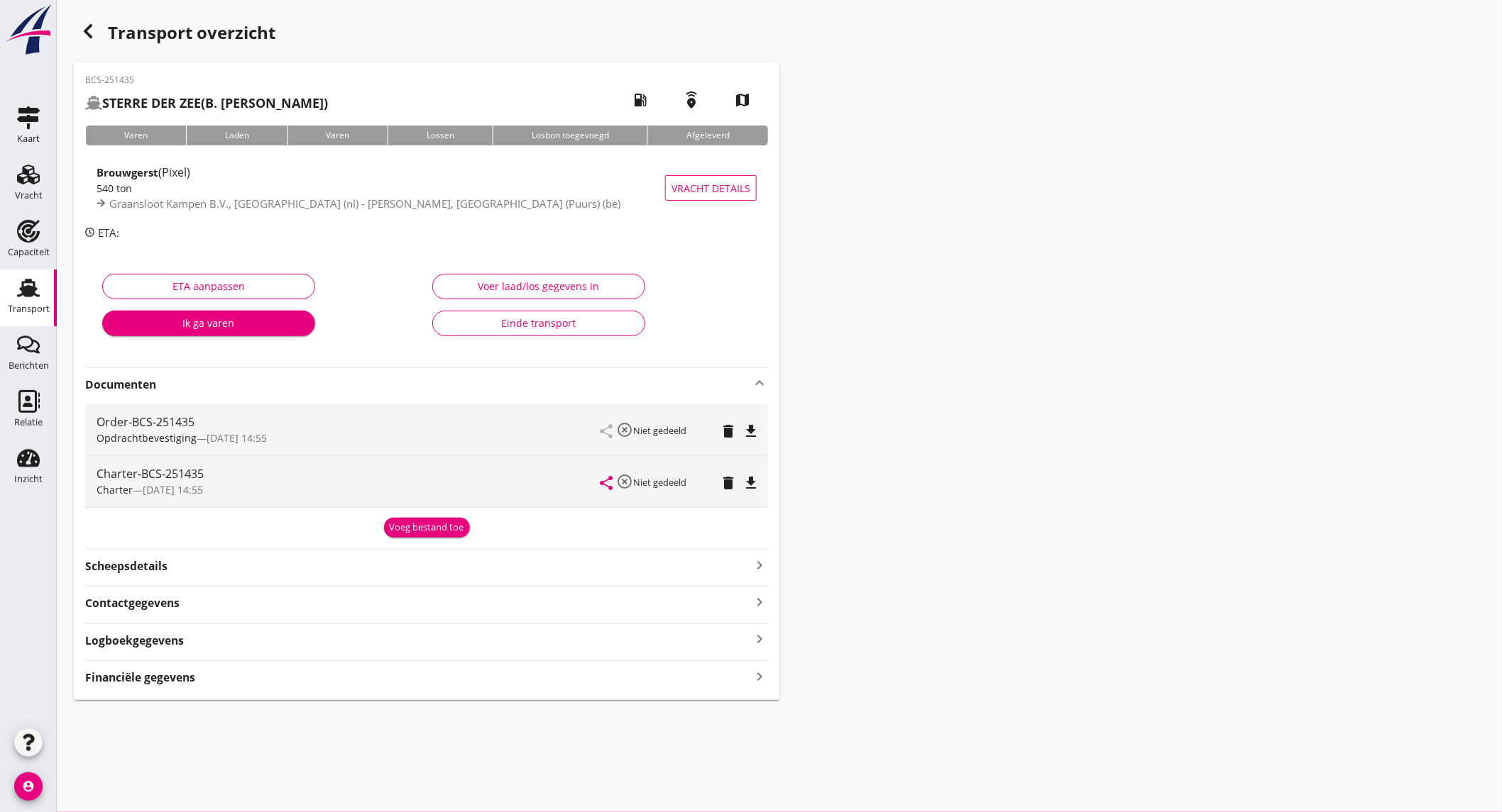
click at [402, 527] on div "Voeg bestand toe" at bounding box center [427, 528] width 75 height 14
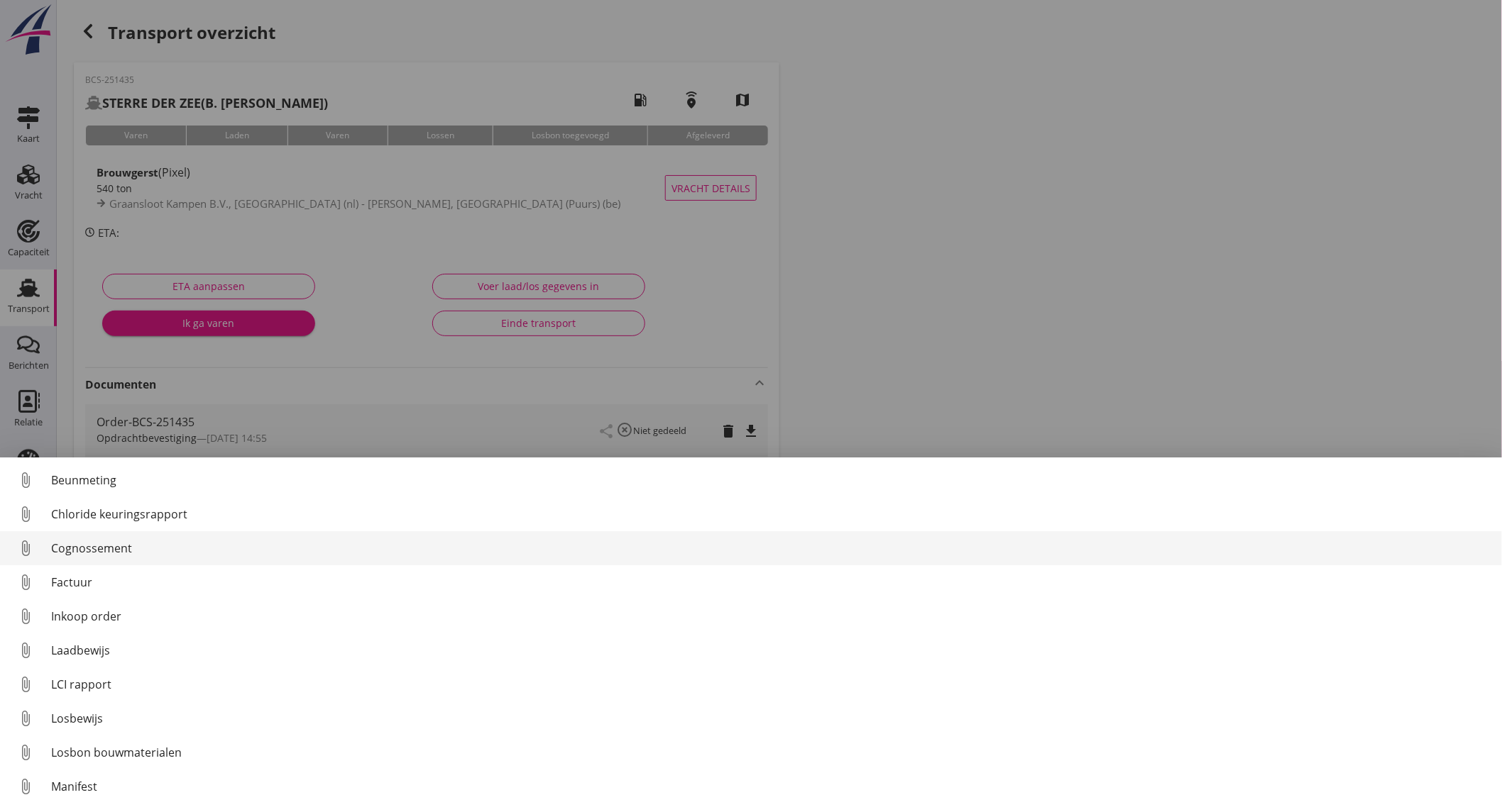
click at [125, 550] on div "Cognossement" at bounding box center [770, 547] width 1439 height 17
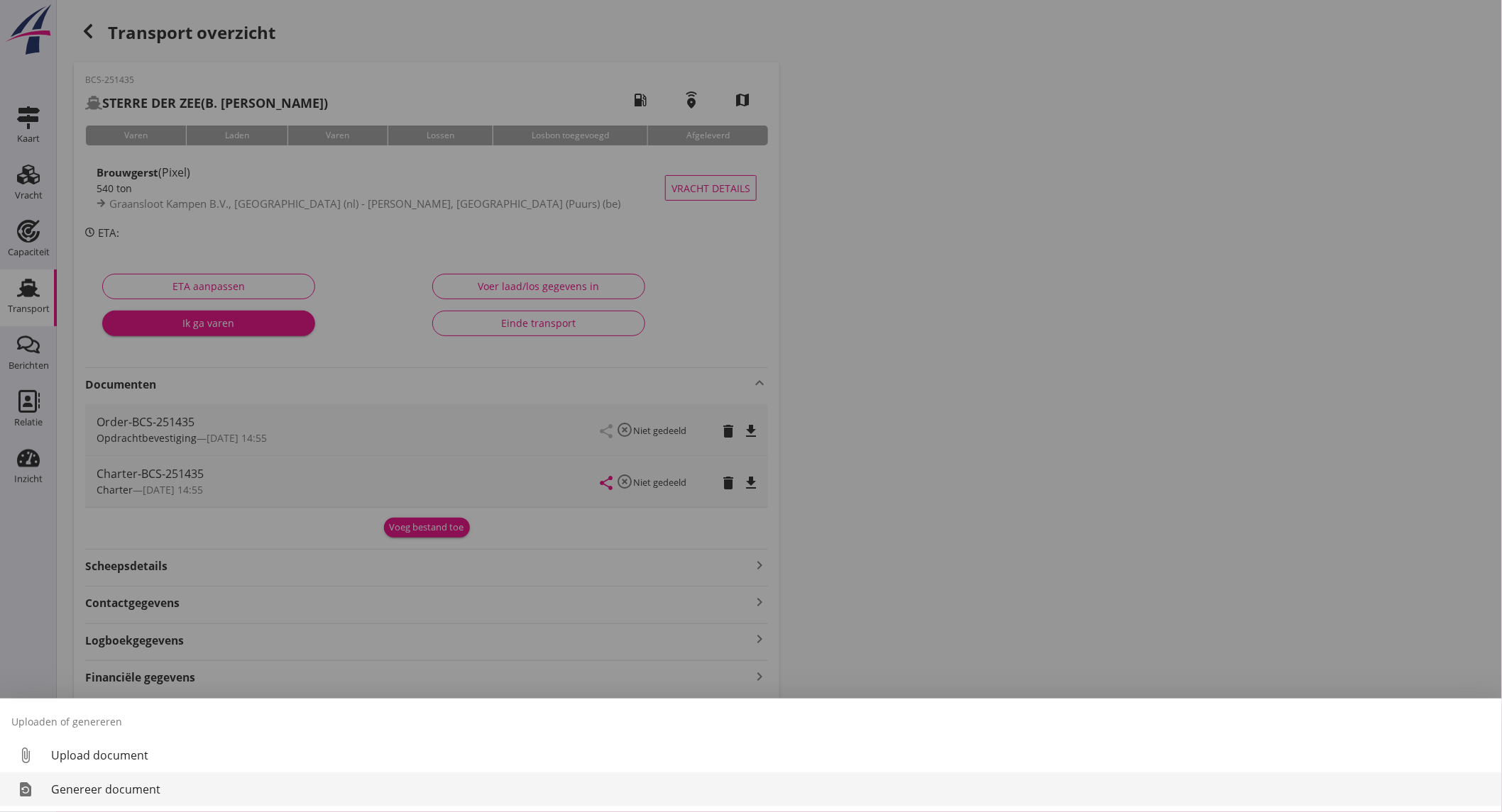
click at [178, 790] on div "Genereer document" at bounding box center [770, 788] width 1439 height 17
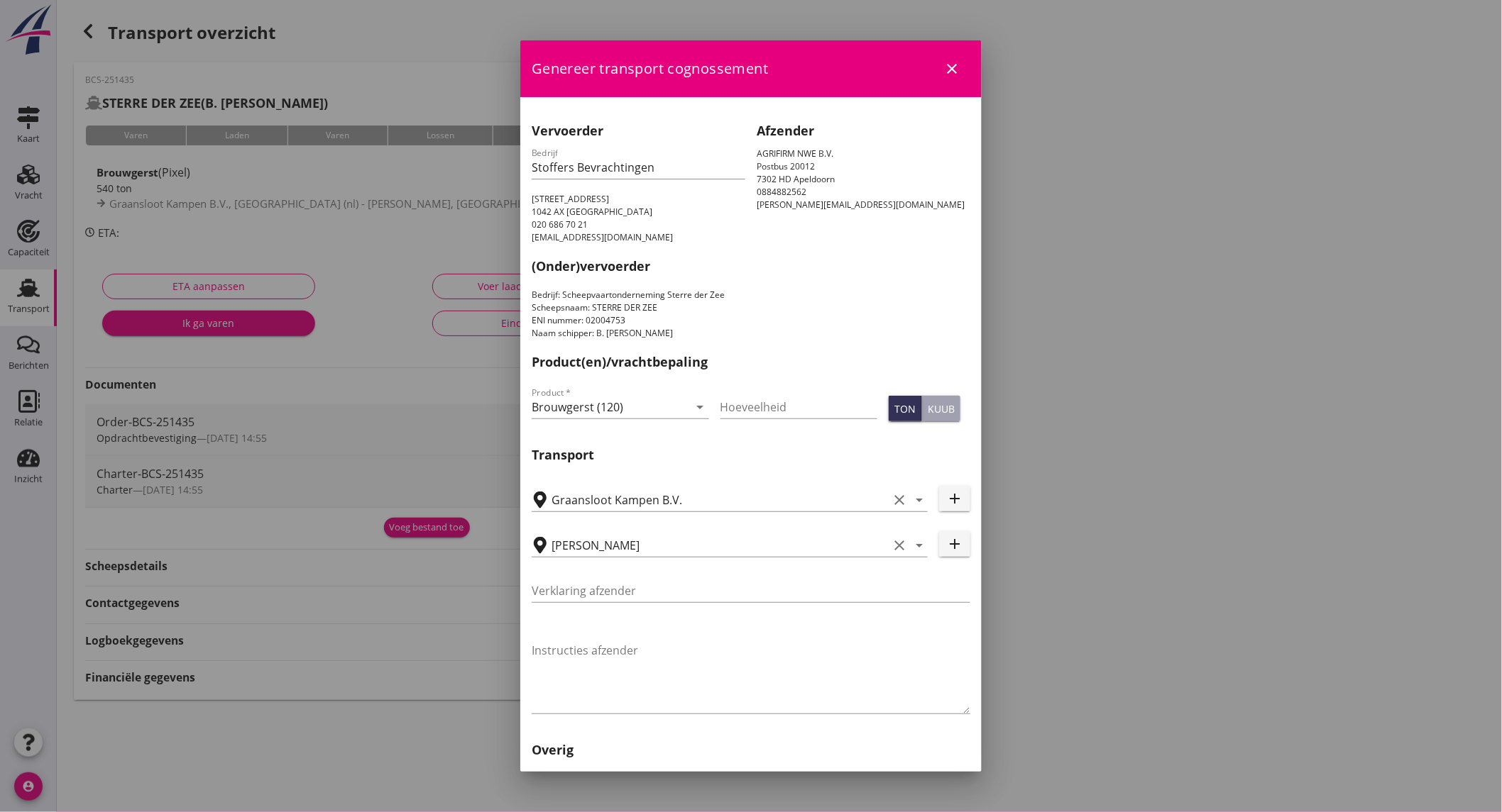
scroll to position [279, 0]
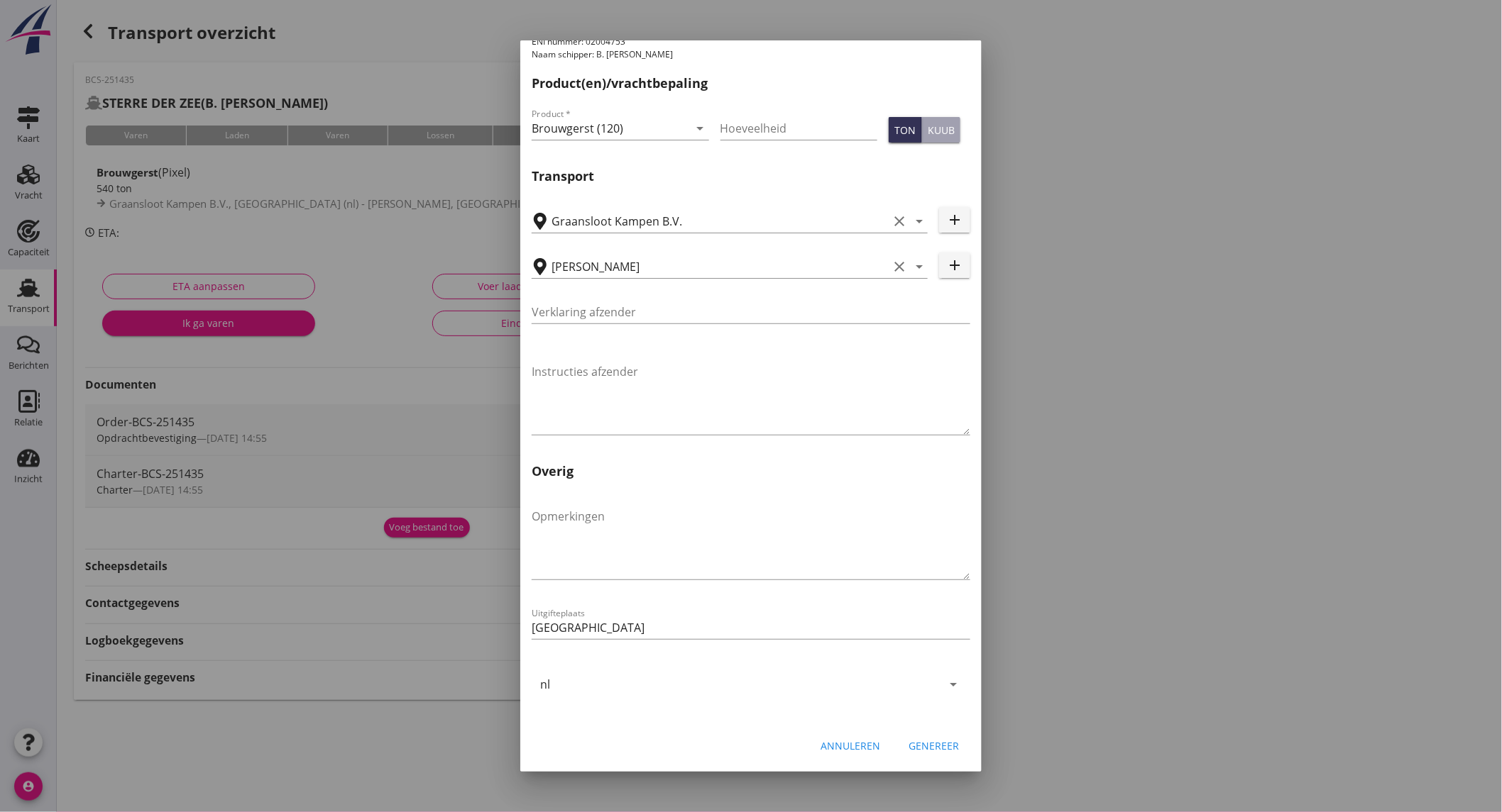
click at [932, 741] on div "Genereer" at bounding box center [933, 745] width 50 height 15
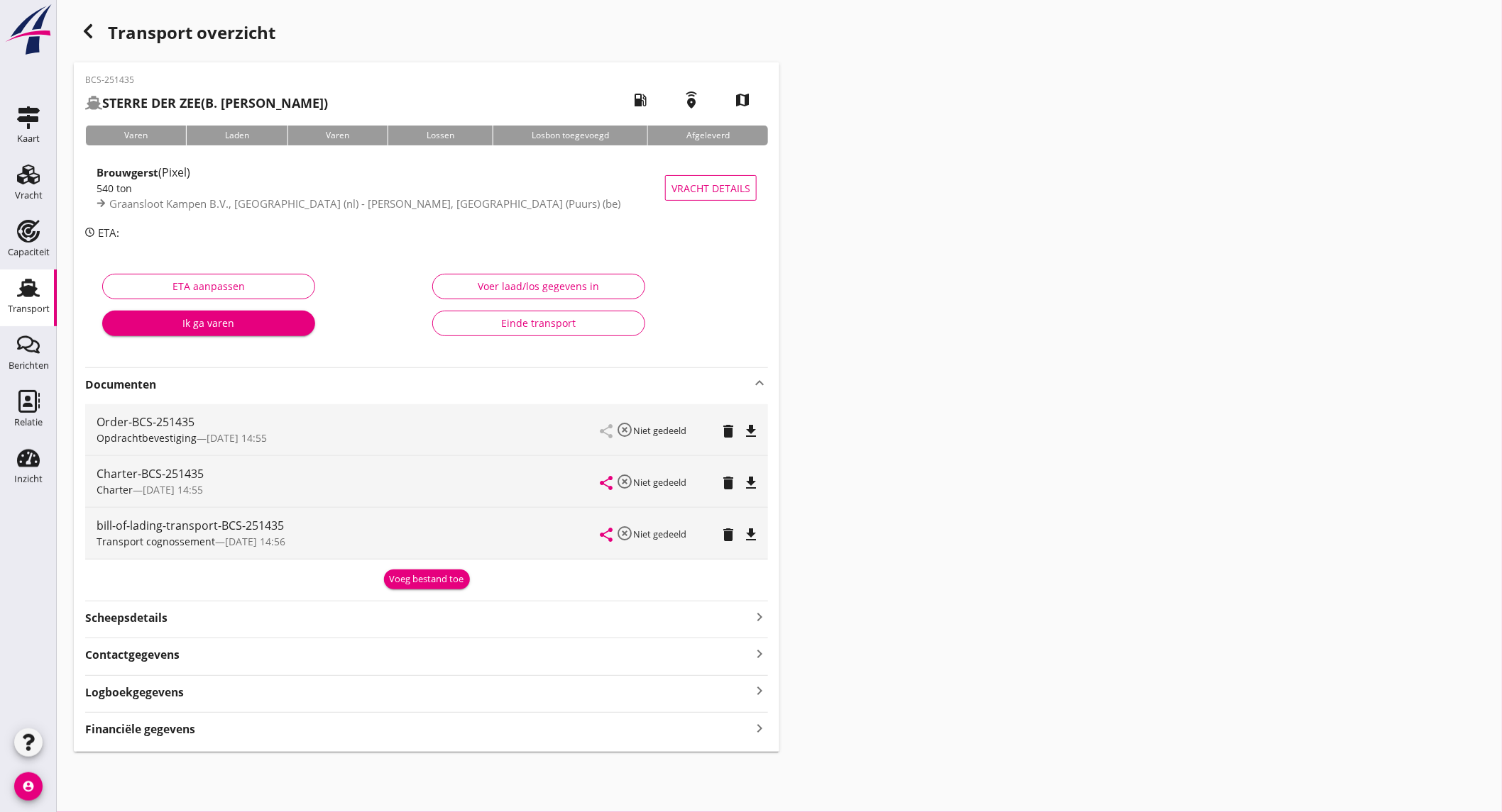
click at [751, 533] on icon "file_download" at bounding box center [751, 534] width 17 height 17
drag, startPoint x: 31, startPoint y: 406, endPoint x: 26, endPoint y: 399, distance: 8.6
click at [31, 406] on use at bounding box center [29, 401] width 22 height 23
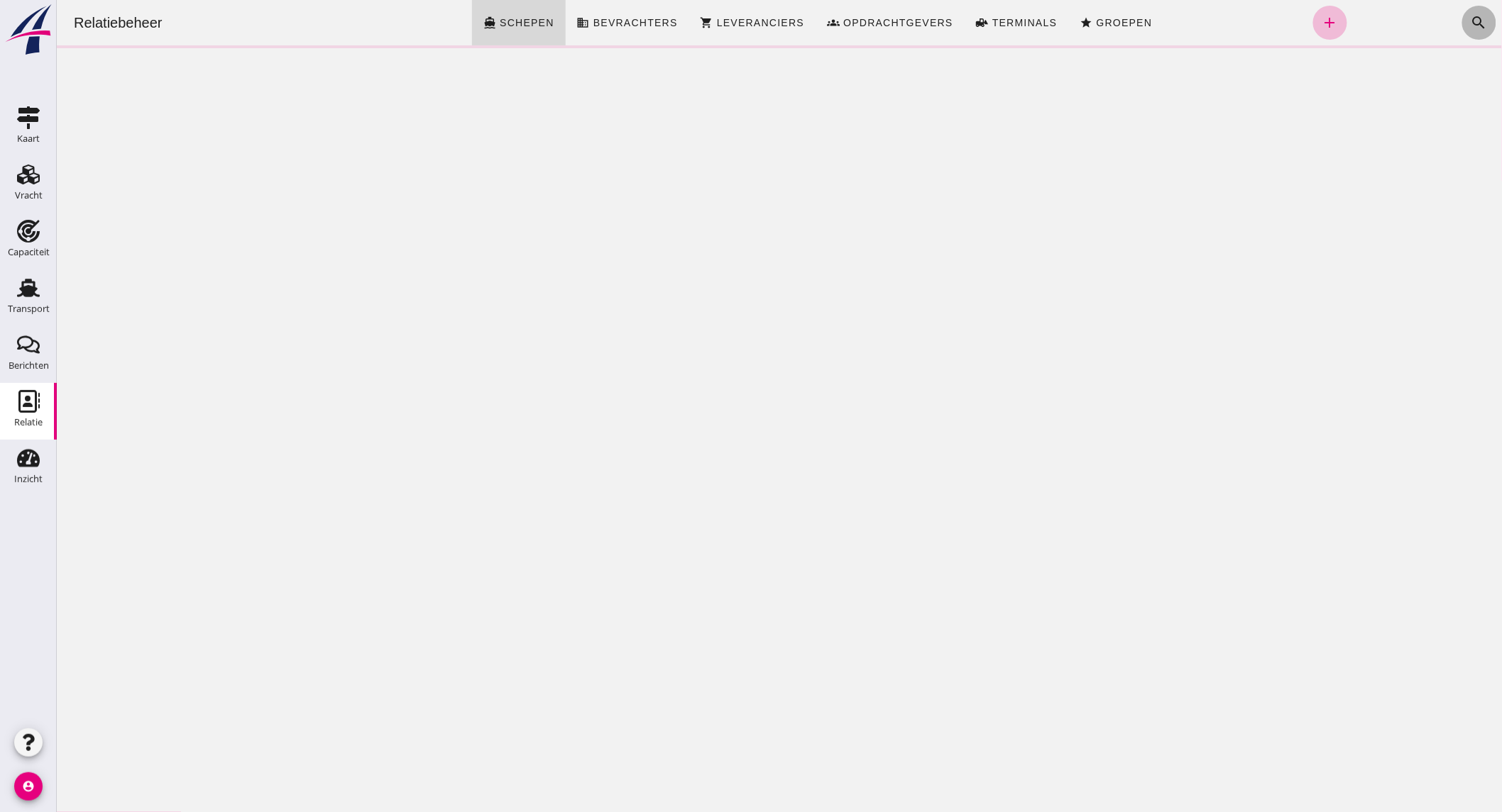
click at [1470, 22] on icon "search" at bounding box center [1477, 22] width 17 height 17
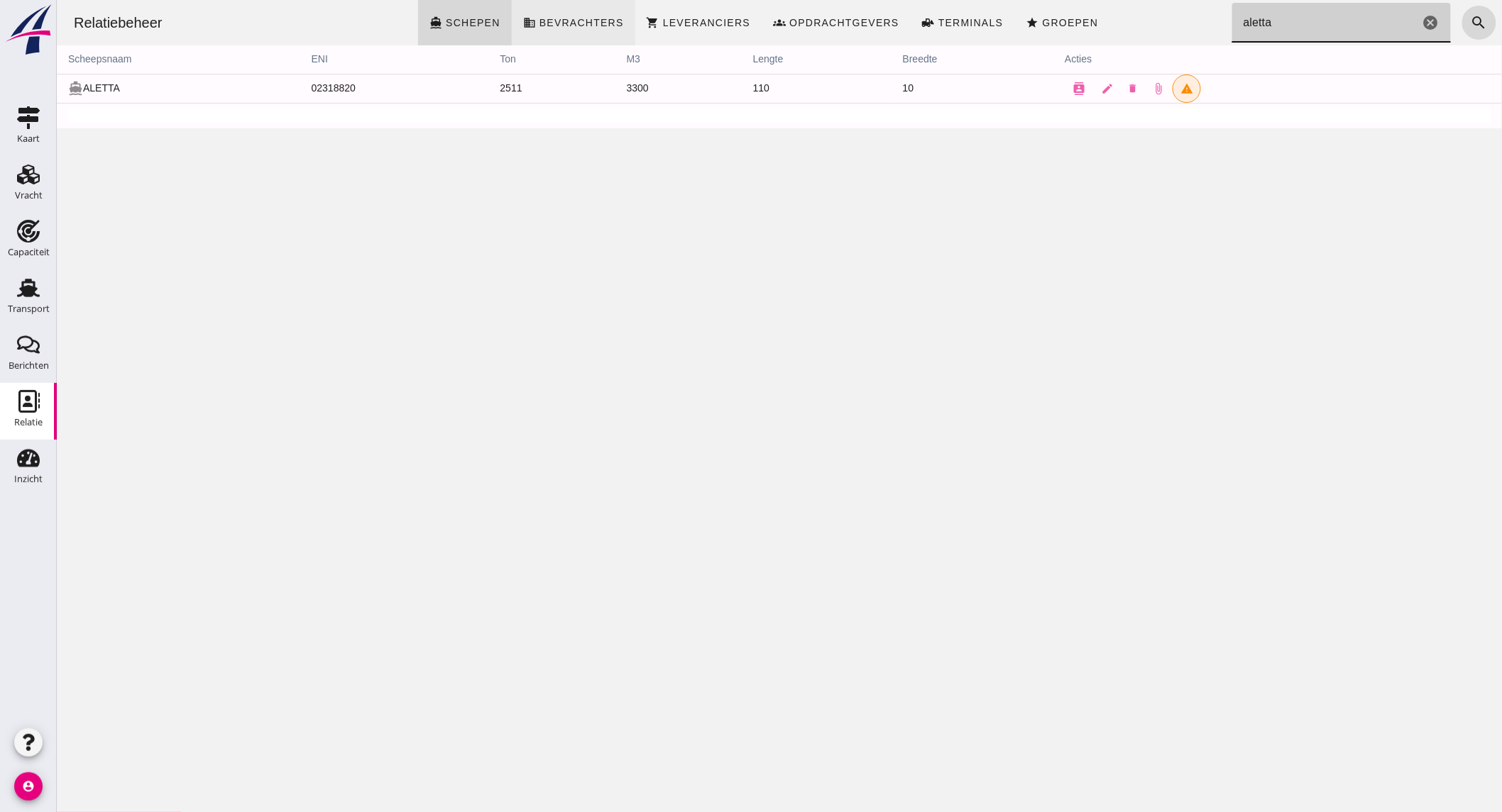
type input "aletta"
click at [38, 293] on icon "Transport" at bounding box center [27, 287] width 23 height 23
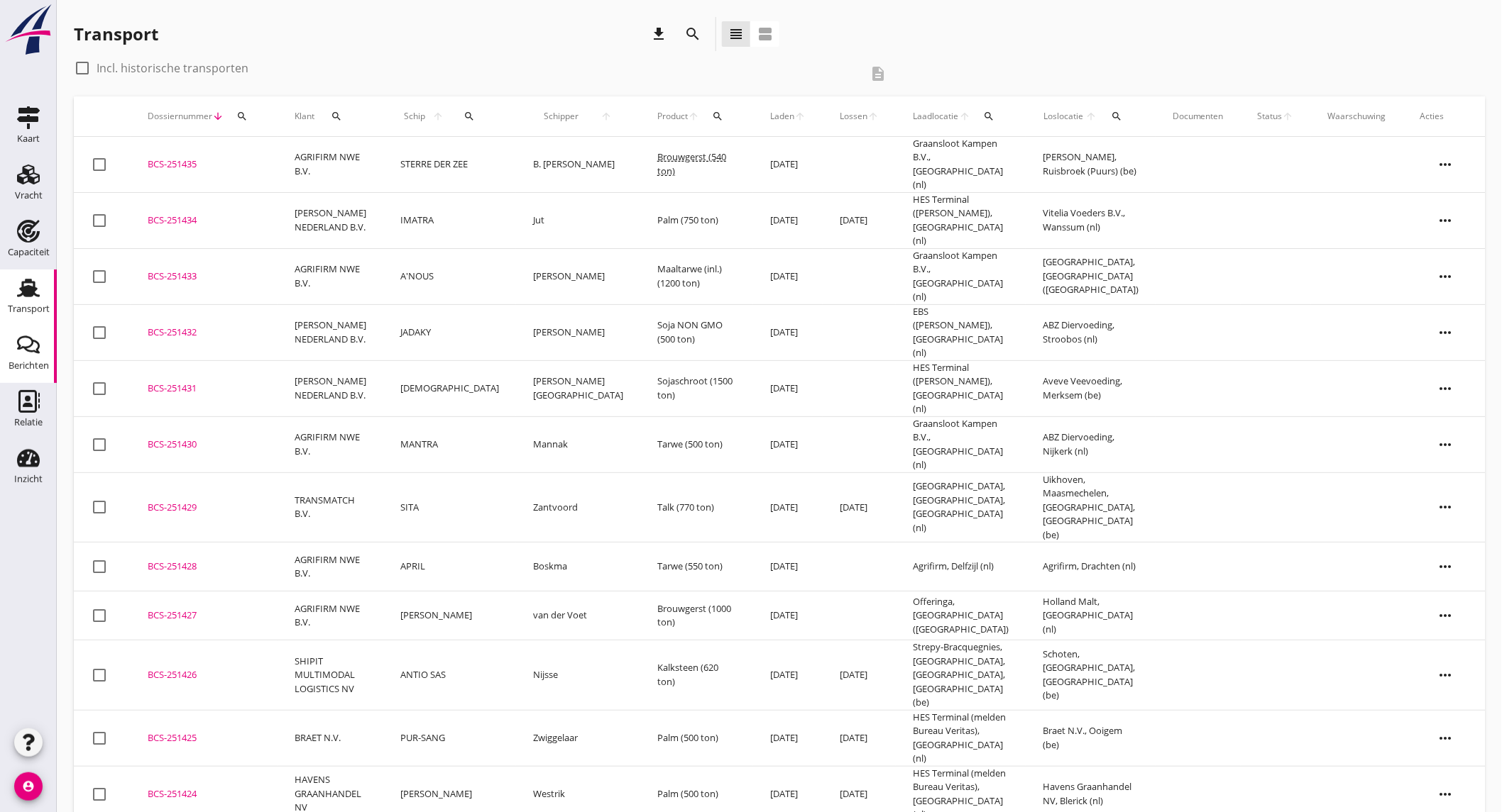
click at [20, 348] on use at bounding box center [27, 345] width 23 height 18
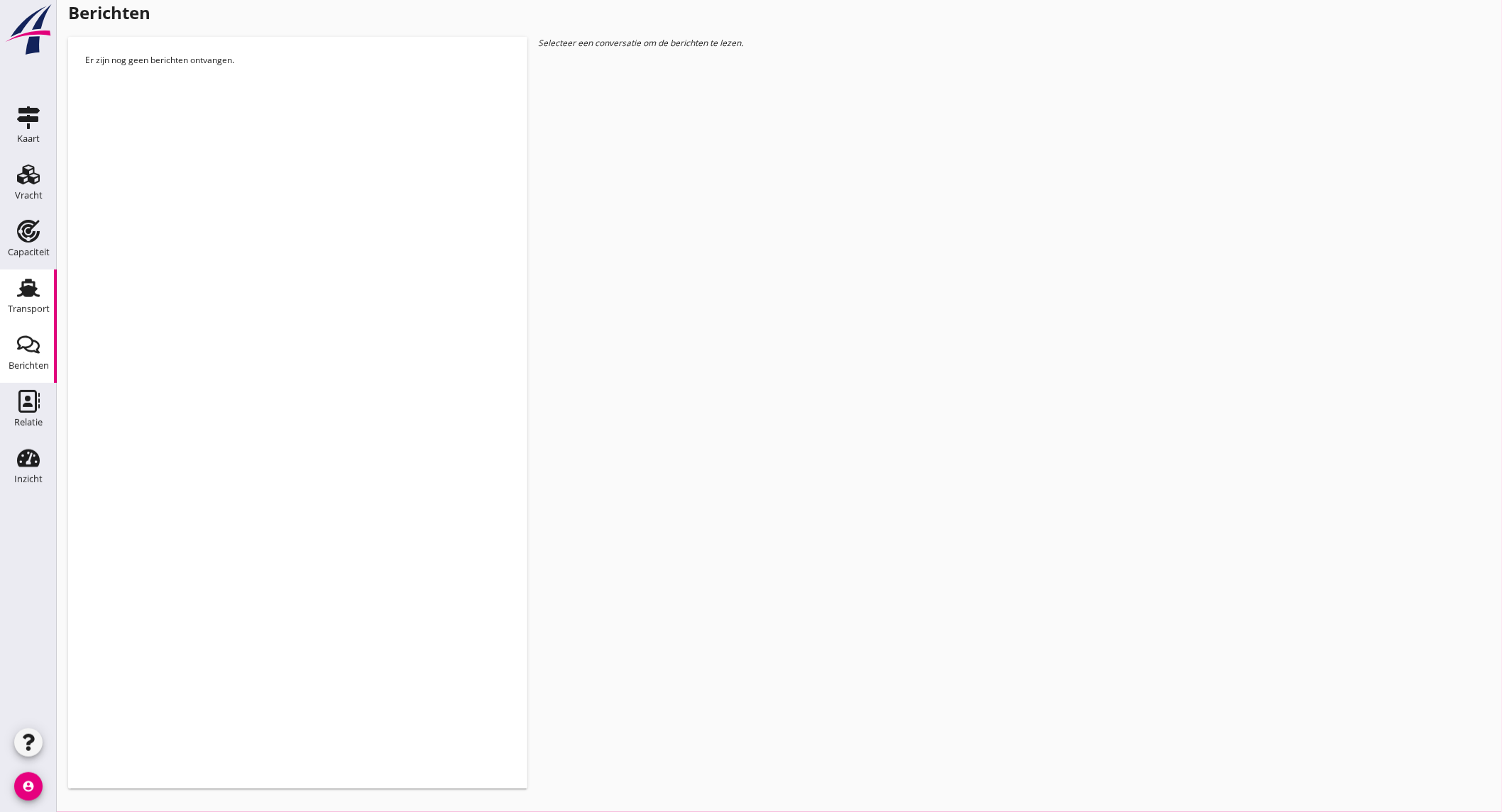
click at [32, 301] on div "Transport" at bounding box center [28, 309] width 42 height 20
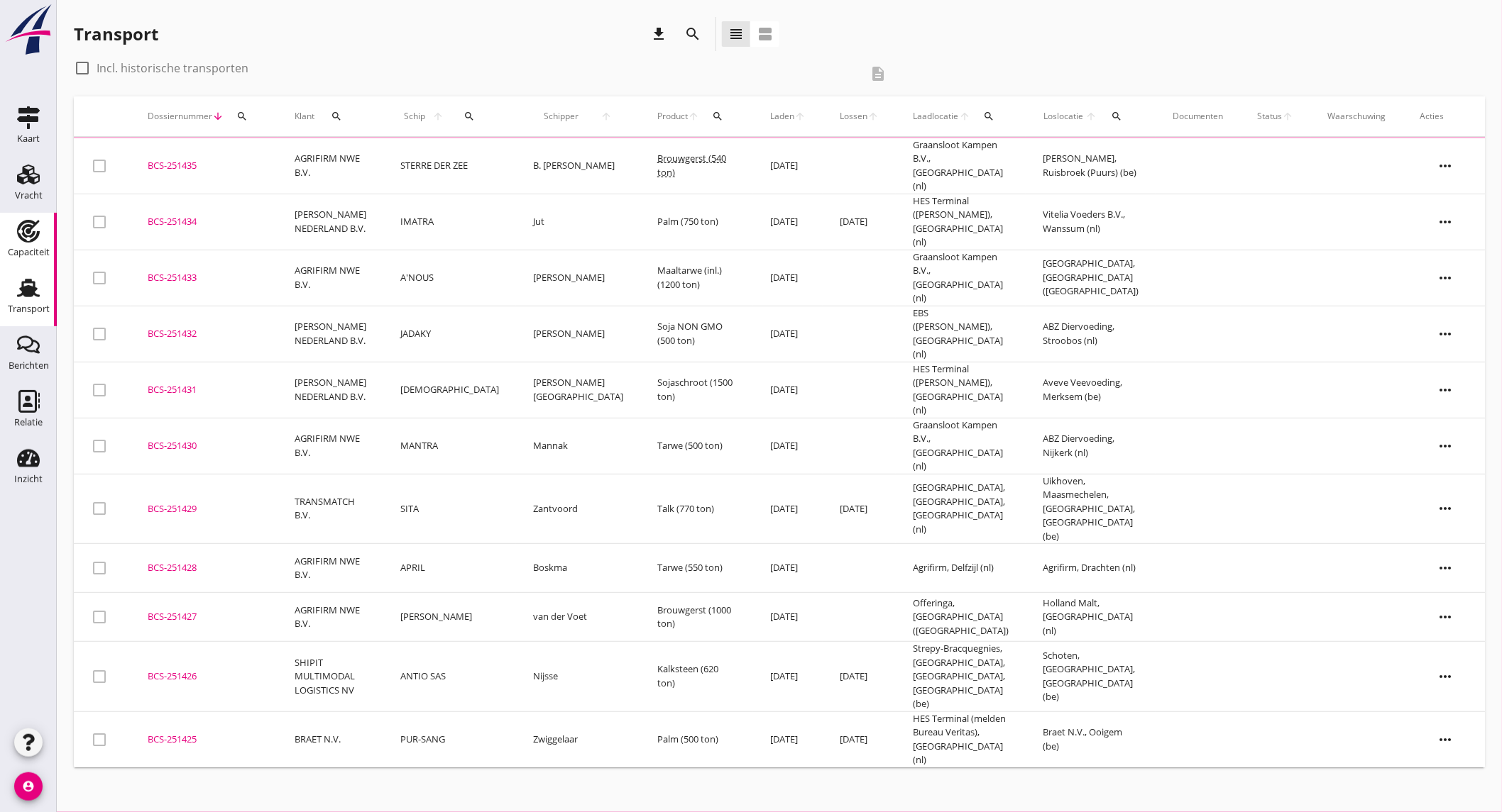
click at [38, 247] on div "Capaciteit" at bounding box center [28, 251] width 42 height 9
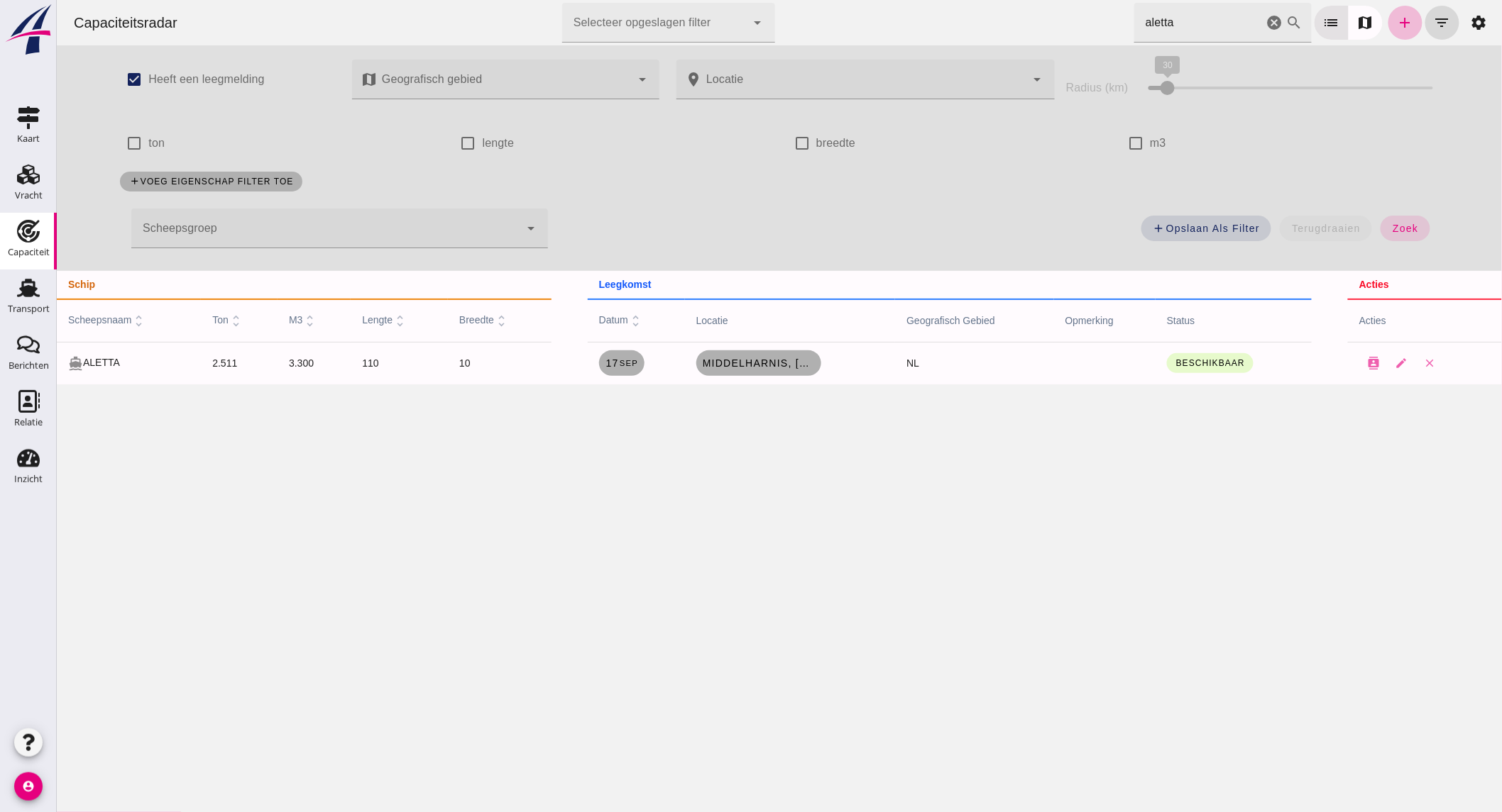
click at [1244, 18] on input "aletta" at bounding box center [1198, 23] width 129 height 40
click at [1266, 22] on icon "cancel" at bounding box center [1273, 22] width 17 height 17
type input "amigos"
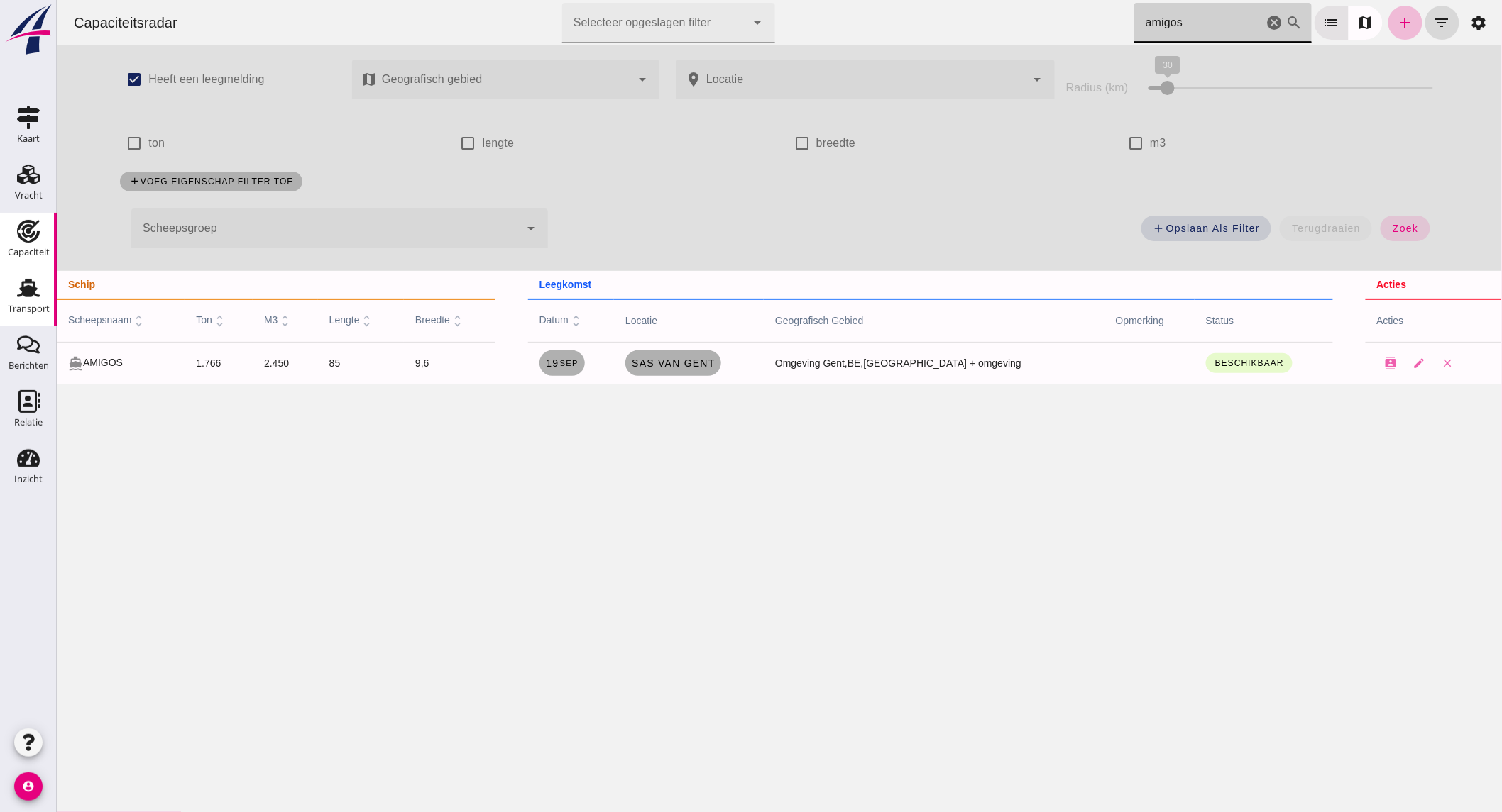
click at [25, 298] on icon "Transport" at bounding box center [27, 287] width 23 height 23
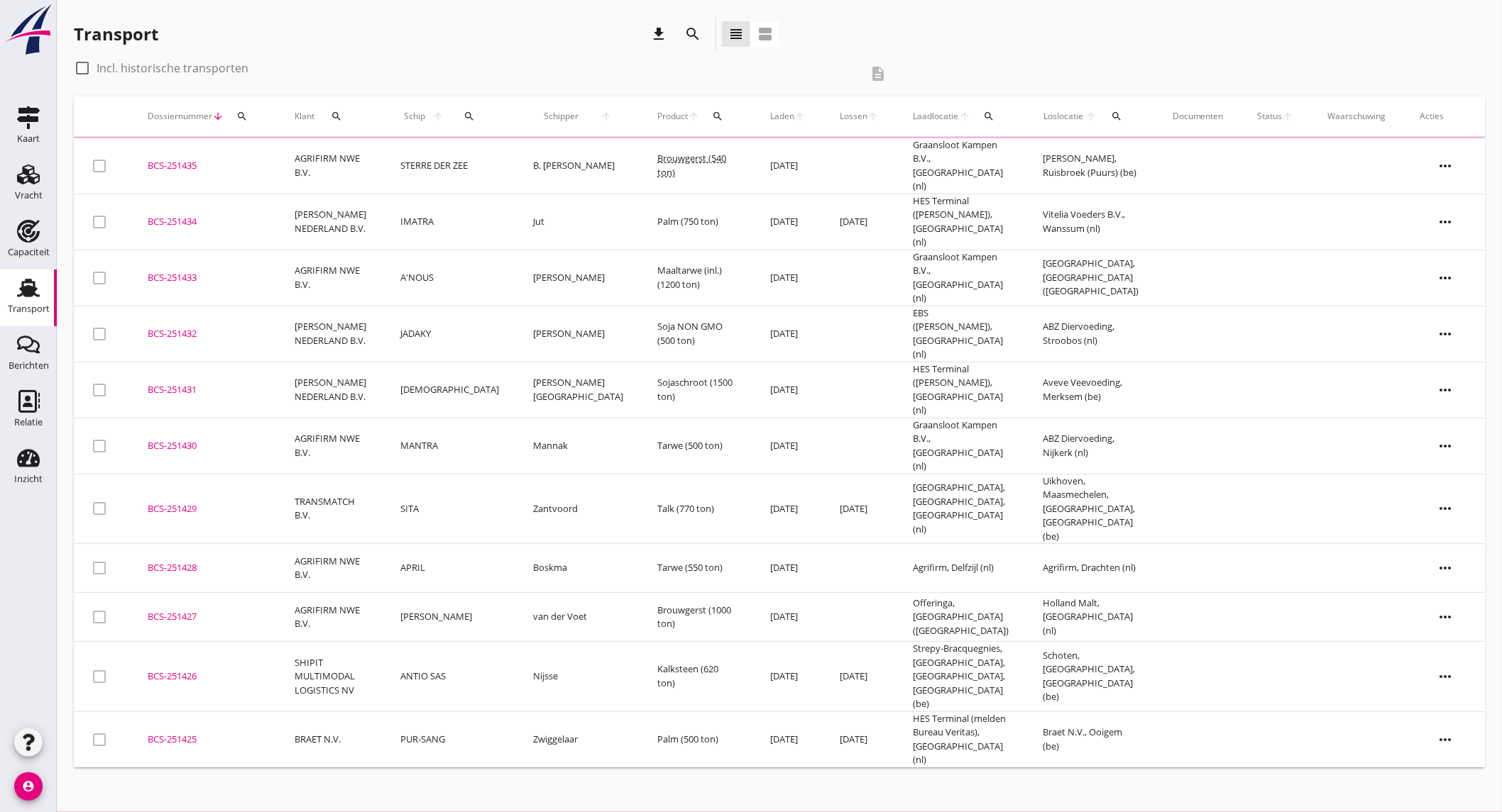
click at [694, 37] on icon "search" at bounding box center [692, 33] width 17 height 17
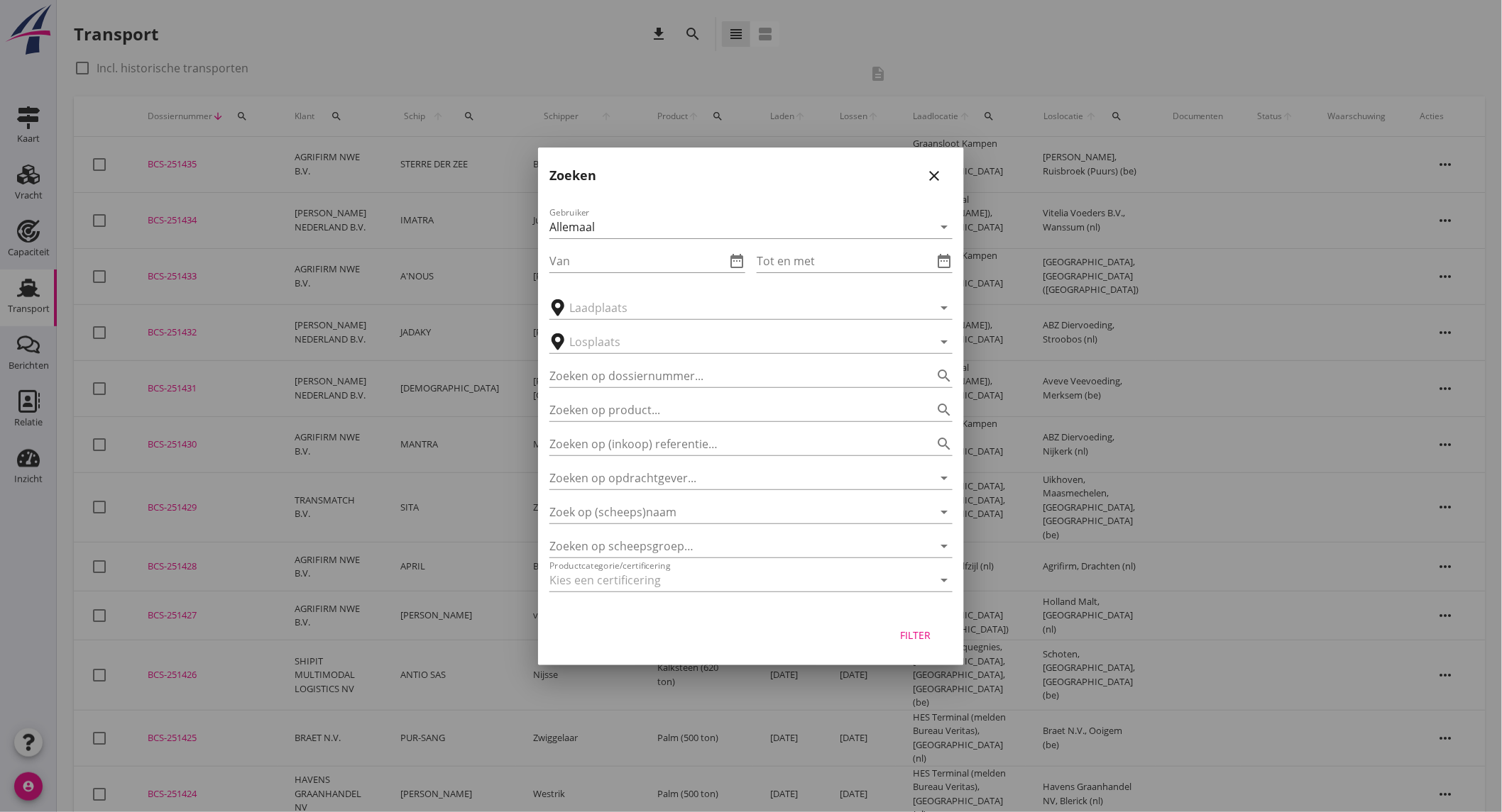
click at [356, 711] on div at bounding box center [751, 406] width 1502 height 812
click at [332, 542] on div at bounding box center [751, 406] width 1502 height 812
click at [941, 171] on icon "close" at bounding box center [933, 176] width 17 height 17
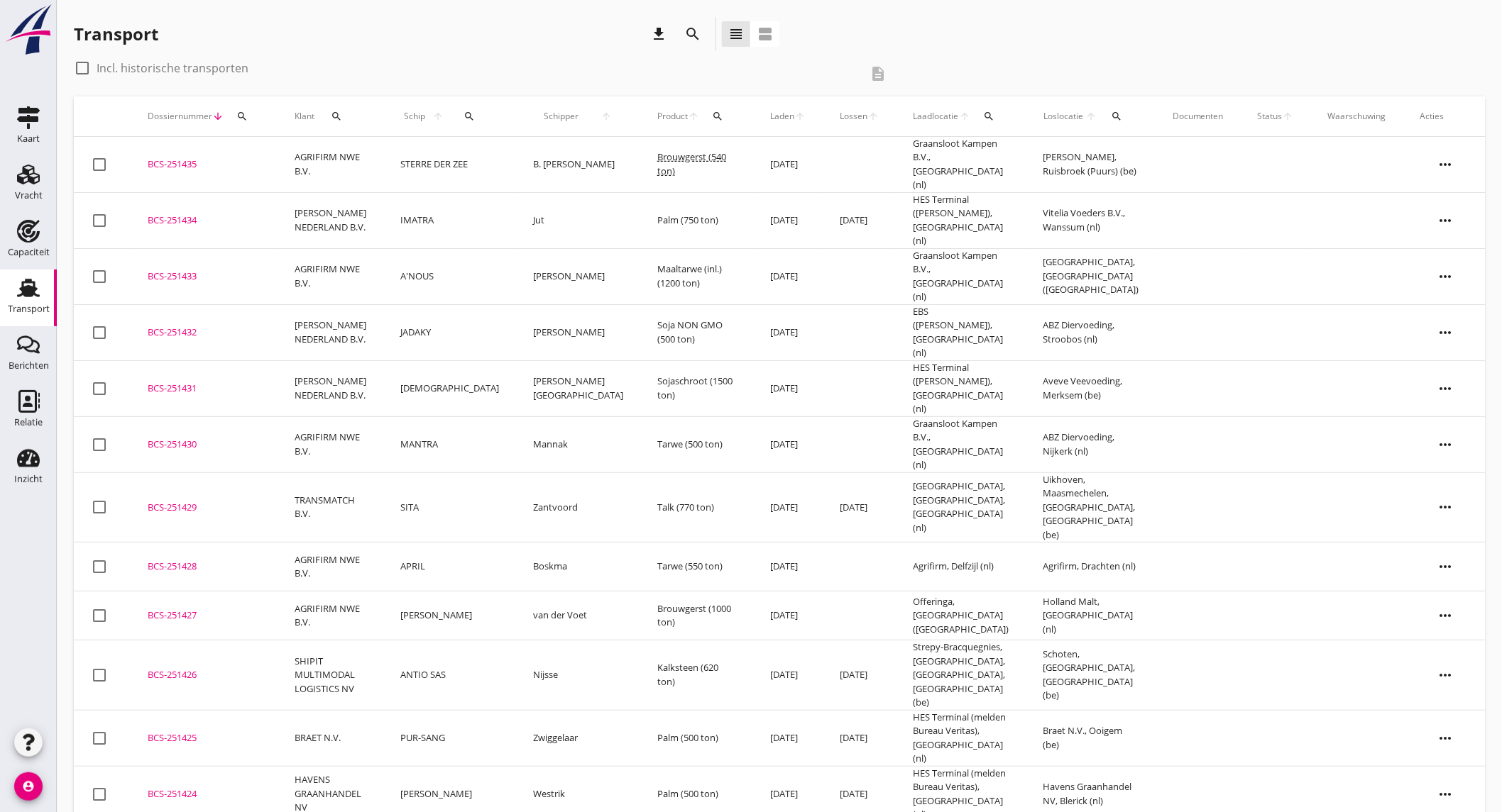
click at [315, 591] on td "AGRIFIRM NWE B.V." at bounding box center [331, 616] width 106 height 49
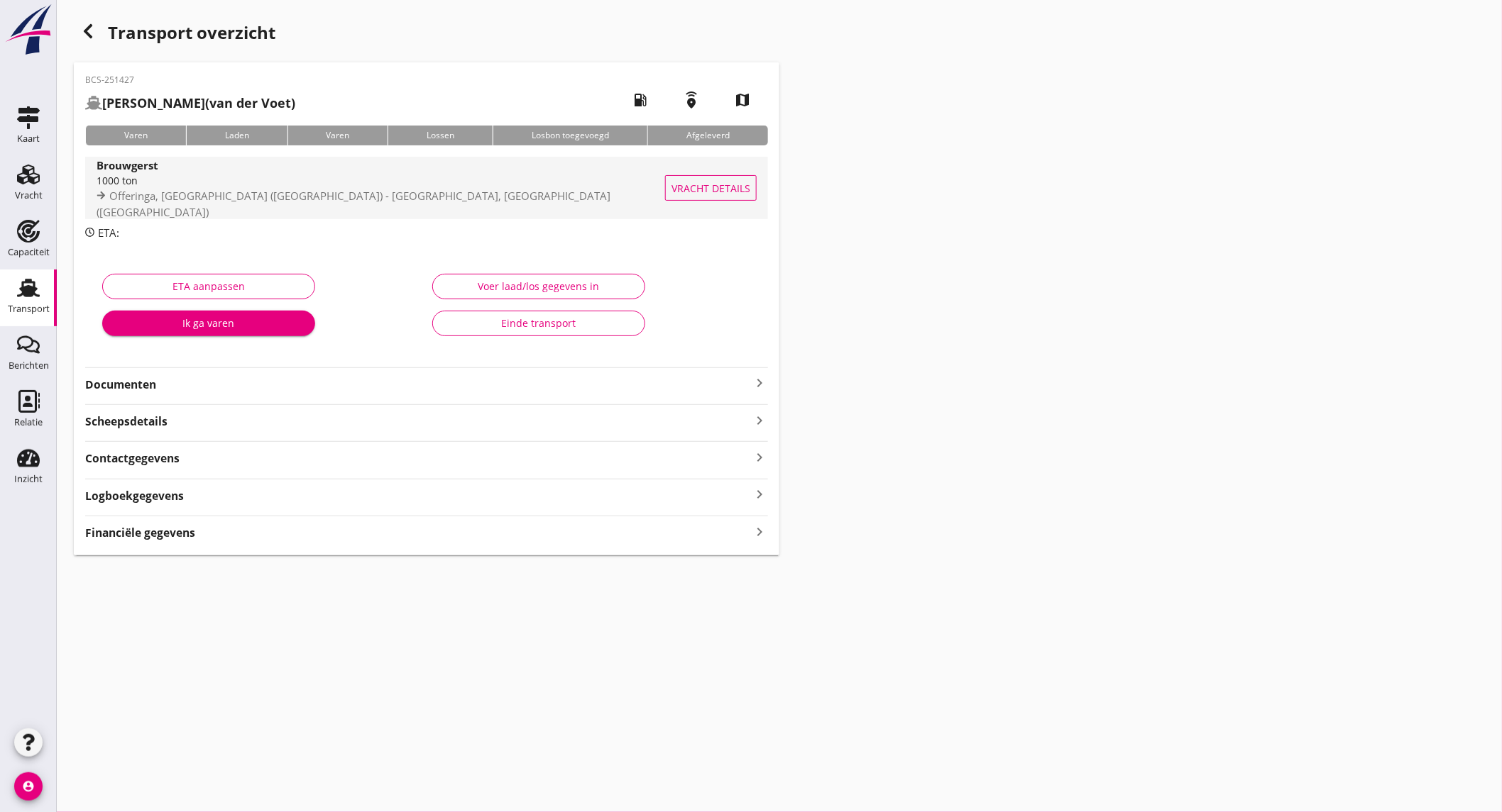
click at [284, 197] on span "Offeringa, [GEOGRAPHIC_DATA] ([GEOGRAPHIC_DATA]) - [GEOGRAPHIC_DATA], [GEOGRAPH…" at bounding box center [353, 203] width 514 height 30
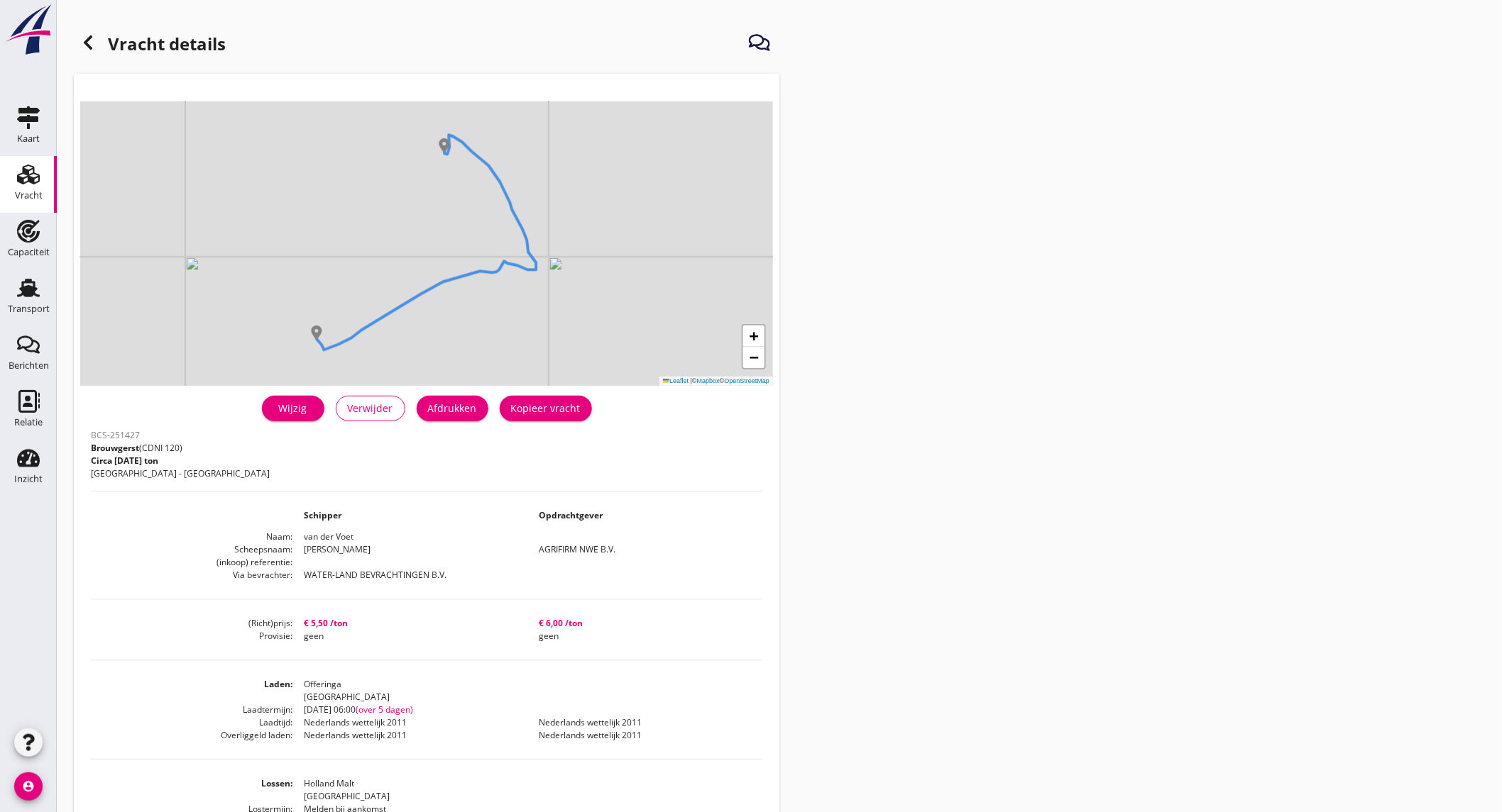
click at [96, 38] on icon at bounding box center [87, 42] width 17 height 17
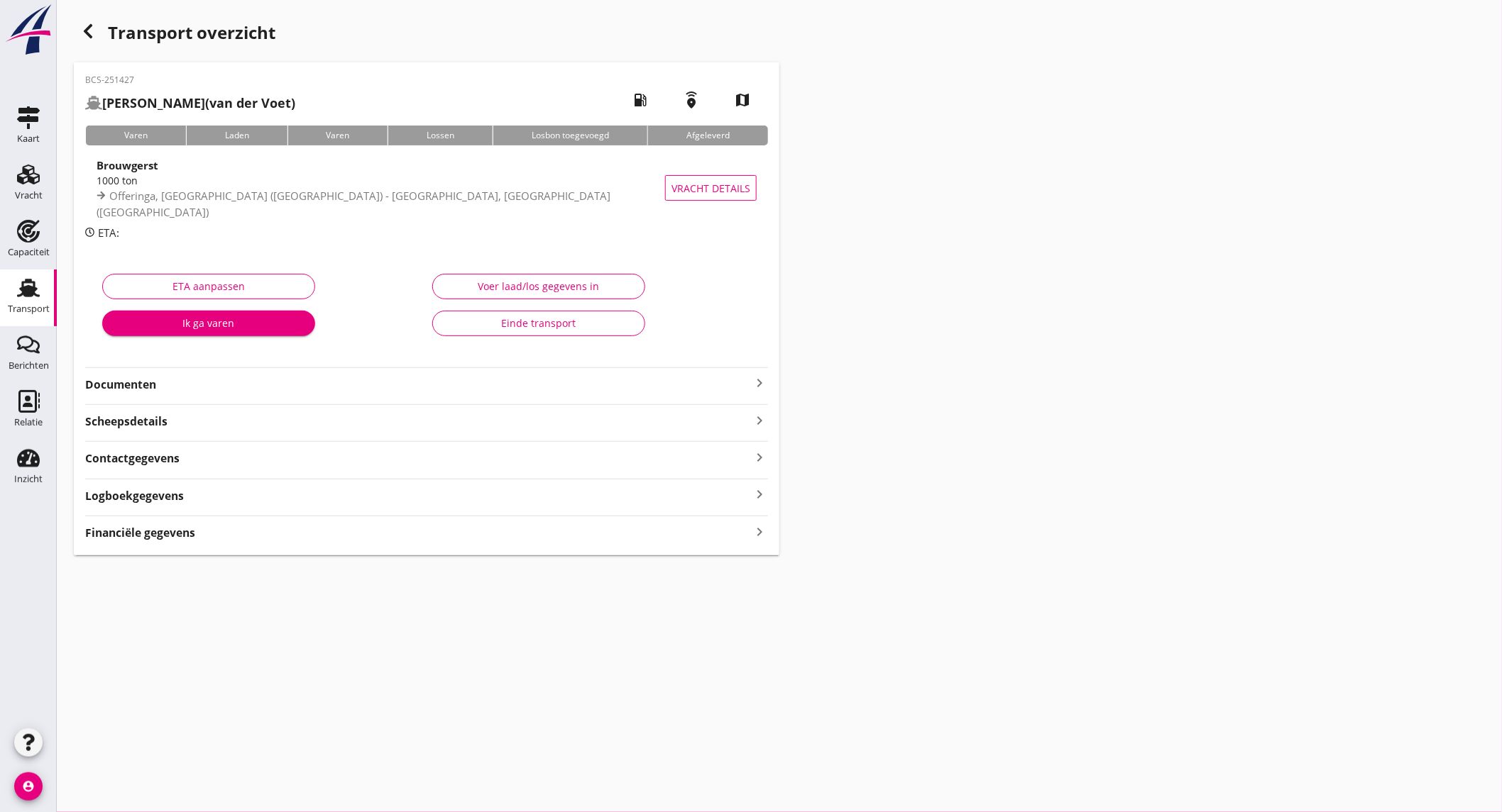
click at [87, 23] on icon "button" at bounding box center [87, 30] width 17 height 17
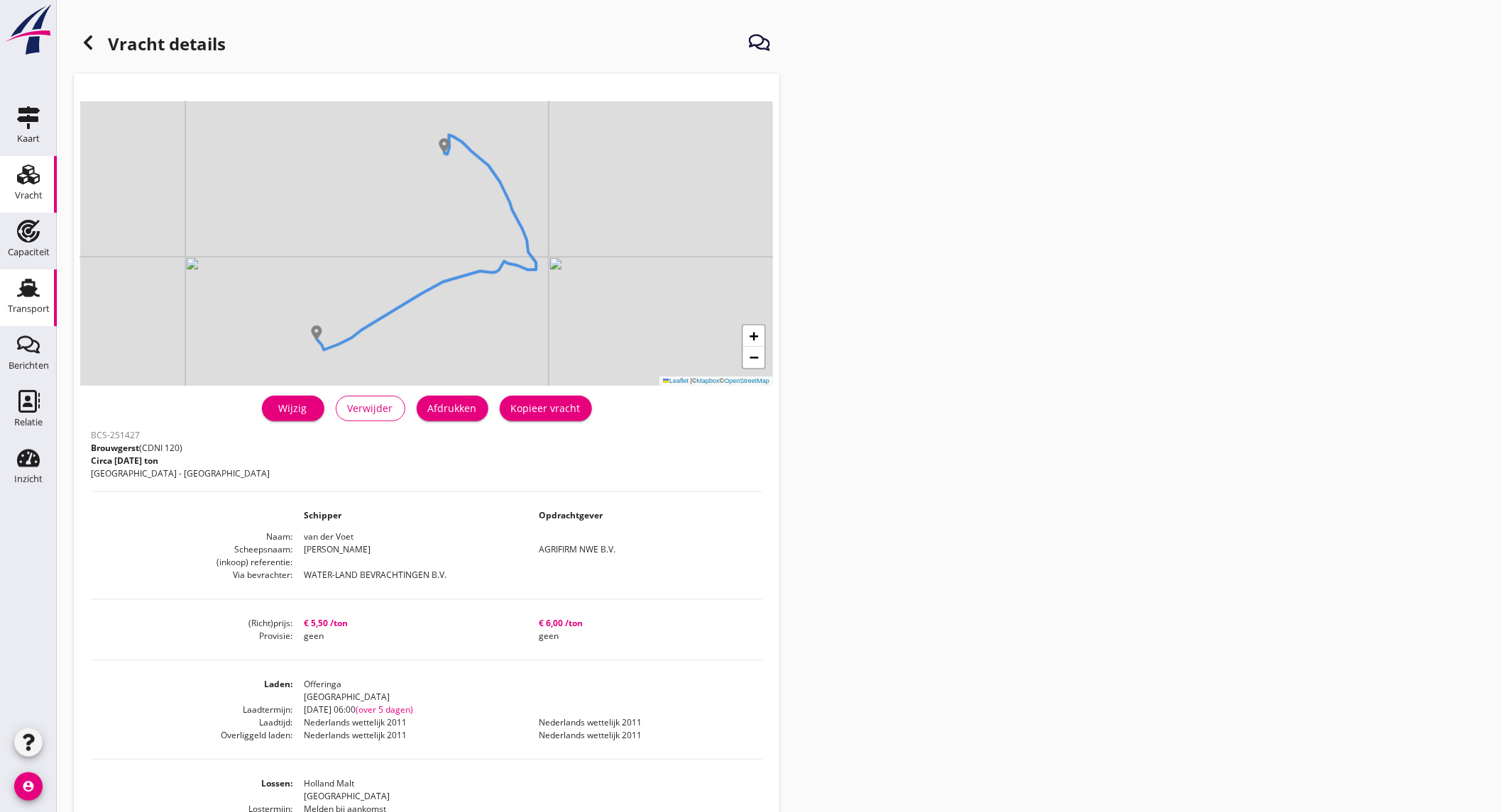
click at [34, 302] on div "Transport" at bounding box center [28, 309] width 42 height 20
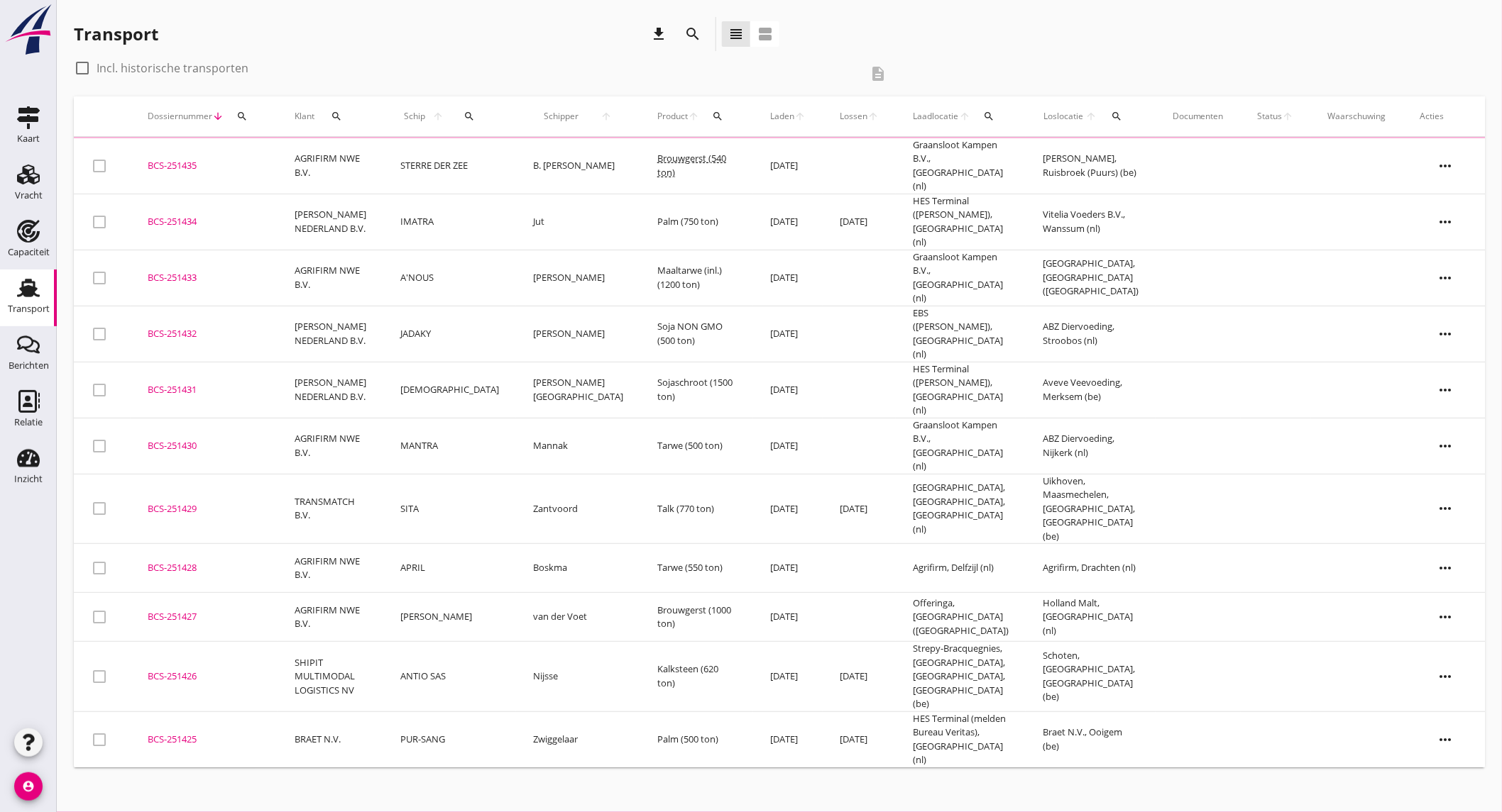
click at [692, 29] on icon "search" at bounding box center [692, 33] width 17 height 17
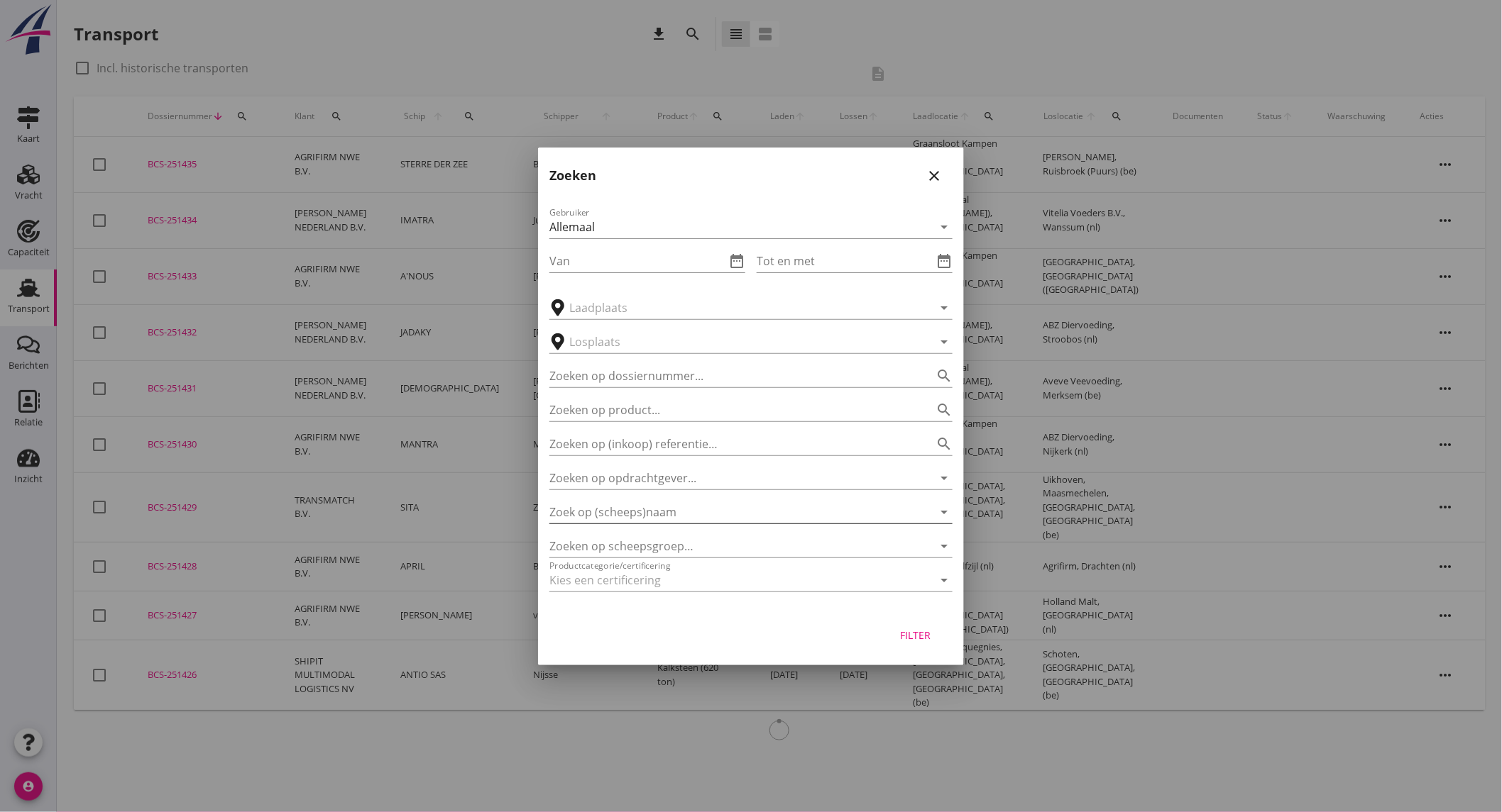
click at [650, 509] on input "Zoek op (scheeps)naam" at bounding box center [731, 512] width 363 height 23
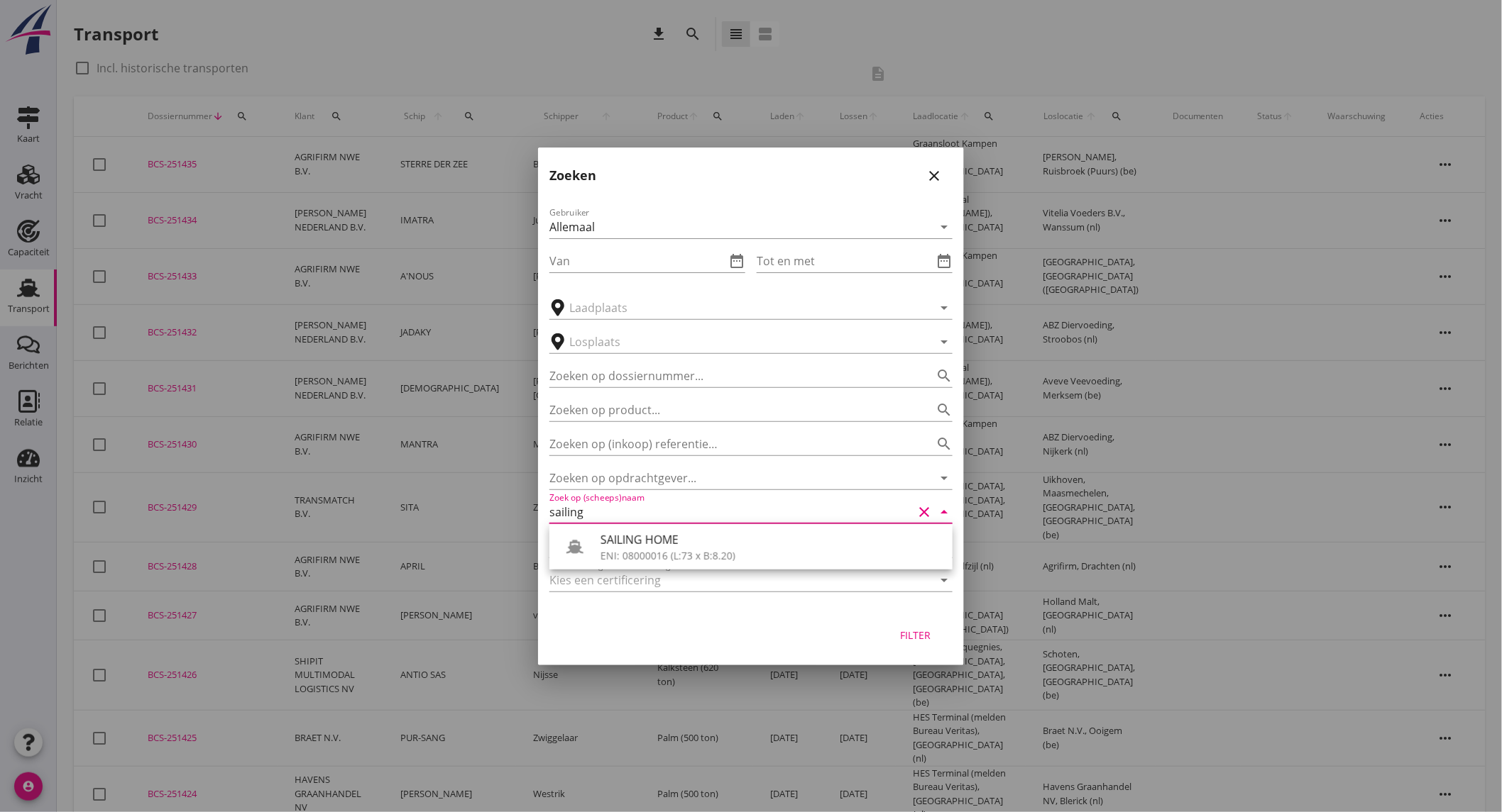
drag, startPoint x: 647, startPoint y: 548, endPoint x: 653, endPoint y: 550, distance: 6.3
click at [647, 549] on div "SAILING HOME ENI: 08000016 (L:73 x B:8.20)" at bounding box center [770, 546] width 340 height 34
click at [909, 627] on button "Filter" at bounding box center [915, 635] width 63 height 25
type input "SAILING HOME"
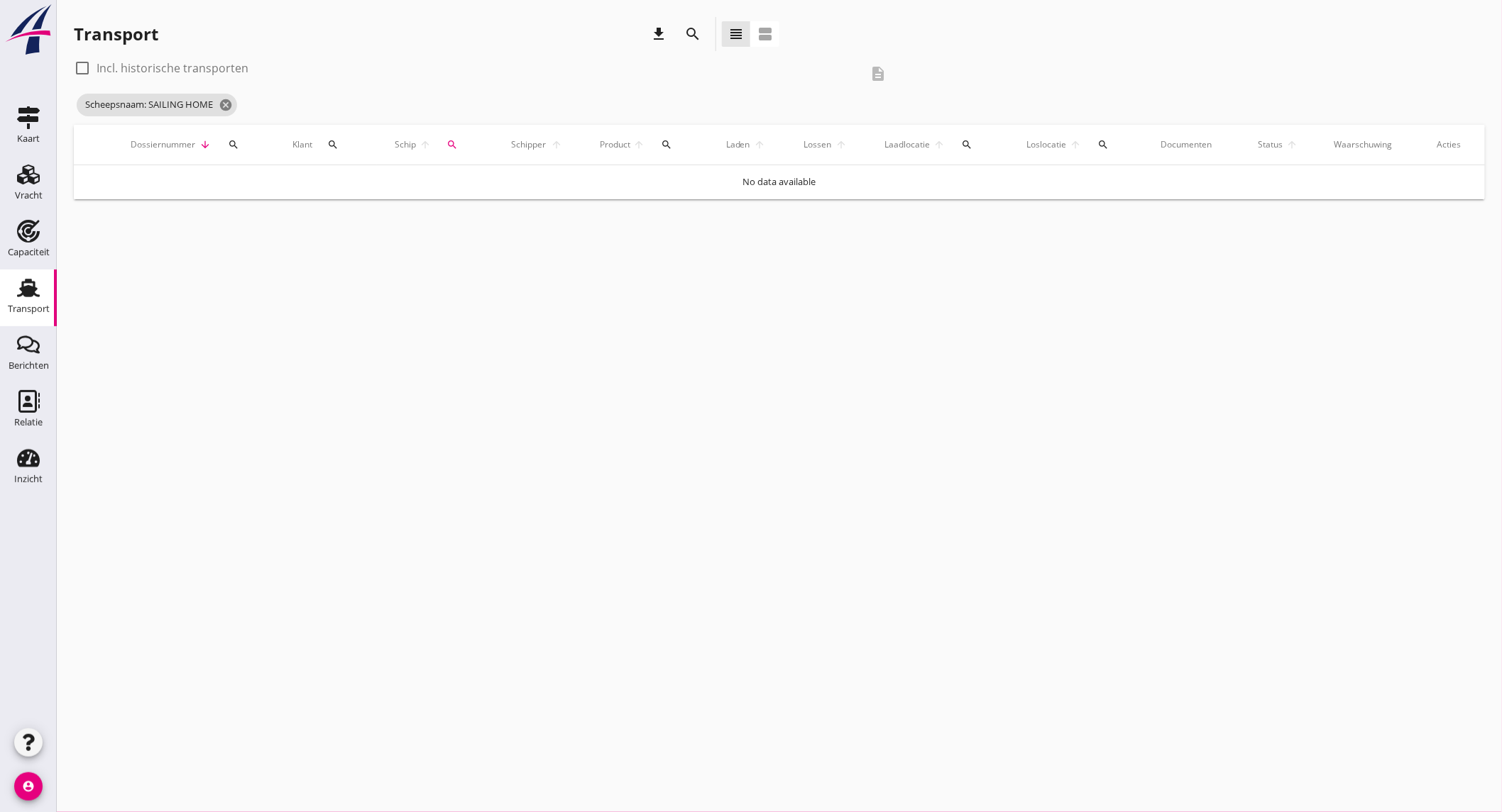
click at [202, 66] on label "Incl. historische transporten" at bounding box center [172, 68] width 152 height 14
checkbox input "true"
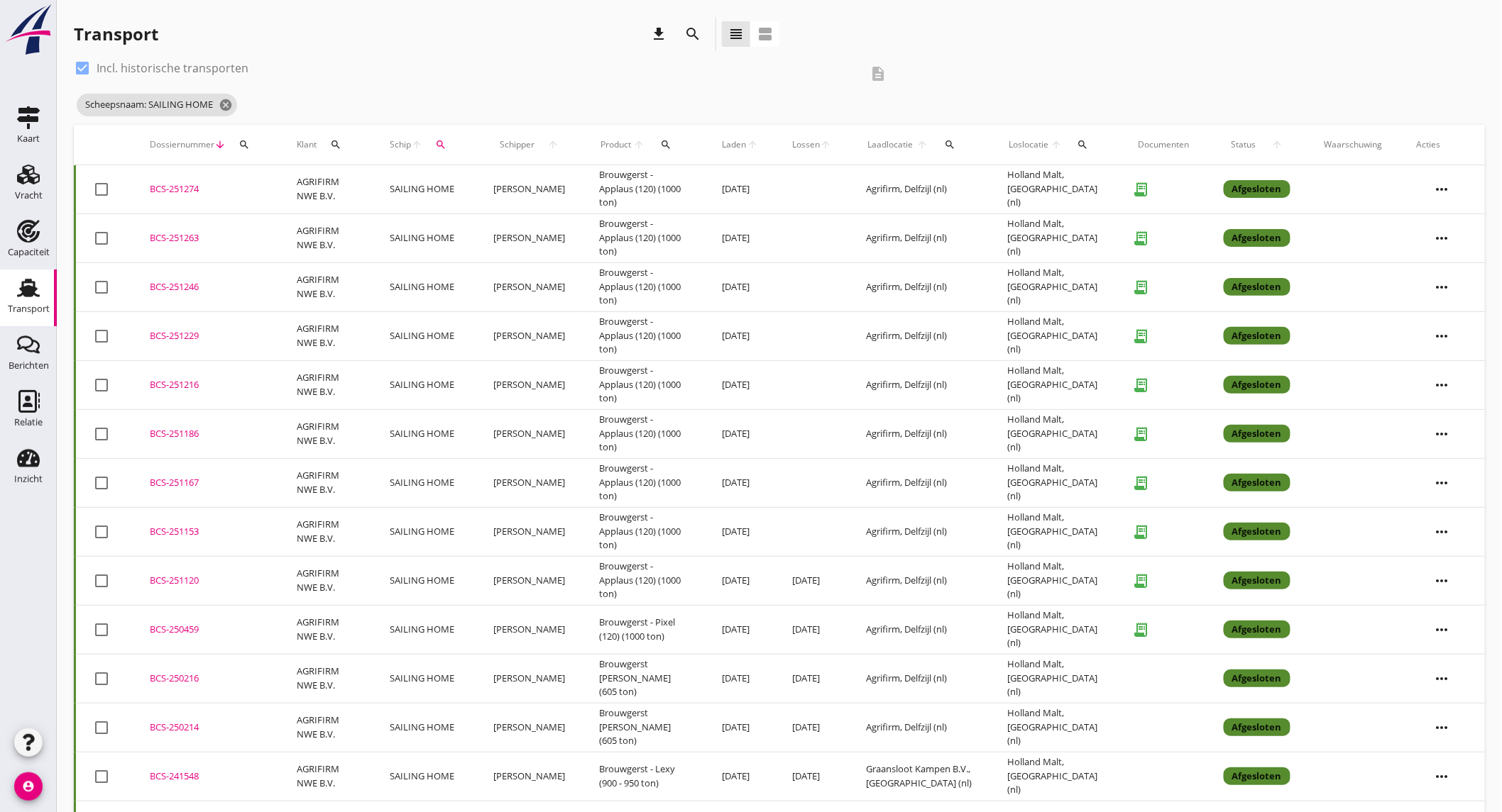
click at [745, 434] on td "ma 04 aug." at bounding box center [741, 433] width 71 height 49
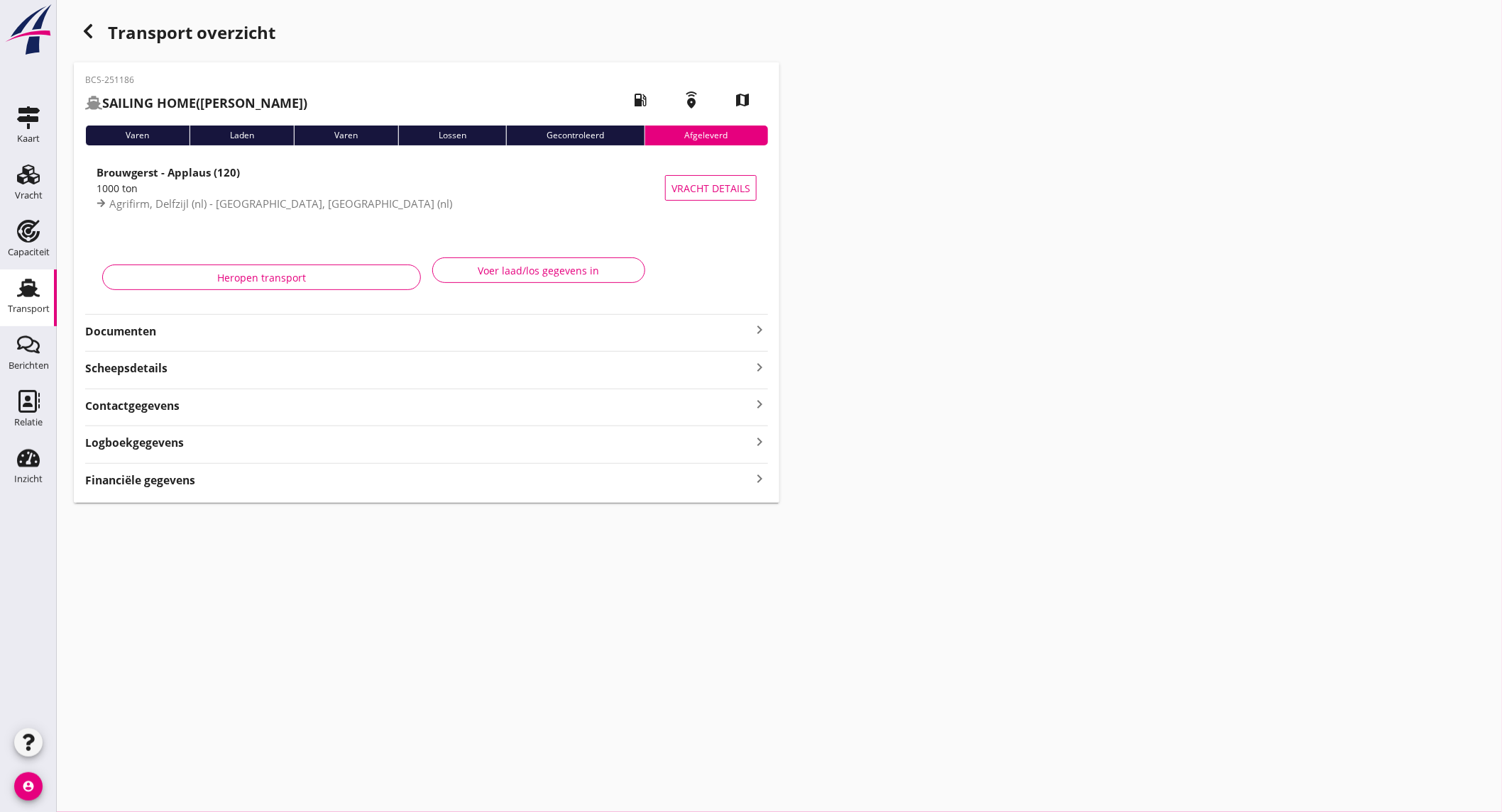
click at [181, 330] on strong "Documenten" at bounding box center [418, 331] width 665 height 17
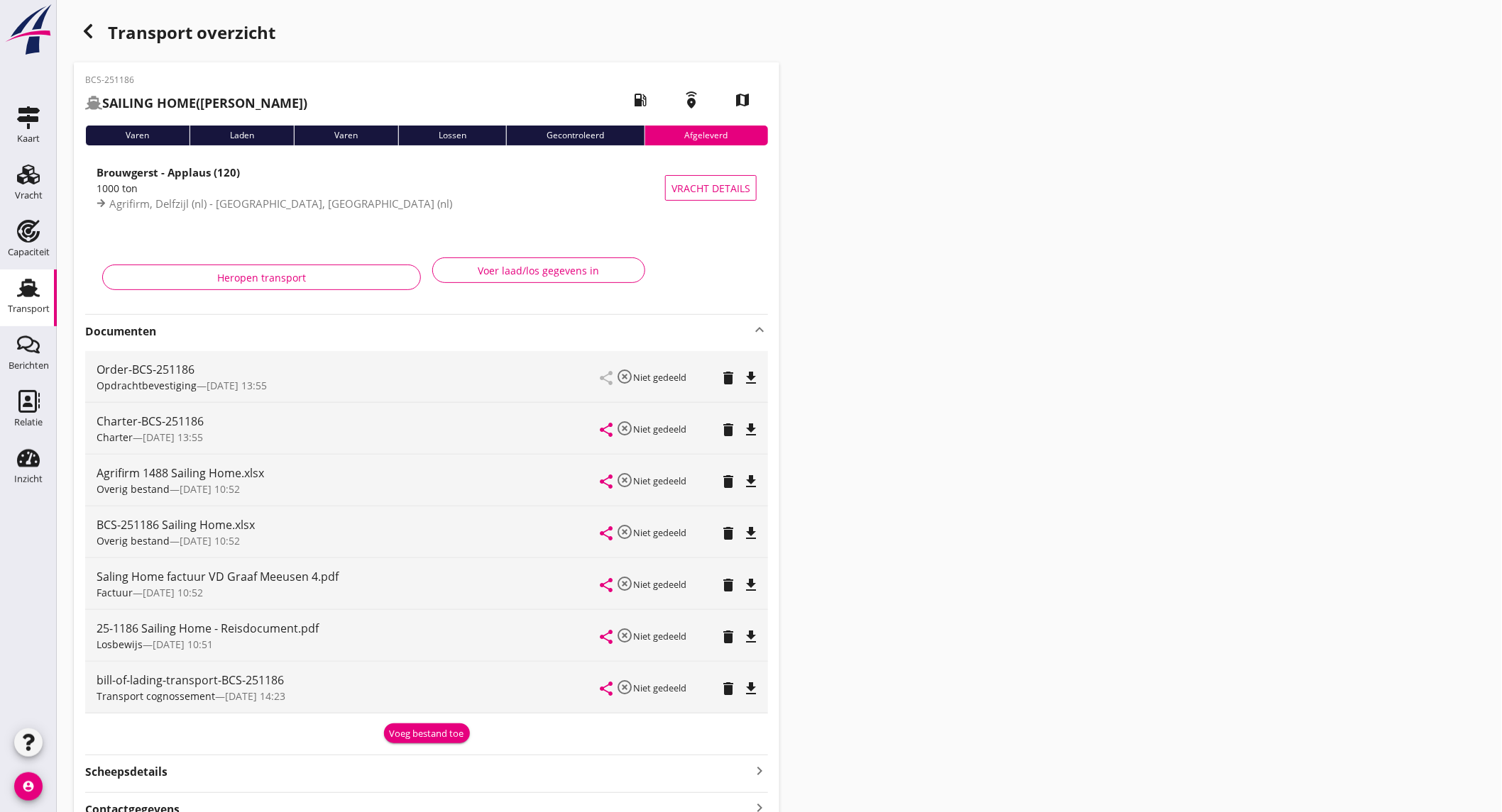
click at [760, 584] on div "file_download" at bounding box center [751, 584] width 20 height 17
click at [757, 636] on icon "file_download" at bounding box center [751, 636] width 17 height 17
click at [87, 31] on icon "button" at bounding box center [87, 30] width 17 height 17
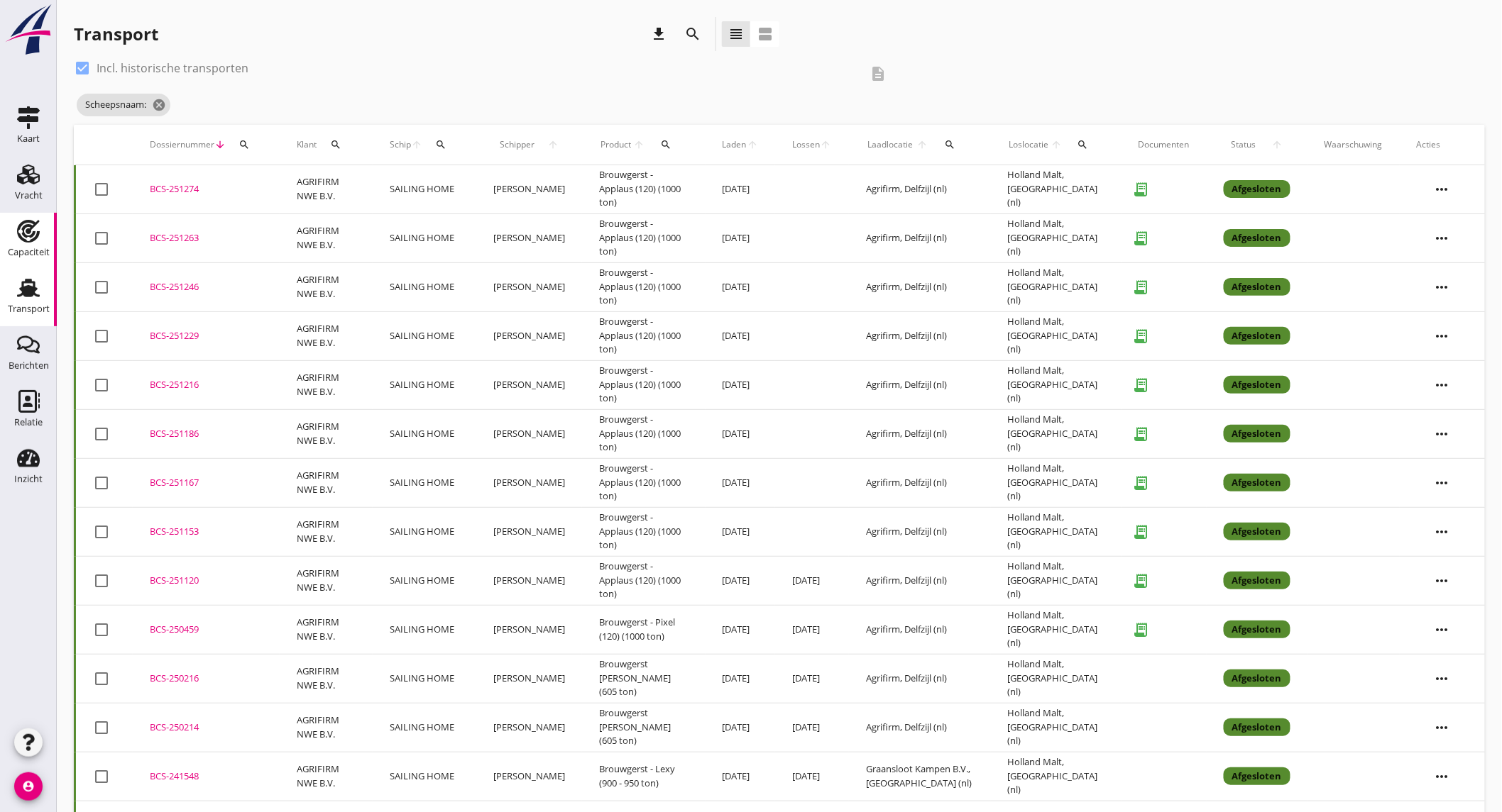
click at [40, 239] on div "Capaciteit" at bounding box center [28, 230] width 34 height 23
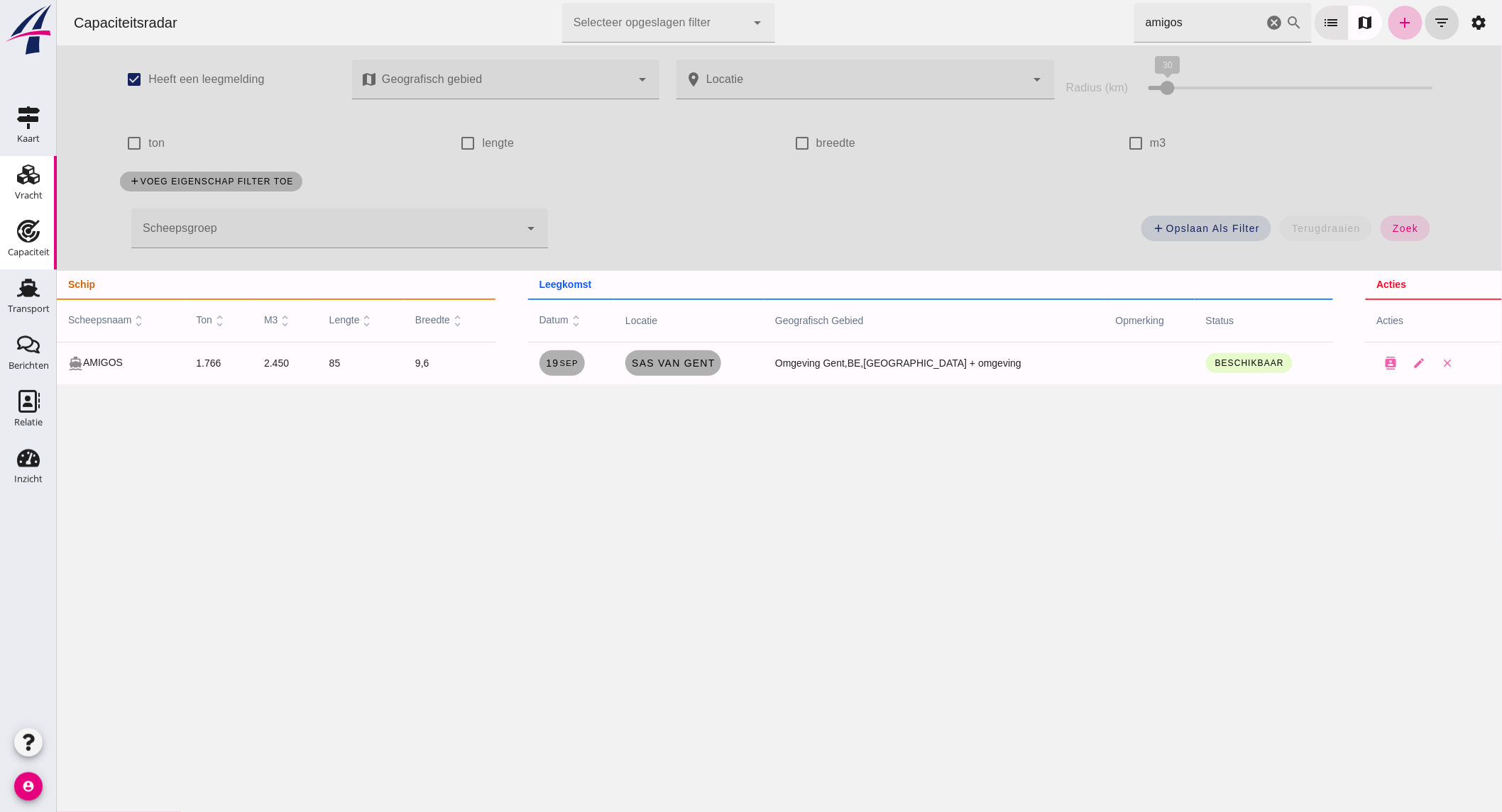
click at [28, 193] on div "Vracht" at bounding box center [28, 195] width 27 height 9
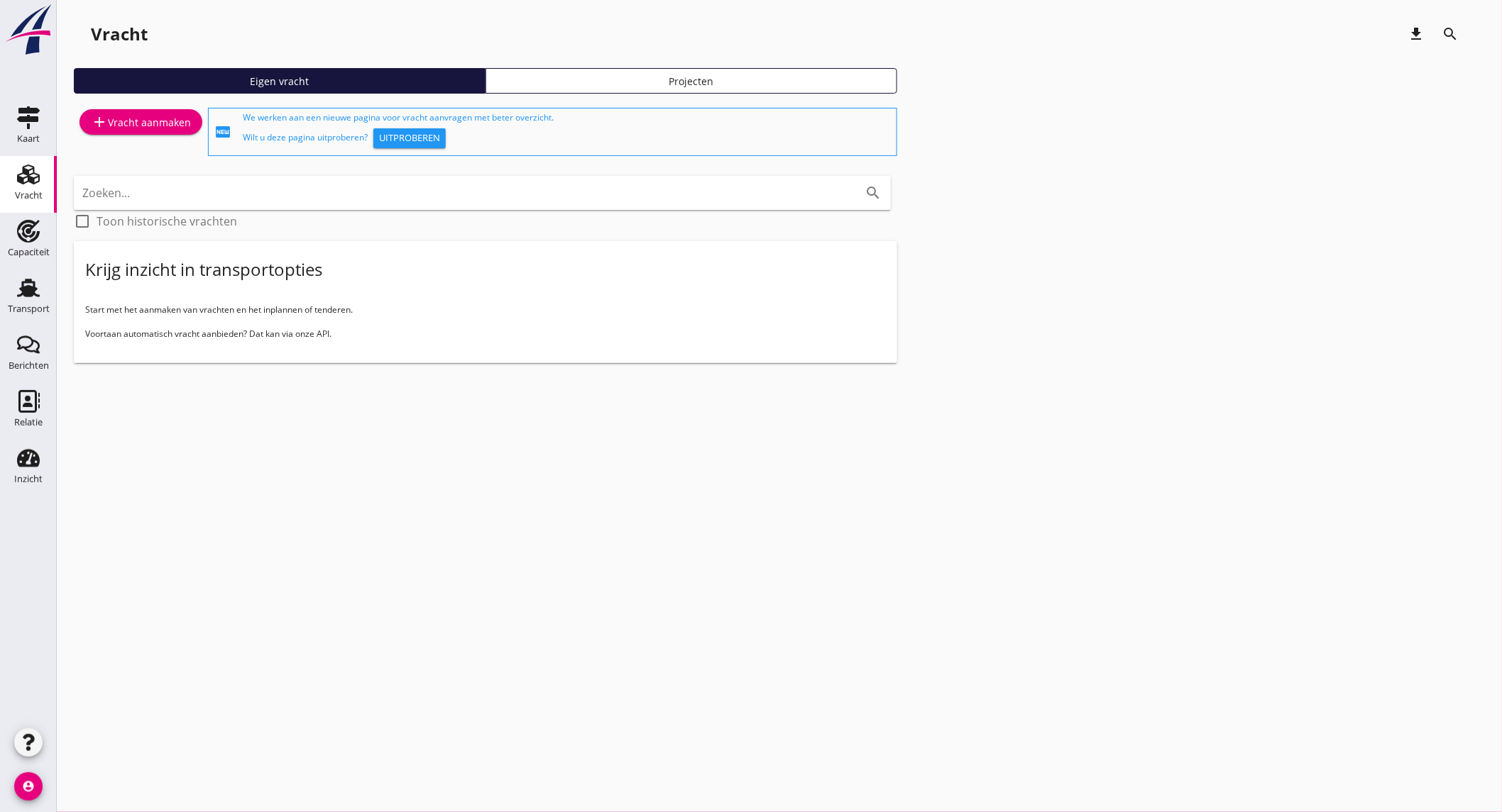
click at [112, 125] on div "add Vracht aanmaken" at bounding box center [141, 122] width 100 height 17
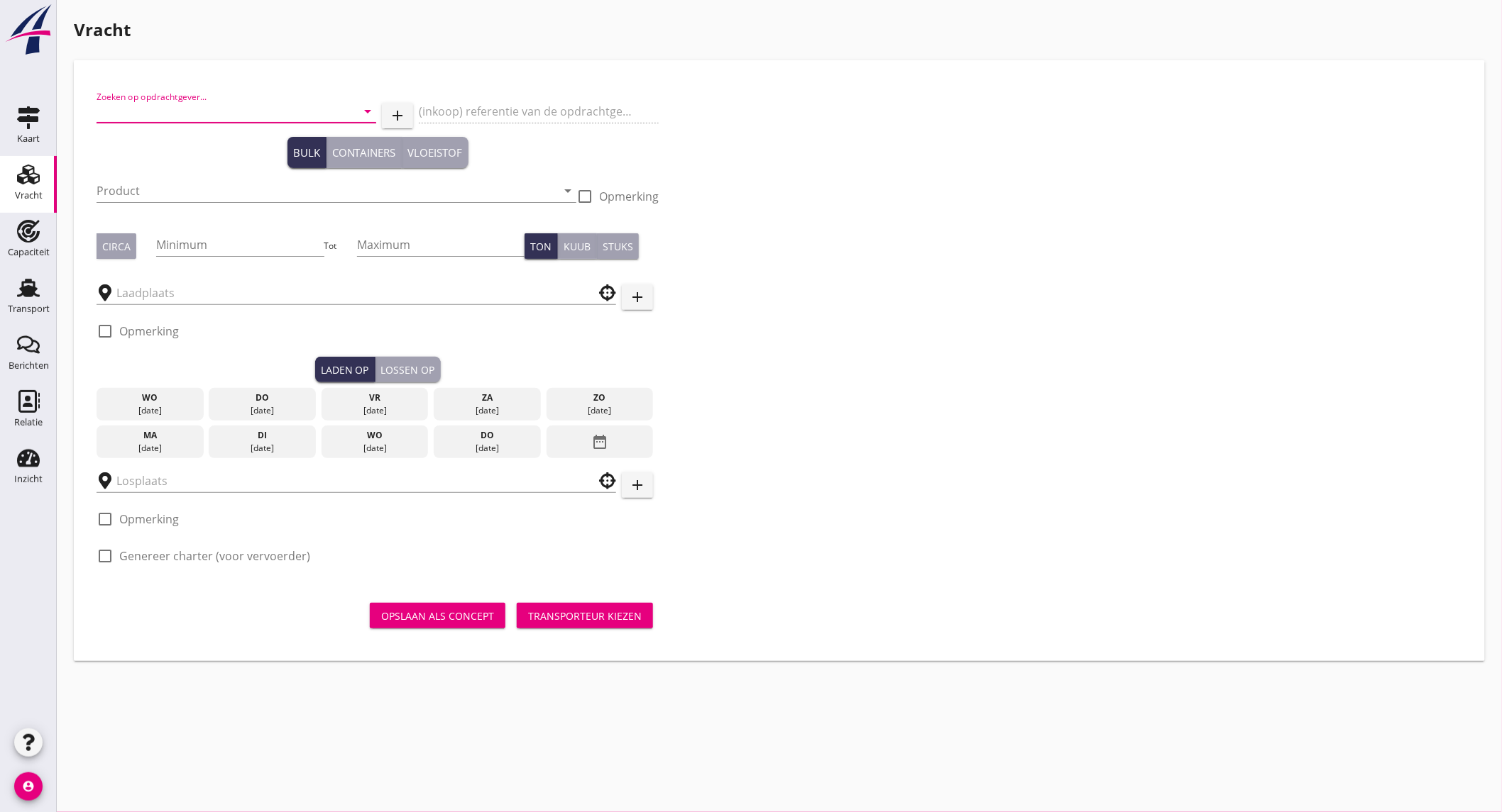
click at [197, 114] on input "Zoeken op opdrachtgever..." at bounding box center [216, 111] width 239 height 23
click at [182, 144] on div "AGRIFIRM NWE B.V." at bounding box center [236, 145] width 257 height 17
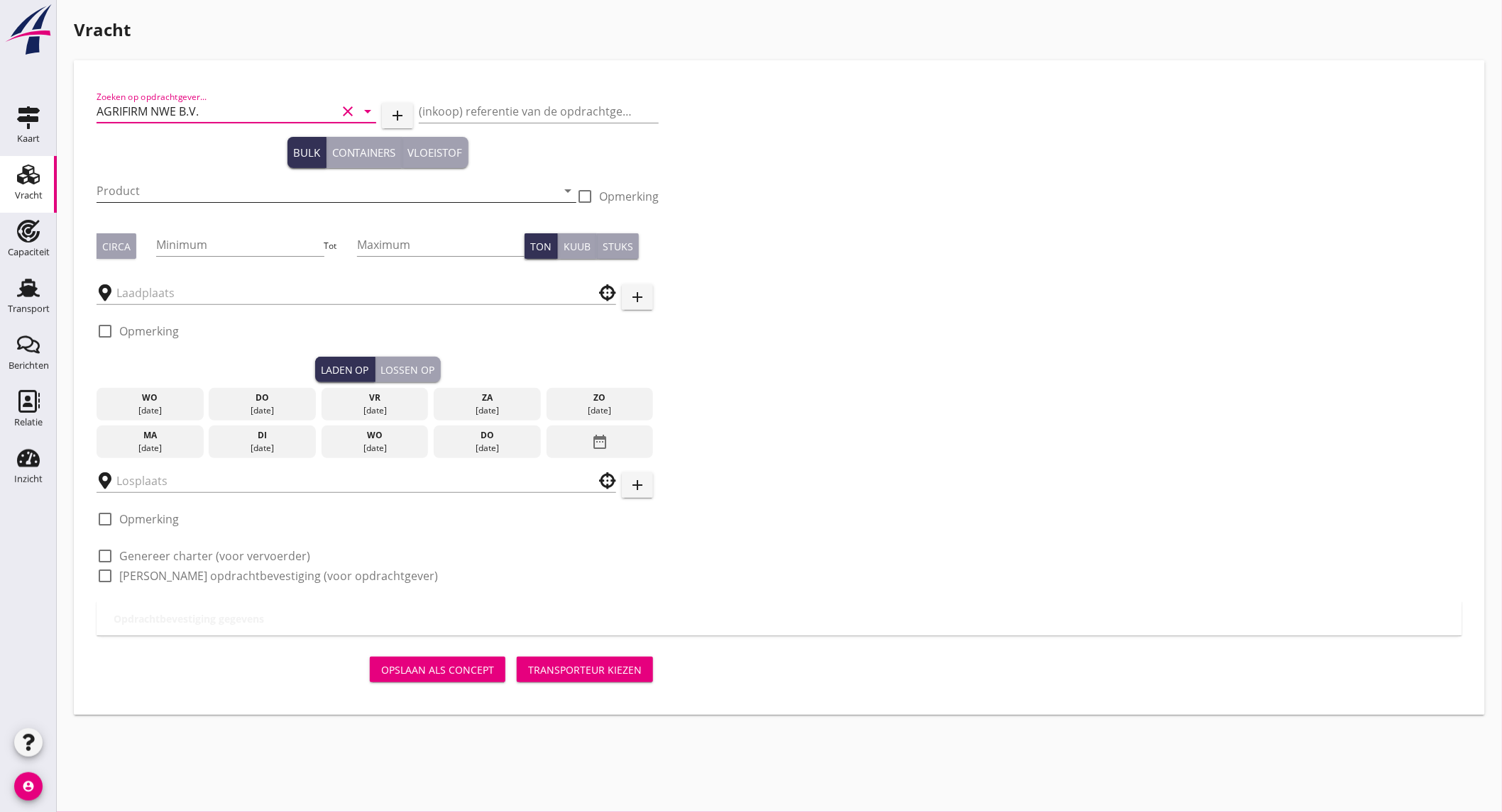
type input "AGRIFIRM NWE B.V."
click at [180, 180] on input "Product" at bounding box center [326, 190] width 460 height 23
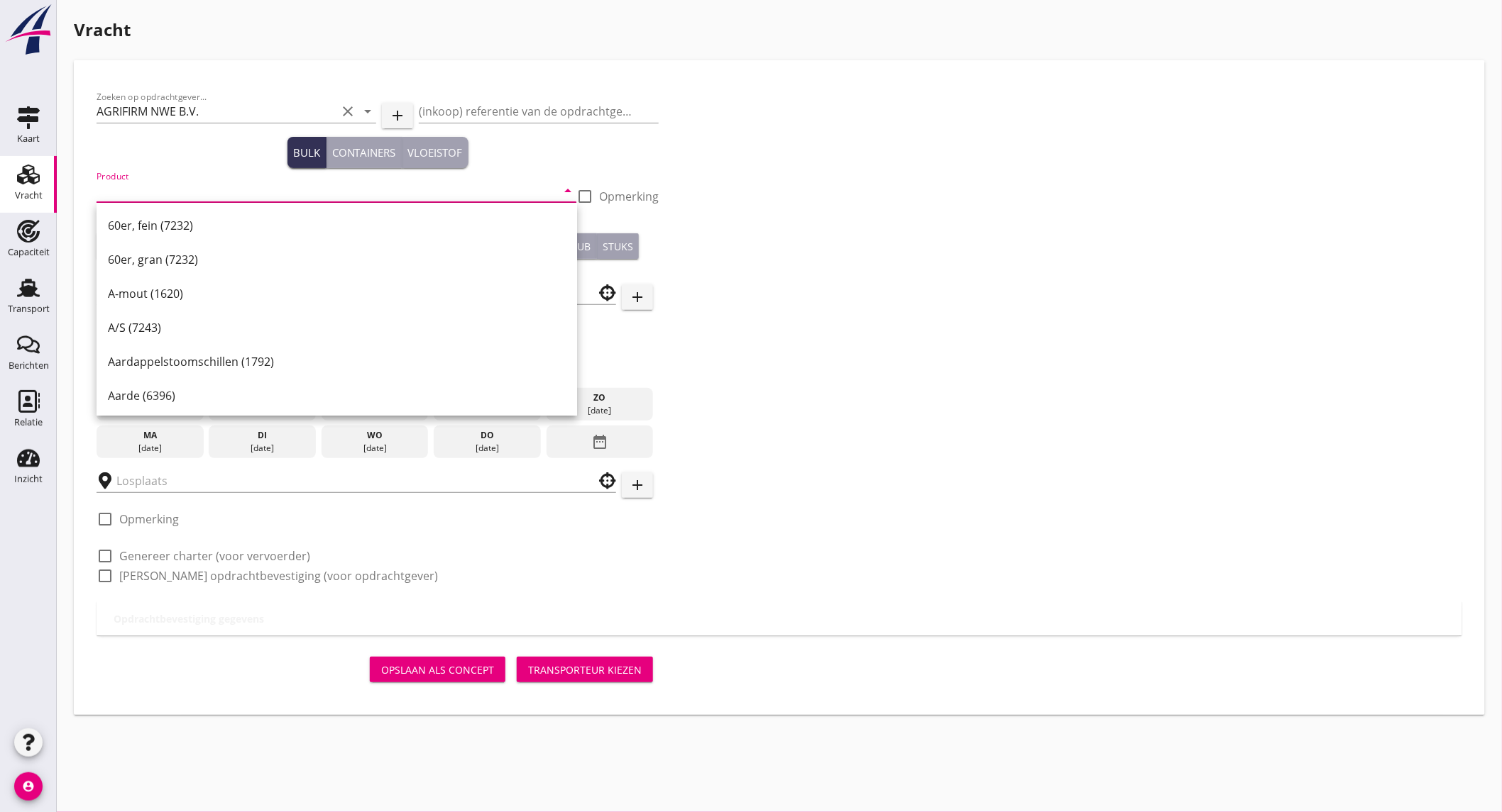
click at [176, 188] on input "Product" at bounding box center [326, 190] width 460 height 23
click at [159, 225] on div "Brouwgerst (120)" at bounding box center [337, 225] width 458 height 17
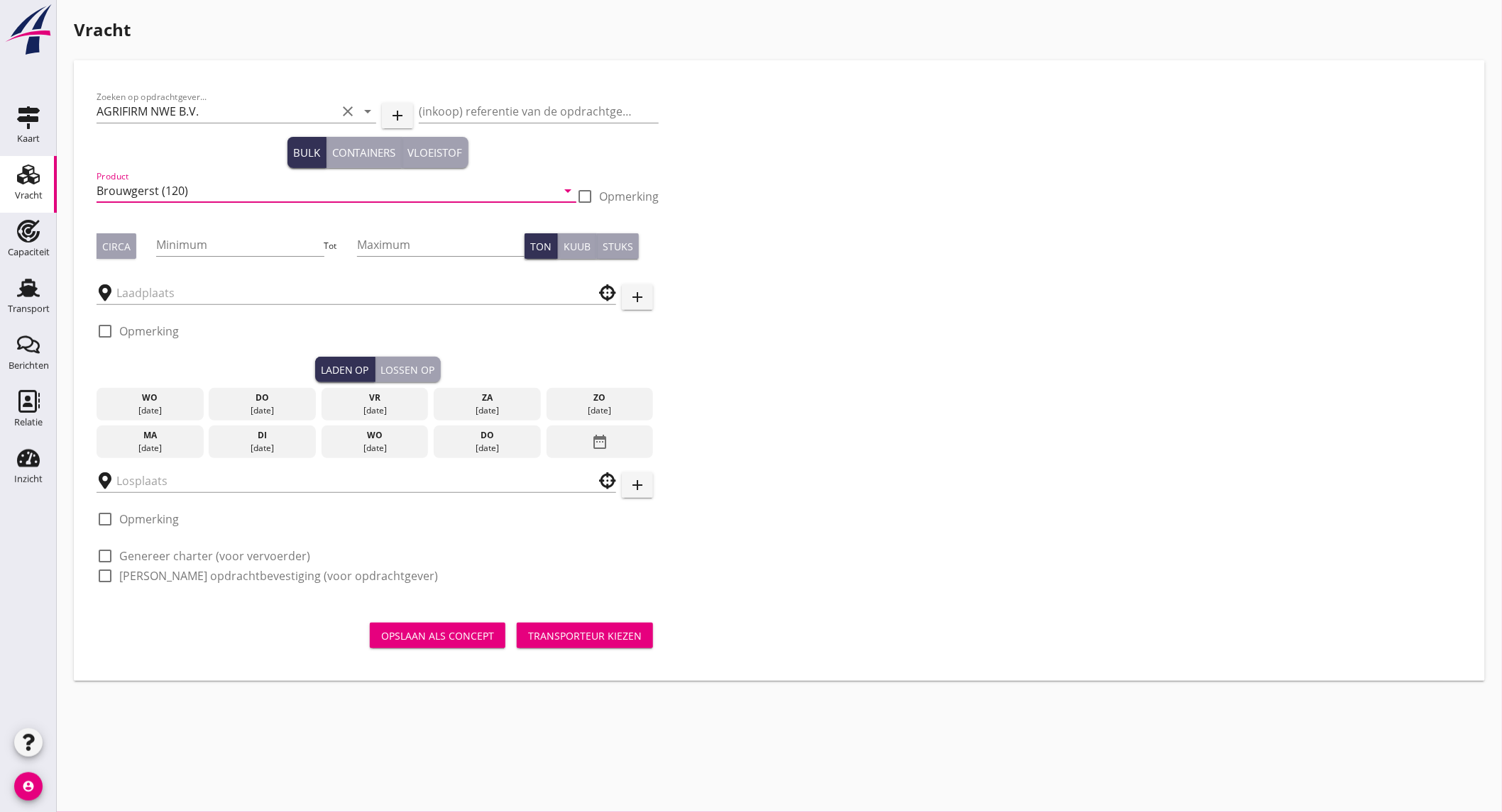
type input "Brouwgerst (120)"
drag, startPoint x: 122, startPoint y: 242, endPoint x: 132, endPoint y: 241, distance: 10.0
click at [125, 242] on div "Circa" at bounding box center [116, 246] width 28 height 15
click at [181, 242] on input "Minimum" at bounding box center [239, 244] width 168 height 23
type input "1200"
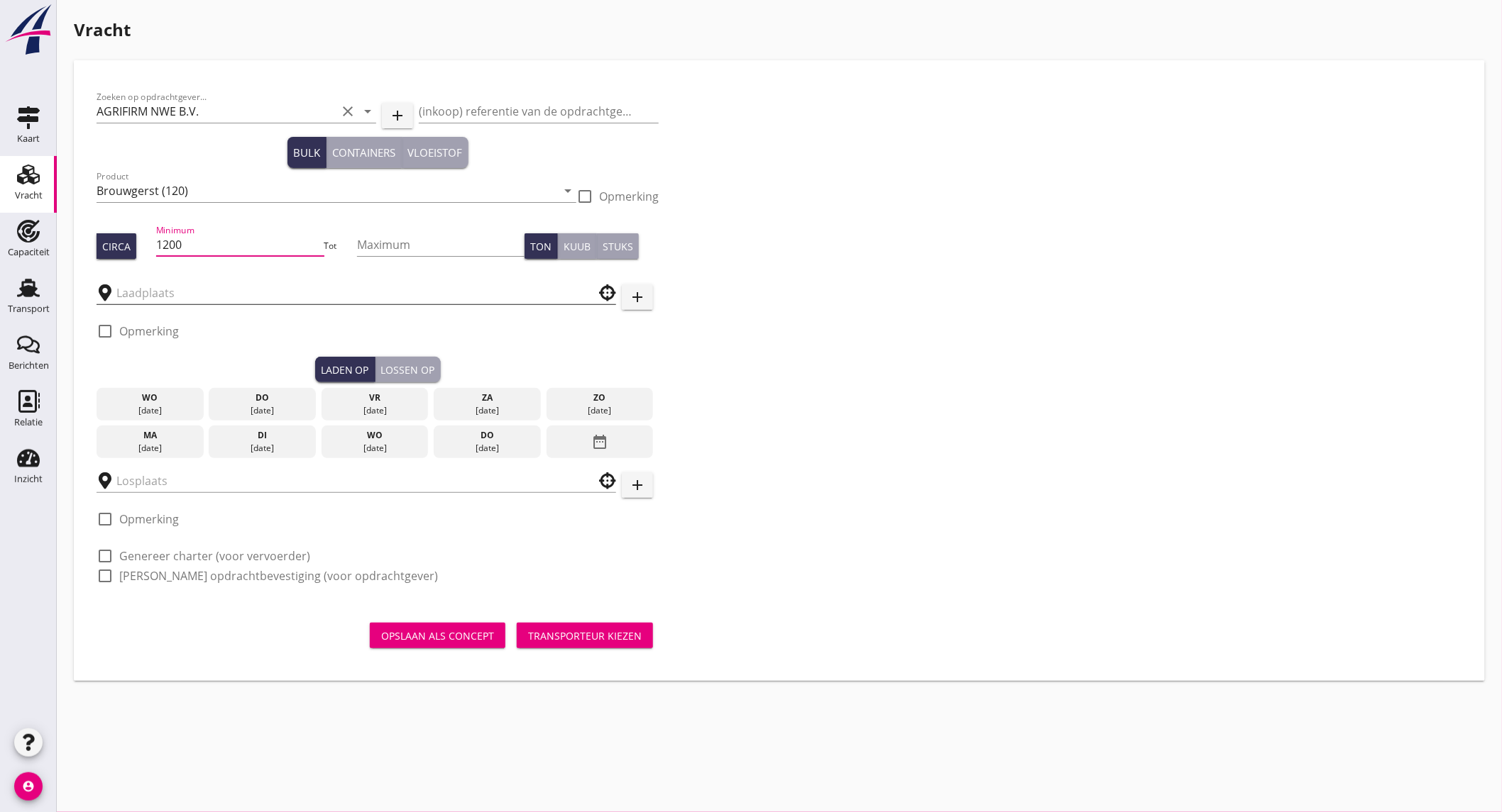
click at [277, 291] on input "text" at bounding box center [346, 292] width 460 height 23
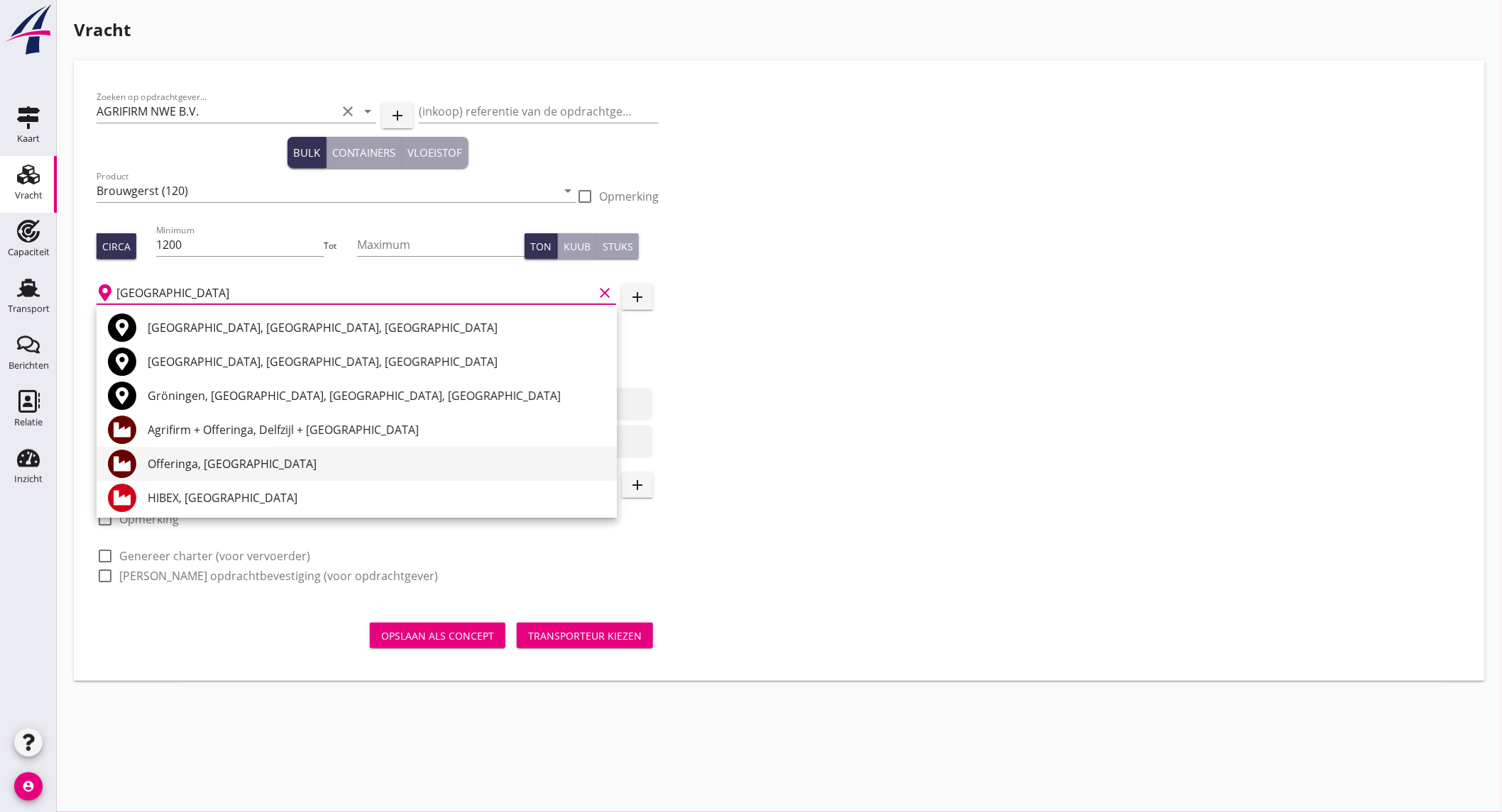
click at [273, 464] on div "Offeringa, [GEOGRAPHIC_DATA]" at bounding box center [376, 463] width 458 height 17
type input "Offeringa, [GEOGRAPHIC_DATA]"
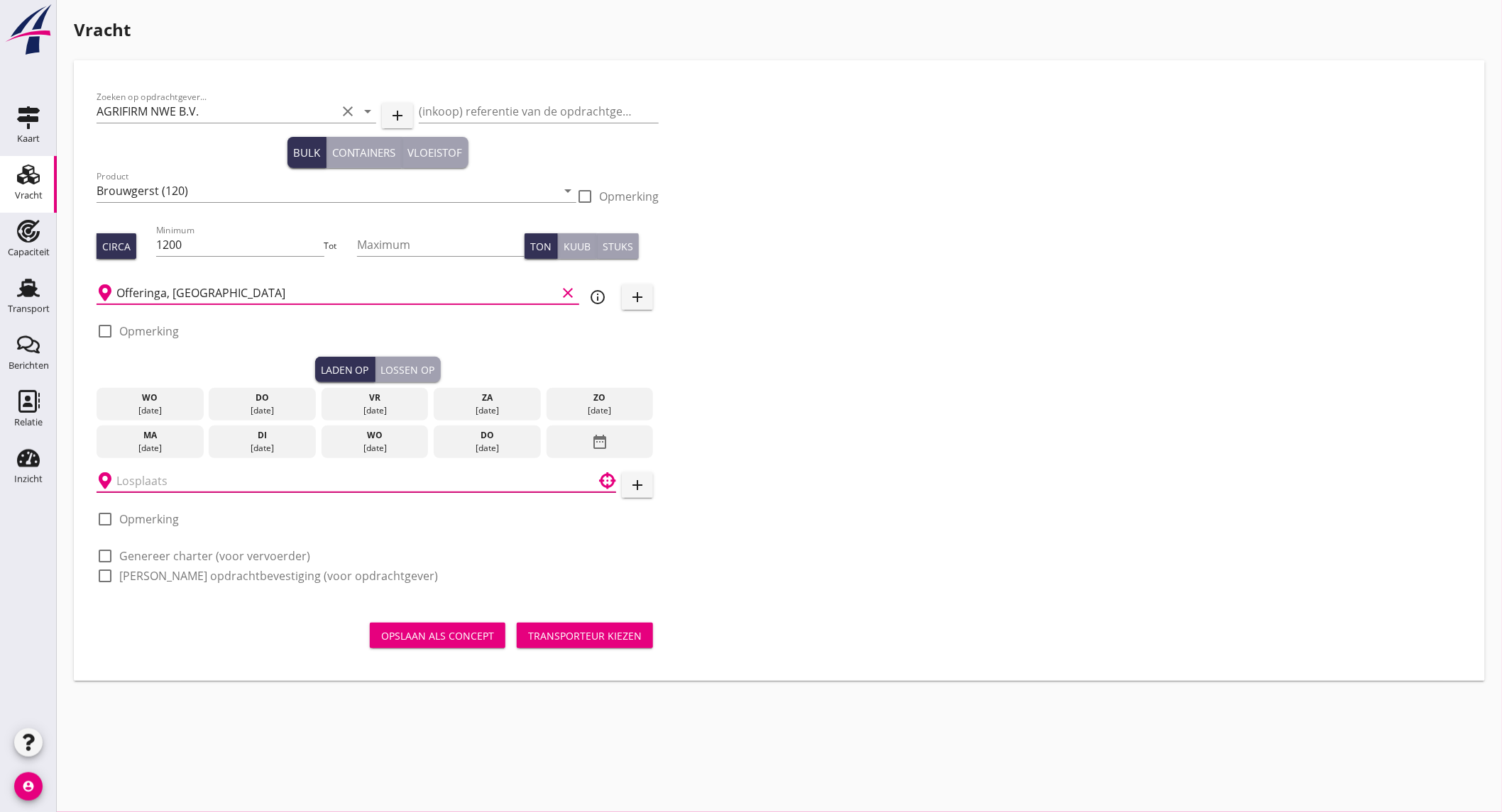
click at [190, 480] on input "text" at bounding box center [346, 481] width 460 height 23
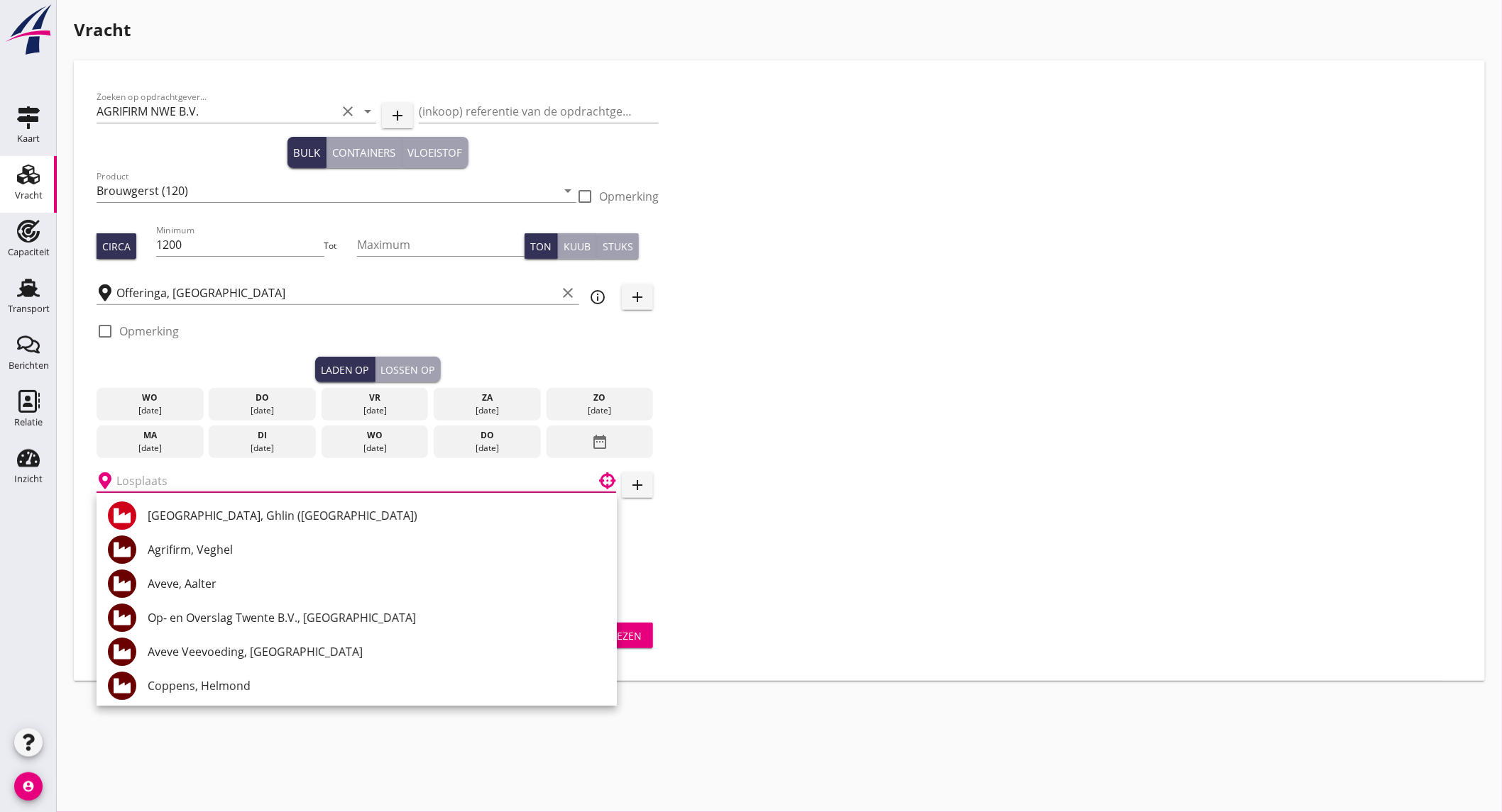
type input "g"
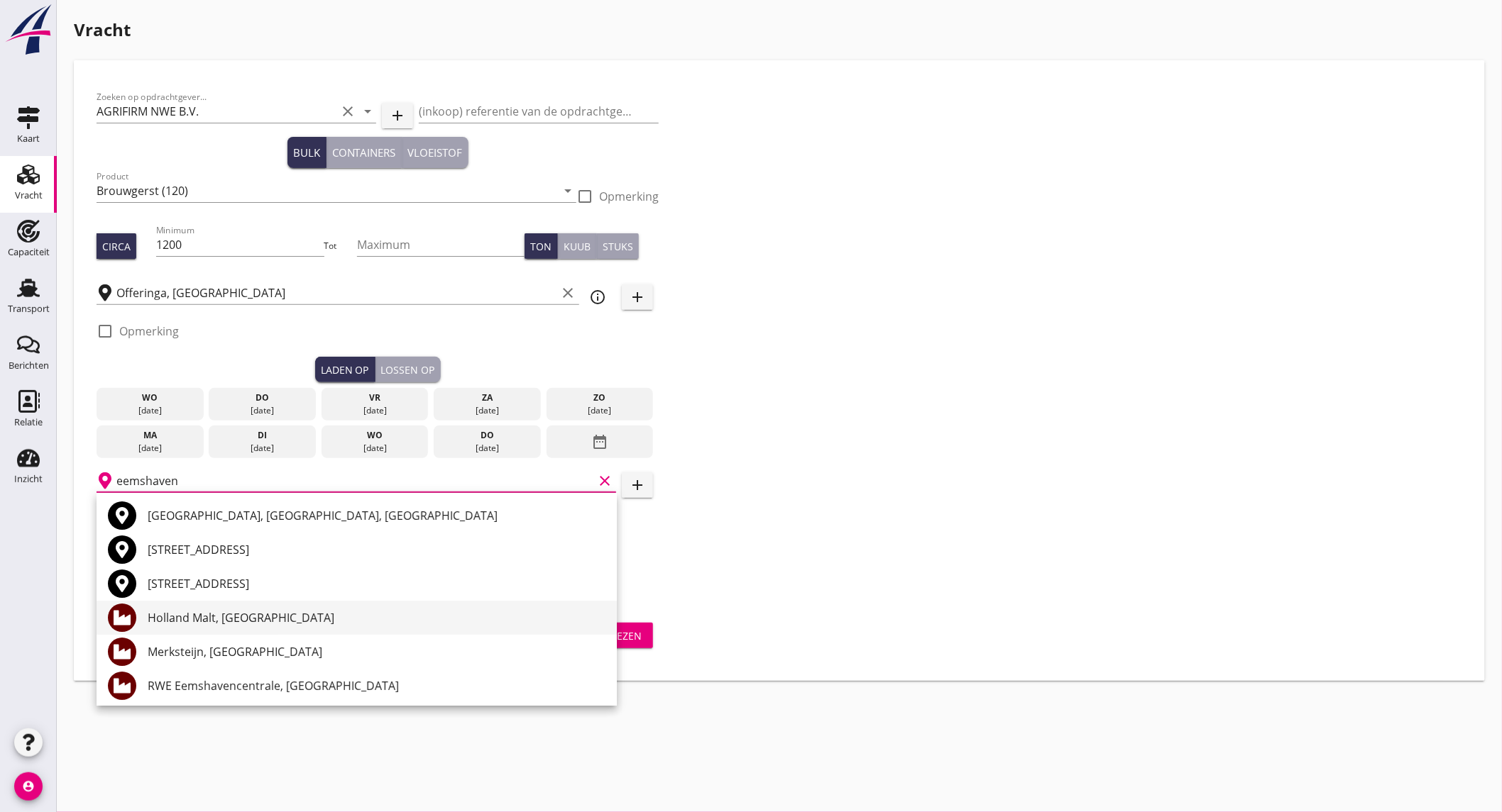
click at [220, 623] on div "Holland Malt, [GEOGRAPHIC_DATA]" at bounding box center [376, 617] width 458 height 17
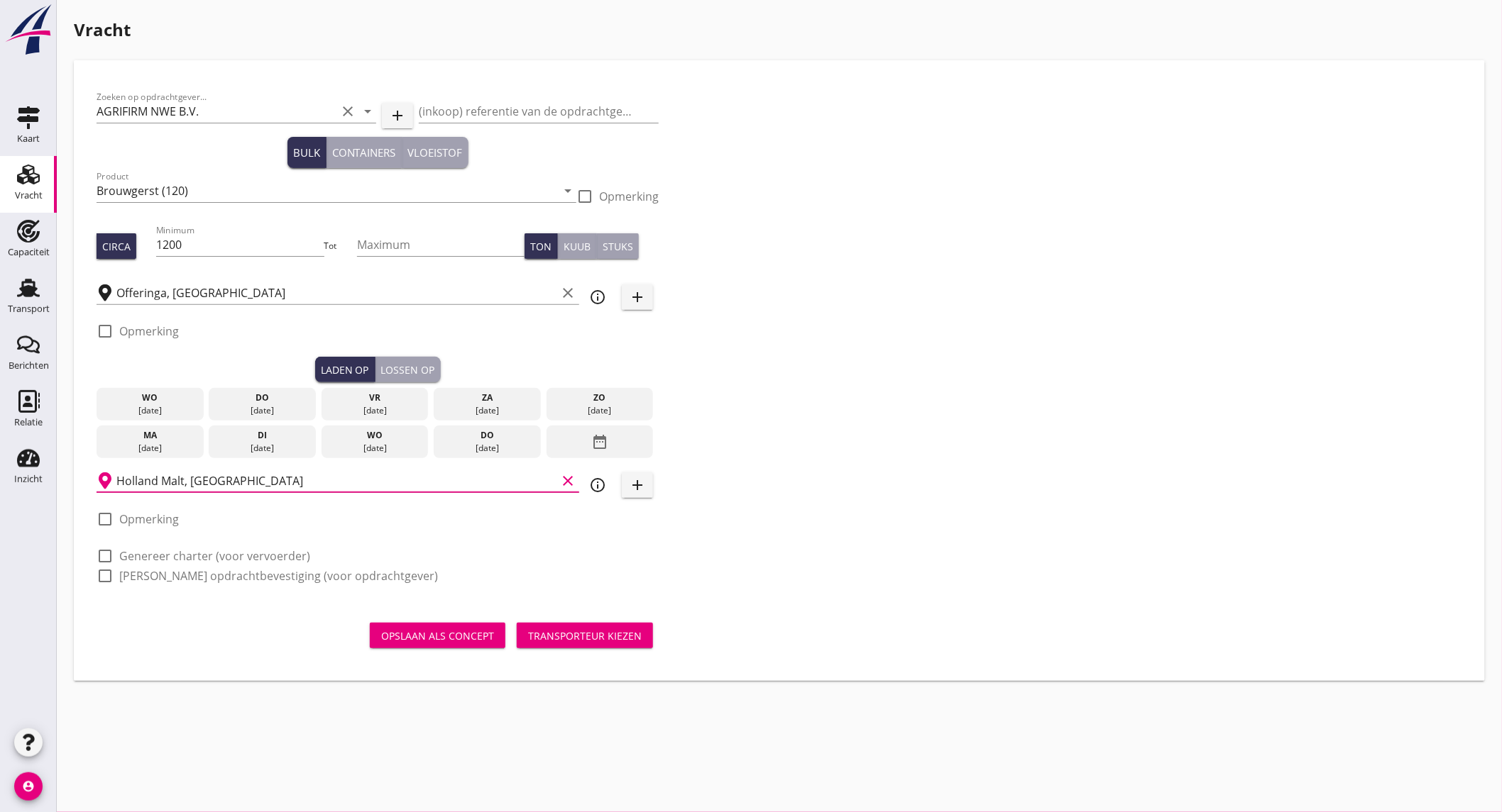
type input "Holland Malt, [GEOGRAPHIC_DATA]"
click at [168, 555] on label "Genereer charter (voor vervoerder)" at bounding box center [215, 556] width 191 height 14
checkbox input "true"
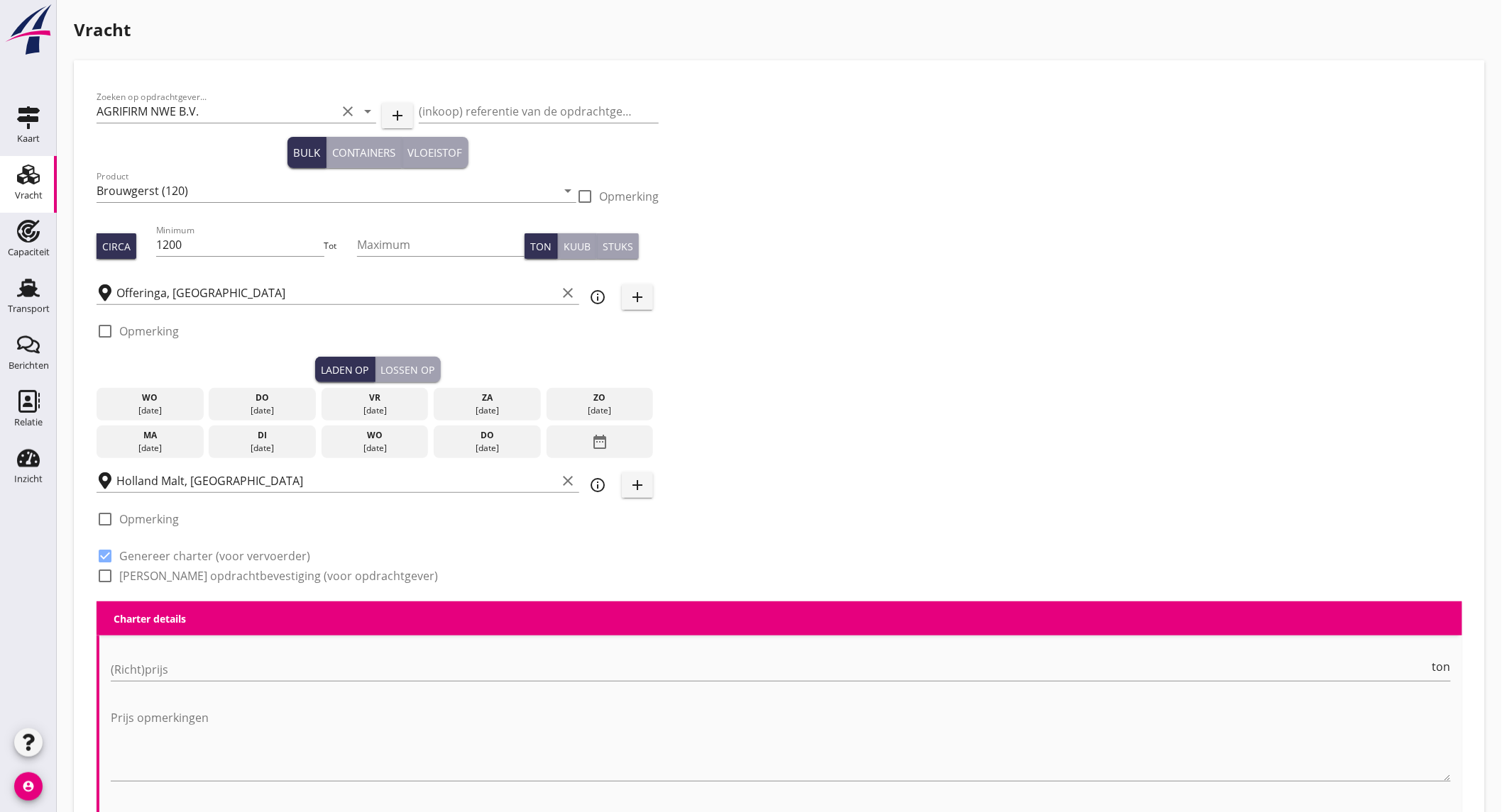
click at [161, 576] on label "Genereer opdrachtbevestiging (voor opdrachtgever)" at bounding box center [279, 576] width 319 height 14
checkbox input "true"
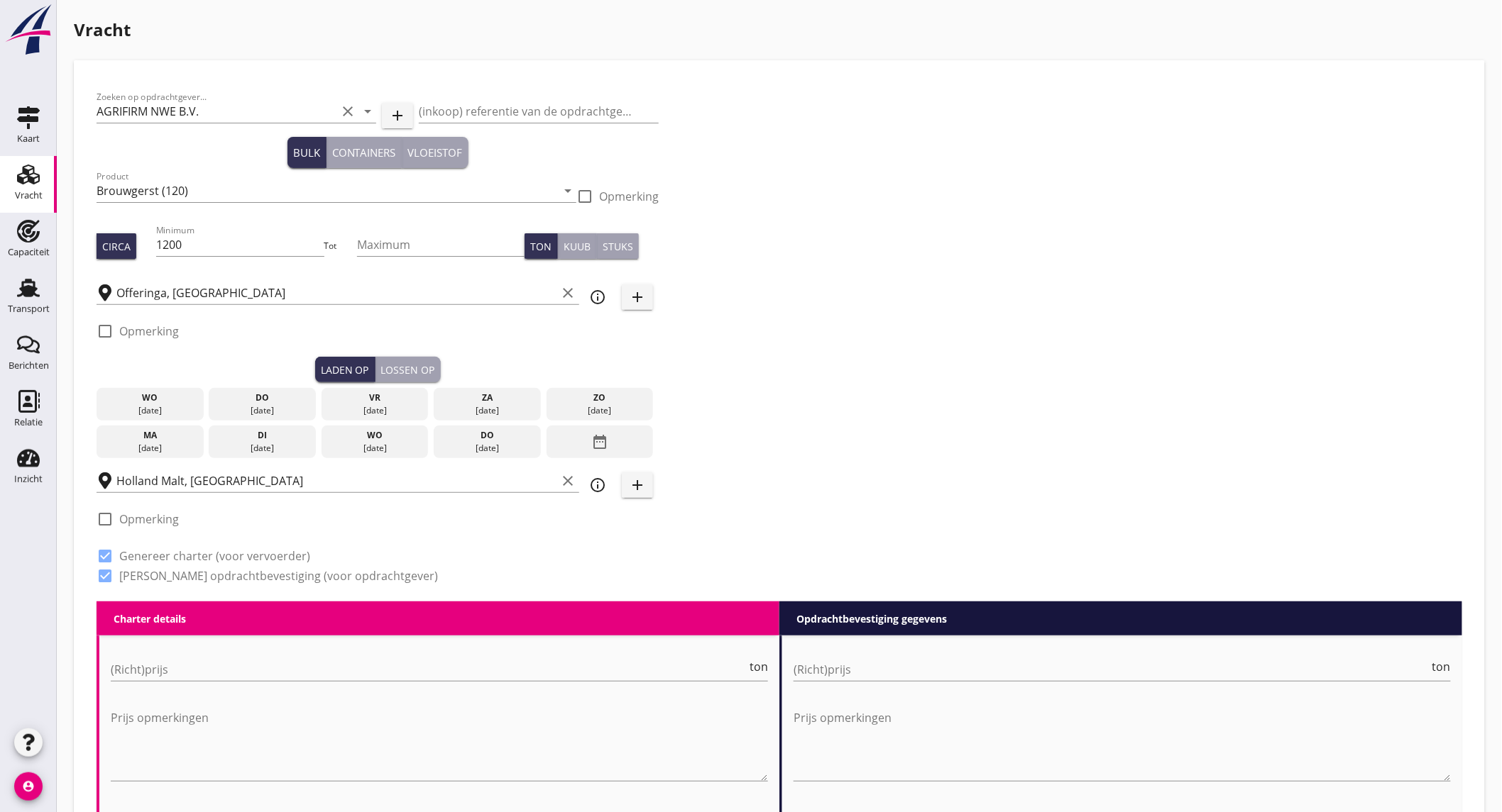
click at [371, 436] on div "wo" at bounding box center [375, 435] width 100 height 13
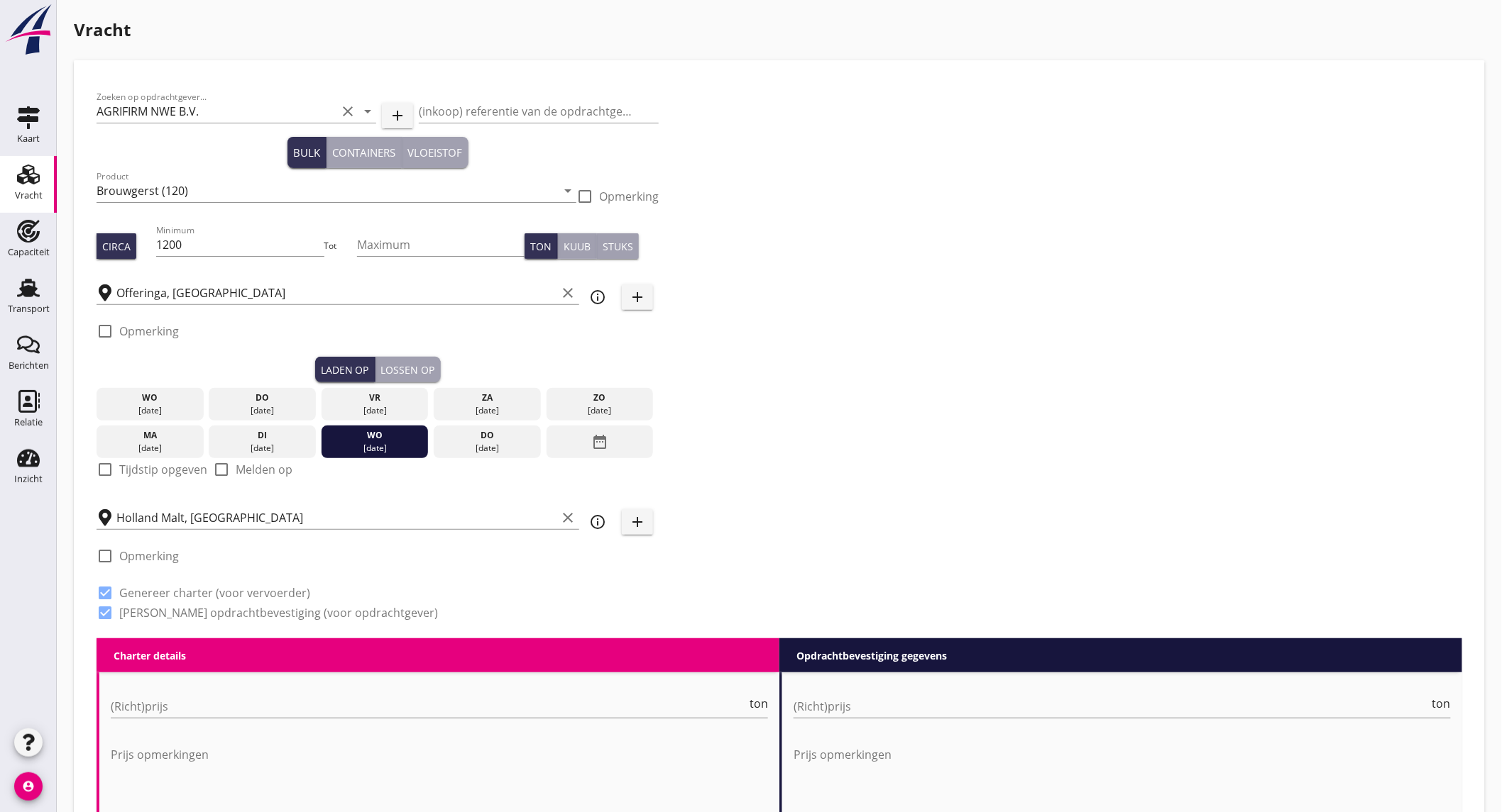
click at [155, 471] on label "Tijdstip opgeven" at bounding box center [164, 470] width 88 height 14
checkbox input "true"
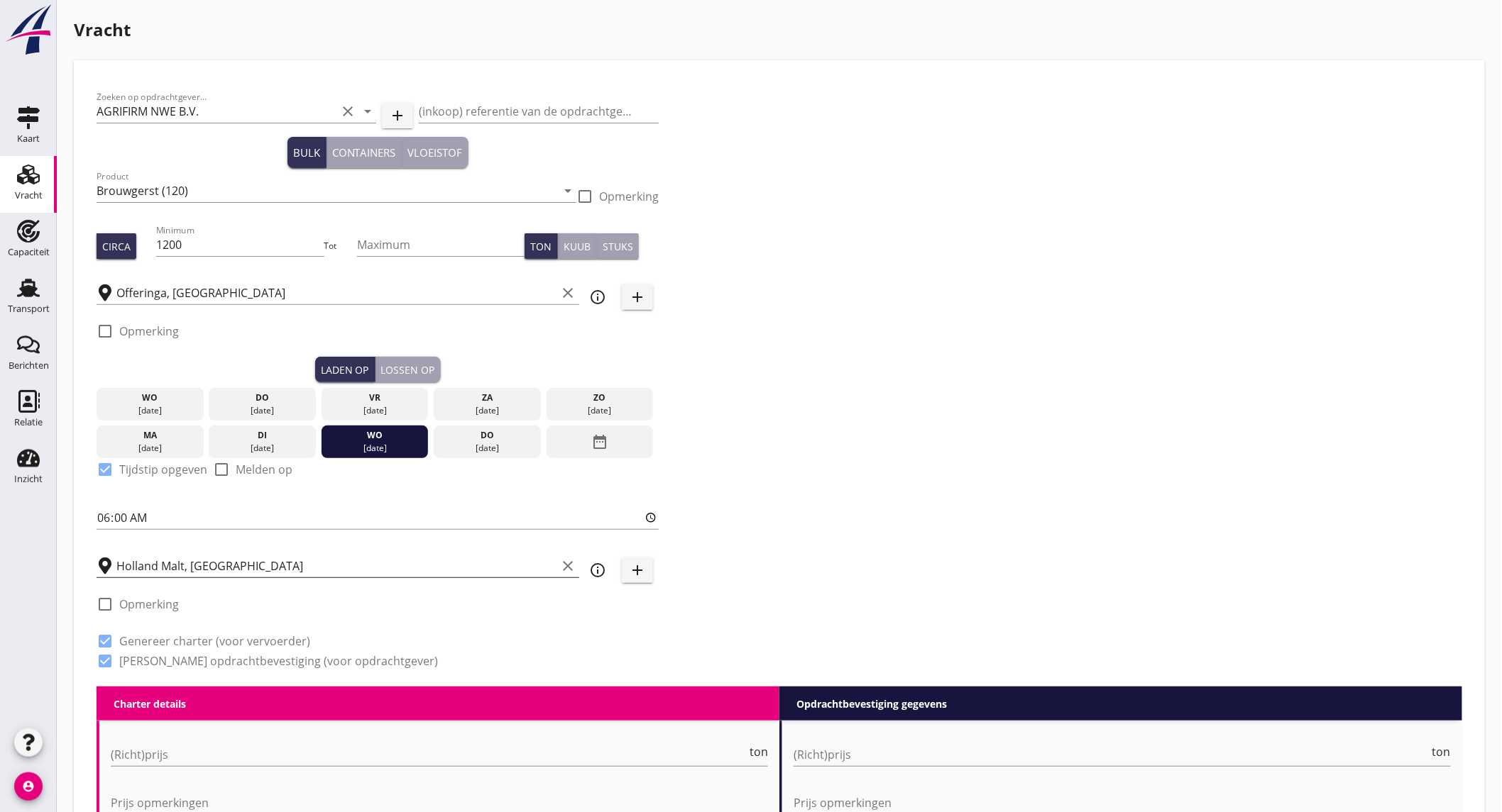
scroll to position [393, 0]
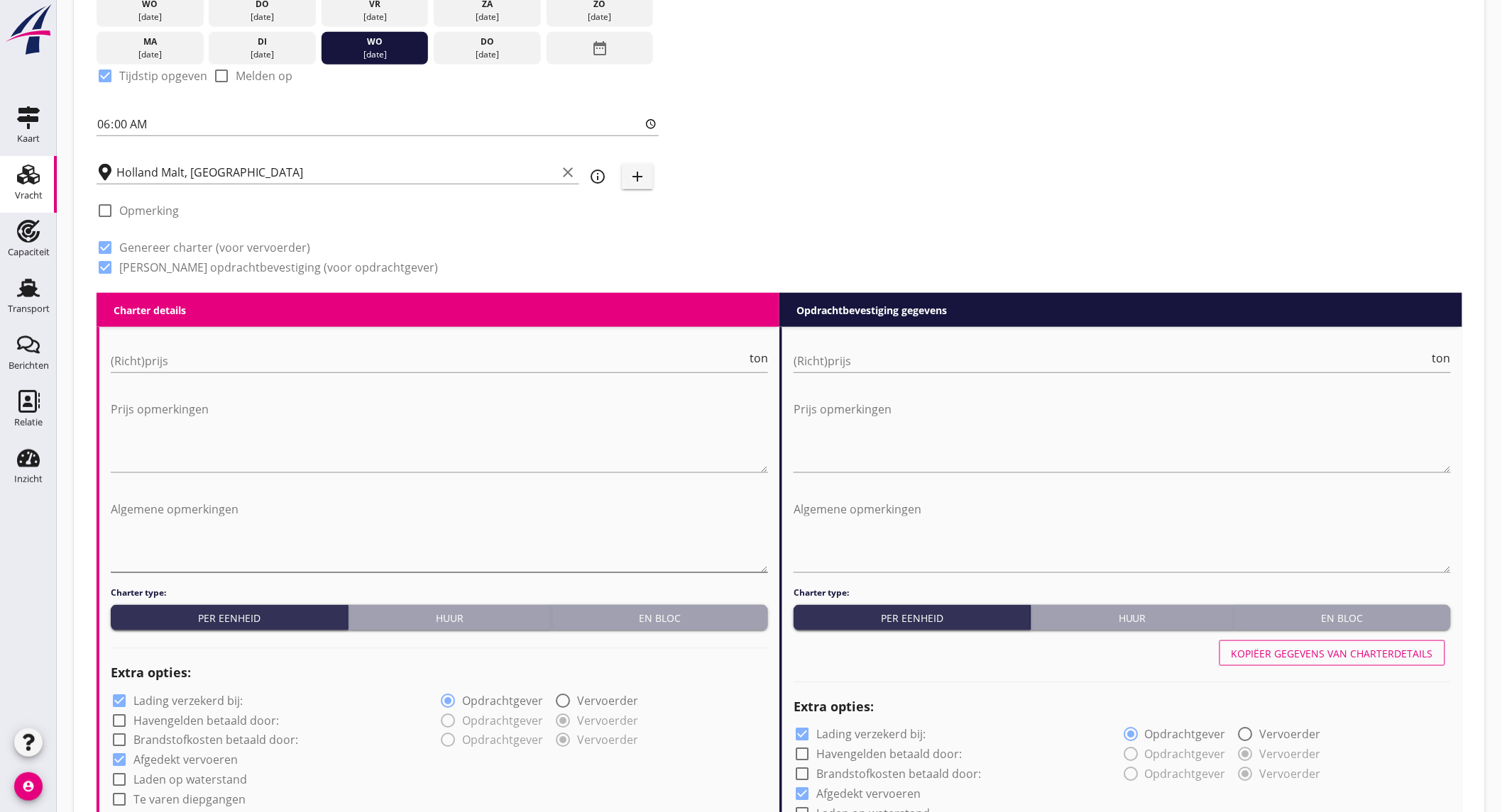
click at [193, 506] on textarea "Algemene opmerkingen" at bounding box center [440, 535] width 657 height 75
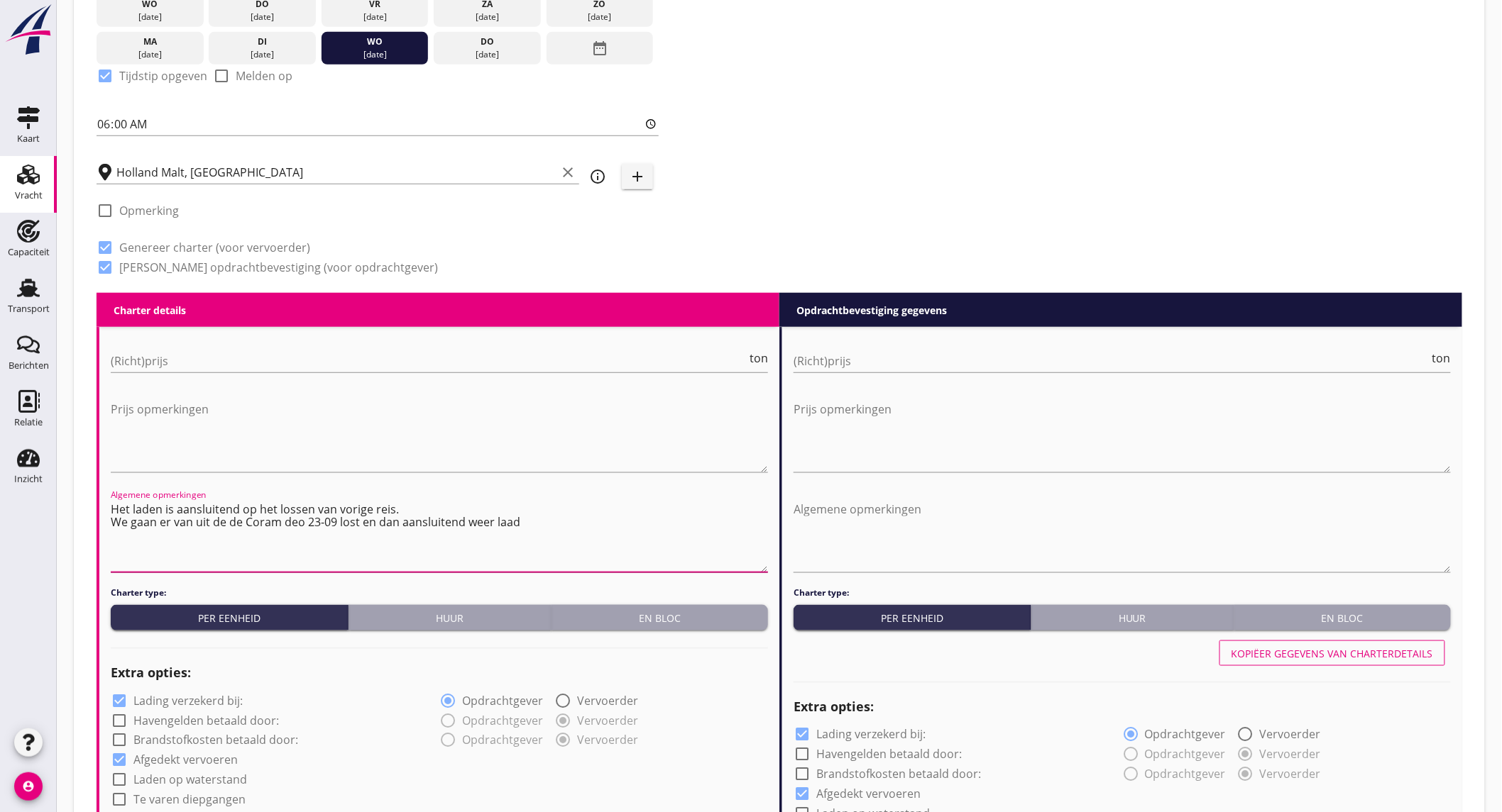
click at [531, 522] on textarea "Het laden is aansluitend op het lossen van vorige reis. We gaan er van uit de d…" at bounding box center [440, 535] width 657 height 75
drag, startPoint x: 419, startPoint y: 533, endPoint x: 89, endPoint y: 508, distance: 330.9
click at [89, 508] on div "Zoeken op opdrachtgever... AGRIFIRM NWE B.V. clear arrow_drop_down add (inkoop)…" at bounding box center [779, 808] width 1388 height 2259
type textarea "Het laden is aansluitend op het lossen van vorige reis. We gaan er van uit de d…"
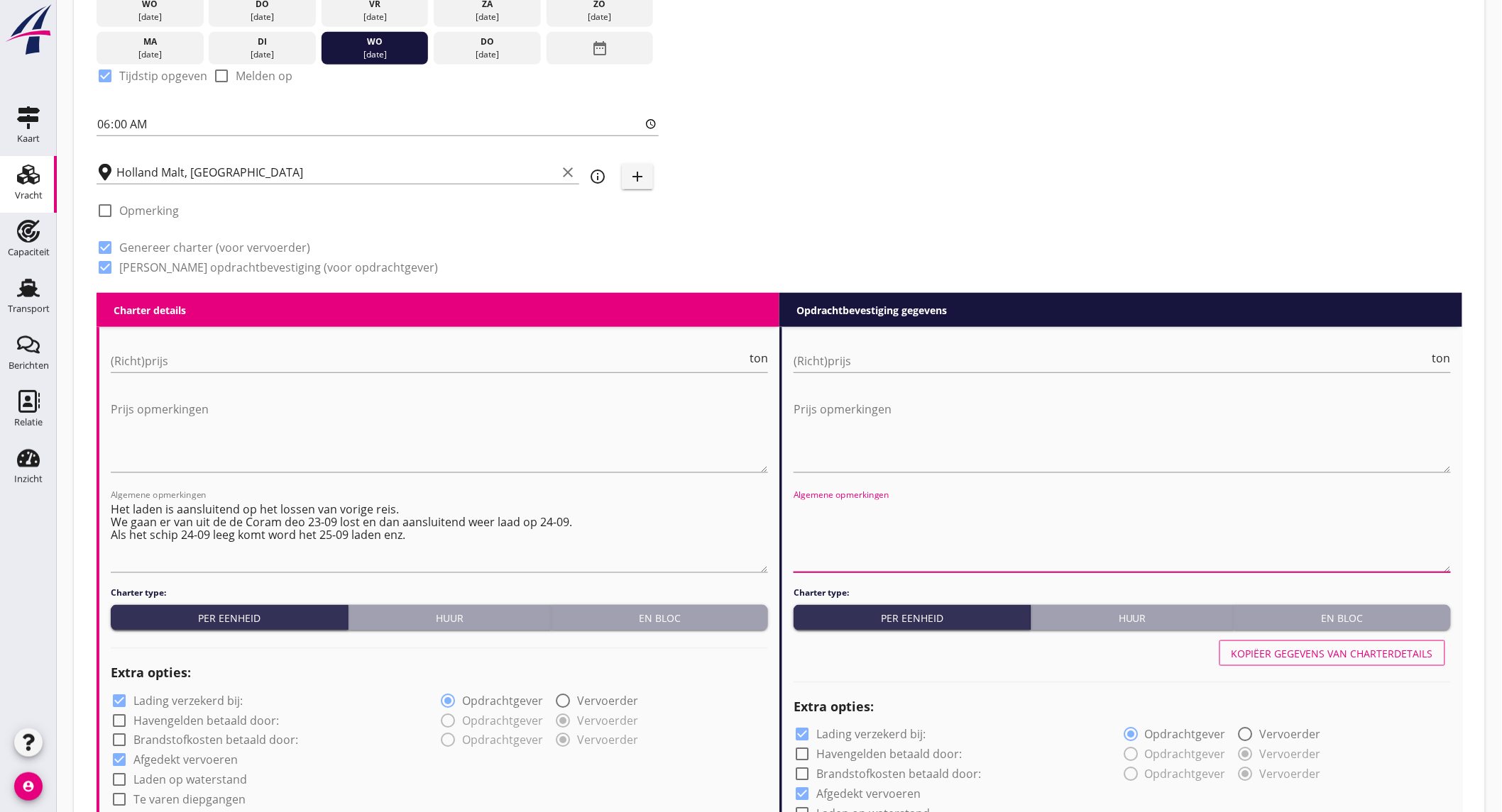
click at [868, 509] on textarea "Algemene opmerkingen" at bounding box center [1122, 535] width 657 height 75
paste textarea "Het laden is aansluitend op het lossen van vorige reis. We gaan er van uit de d…"
type textarea "Het laden is aansluitend op het lossen van vorige reis. We gaan er van uit de d…"
click at [188, 356] on input "(Richt)prijs" at bounding box center [429, 361] width 636 height 23
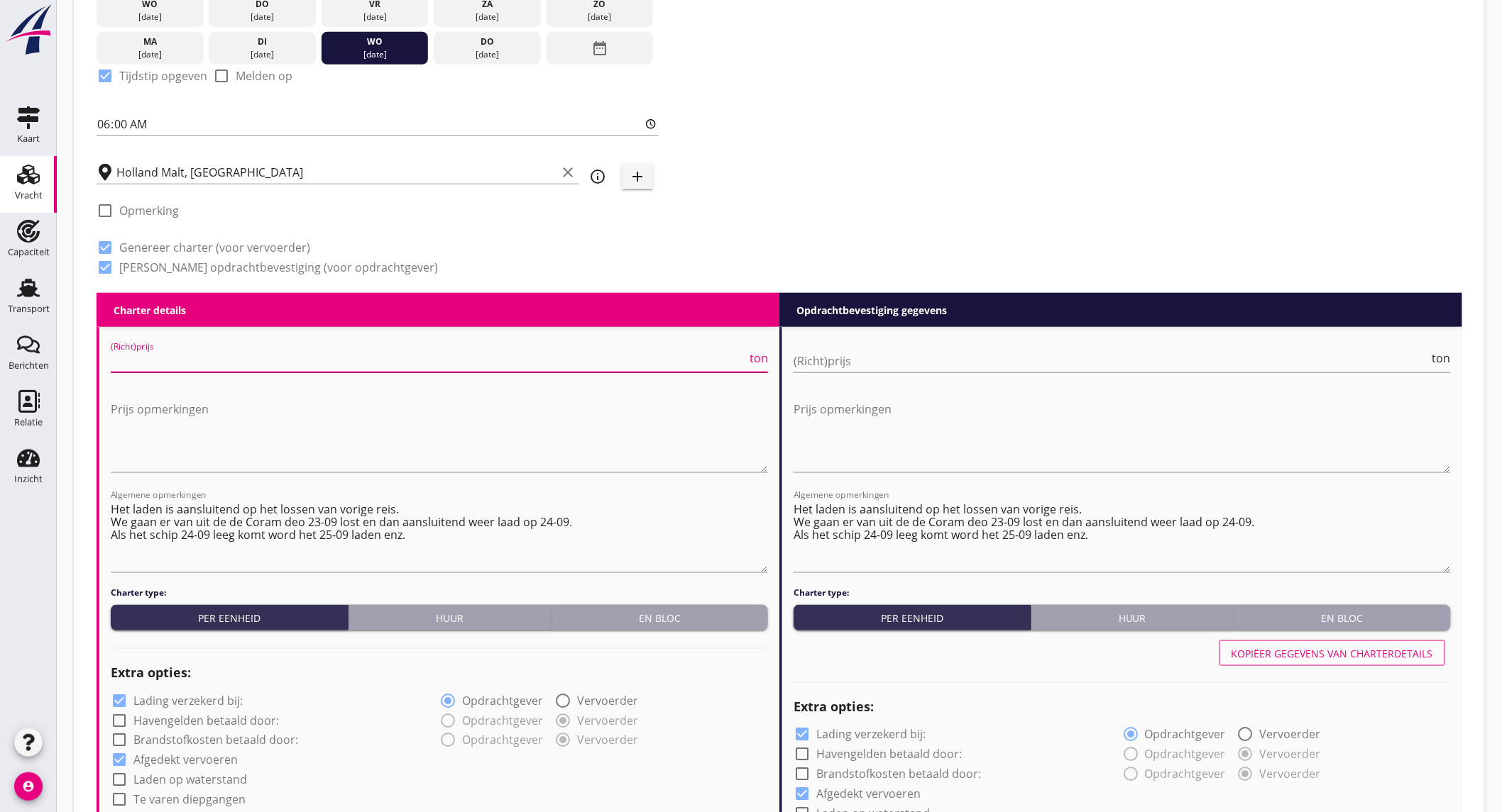
type input "5"
type input "5.5"
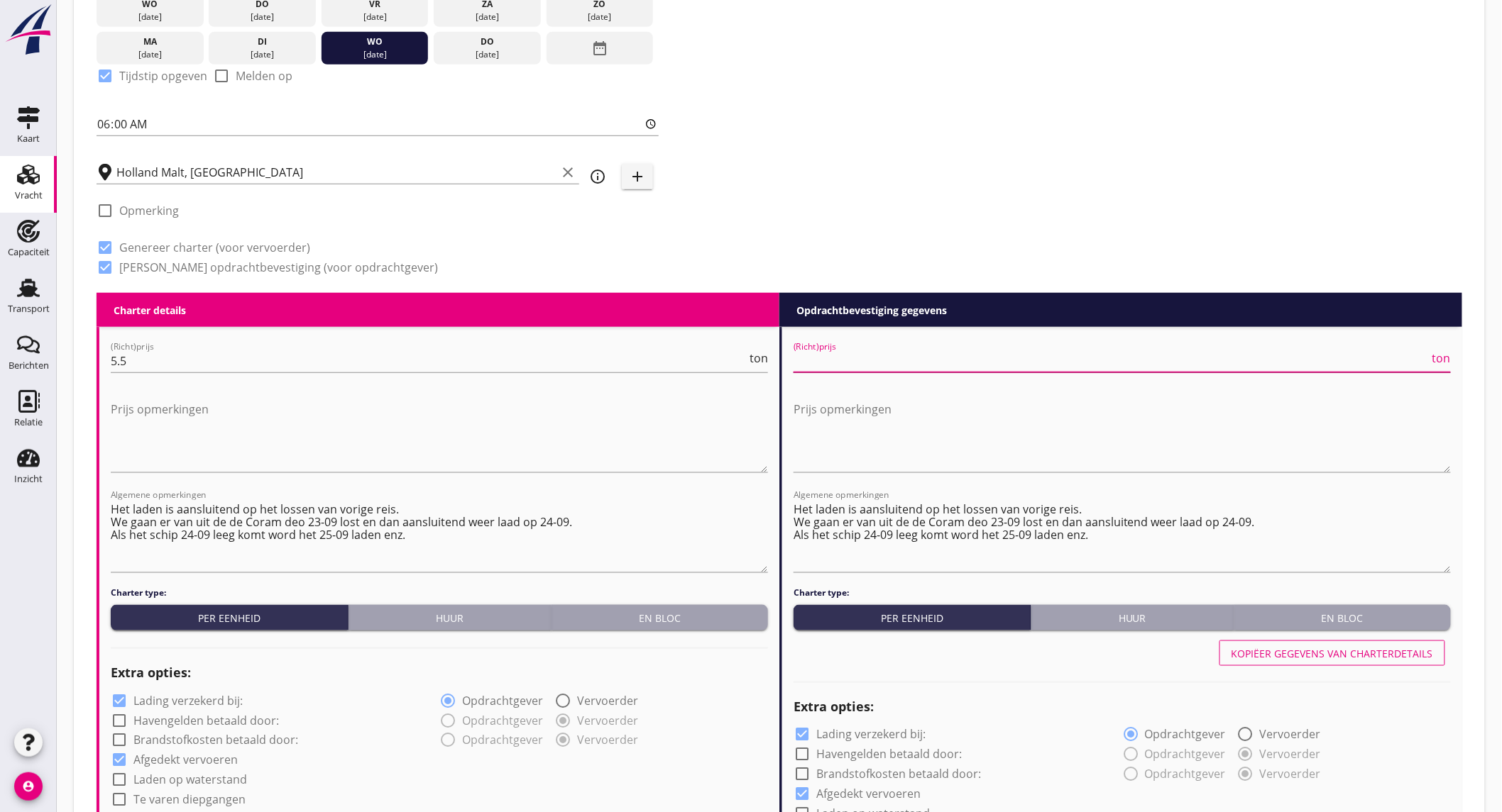
click at [824, 351] on input "(Richt)prijs" at bounding box center [1112, 361] width 636 height 23
type input "6"
click at [171, 693] on label "Lading verzekerd bij:" at bounding box center [187, 700] width 109 height 14
checkbox input "false"
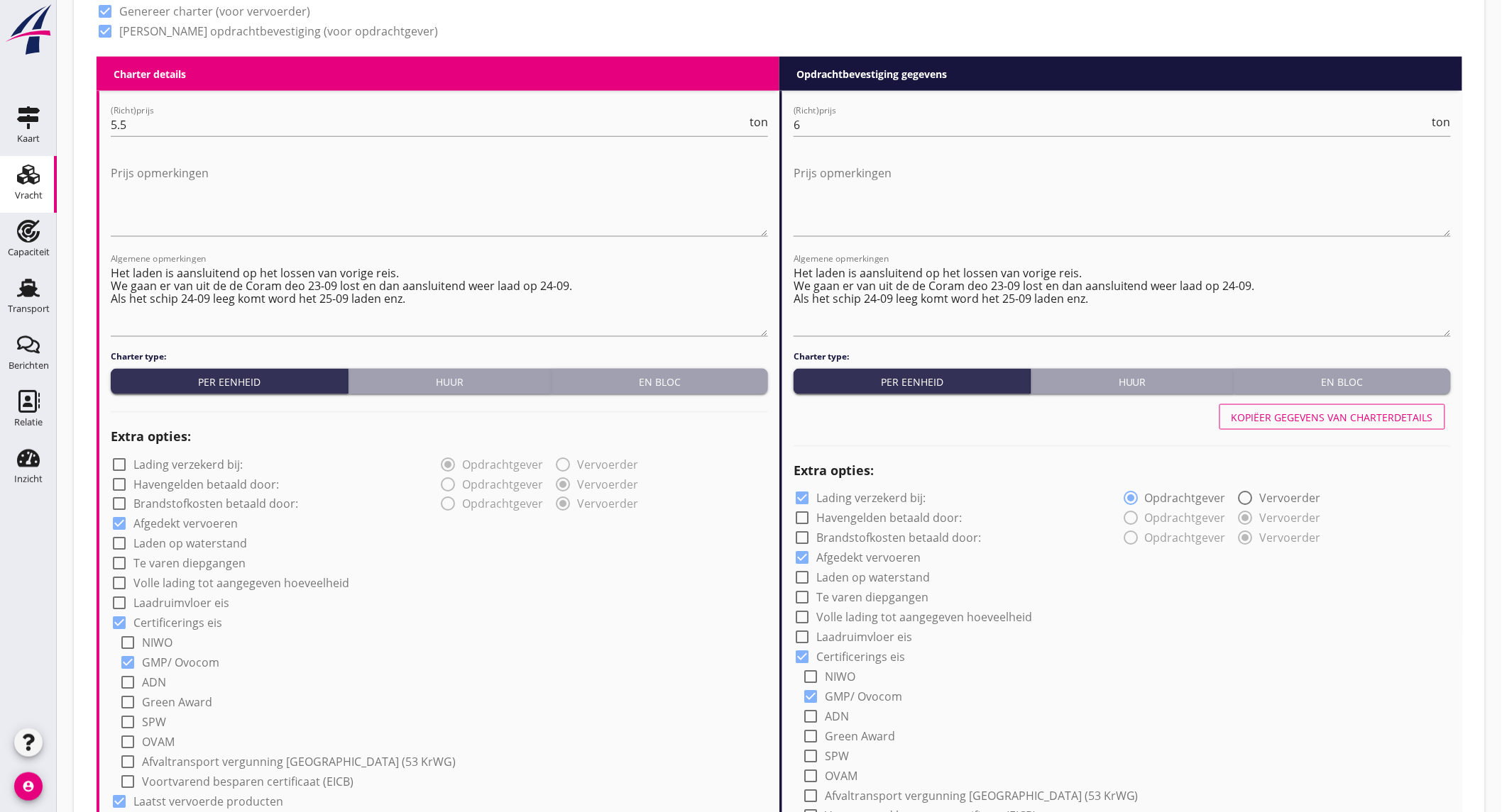
scroll to position [709, 0]
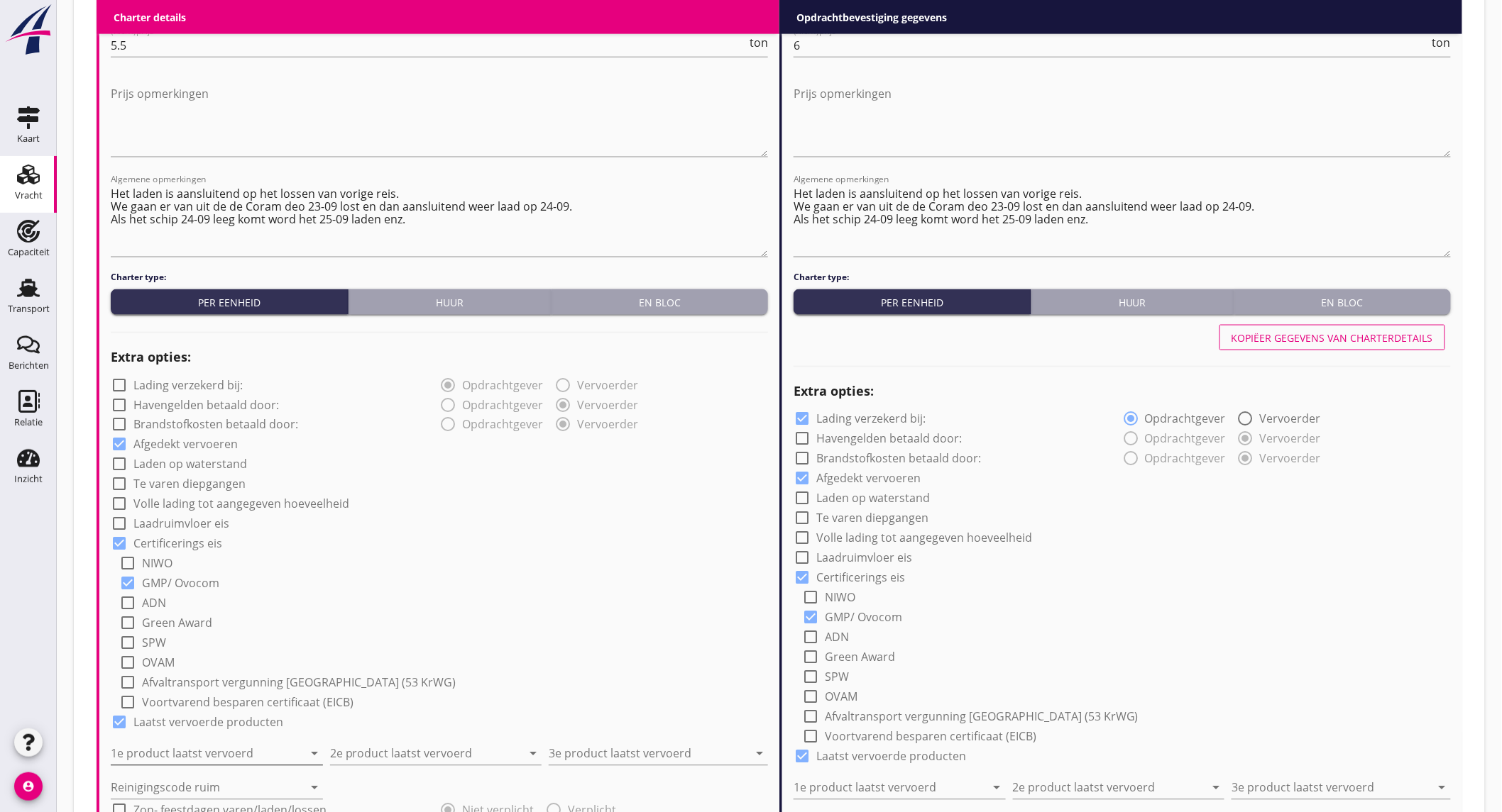
click at [213, 750] on input "1e product laatst vervoerd" at bounding box center [207, 753] width 192 height 23
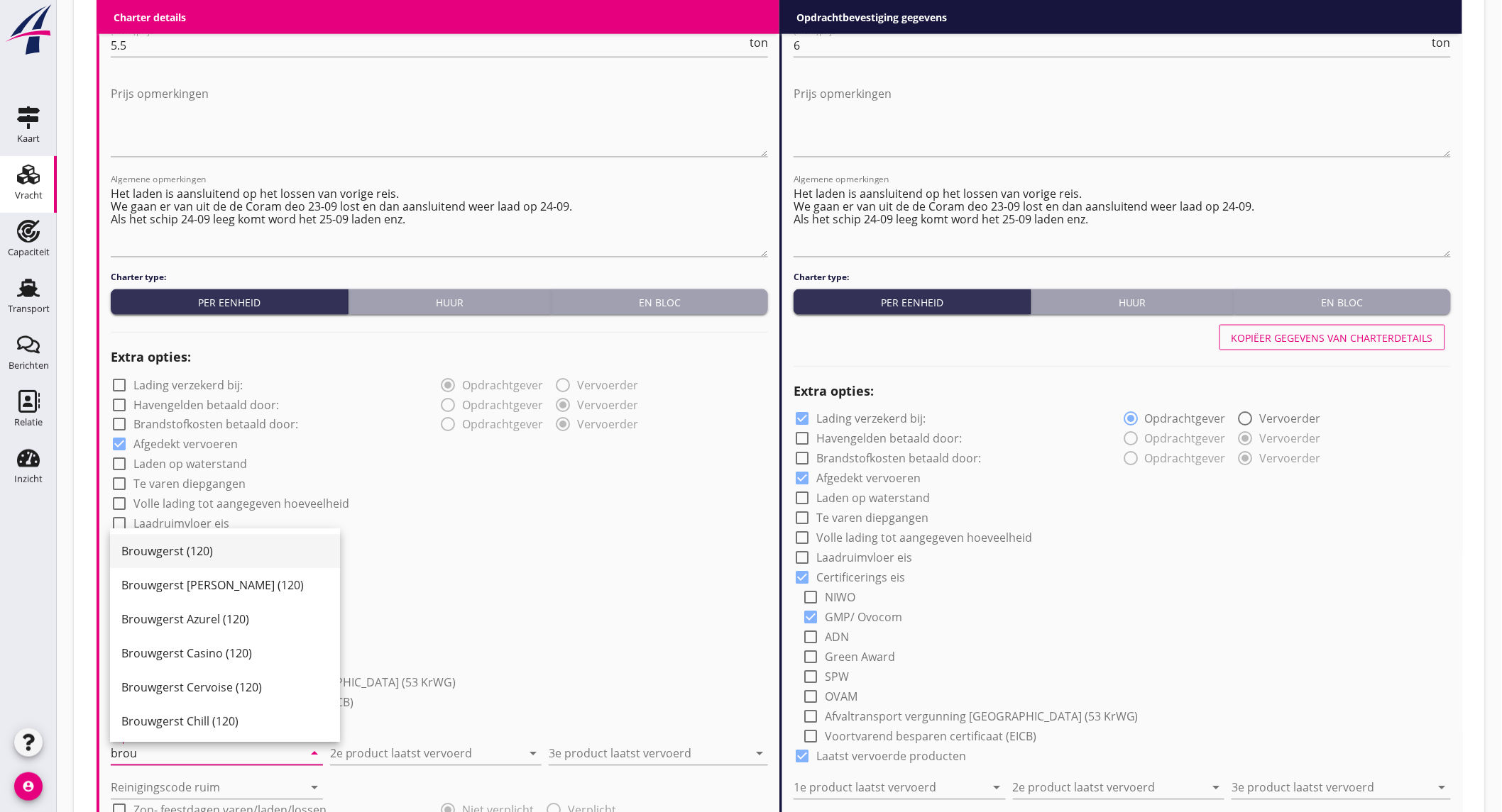
click at [169, 554] on div "Brouwgerst (120)" at bounding box center [225, 551] width 207 height 17
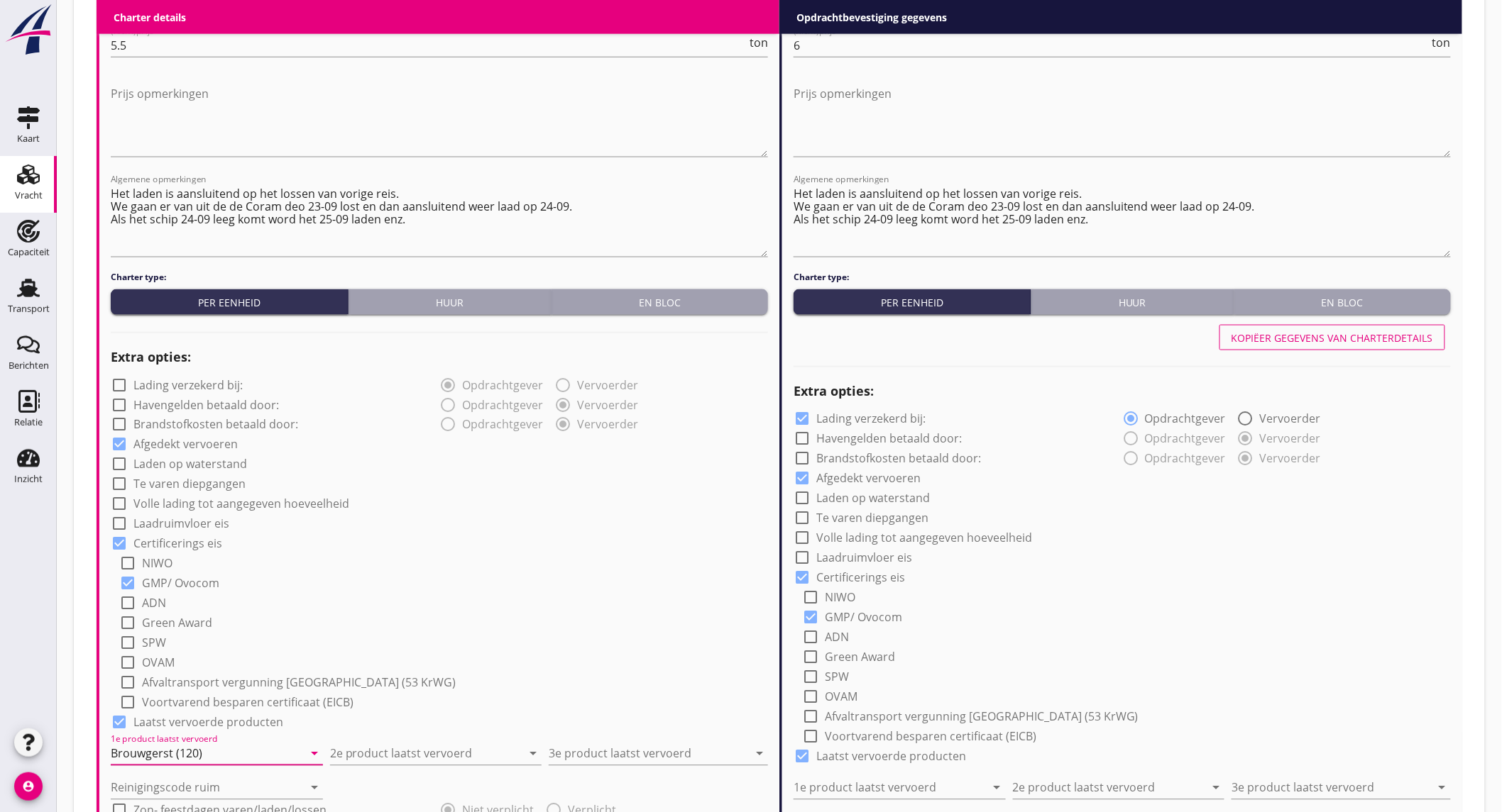
type input "Brouwgerst (120)"
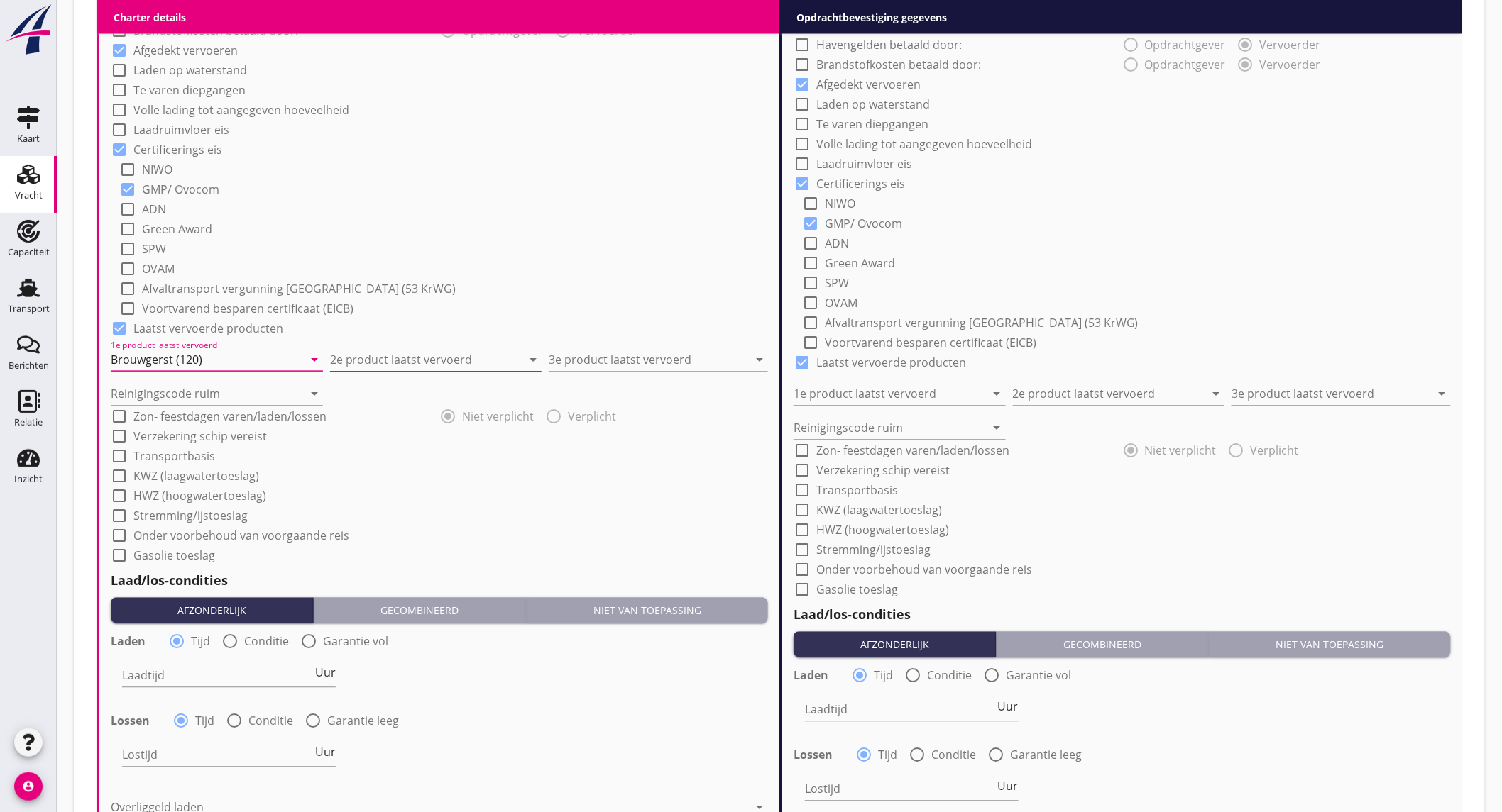
click at [399, 355] on input "2e product laatst vervoerd" at bounding box center [426, 360] width 192 height 23
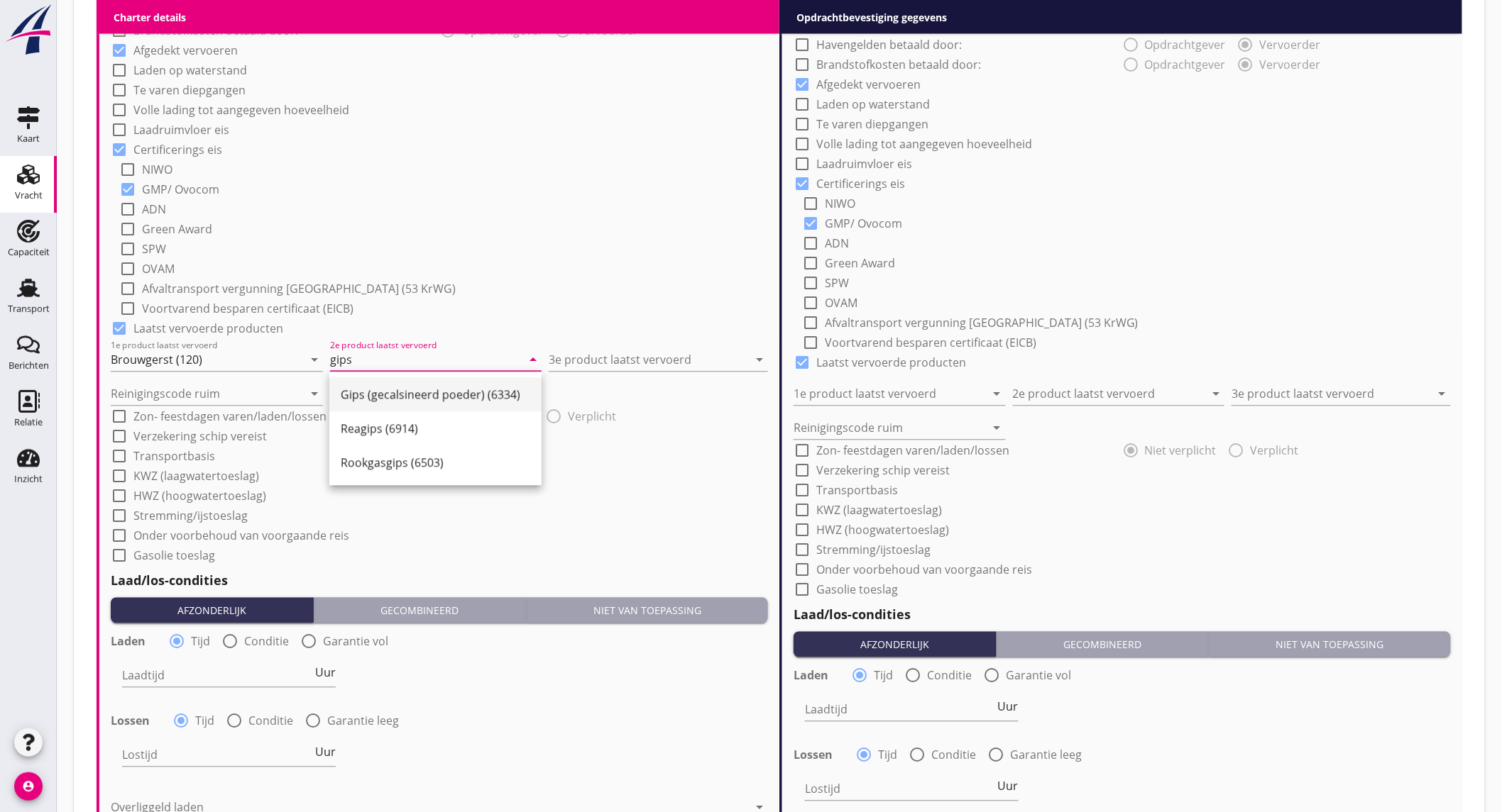
click at [440, 390] on div "Gips (gecalsineerd poeder) (6334)" at bounding box center [435, 394] width 189 height 17
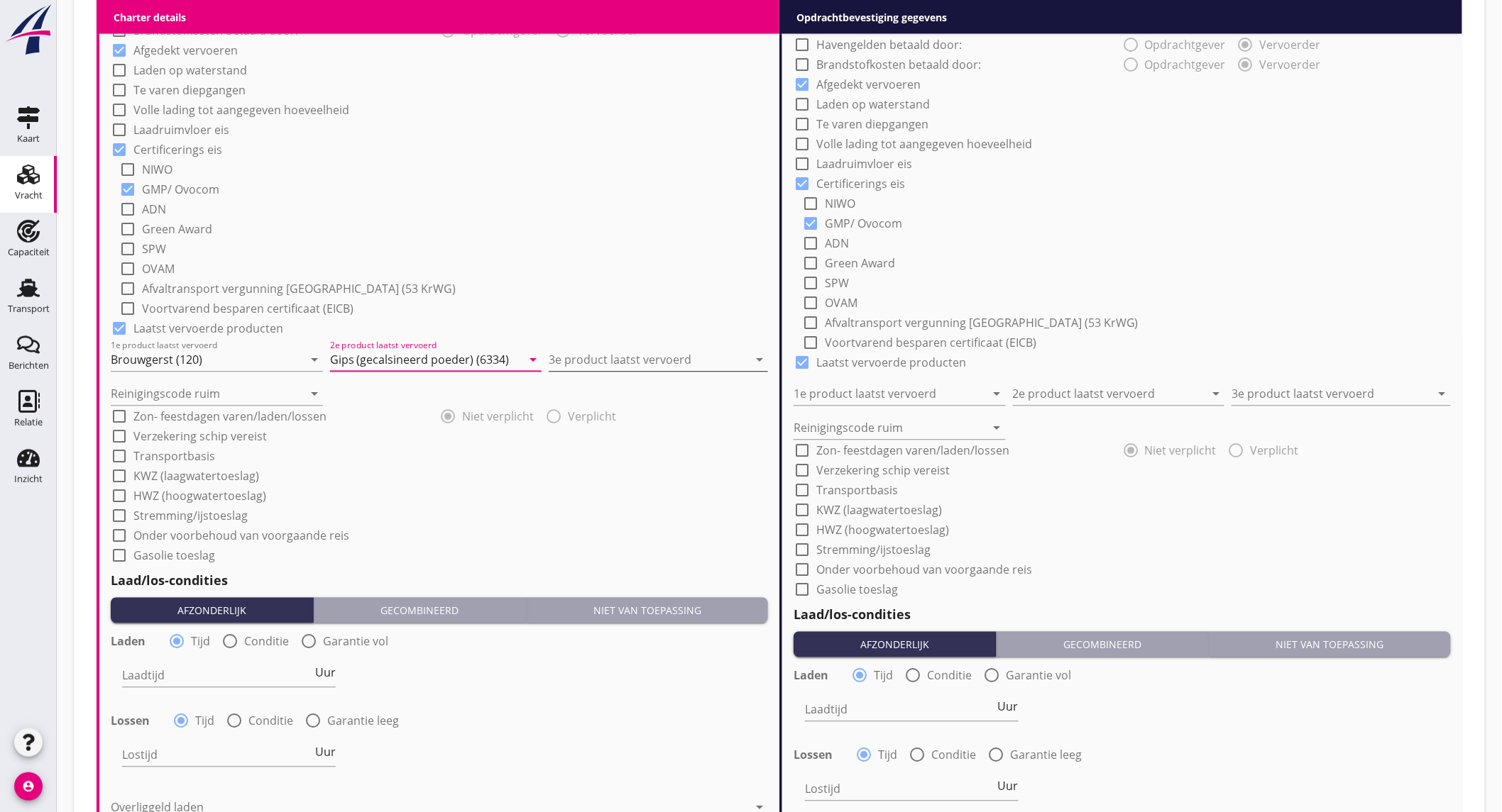
type input "Gips (gecalsineerd poeder) (6334)"
click at [581, 362] on input "3e product laatst vervoerd" at bounding box center [647, 360] width 199 height 23
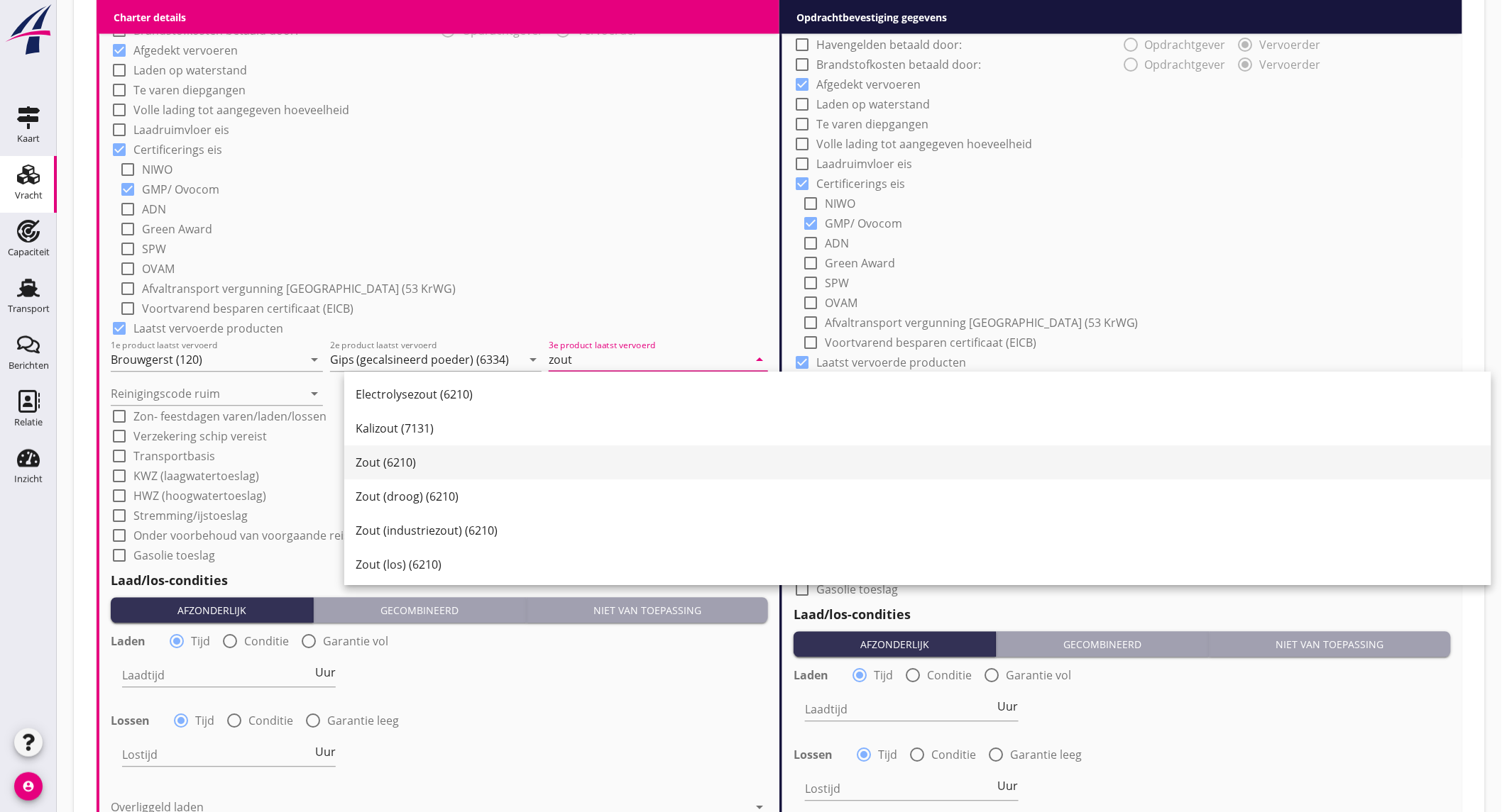
click at [443, 451] on div "Zout (6210)" at bounding box center [917, 463] width 1124 height 34
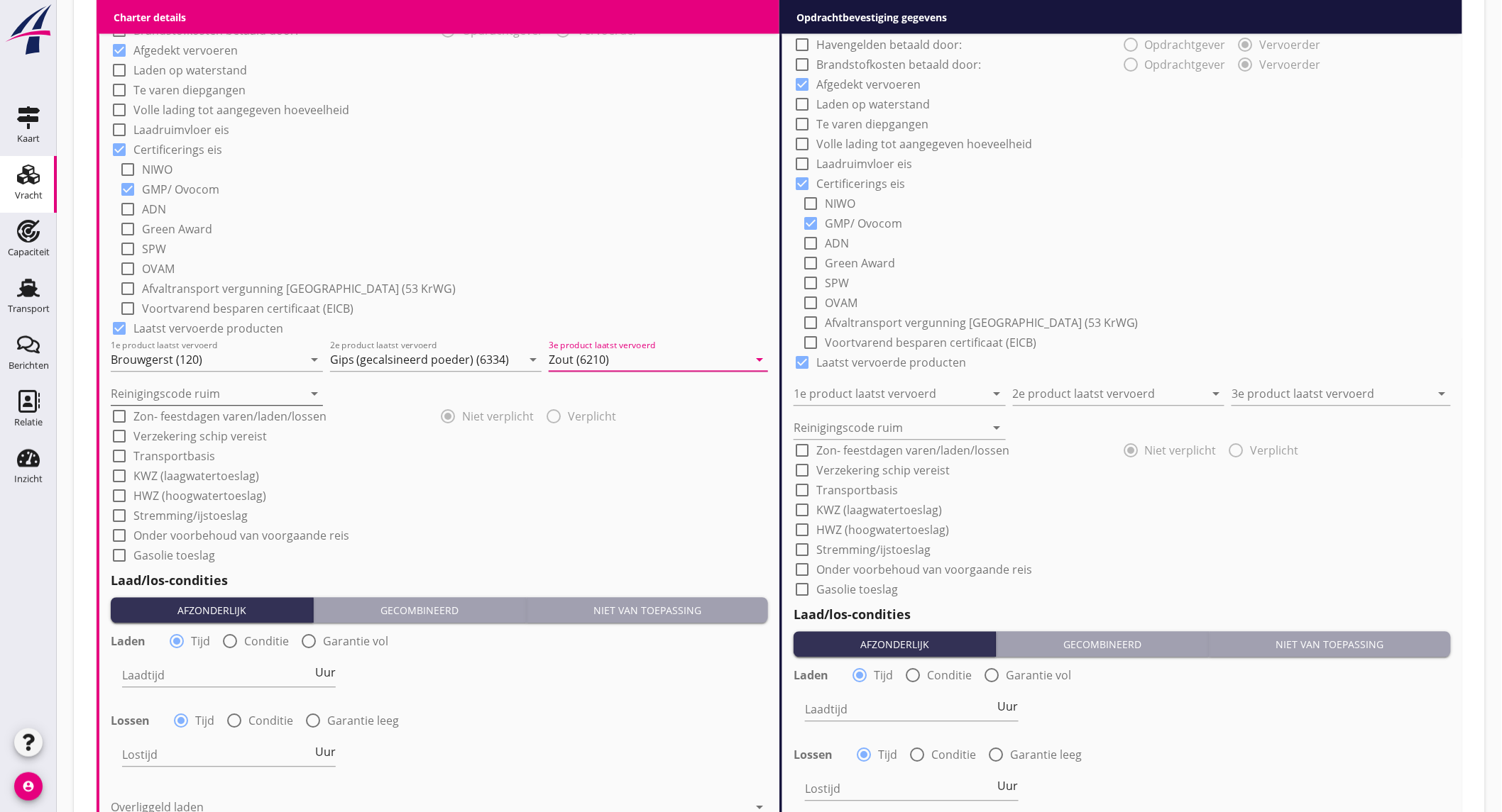
type input "Zout (6210)"
click at [250, 388] on input "Reinigingscode ruim" at bounding box center [207, 394] width 192 height 23
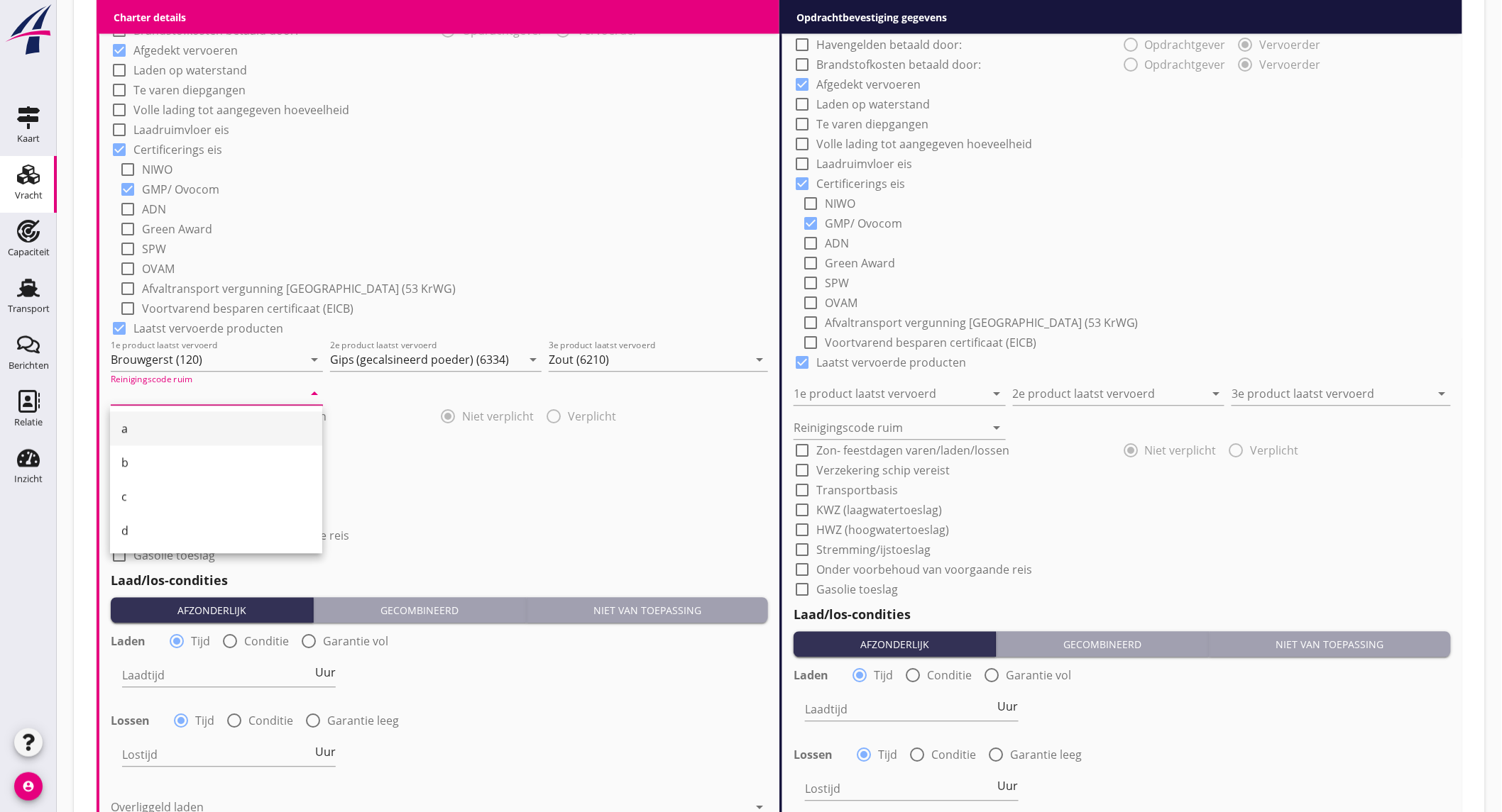
click at [222, 424] on div "a" at bounding box center [216, 429] width 189 height 17
type input "a"
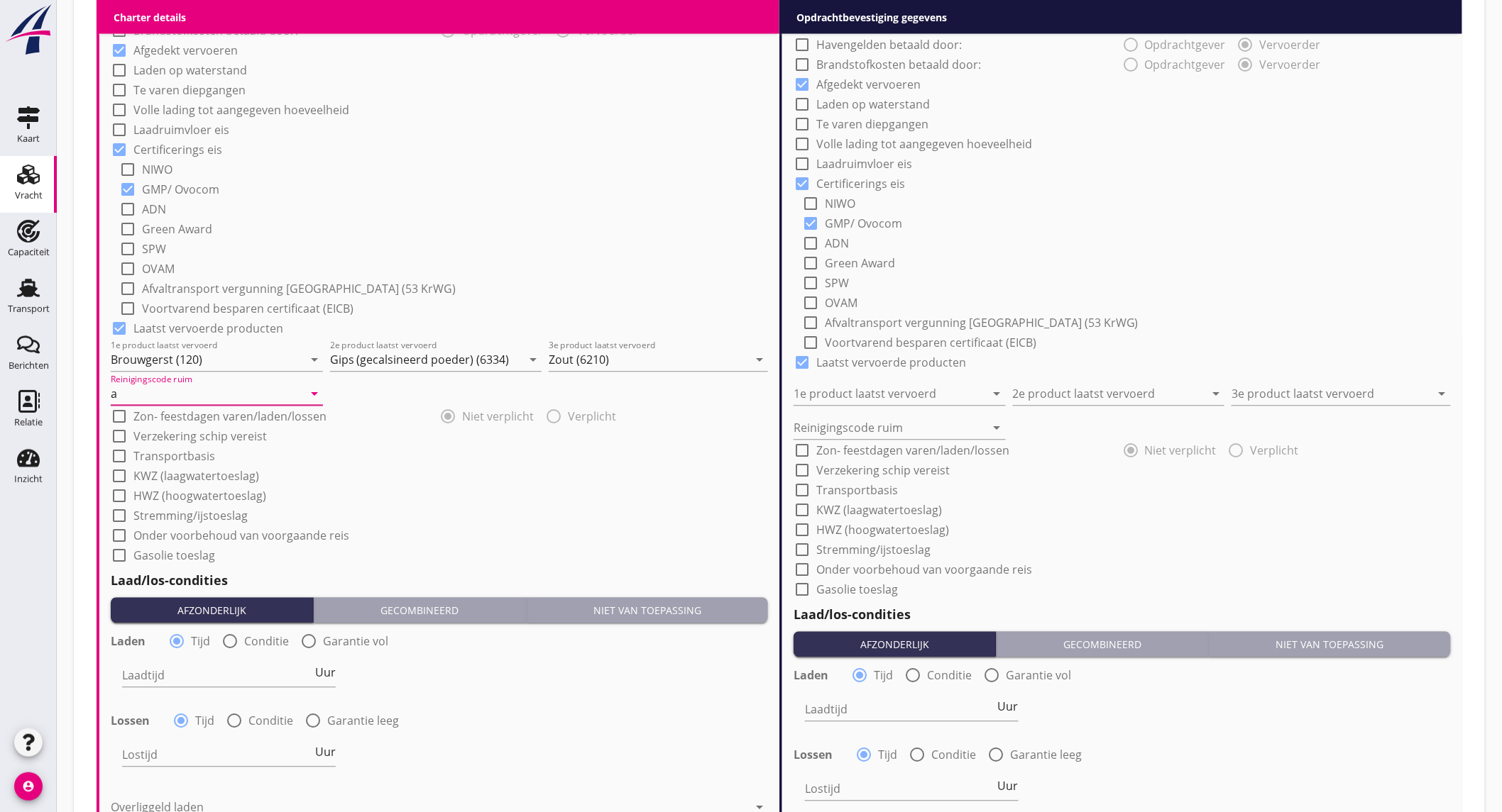
click at [224, 639] on div at bounding box center [230, 641] width 25 height 25
radio input "false"
radio input "true"
click at [230, 672] on div at bounding box center [272, 676] width 301 height 23
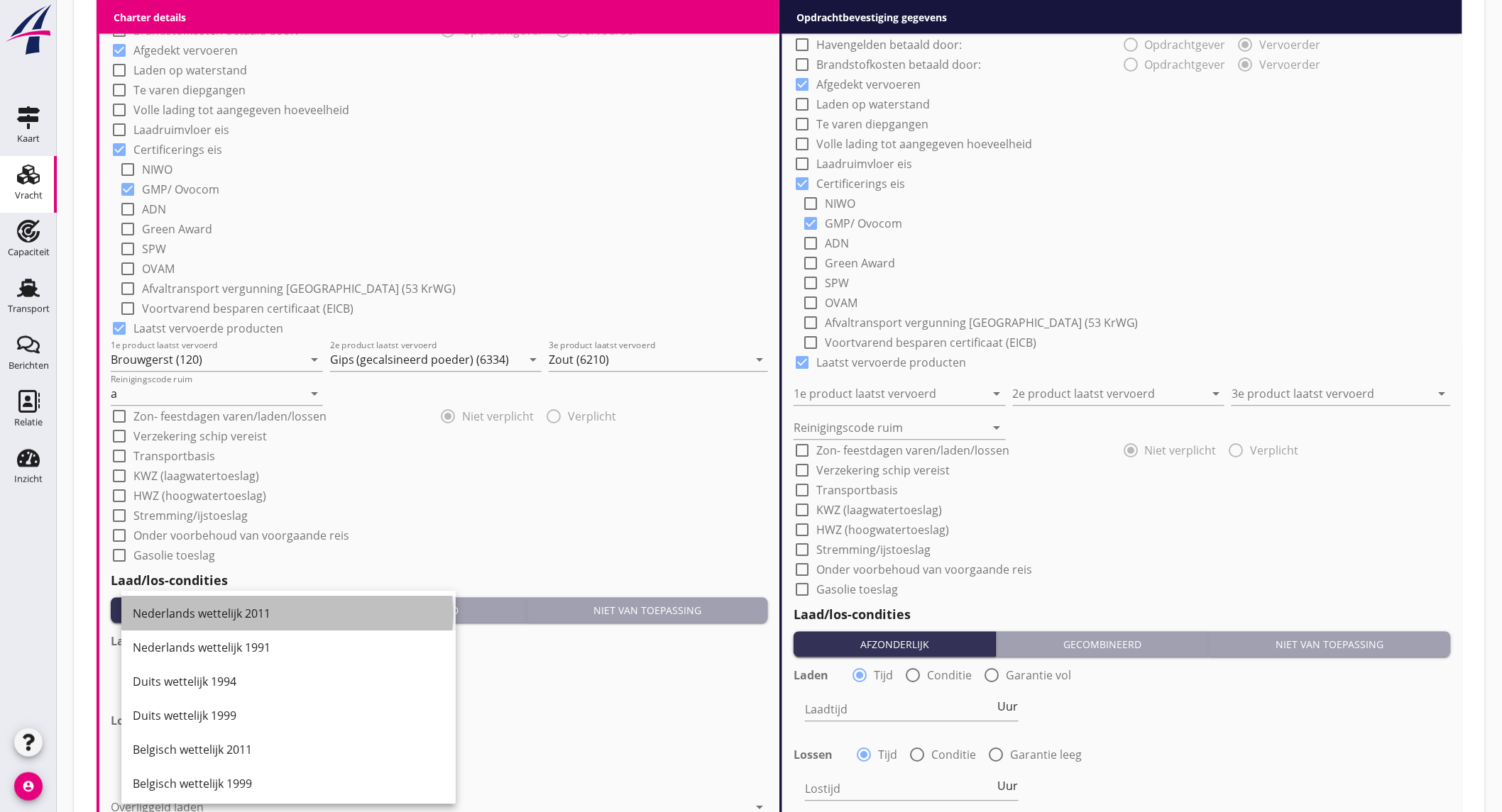
click at [258, 606] on div "Nederlands wettelijk 2011" at bounding box center [288, 614] width 312 height 17
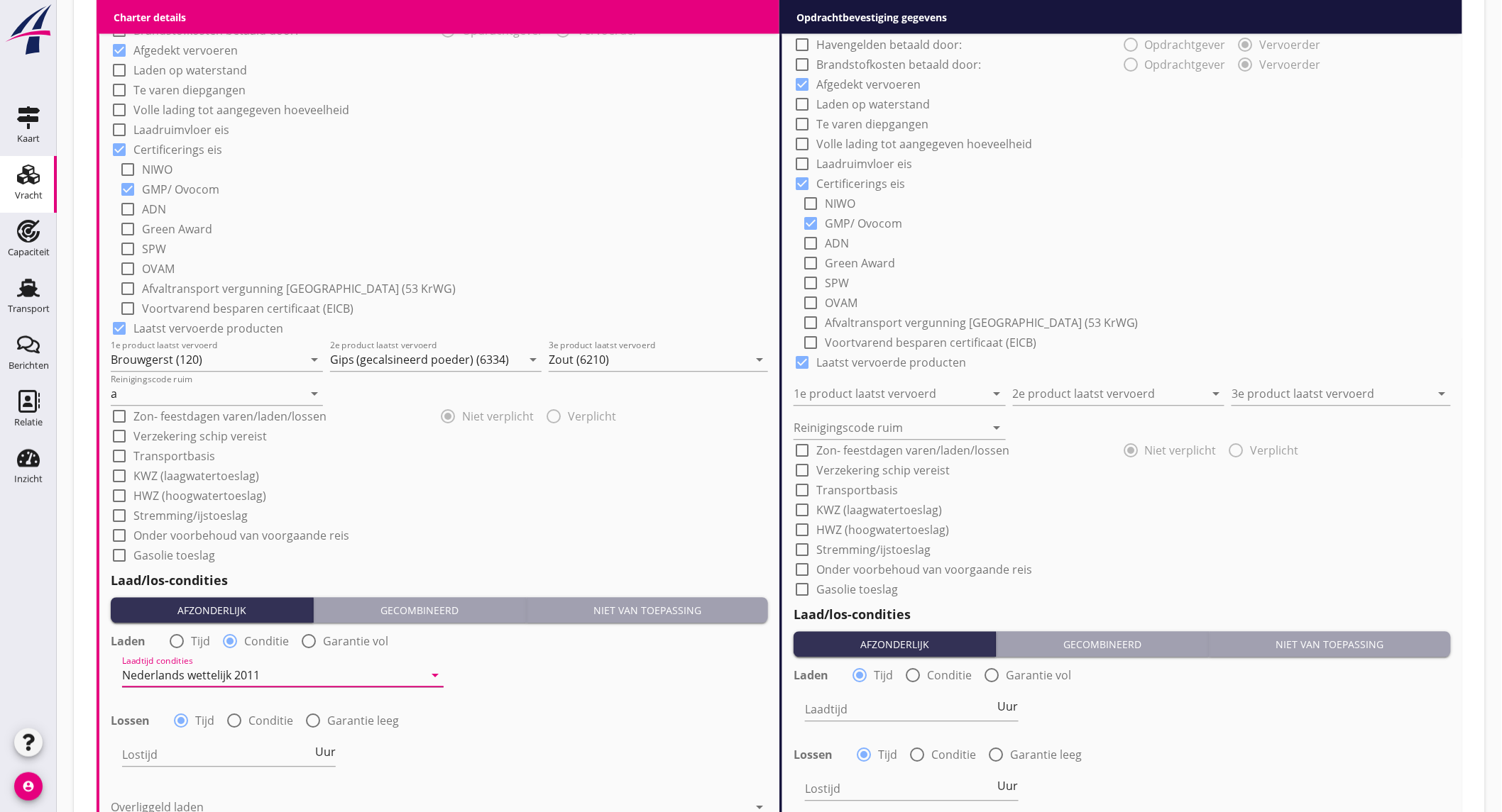
scroll to position [1340, 0]
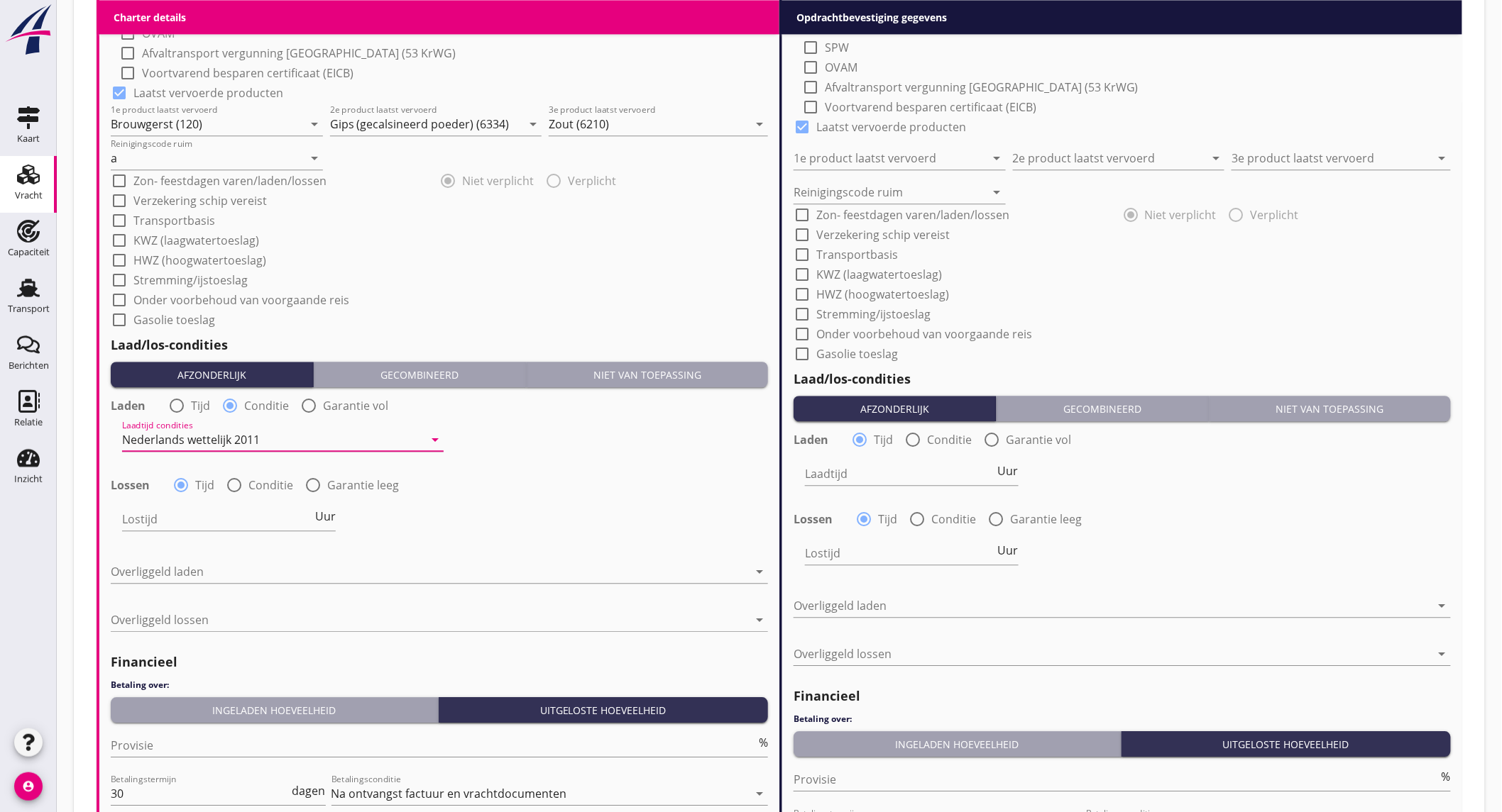
click at [236, 481] on div at bounding box center [233, 484] width 25 height 25
radio input "false"
radio input "true"
click at [235, 516] on div at bounding box center [272, 519] width 301 height 23
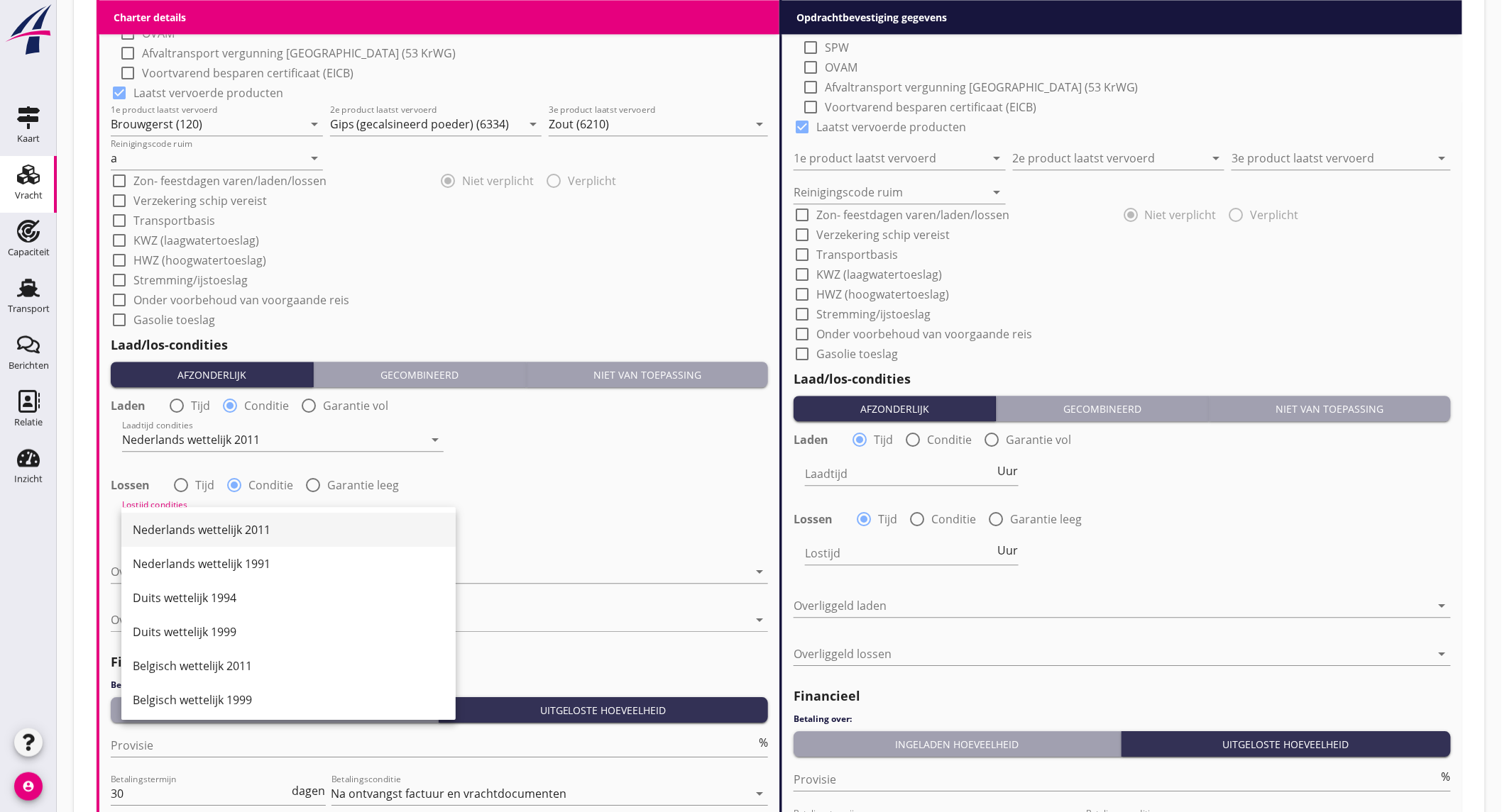
click at [257, 522] on div "Nederlands wettelijk 2011" at bounding box center [288, 530] width 312 height 17
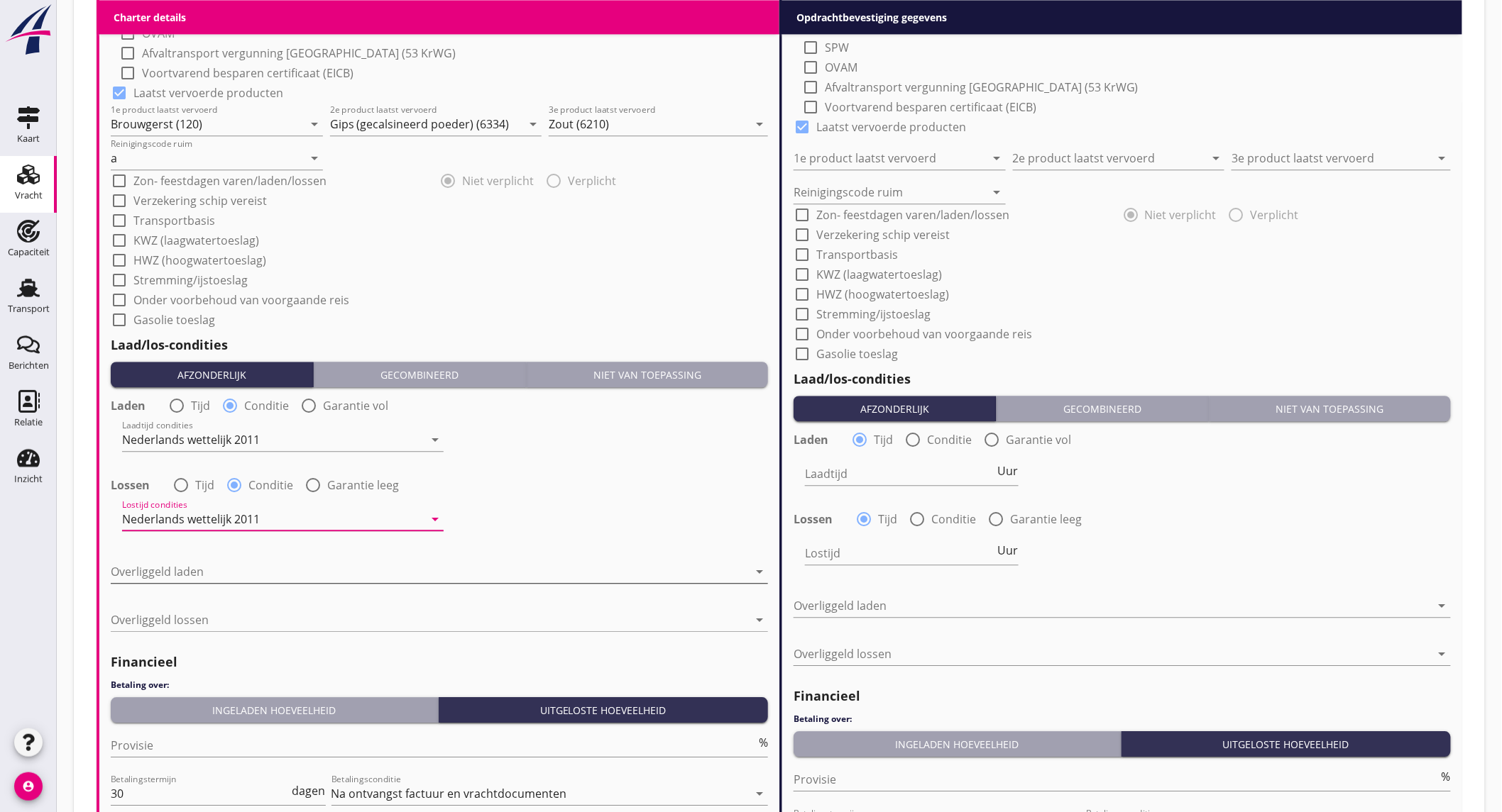
click at [274, 568] on div at bounding box center [430, 571] width 638 height 23
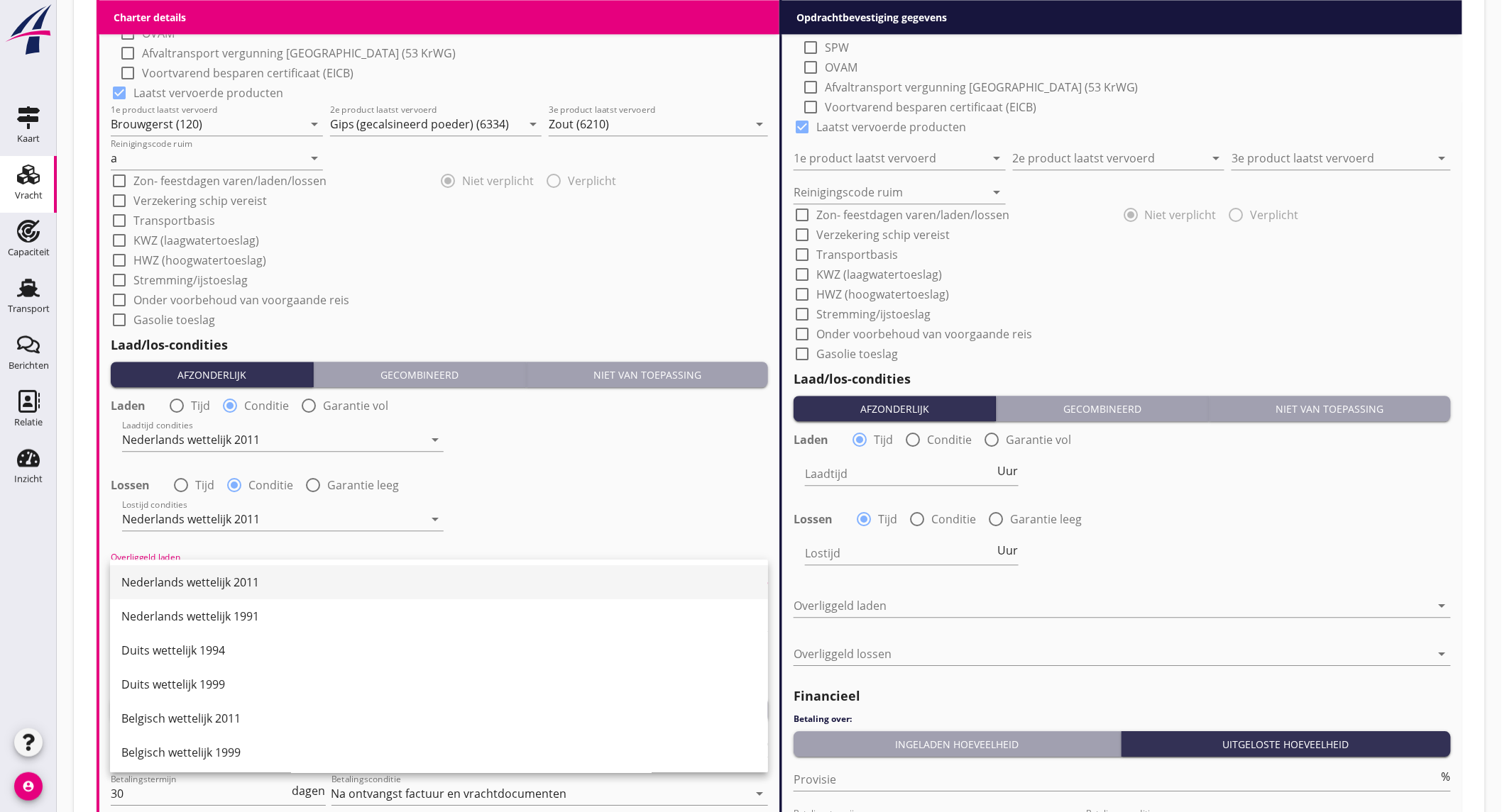
click at [260, 571] on div "Nederlands wettelijk 2011" at bounding box center [439, 582] width 635 height 34
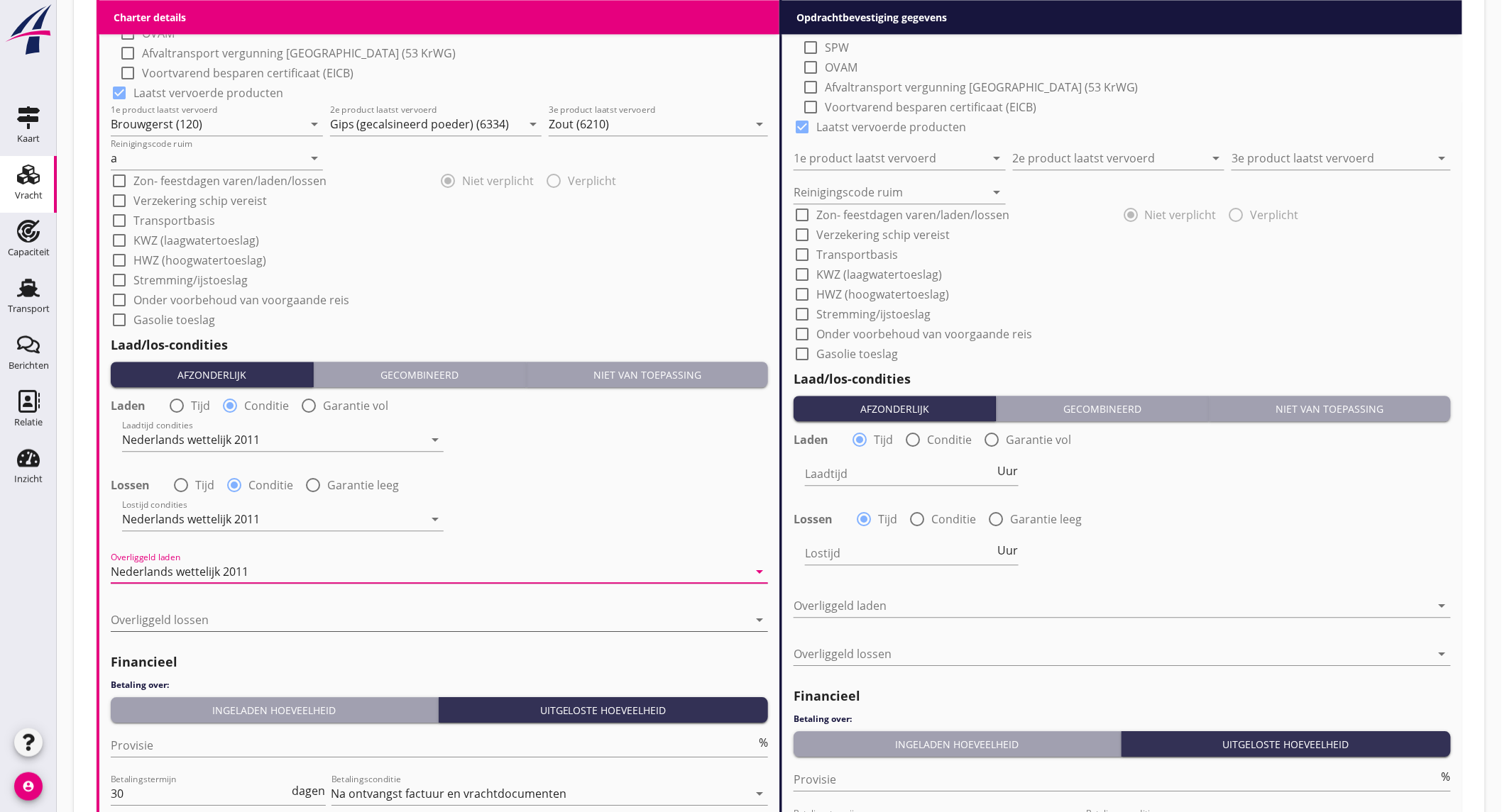
click at [267, 619] on div at bounding box center [430, 620] width 638 height 23
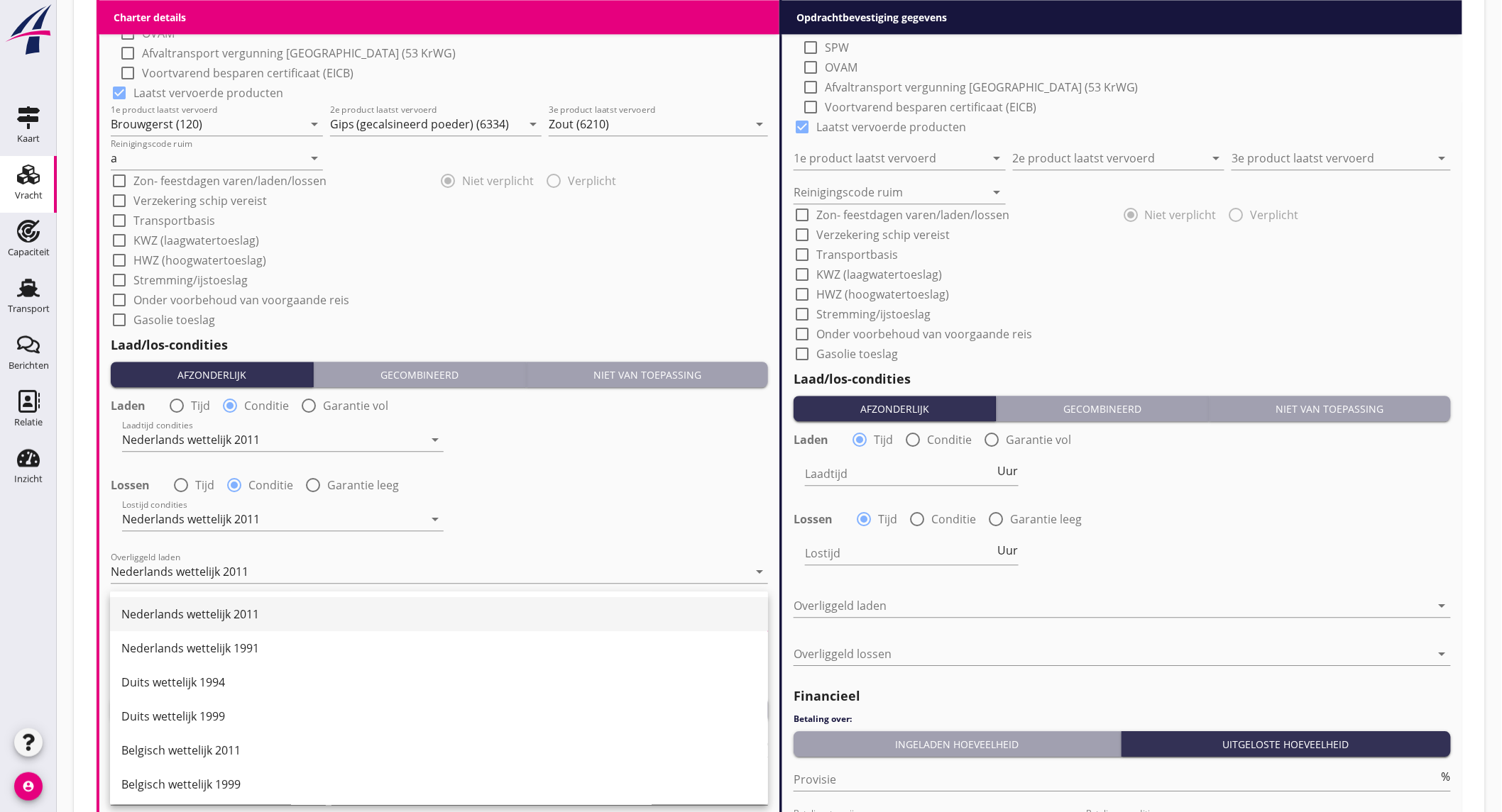
click at [271, 609] on div "Nederlands wettelijk 2011" at bounding box center [439, 614] width 635 height 17
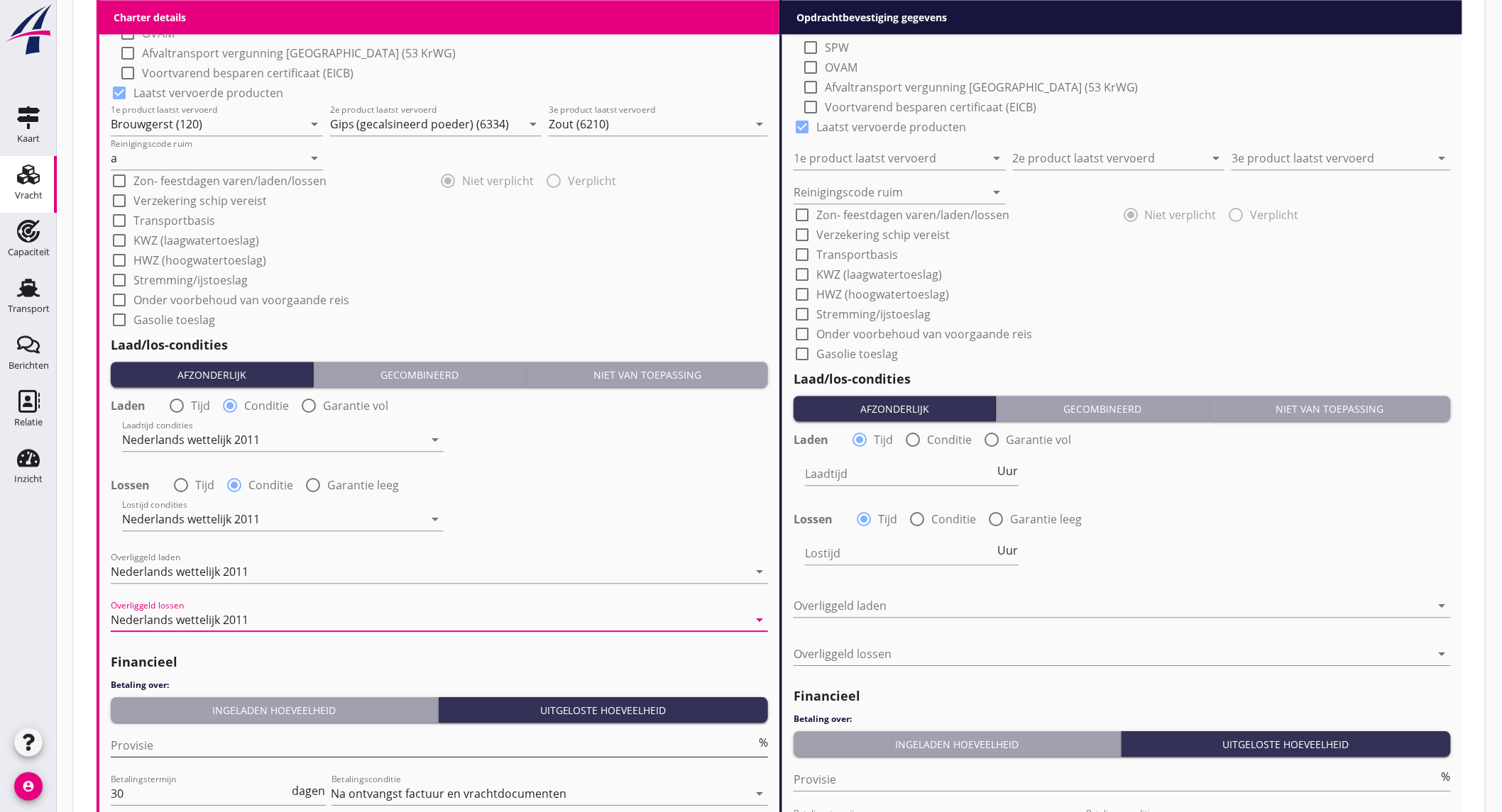
click at [222, 735] on input "Provisie" at bounding box center [433, 745] width 645 height 23
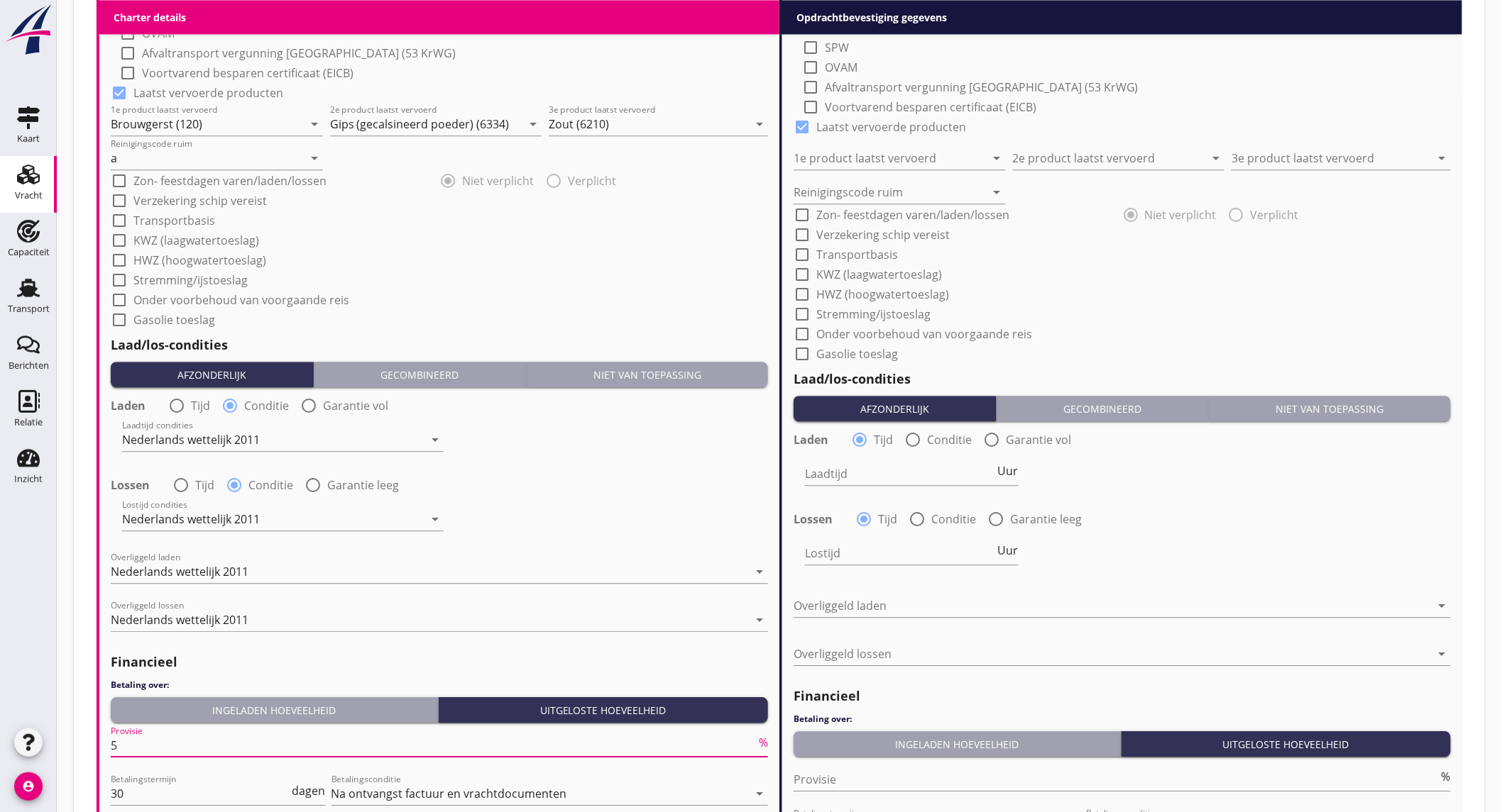
scroll to position [945, 0]
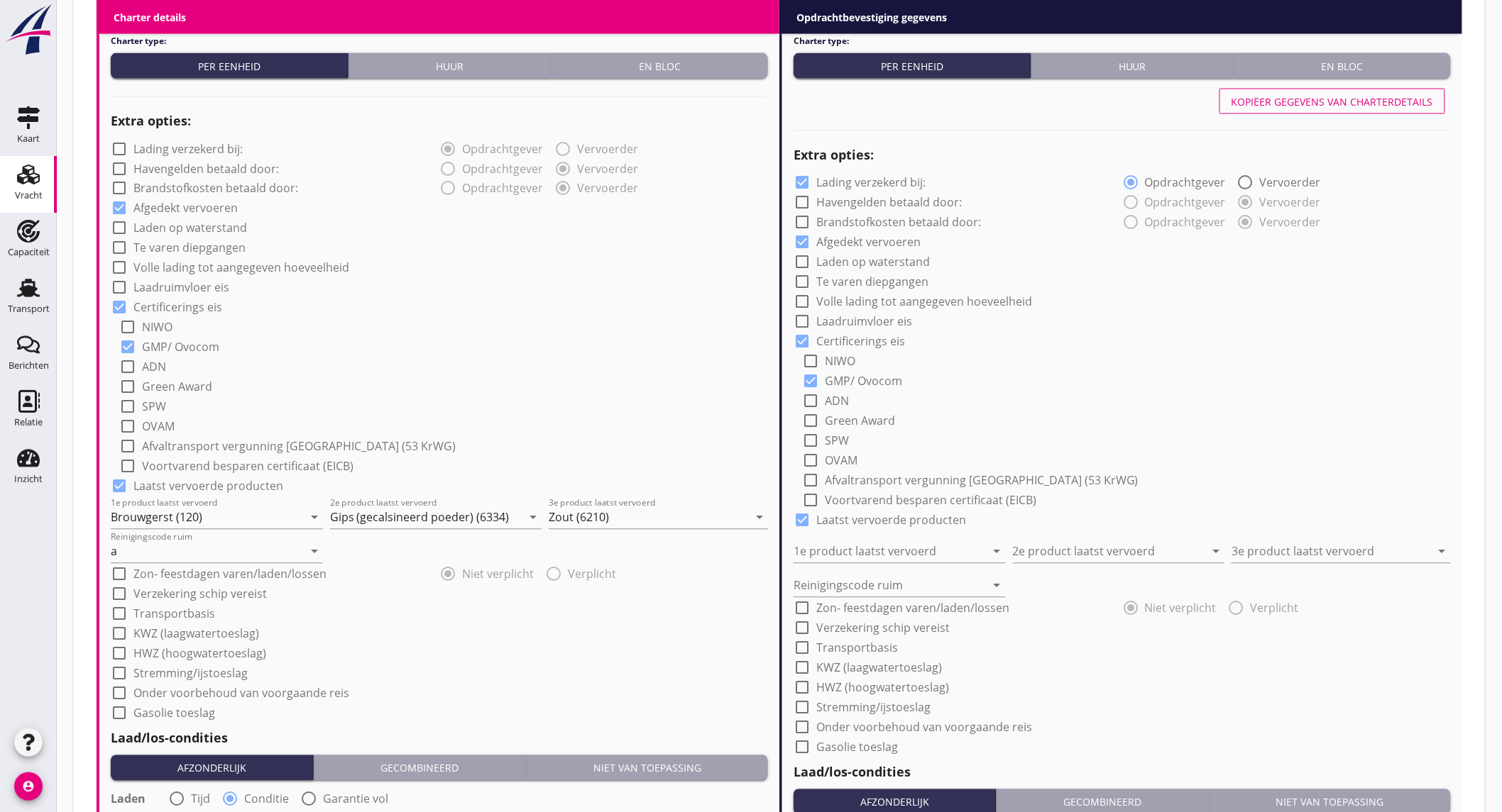
type input "5"
click at [1381, 105] on div "Kopiëer gegevens van charterdetails" at bounding box center [1331, 101] width 201 height 15
checkbox input "false"
type input "Brouwgerst (120)"
type input "Gips (gecalsineerd poeder) (6334)"
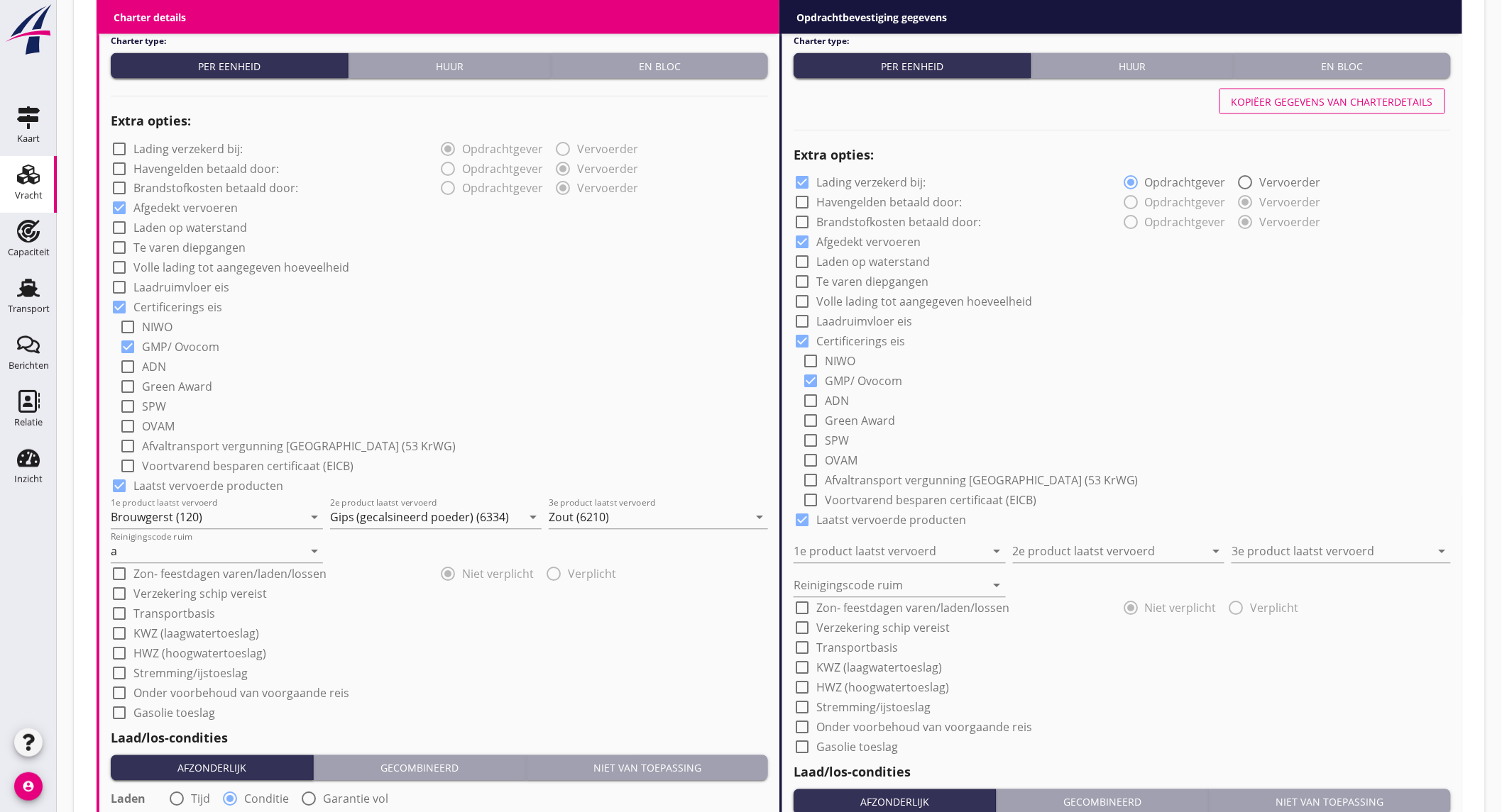
type input "Zout (6210)"
type input "a"
radio input "false"
radio input "true"
radio input "false"
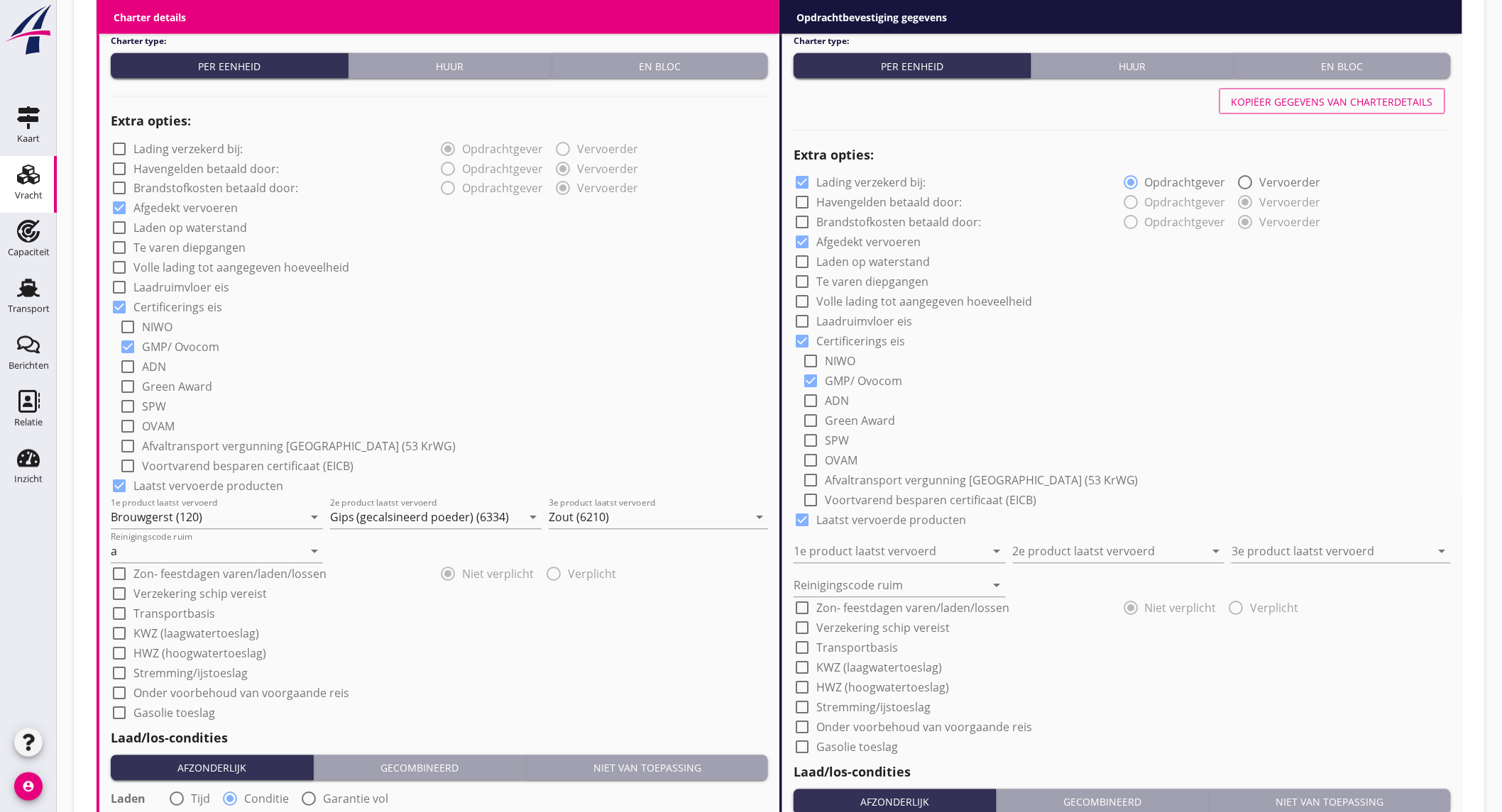
radio input "true"
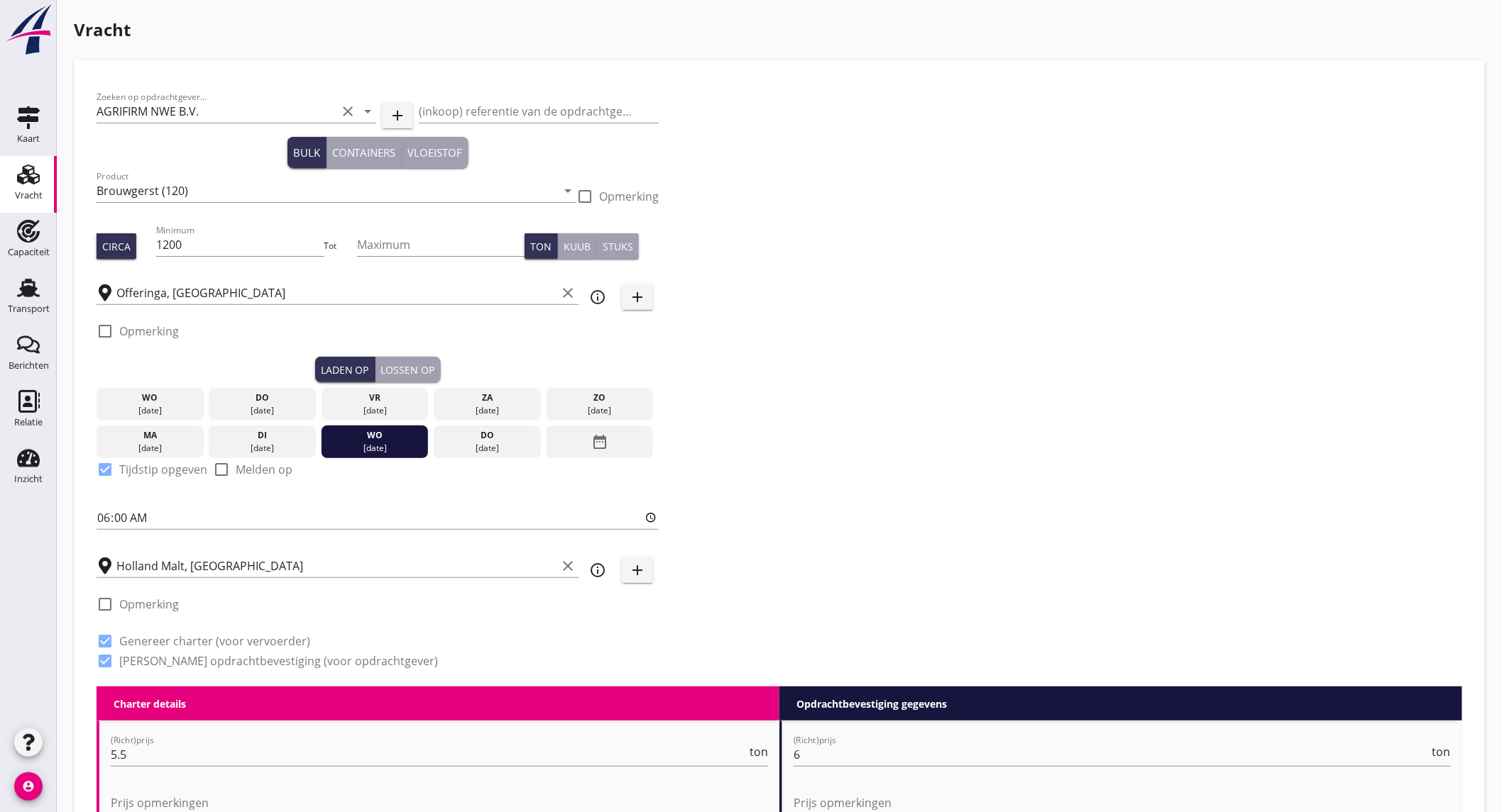
scroll to position [1547, 0]
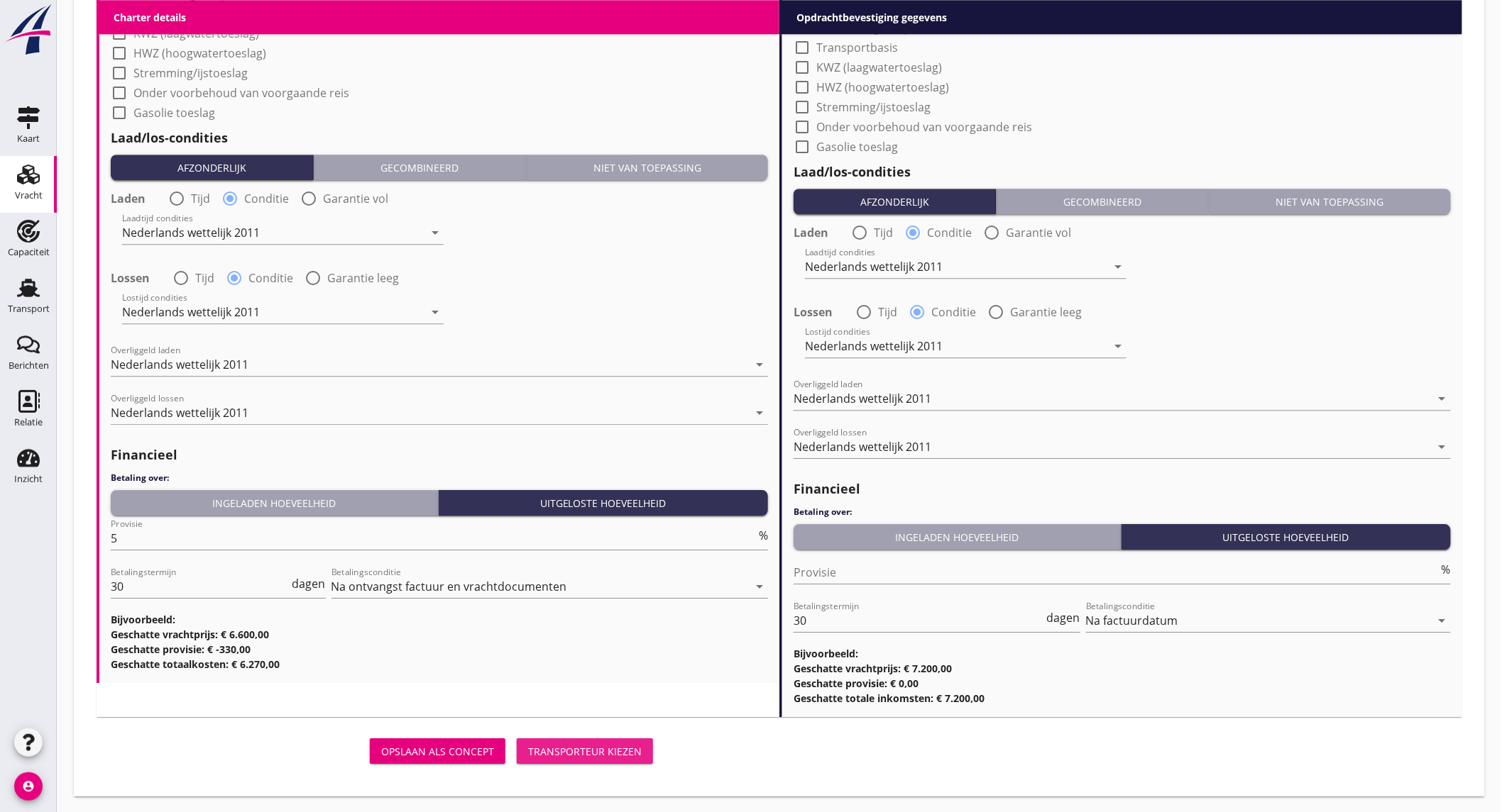
click at [568, 752] on div "Transporteur kiezen" at bounding box center [585, 751] width 114 height 15
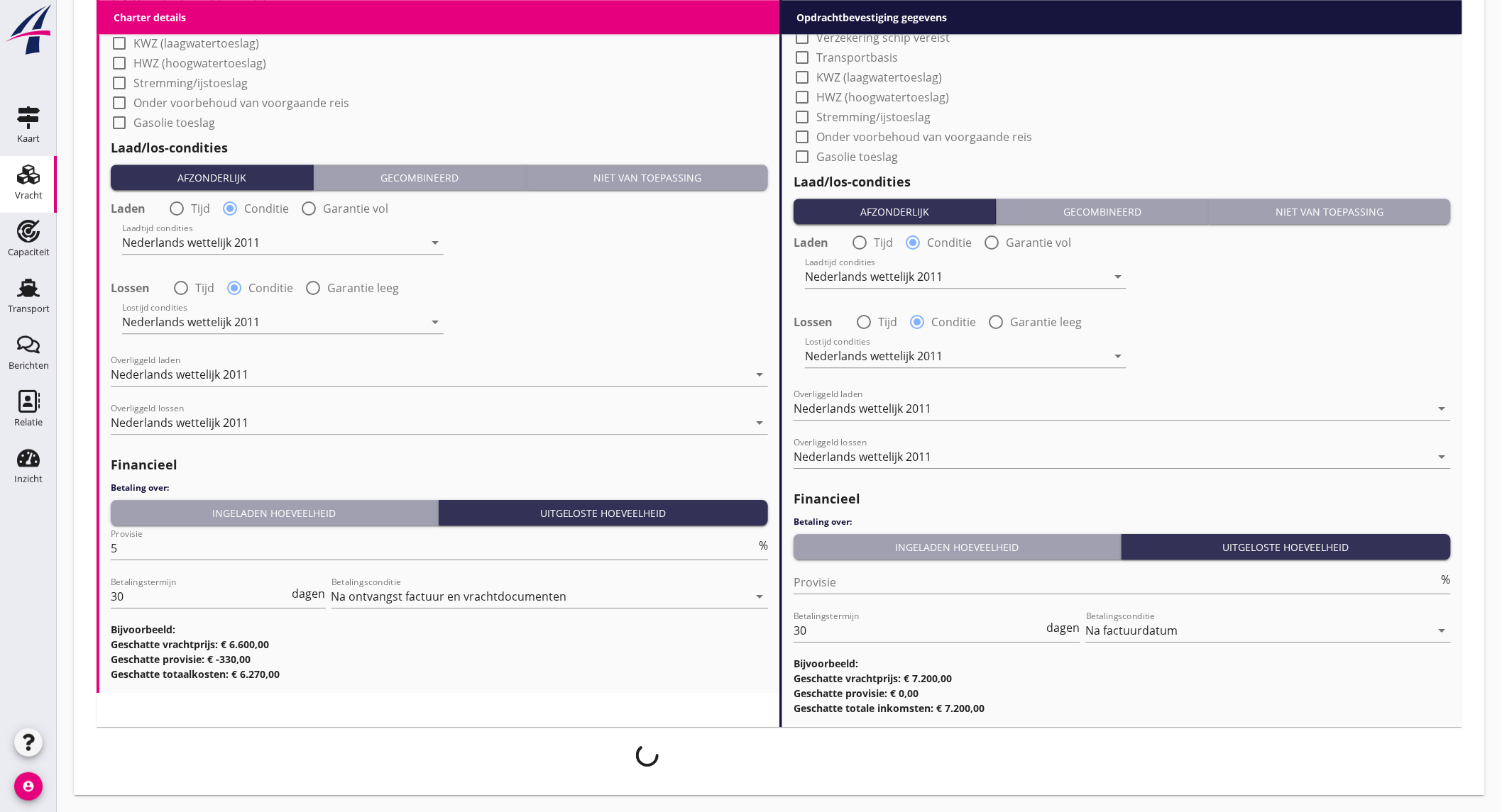
scroll to position [1535, 0]
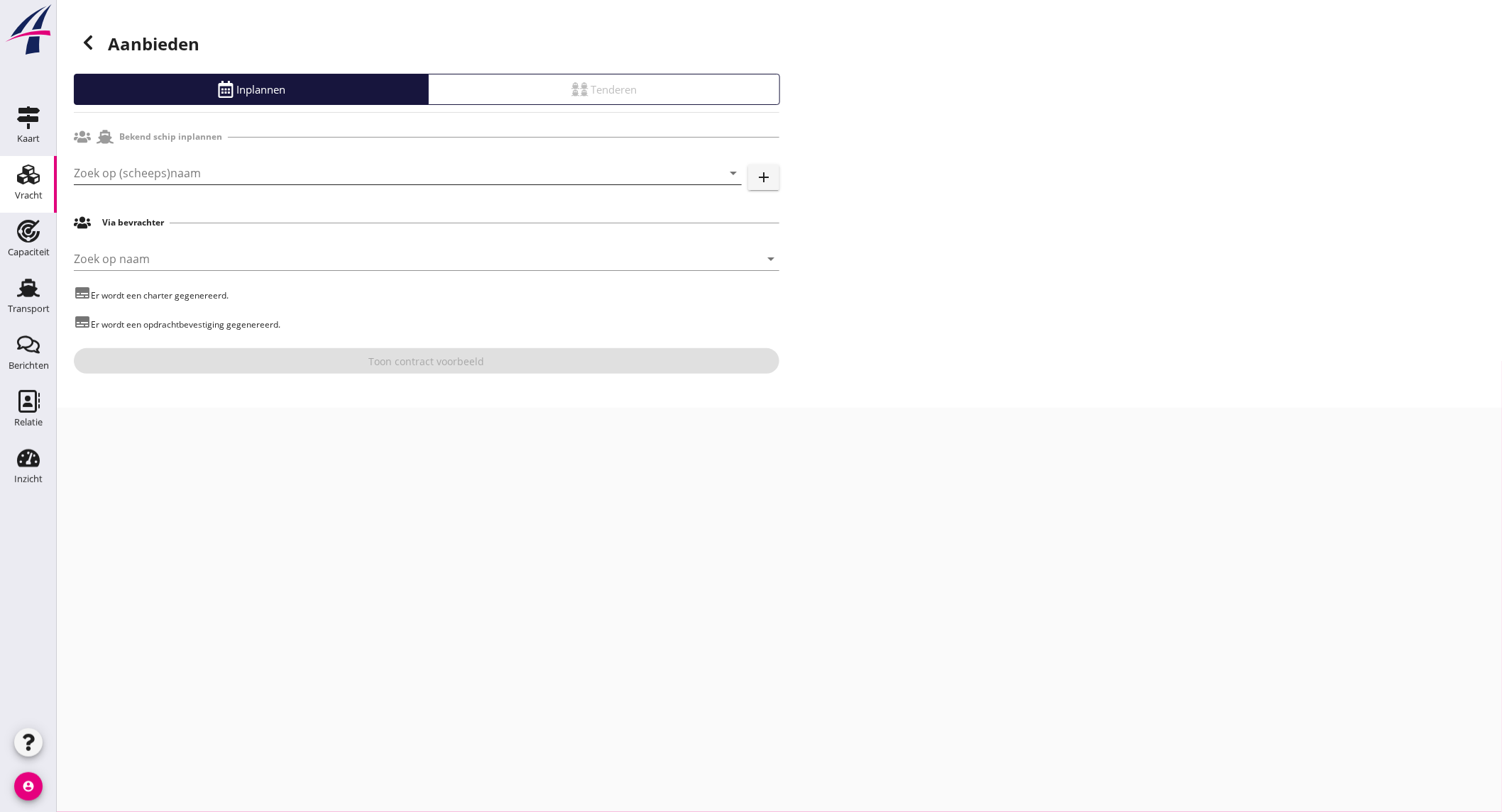
click at [258, 171] on input "Zoek op (scheeps)naam" at bounding box center [388, 173] width 628 height 23
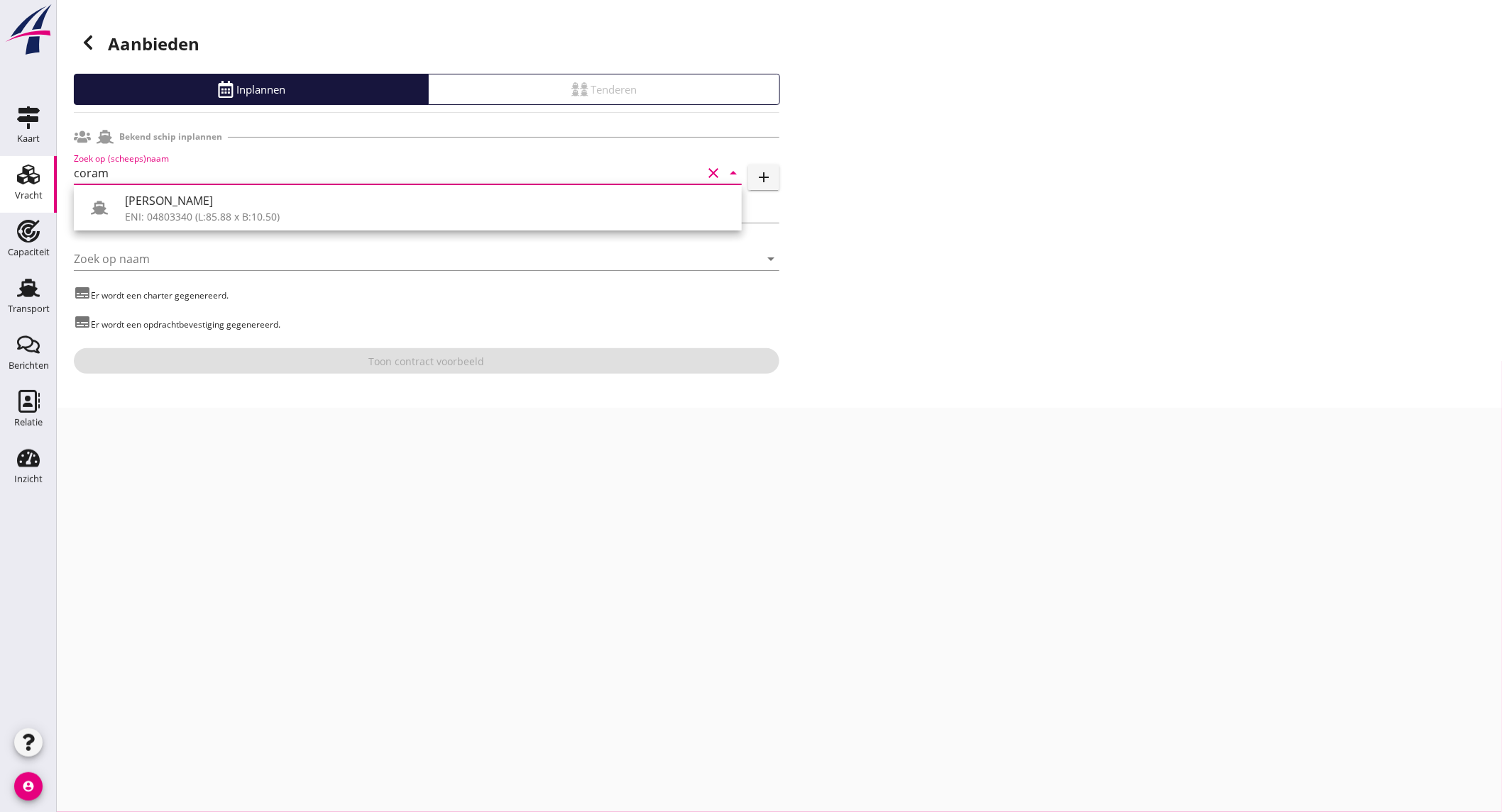
click at [234, 214] on div "ENI: 04803340 (L:85.88 x B:10.50)" at bounding box center [427, 216] width 605 height 15
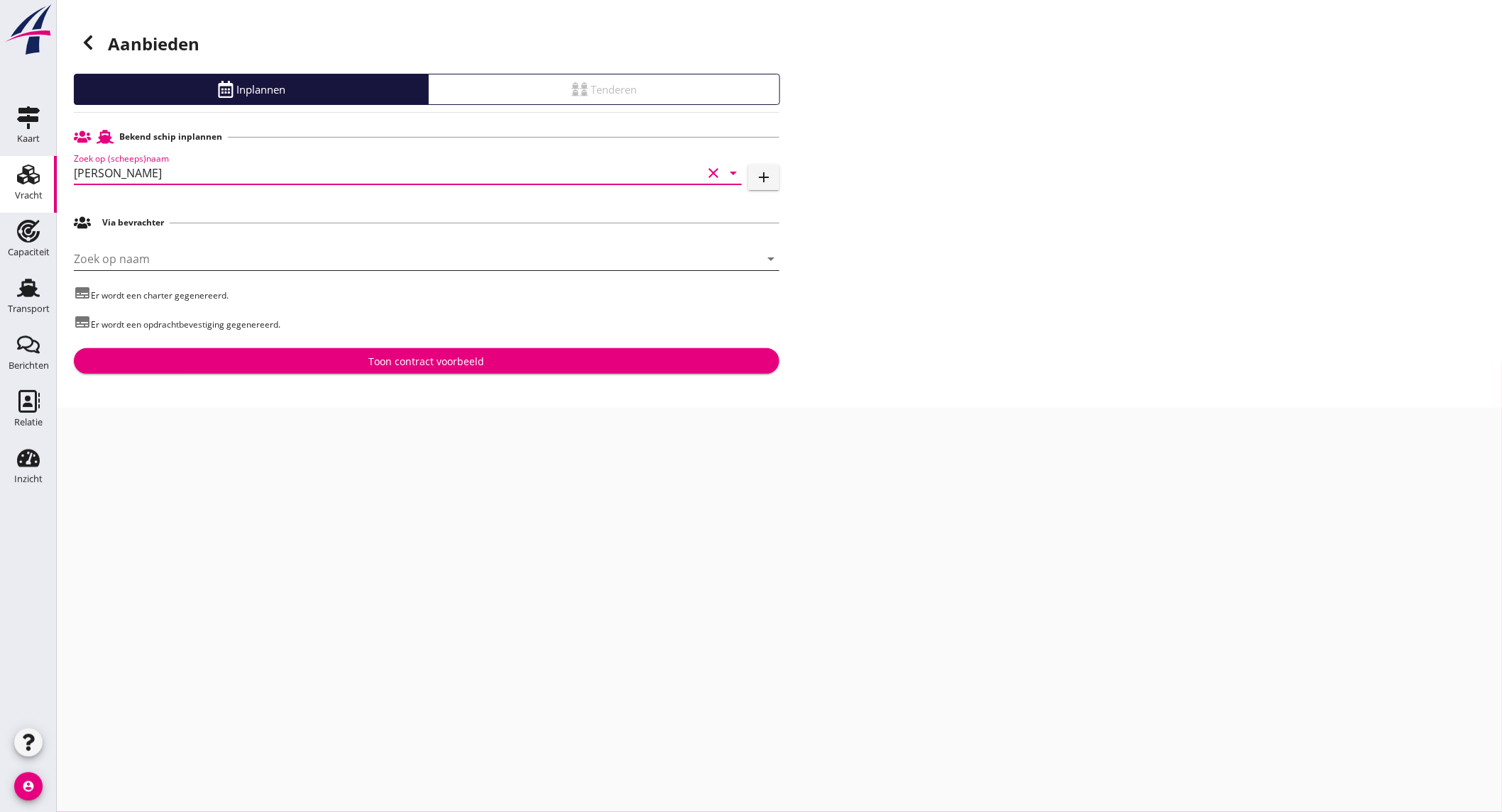
type input "[PERSON_NAME]"
click at [206, 256] on input "Zoek op naam" at bounding box center [406, 258] width 665 height 23
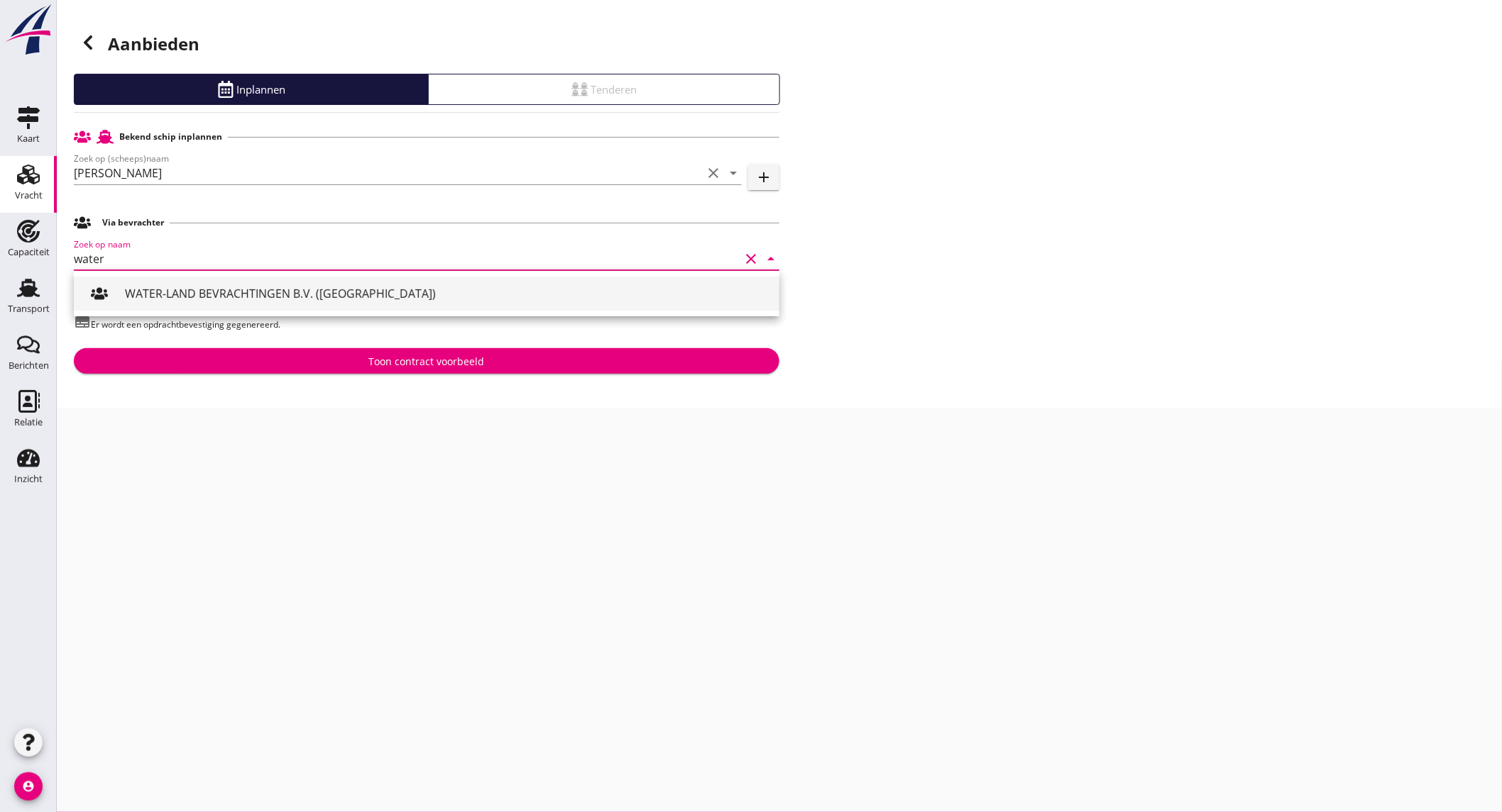
click at [211, 299] on div "WATER-LAND BEVRACHTINGEN B.V. (Franeker)" at bounding box center [445, 293] width 643 height 17
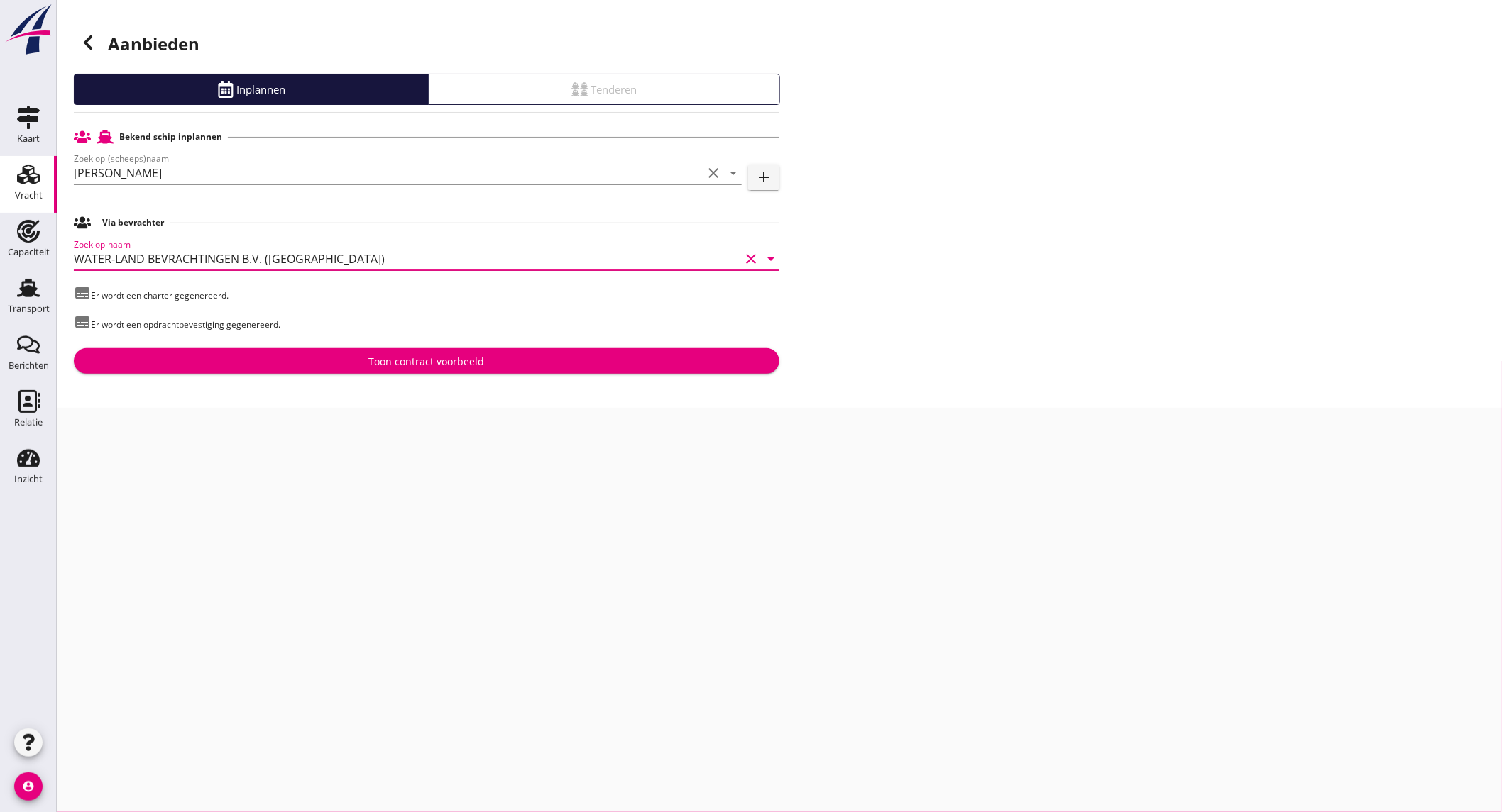
type input "WATER-LAND BEVRACHTINGEN B.V. (Franeker)"
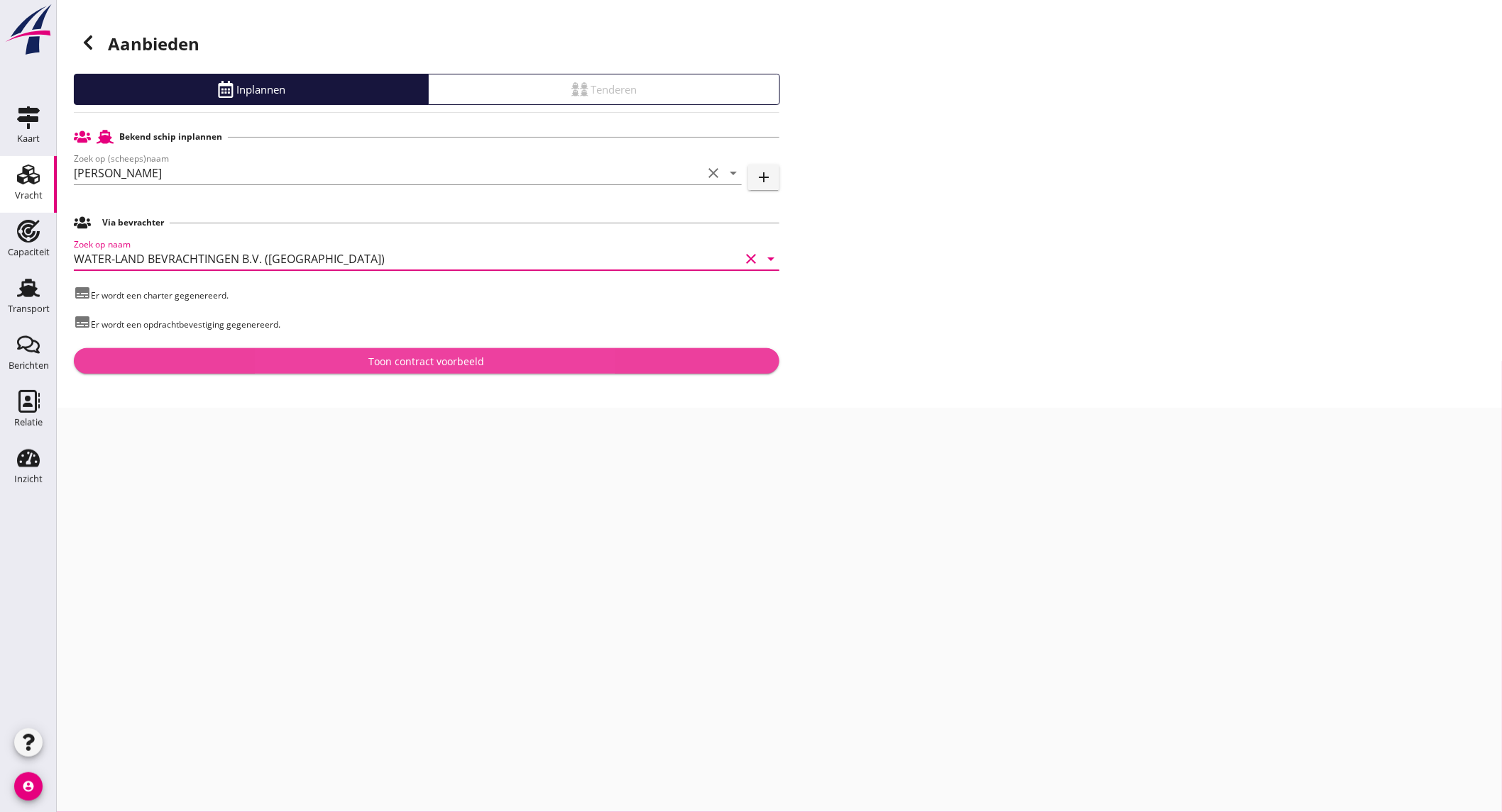
click at [244, 368] on div "Toon contract voorbeeld" at bounding box center [427, 361] width 683 height 15
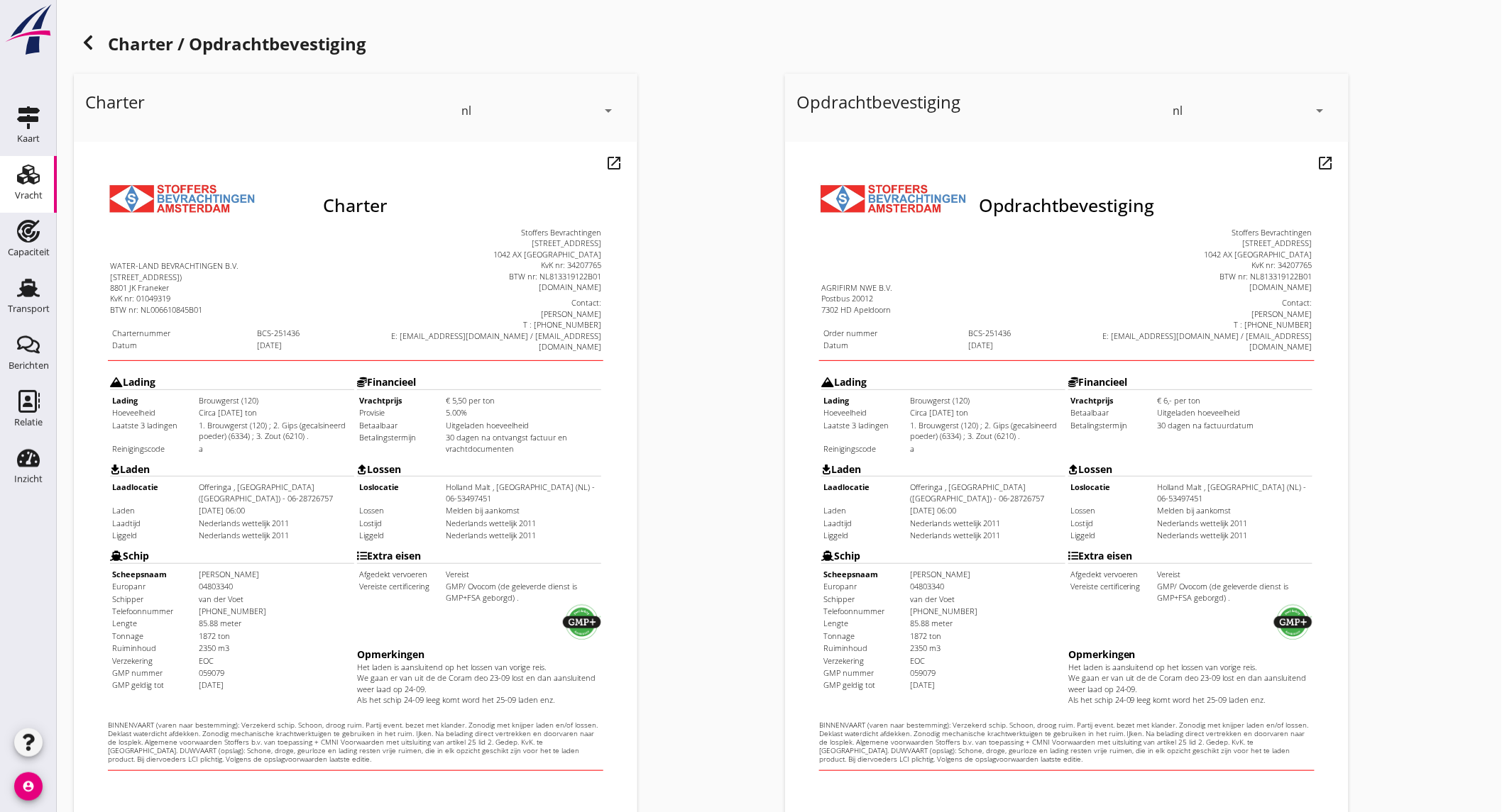
scroll to position [237, 0]
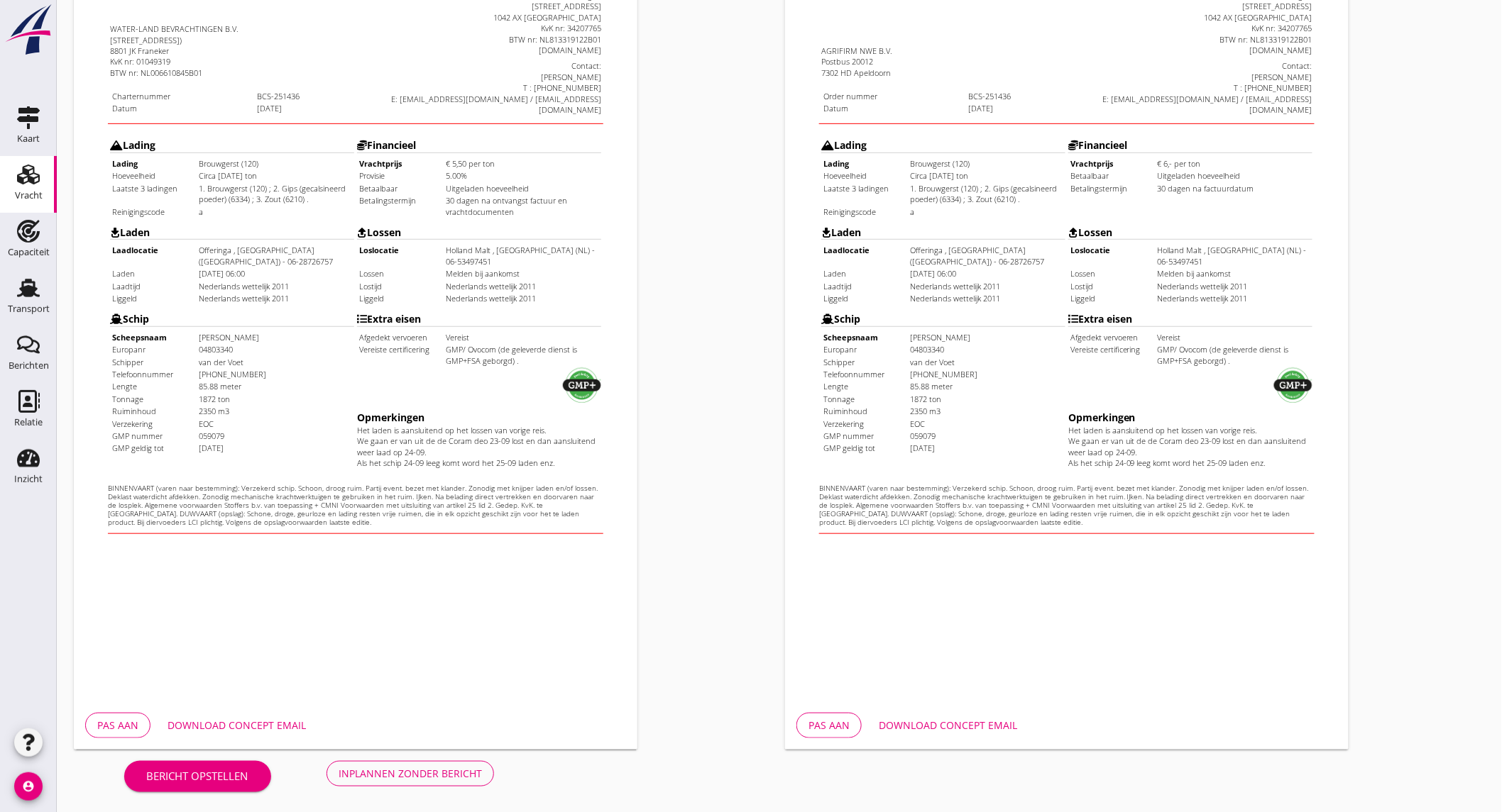
click at [204, 722] on div "Download concept email" at bounding box center [236, 725] width 138 height 15
click at [937, 725] on div "Download concept email" at bounding box center [947, 725] width 138 height 15
click at [448, 767] on div "Inplannen zonder bericht" at bounding box center [410, 773] width 143 height 15
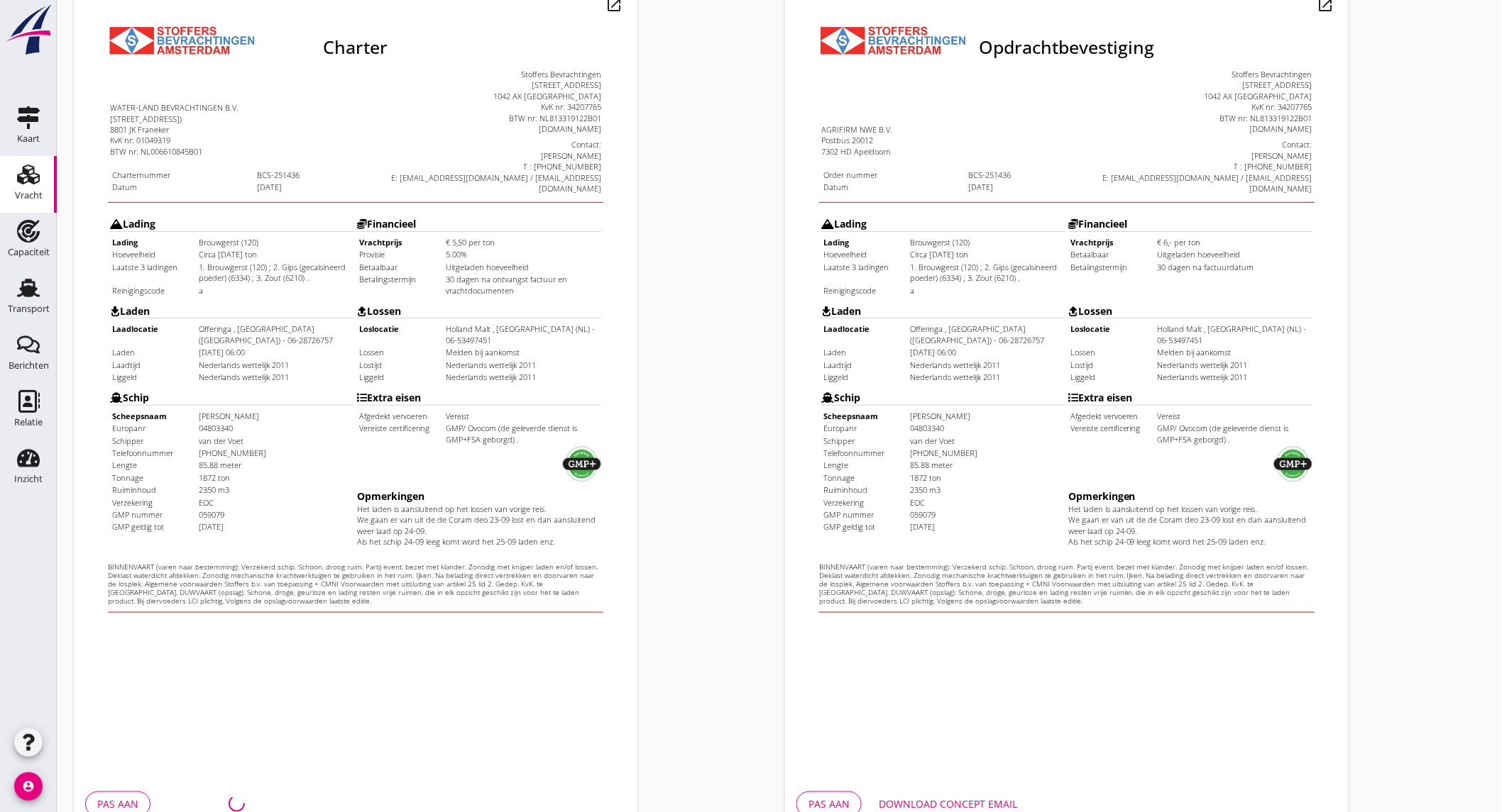
scroll to position [79, 0]
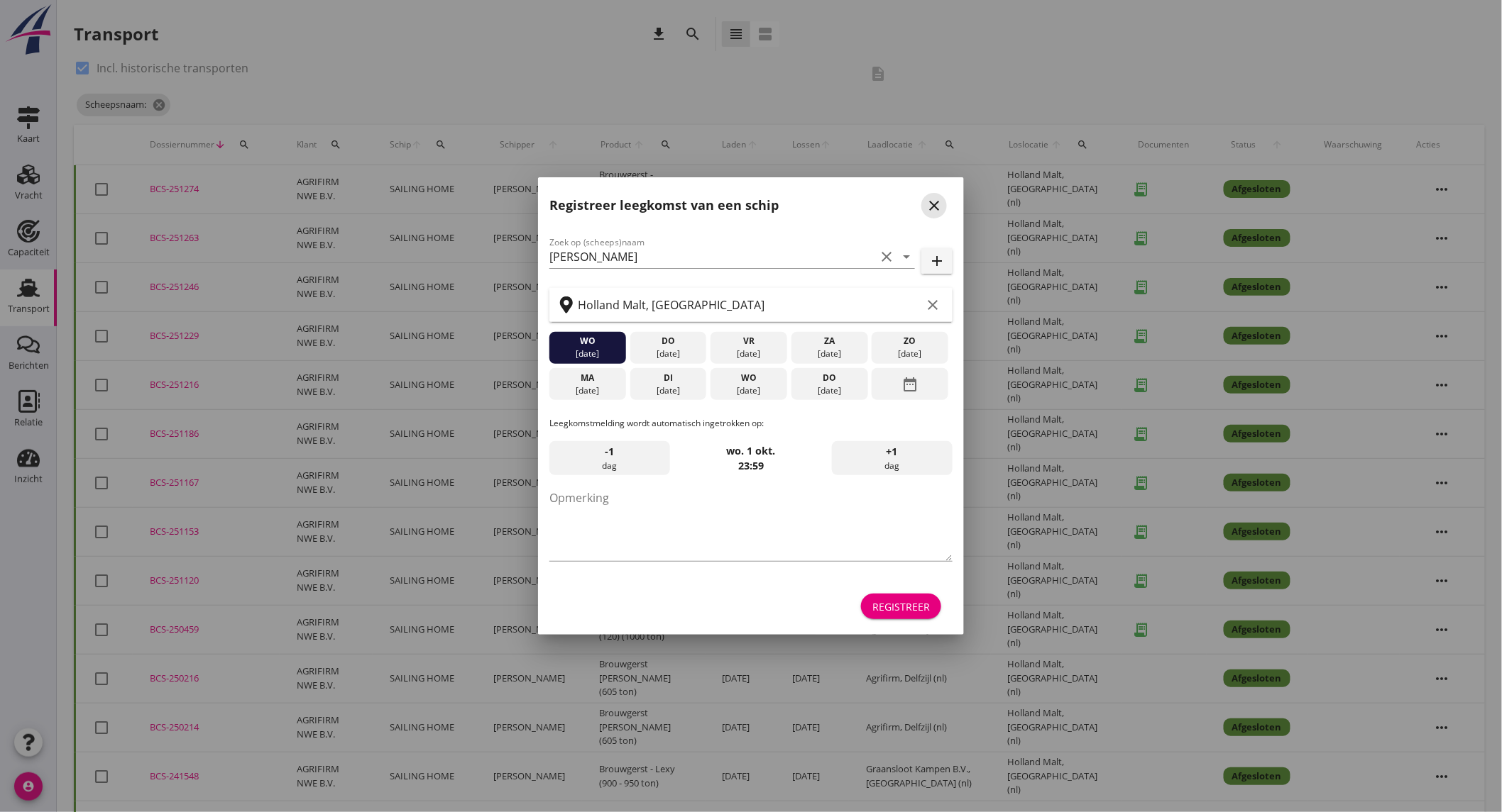
drag, startPoint x: 932, startPoint y: 202, endPoint x: 824, endPoint y: 195, distance: 108.2
click at [932, 202] on icon "close" at bounding box center [933, 205] width 17 height 17
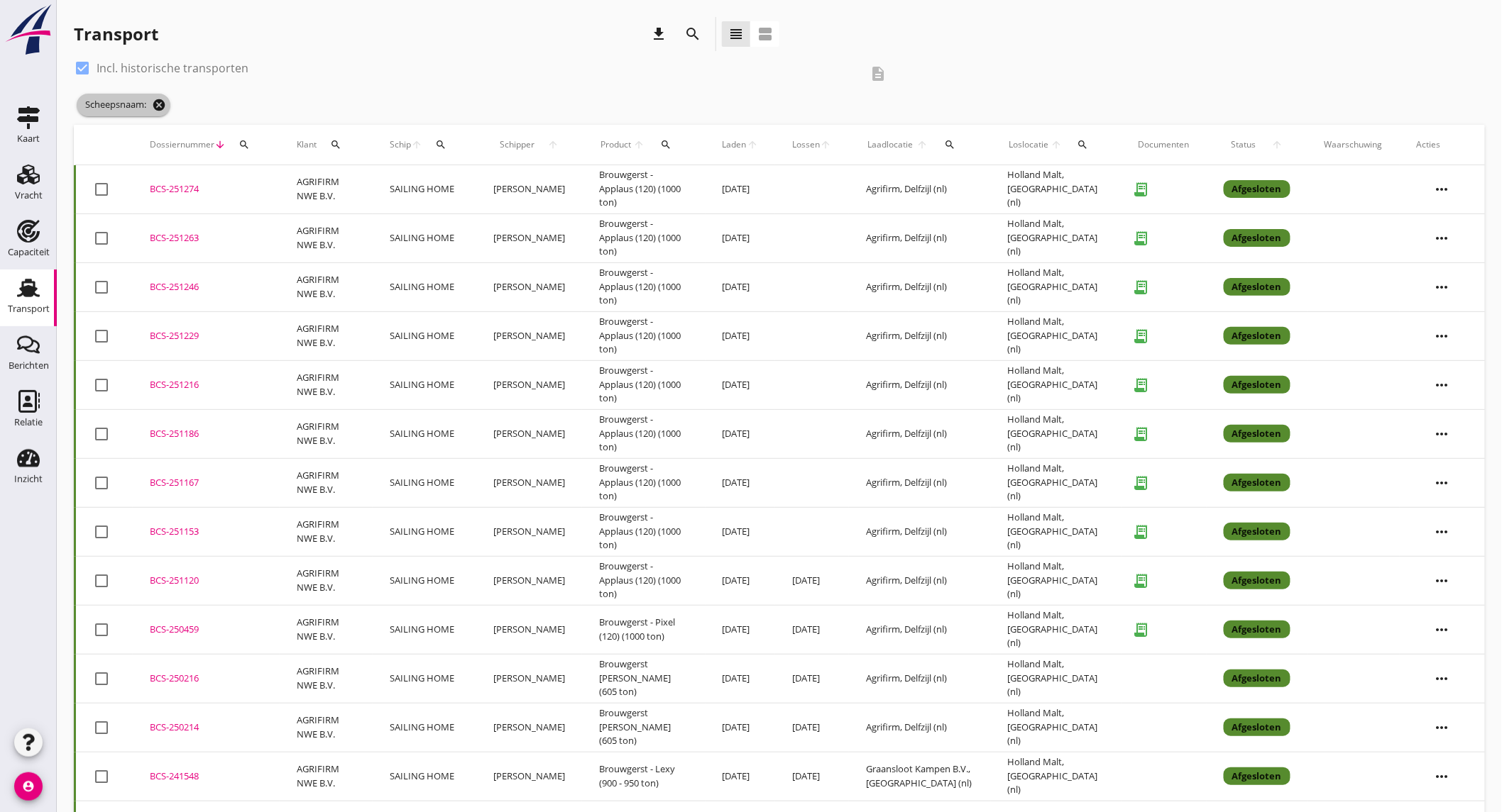
click at [159, 98] on icon "cancel" at bounding box center [159, 105] width 14 height 14
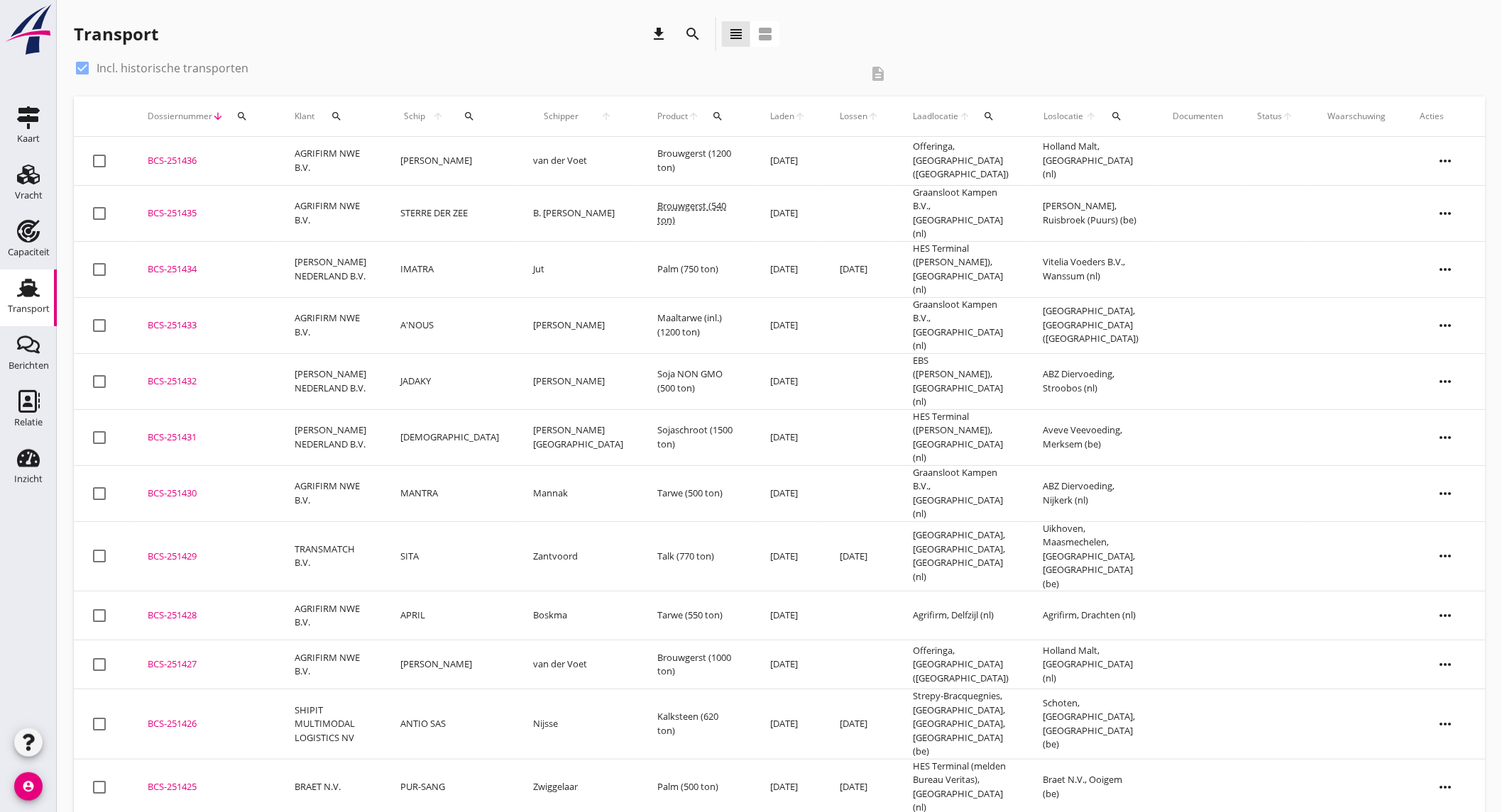
click at [384, 158] on td "AGRIFIRM NWE B.V." at bounding box center [331, 162] width 106 height 49
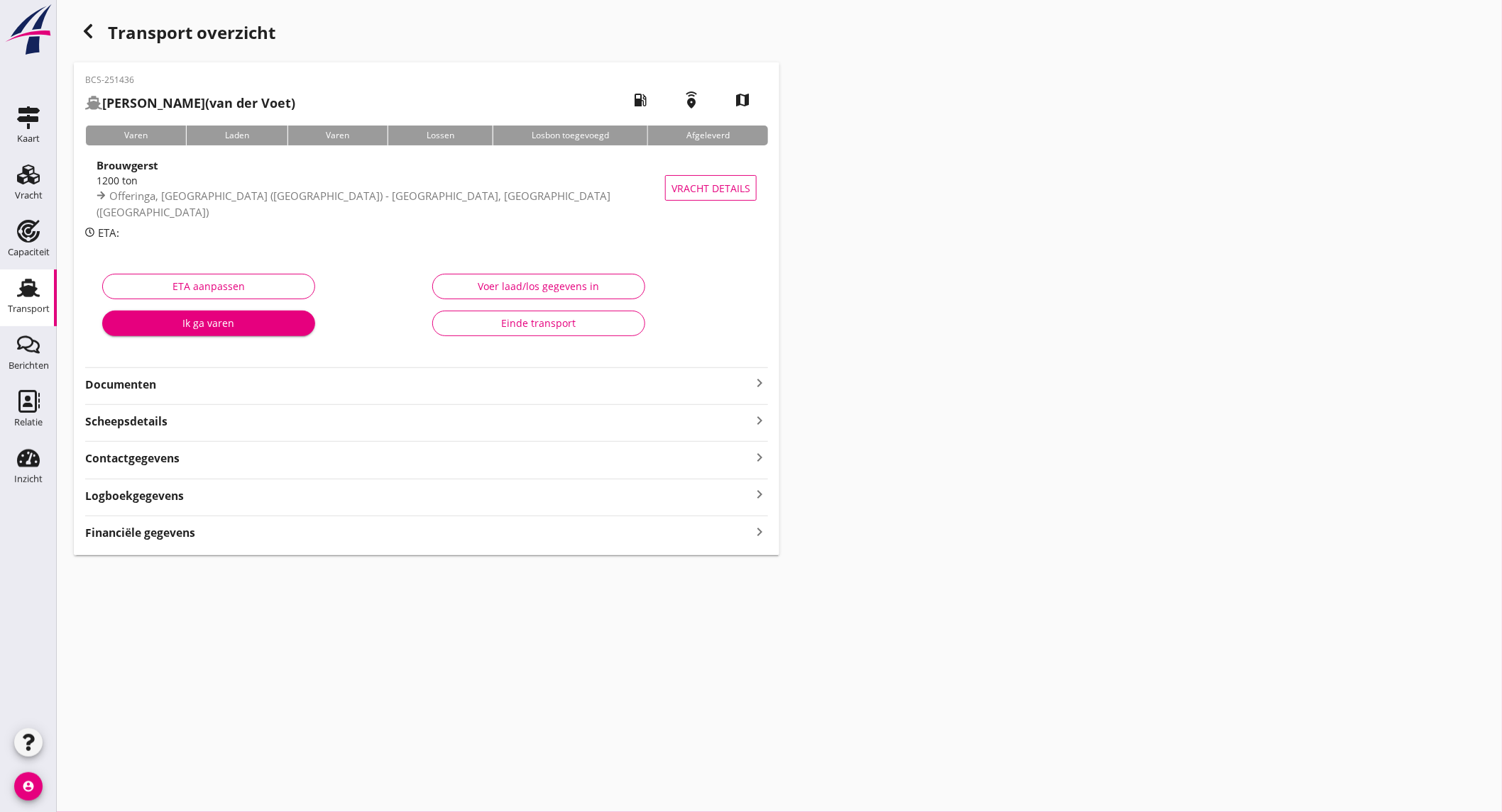
click at [241, 380] on strong "Documenten" at bounding box center [418, 384] width 665 height 17
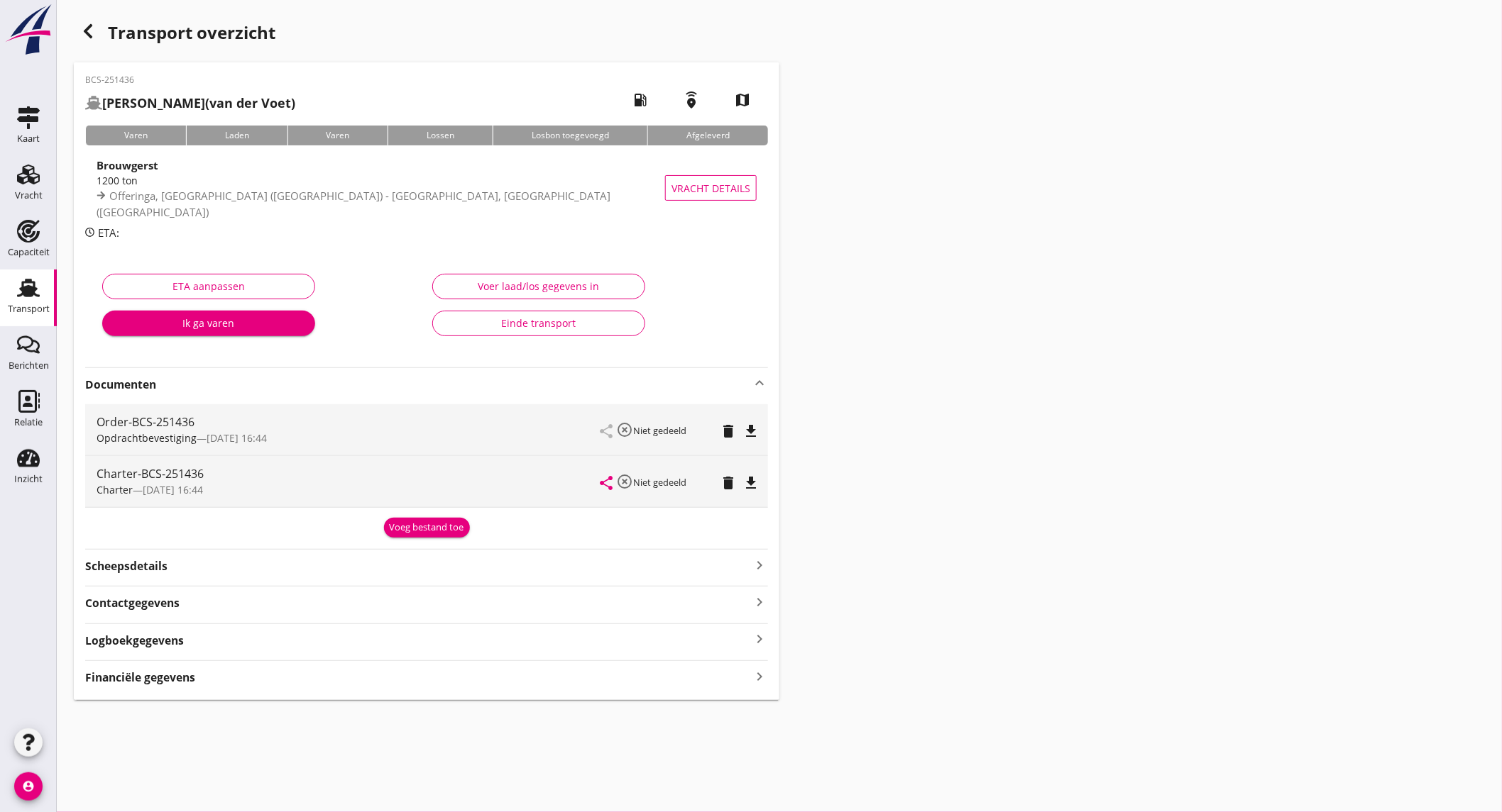
click at [440, 521] on div "Voeg bestand toe" at bounding box center [427, 528] width 75 height 14
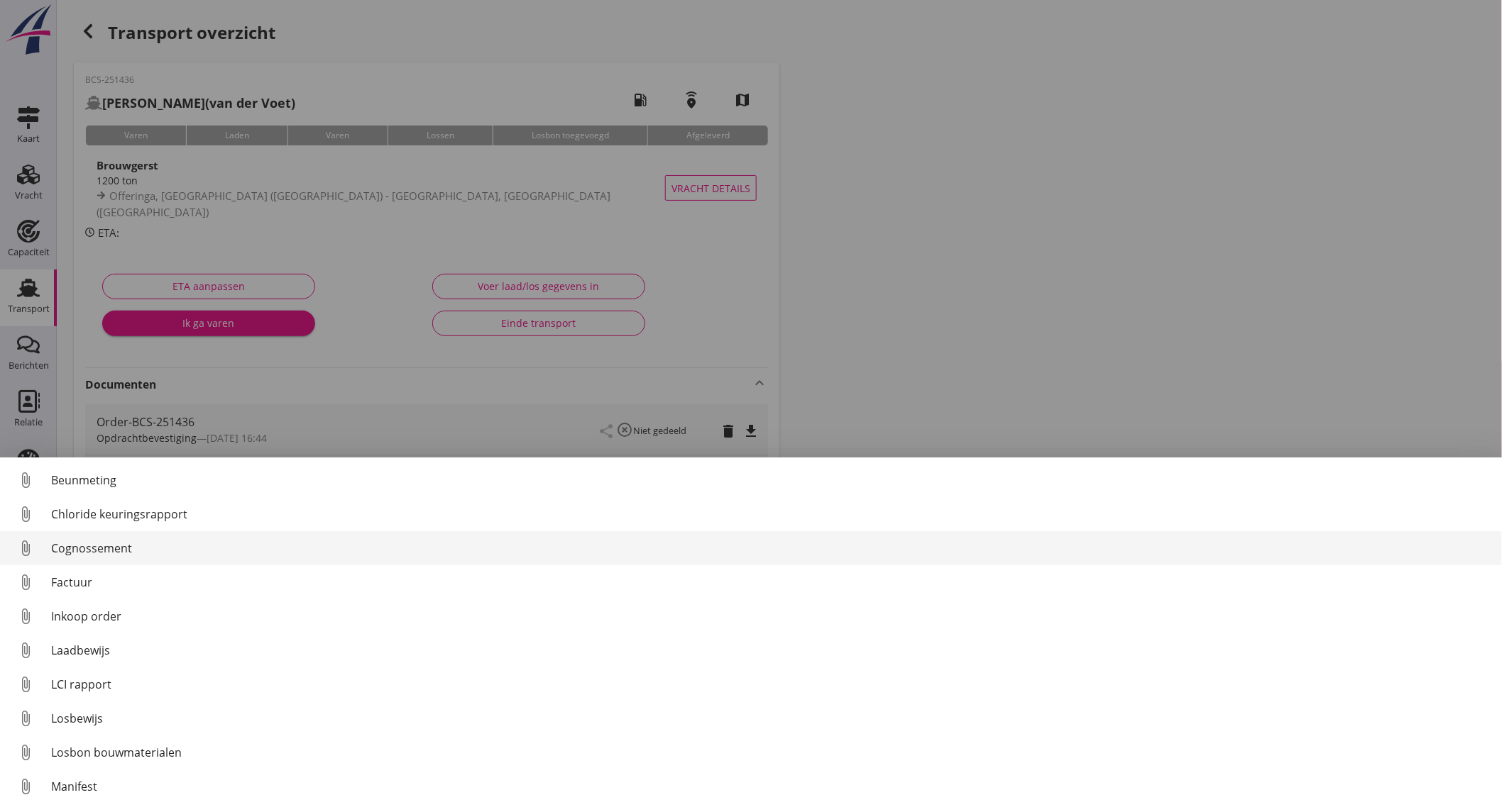
click at [152, 550] on div "Cognossement" at bounding box center [770, 547] width 1439 height 17
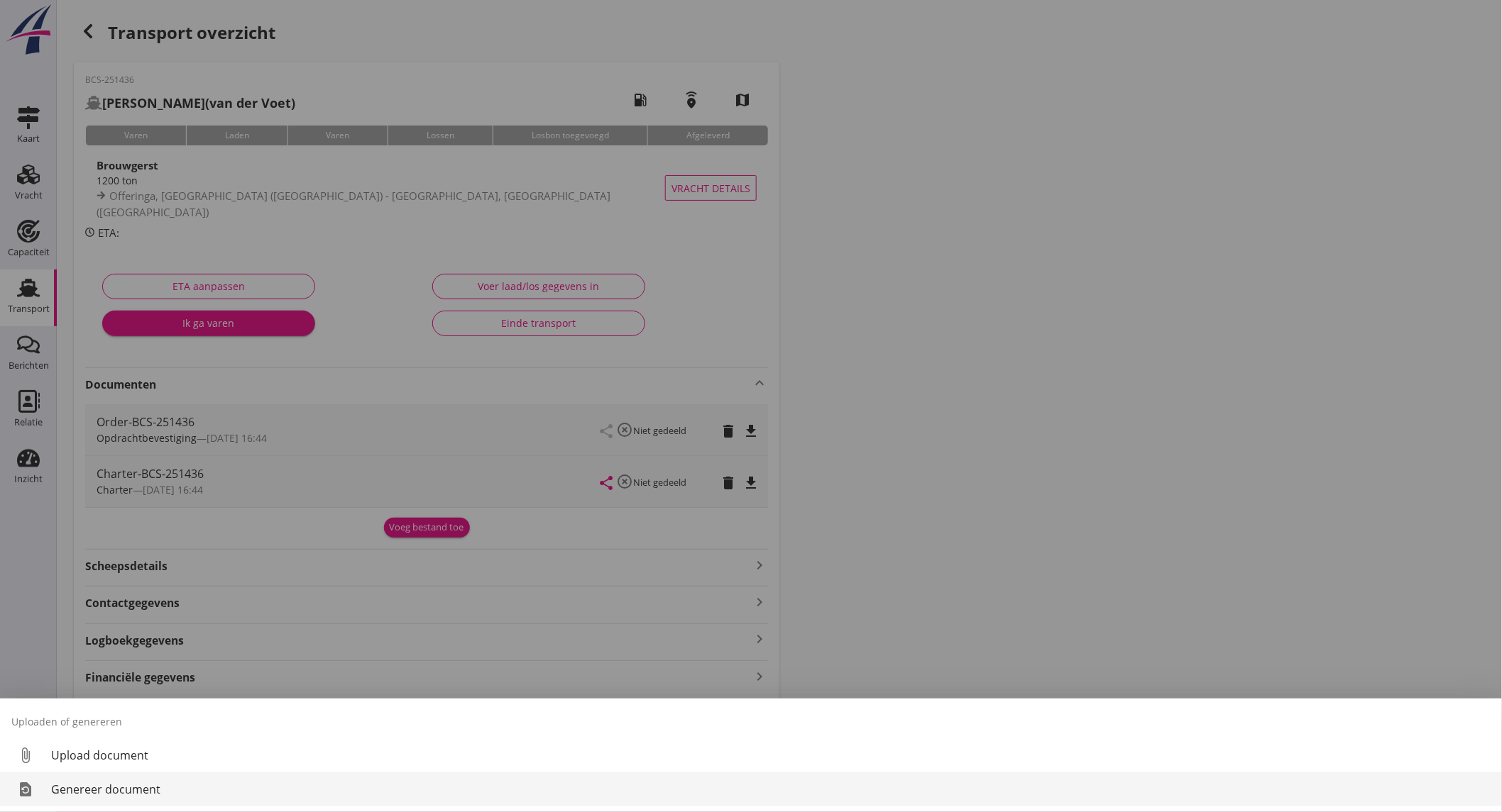
click at [152, 792] on div "Genereer document" at bounding box center [770, 788] width 1439 height 17
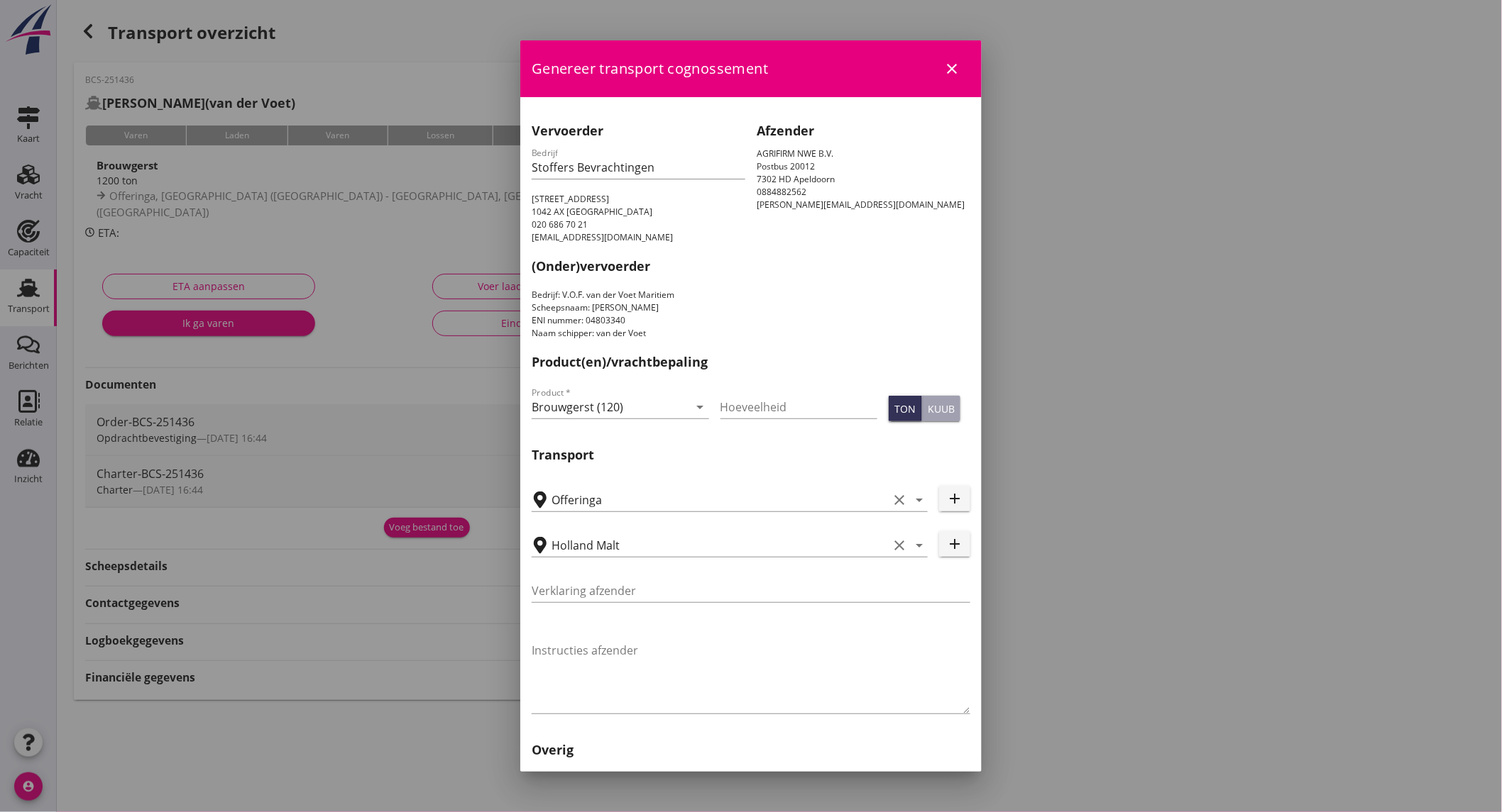
scroll to position [279, 0]
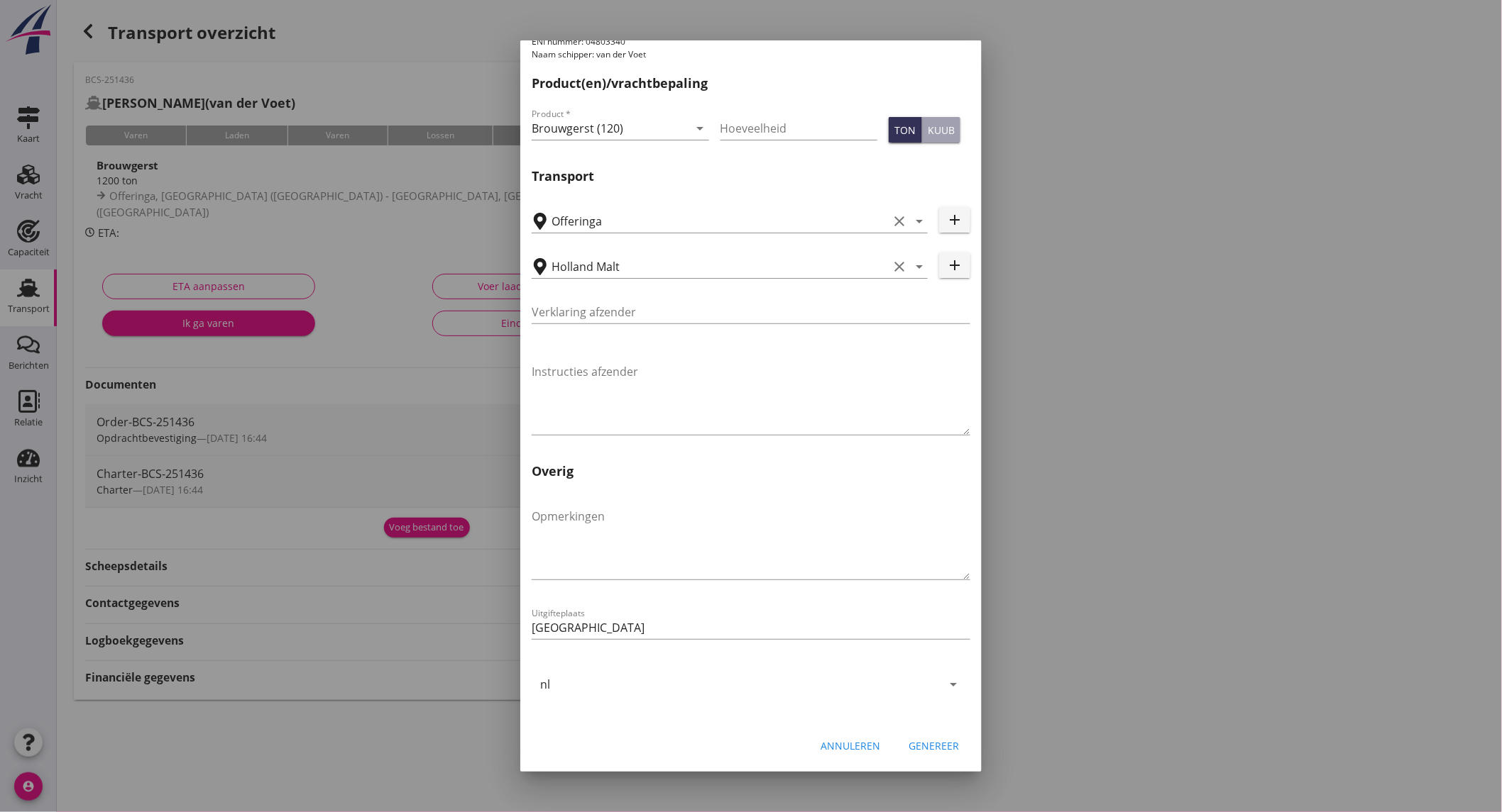
click at [923, 744] on div "Genereer" at bounding box center [933, 745] width 50 height 15
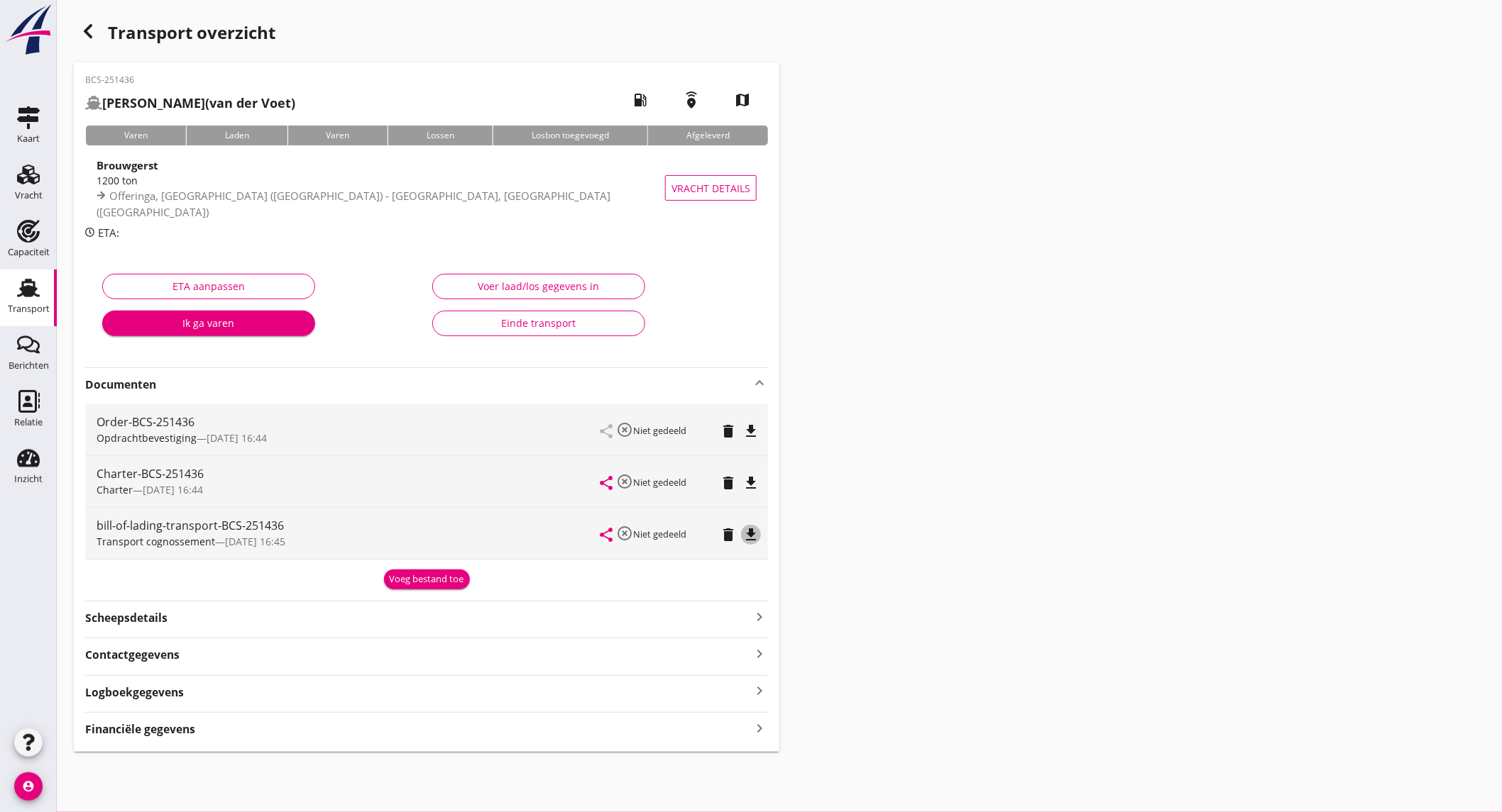
click at [747, 531] on icon "file_download" at bounding box center [751, 534] width 17 height 17
click at [17, 244] on div "Capaciteit" at bounding box center [28, 252] width 42 height 20
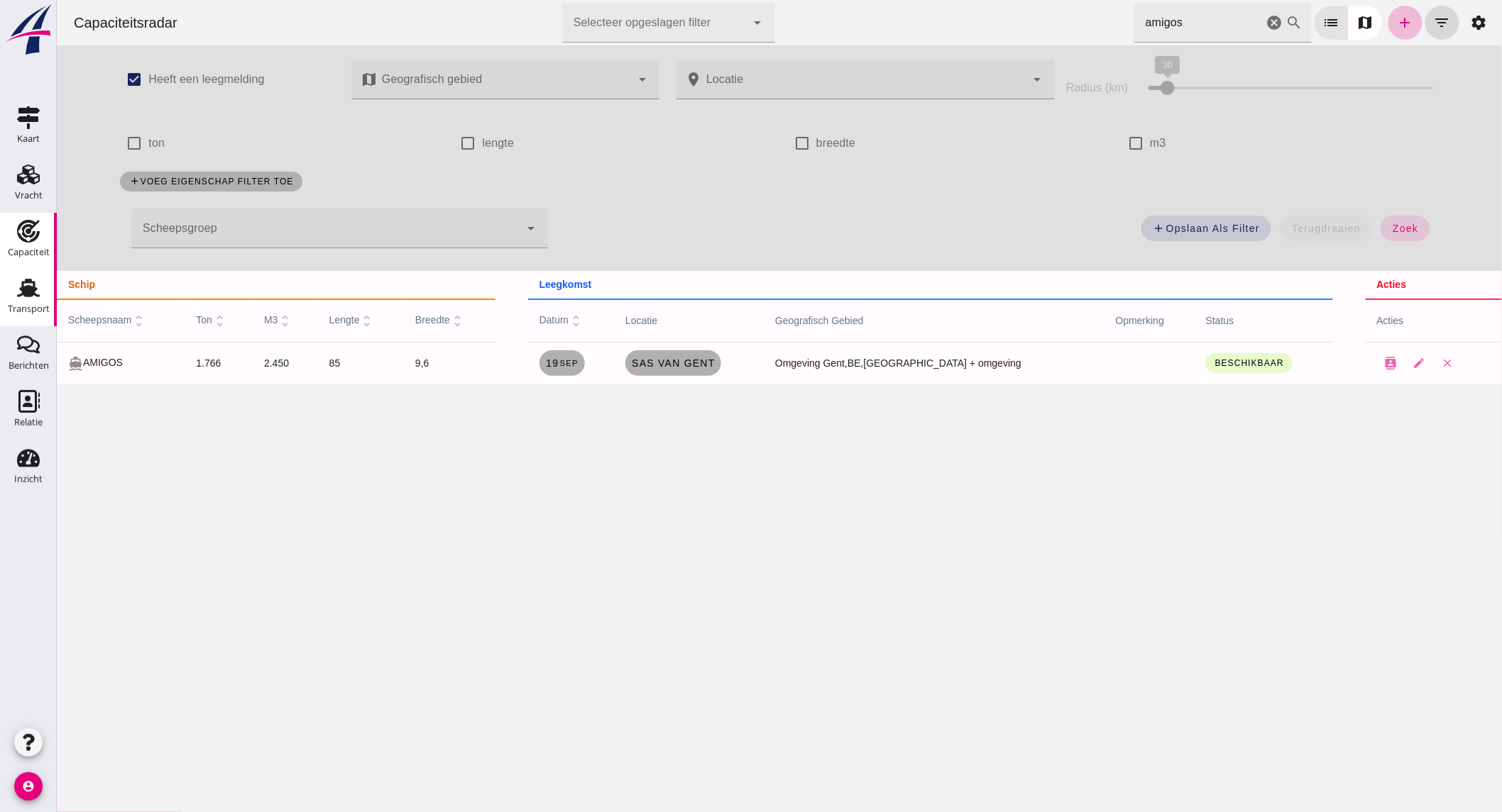
click at [47, 302] on div "Transport" at bounding box center [28, 309] width 42 height 20
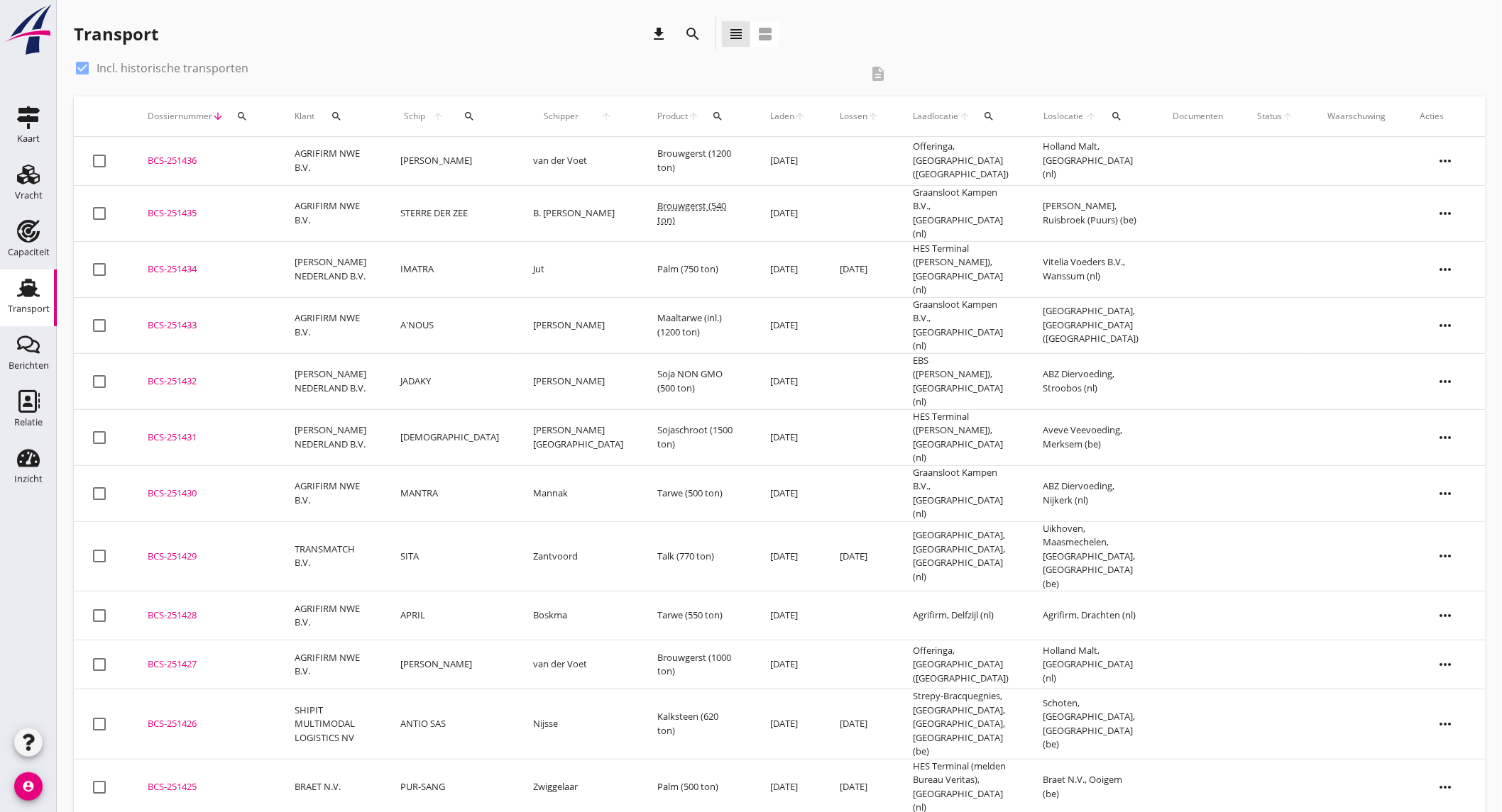
click at [384, 162] on td "AGRIFIRM NWE B.V." at bounding box center [331, 162] width 106 height 49
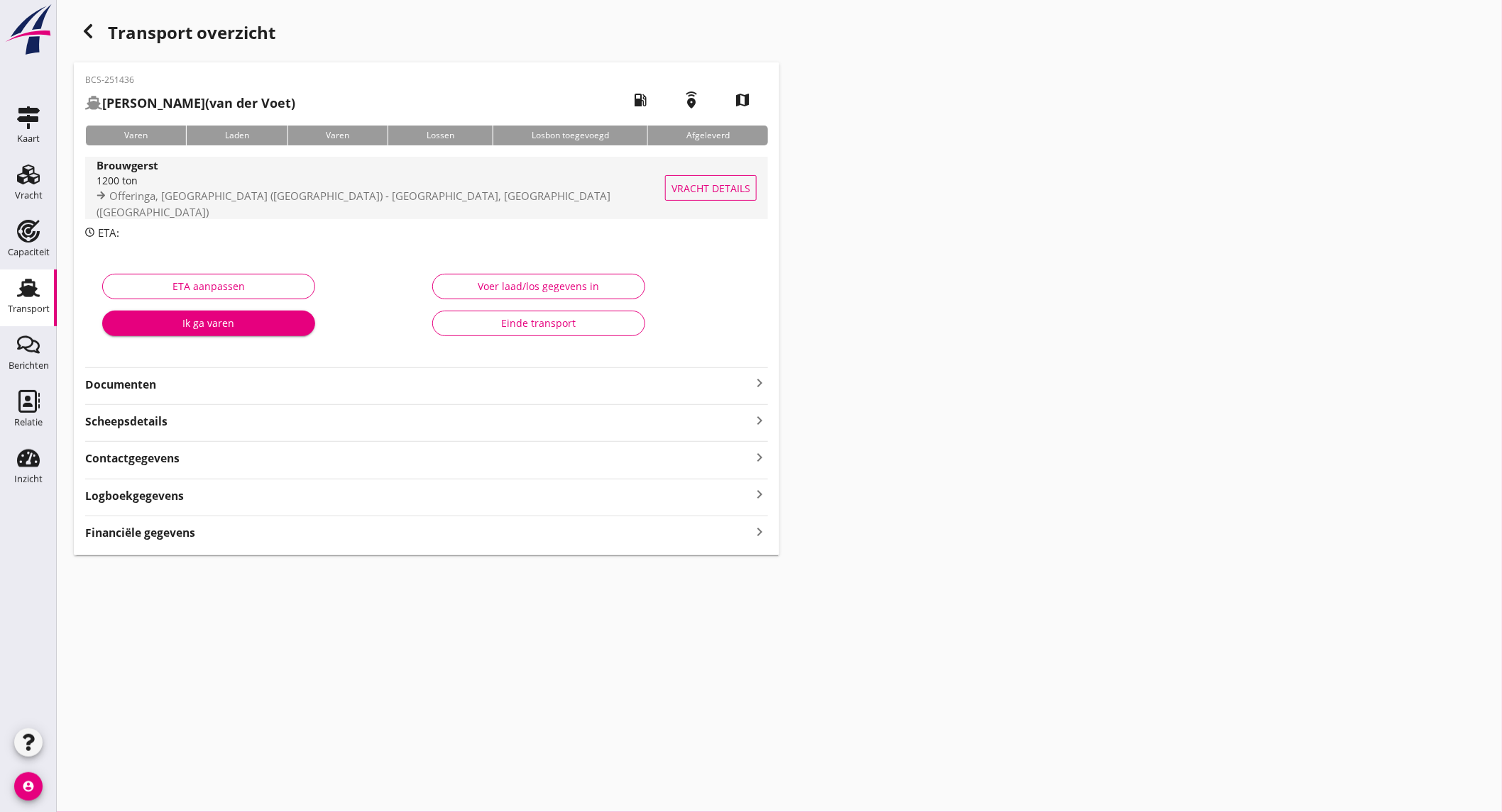
click at [242, 196] on span "Offeringa, [GEOGRAPHIC_DATA] ([GEOGRAPHIC_DATA]) - [GEOGRAPHIC_DATA], [GEOGRAPH…" at bounding box center [353, 203] width 514 height 30
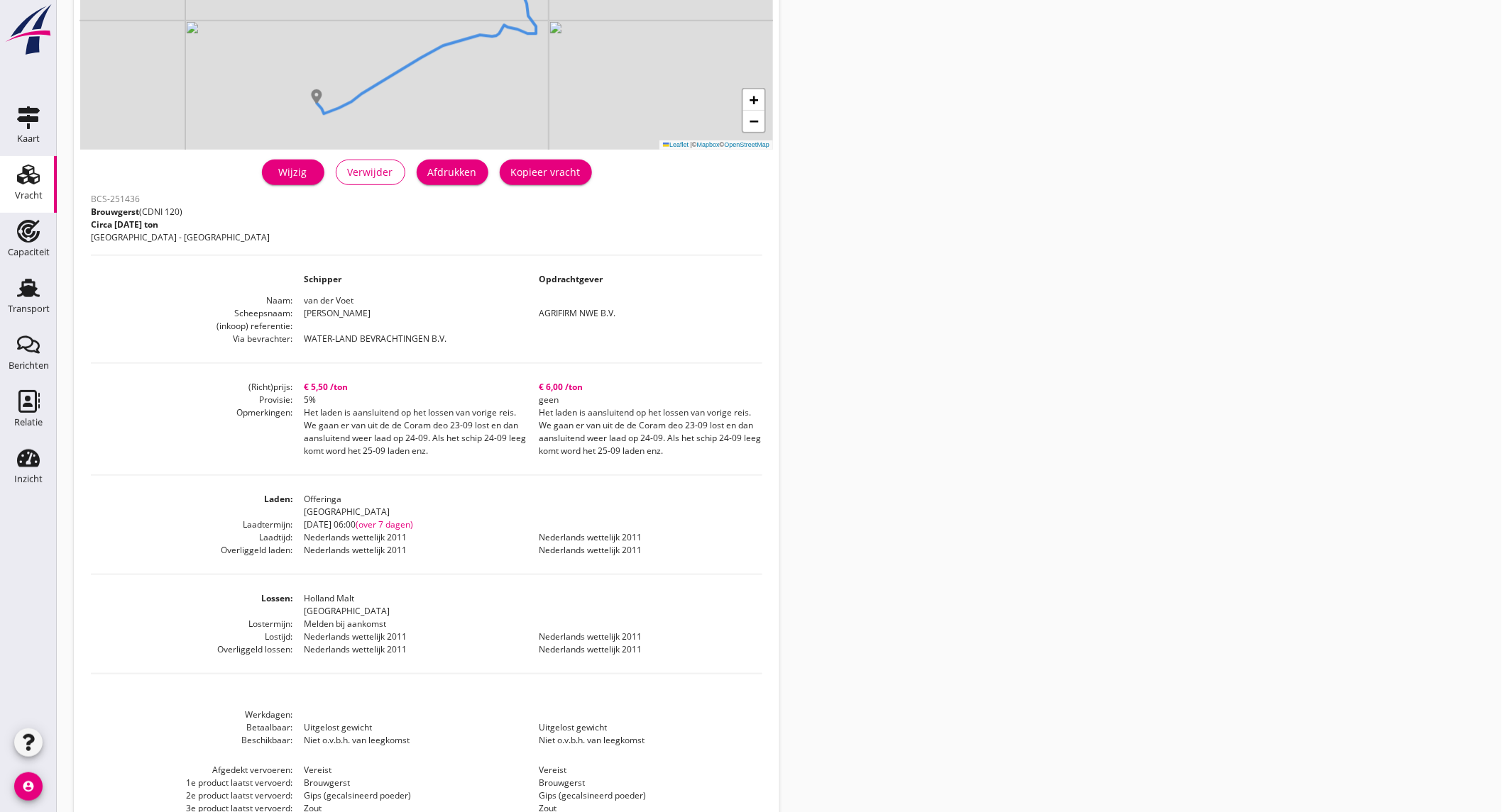
scroll to position [302, 0]
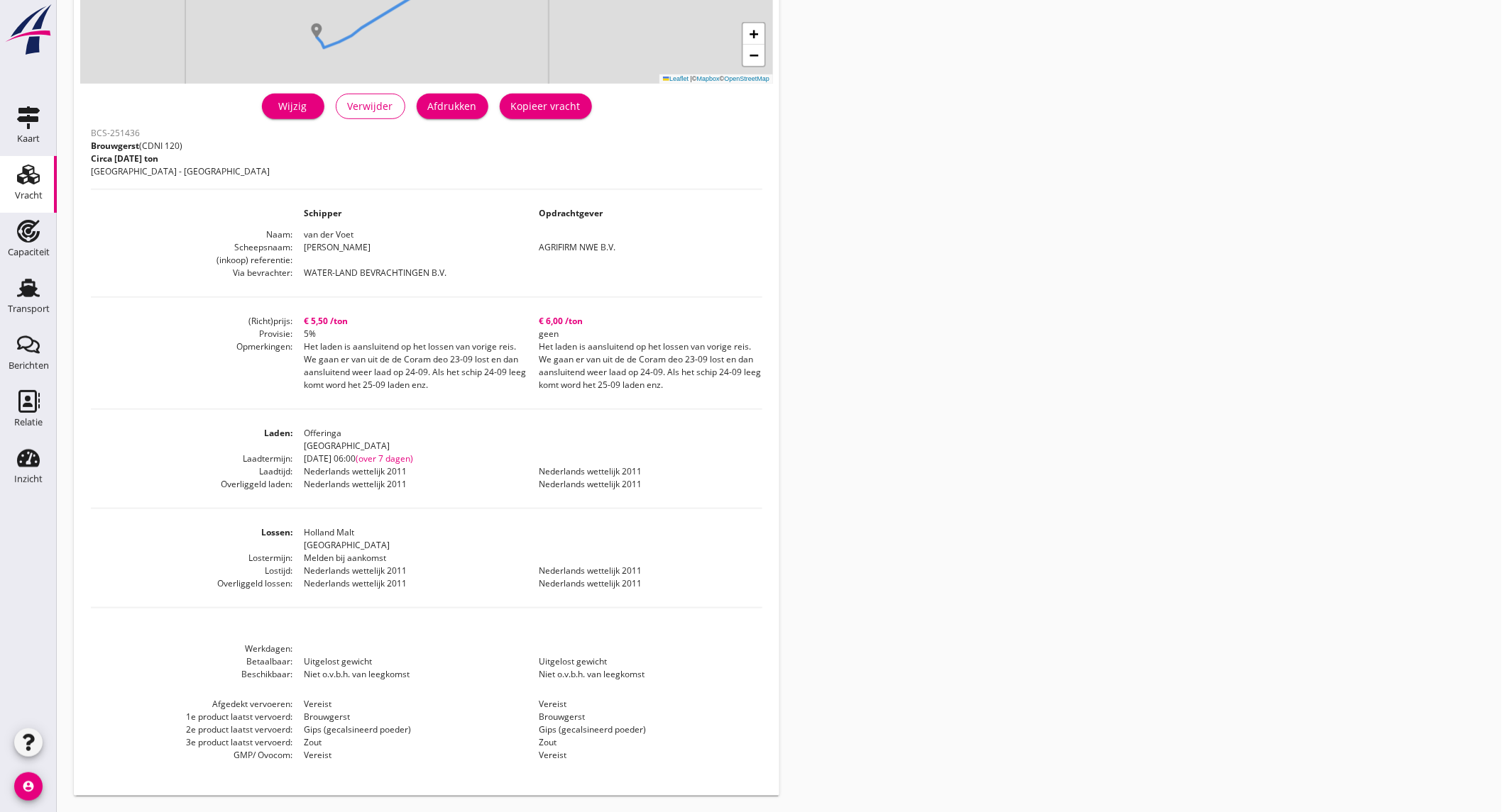
click at [285, 104] on div "Wijzig" at bounding box center [292, 106] width 40 height 15
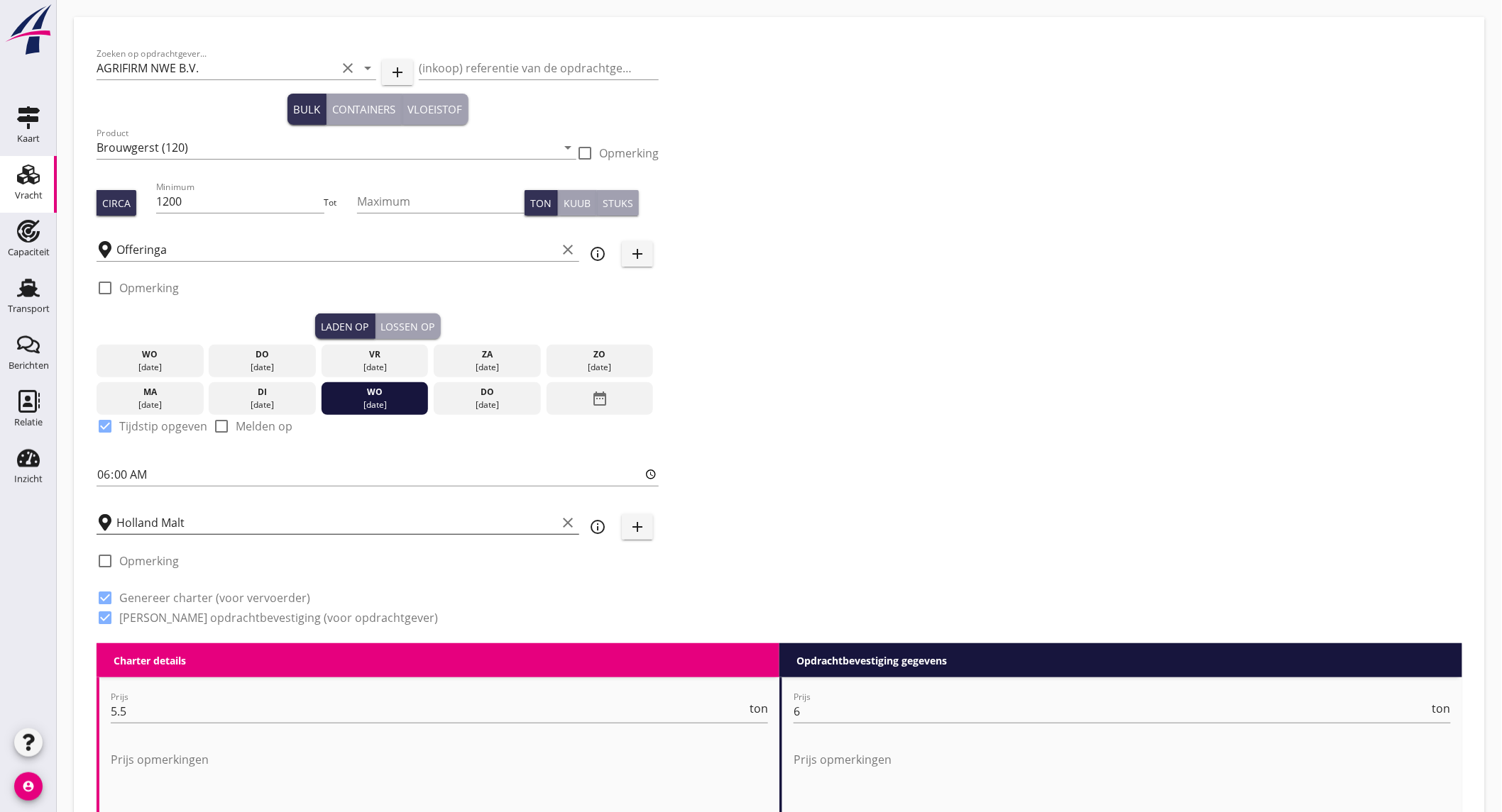
scroll to position [1502, 0]
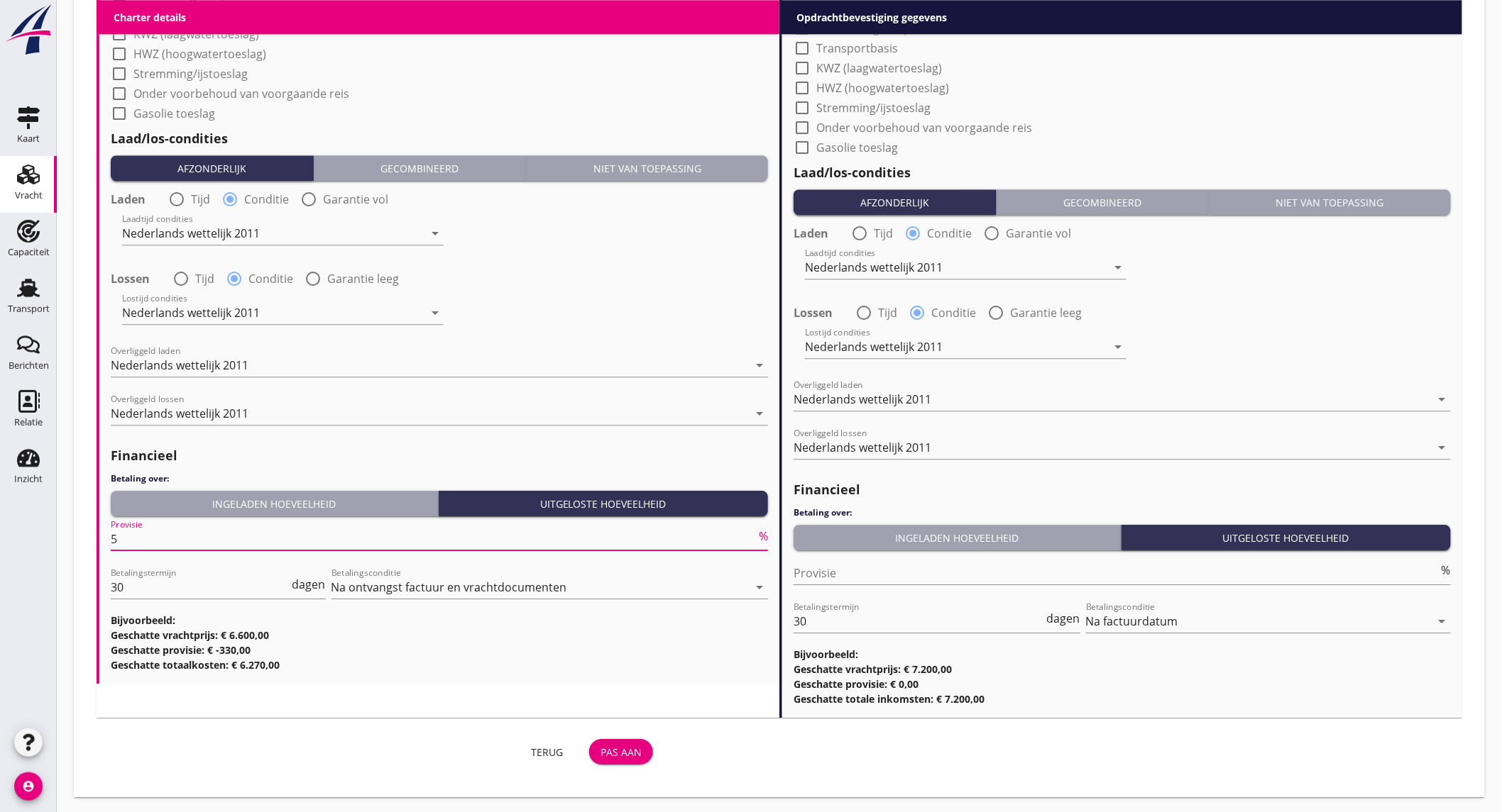
drag, startPoint x: 149, startPoint y: 537, endPoint x: 168, endPoint y: 525, distance: 22.5
click at [151, 536] on input "5" at bounding box center [433, 538] width 645 height 23
click at [609, 747] on div "Pas aan" at bounding box center [621, 751] width 41 height 15
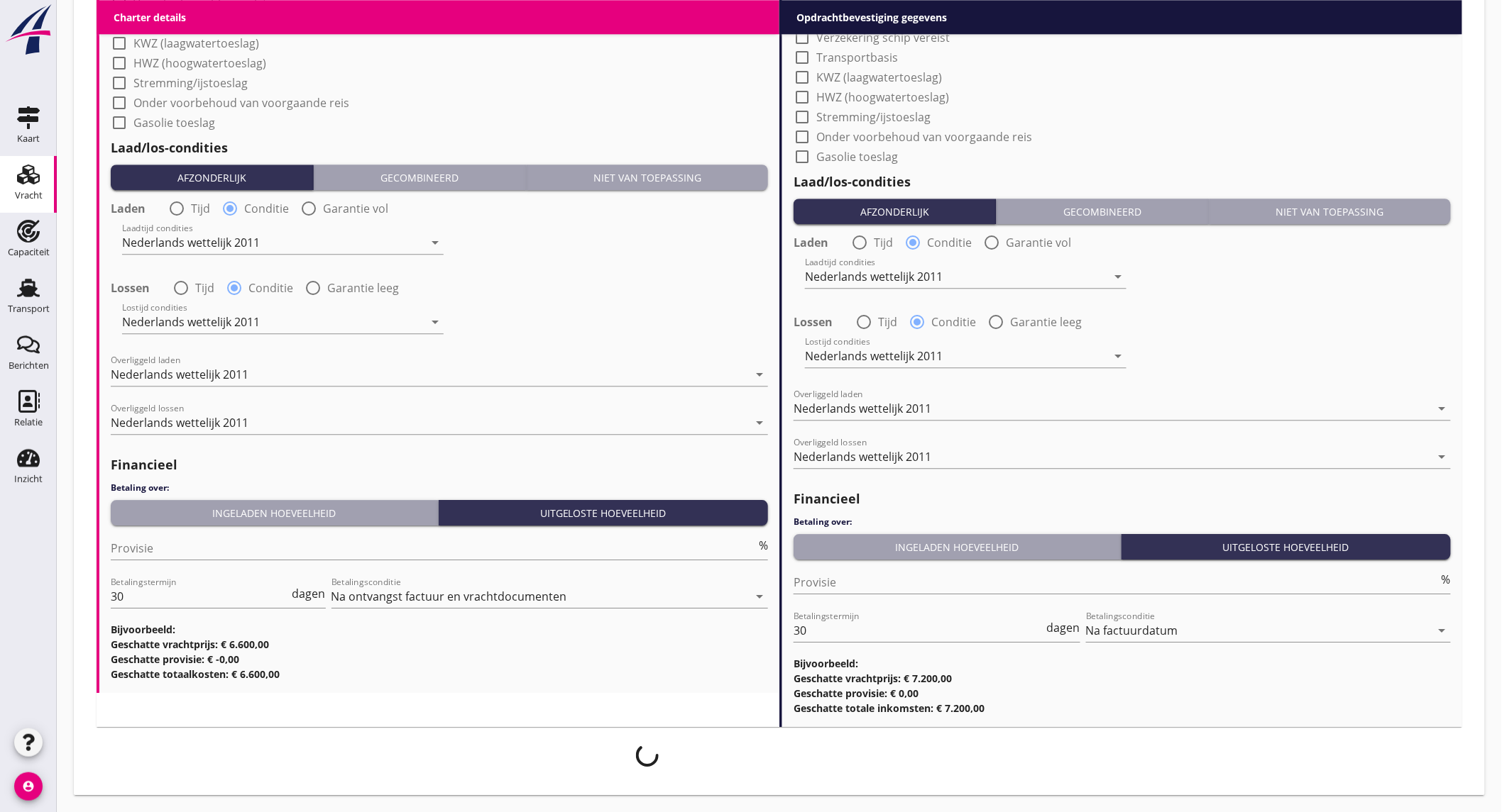
scroll to position [1492, 0]
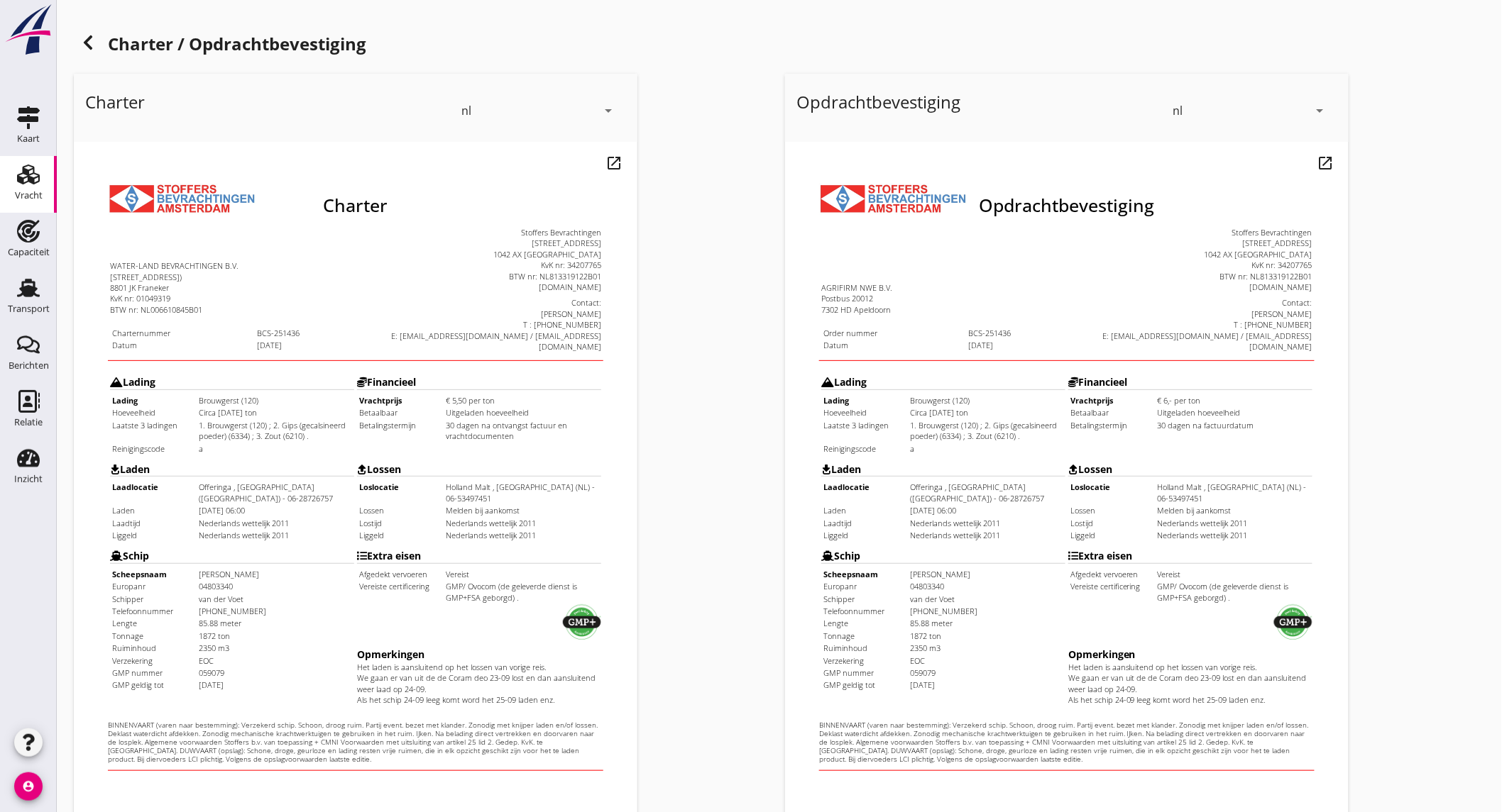
scroll to position [237, 0]
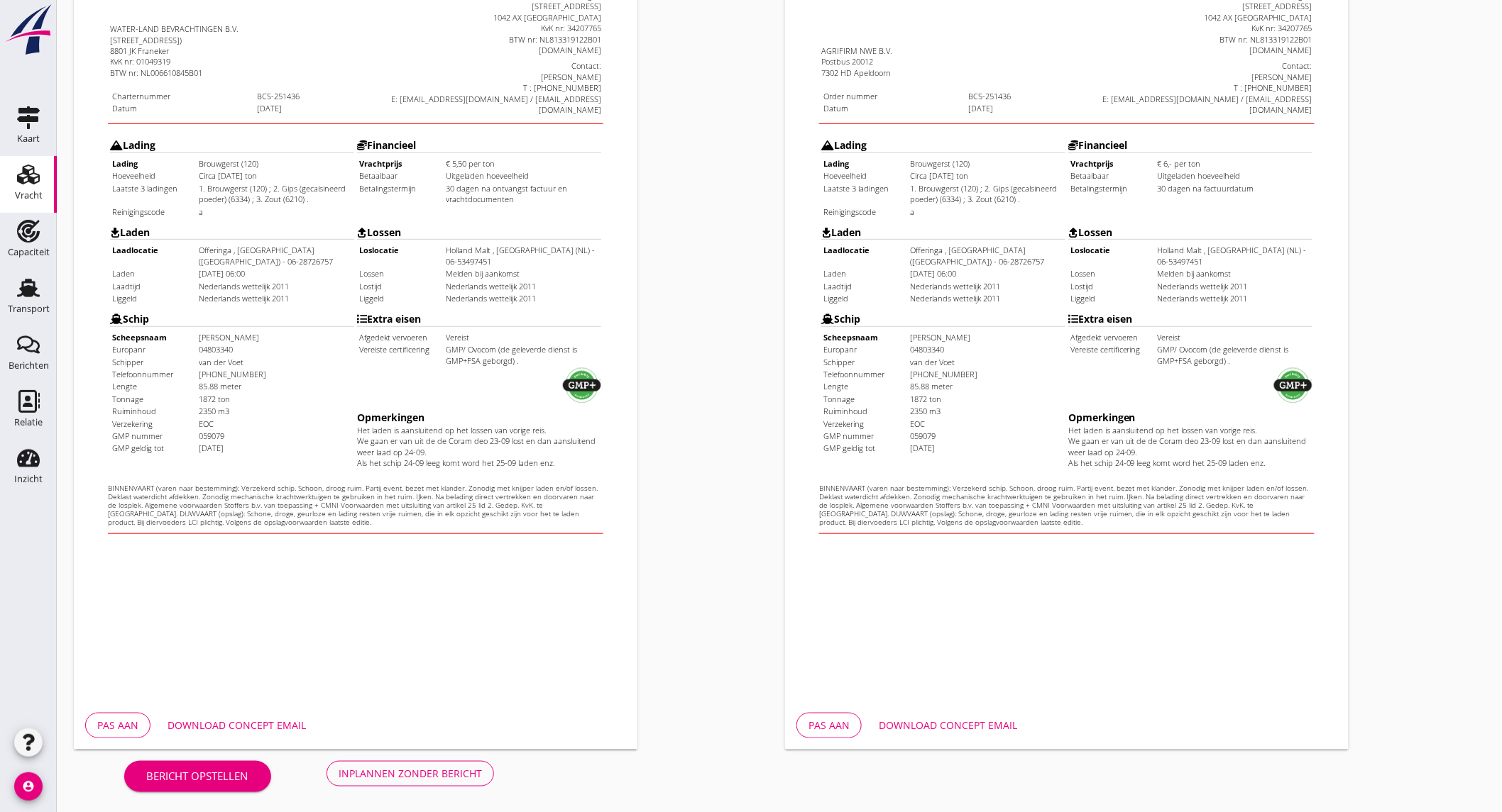
click at [288, 732] on div "Download concept email" at bounding box center [236, 725] width 138 height 15
click at [426, 768] on div "Inplannen zonder bericht" at bounding box center [410, 773] width 143 height 15
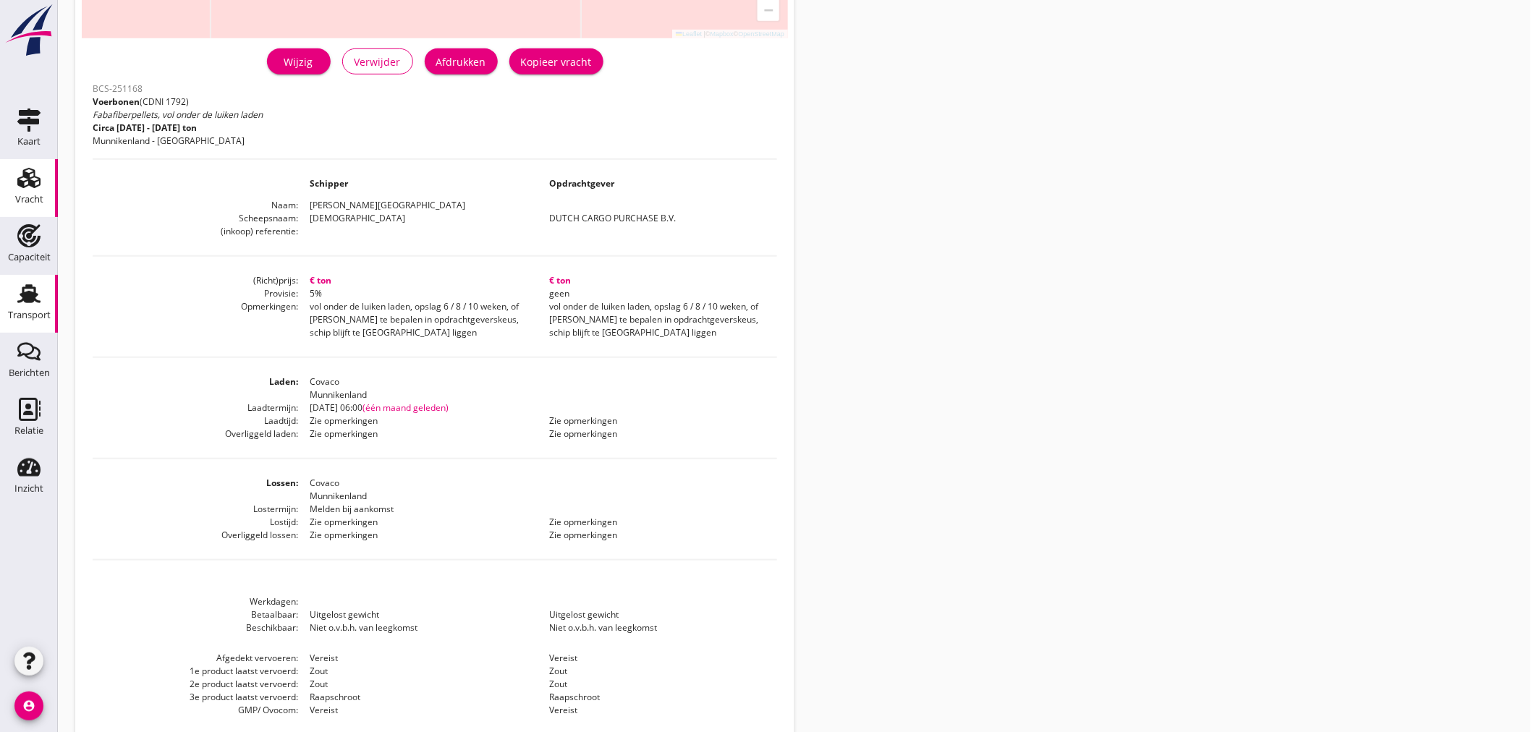
scroll to position [321, 0]
click at [23, 307] on div "Transport" at bounding box center [29, 315] width 43 height 20
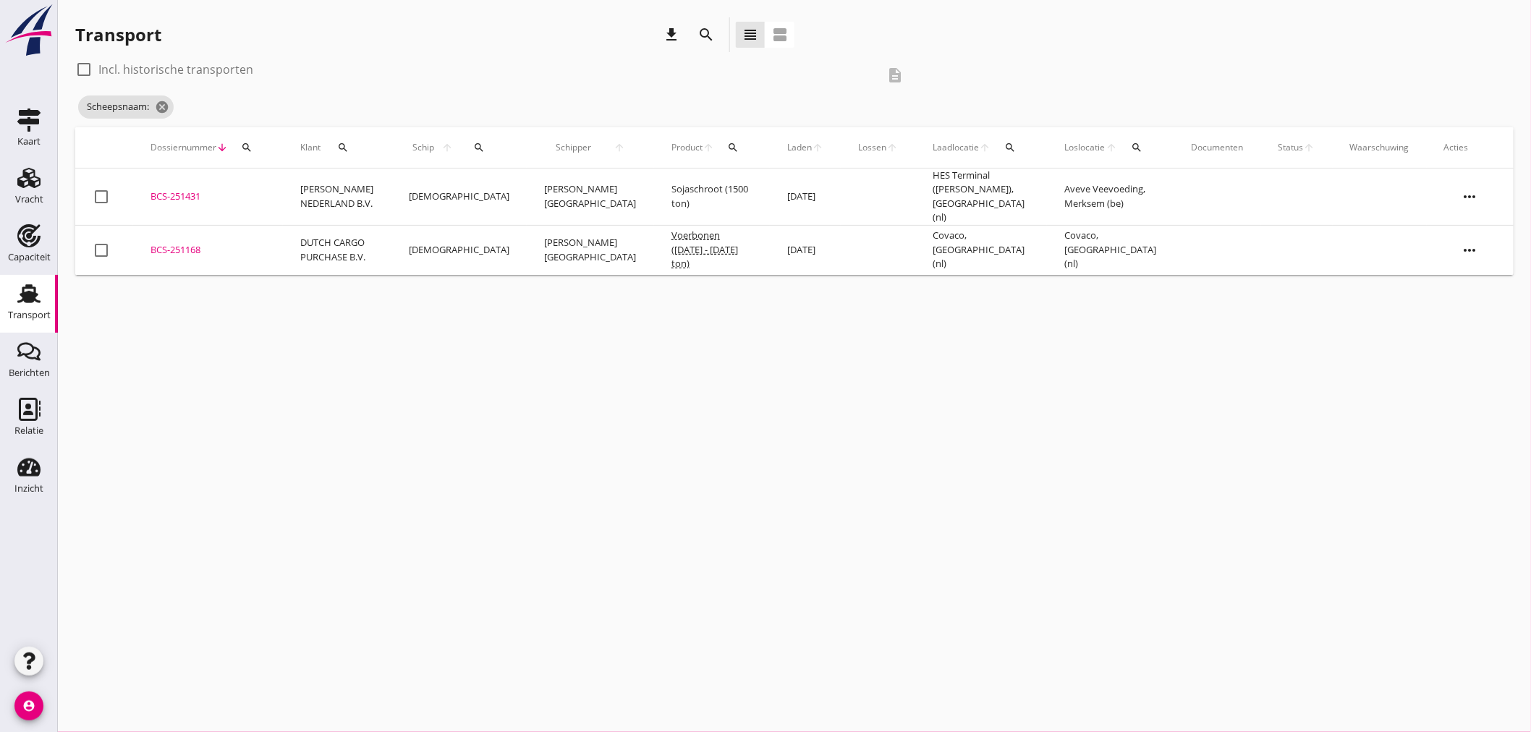
click at [698, 37] on icon "search" at bounding box center [705, 34] width 17 height 17
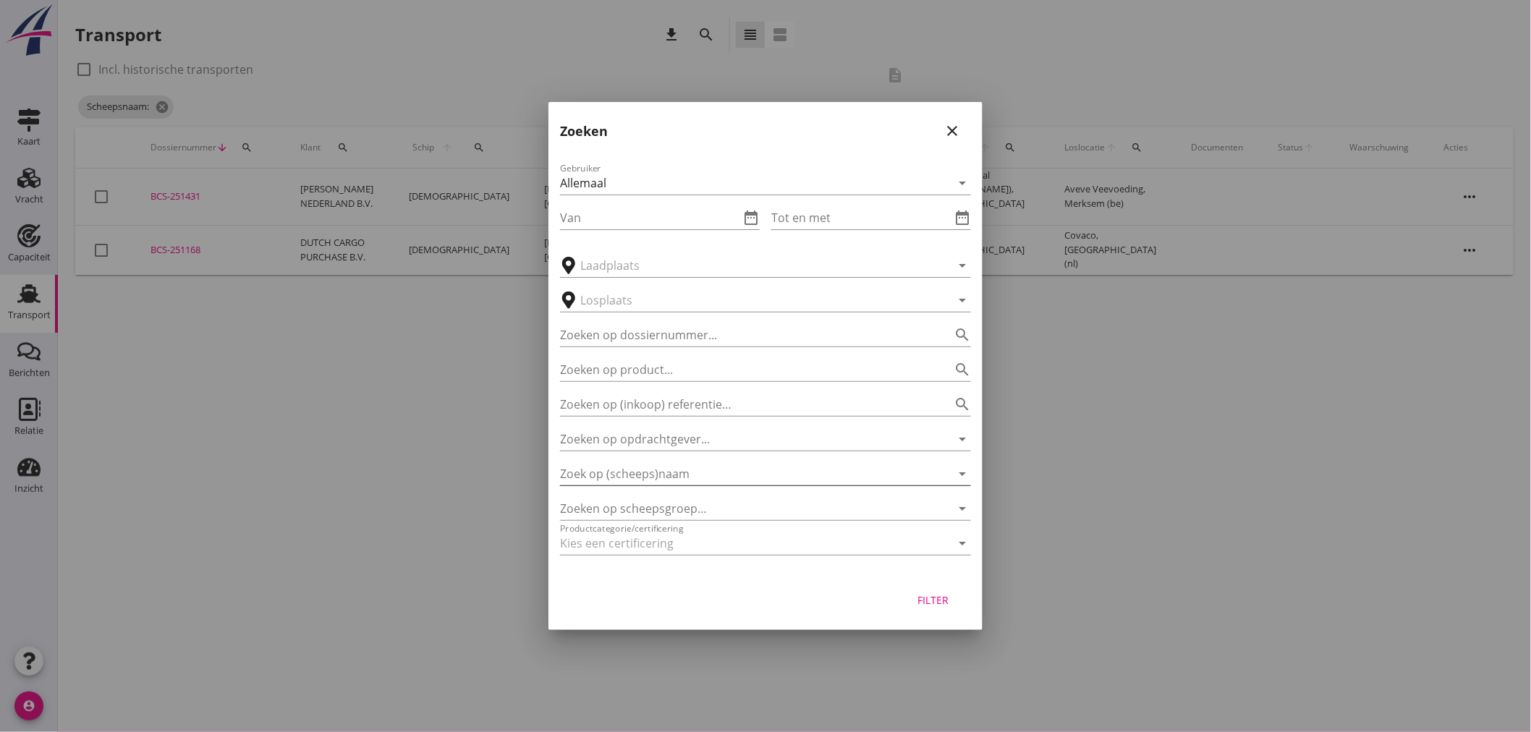
click at [671, 472] on input "Zoek op (scheeps)naam" at bounding box center [745, 473] width 370 height 23
click at [673, 516] on div "ENI: 02004753 (L:58 x B:6.60)" at bounding box center [785, 518] width 347 height 15
click at [926, 601] on div "Filter" at bounding box center [933, 599] width 41 height 15
type input "STERRE DER ZEE"
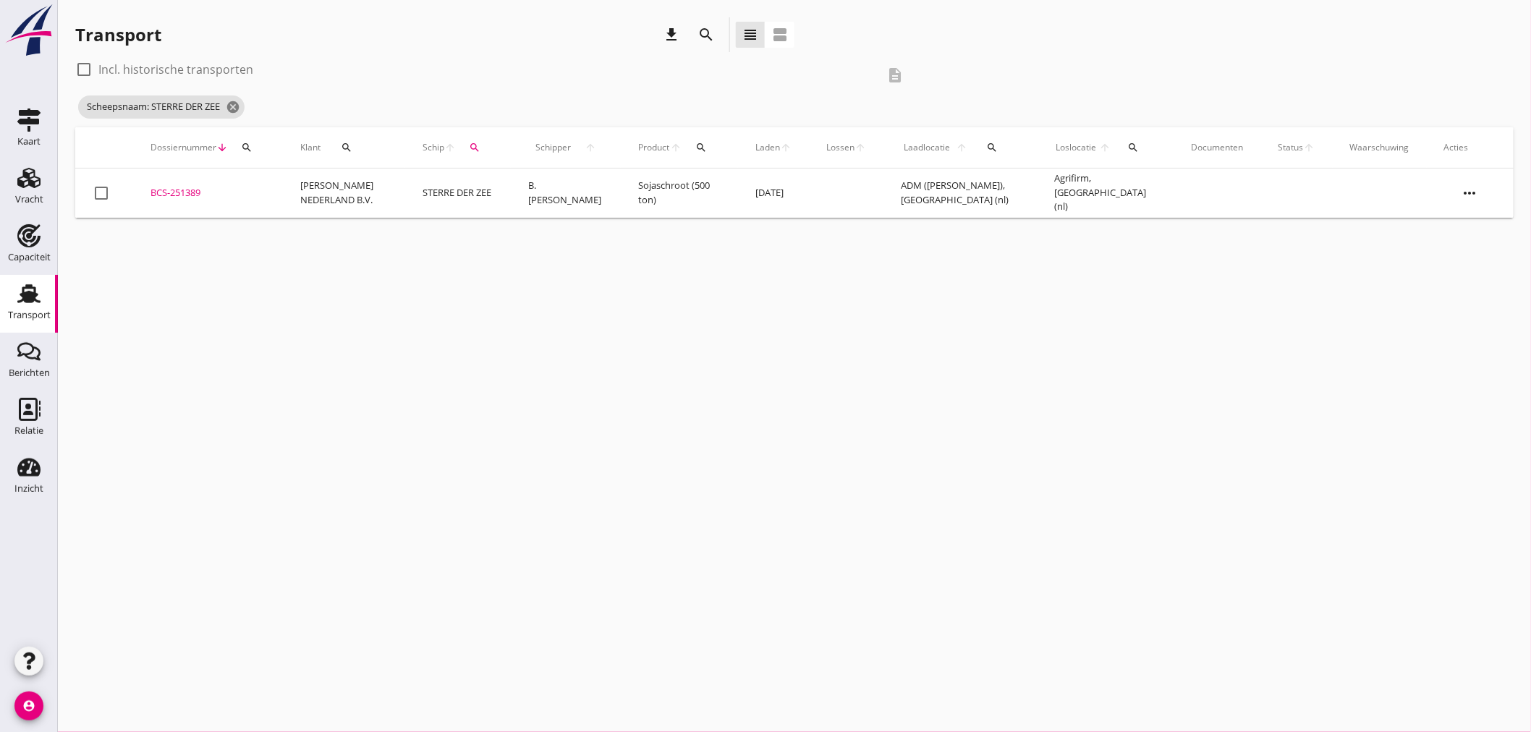
click at [218, 183] on td "BCS-251389 upload_file Drop hier uw bestand om het aan het dossier toe te voegen" at bounding box center [208, 193] width 150 height 49
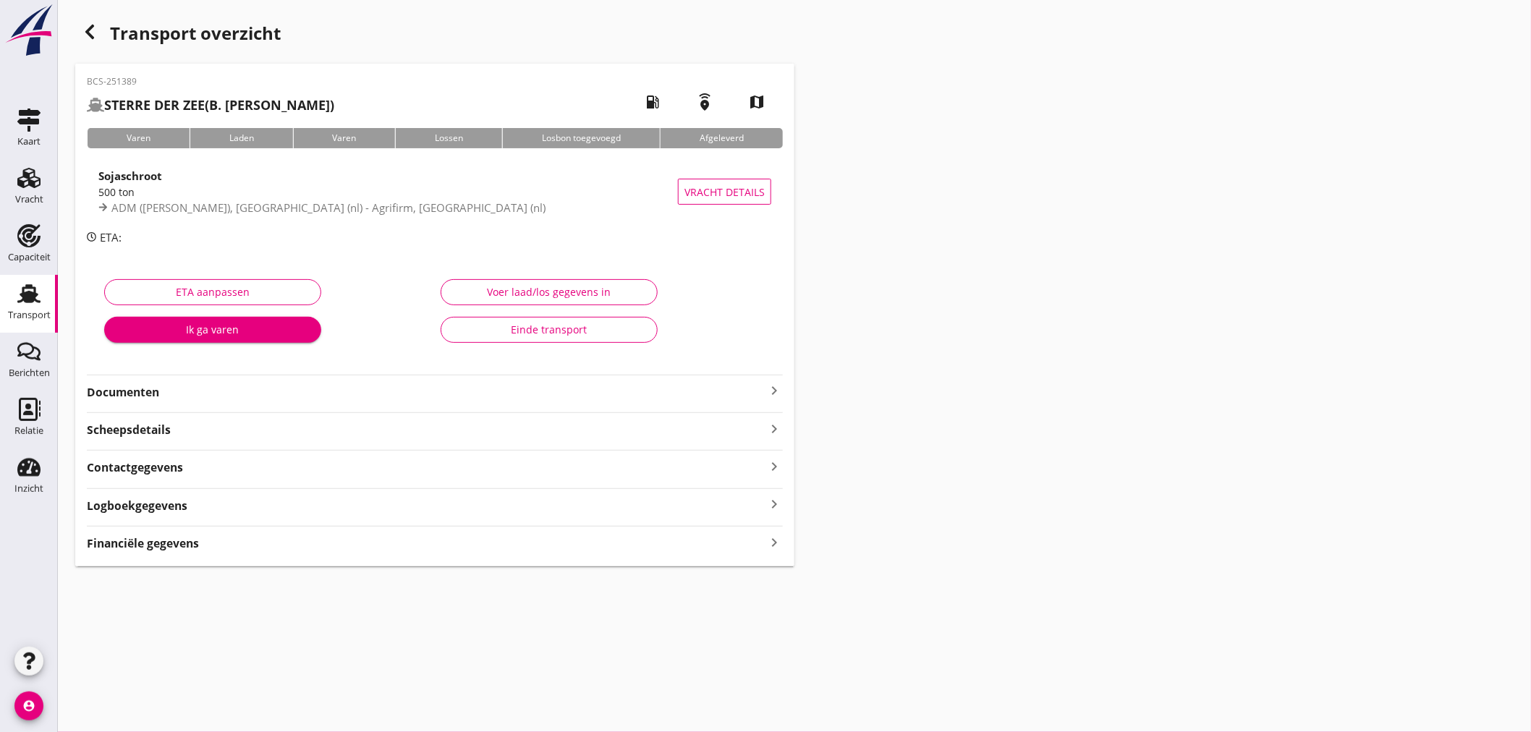
drag, startPoint x: 485, startPoint y: 197, endPoint x: 567, endPoint y: 111, distance: 119.2
click at [485, 197] on div "500 ton" at bounding box center [387, 191] width 579 height 15
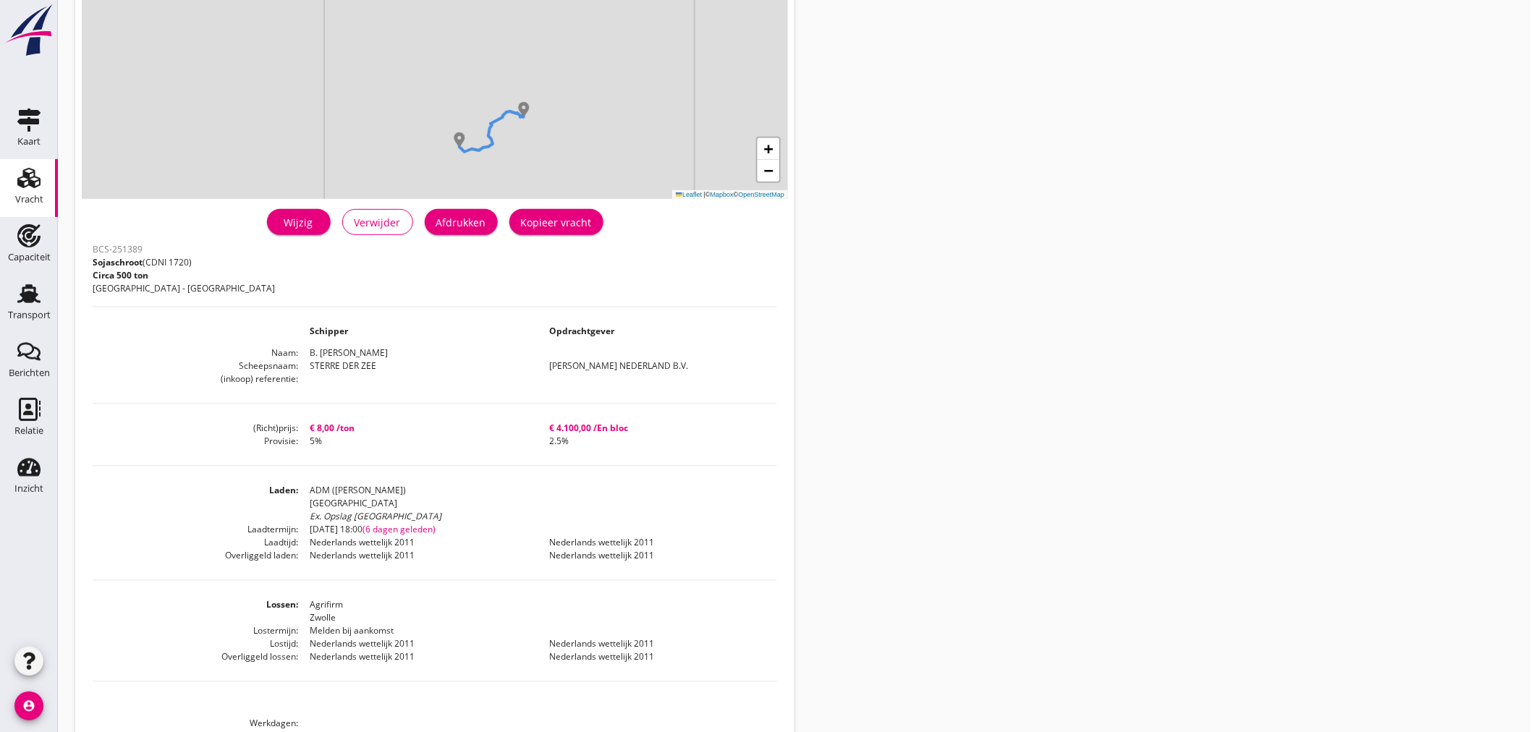
scroll to position [333, 0]
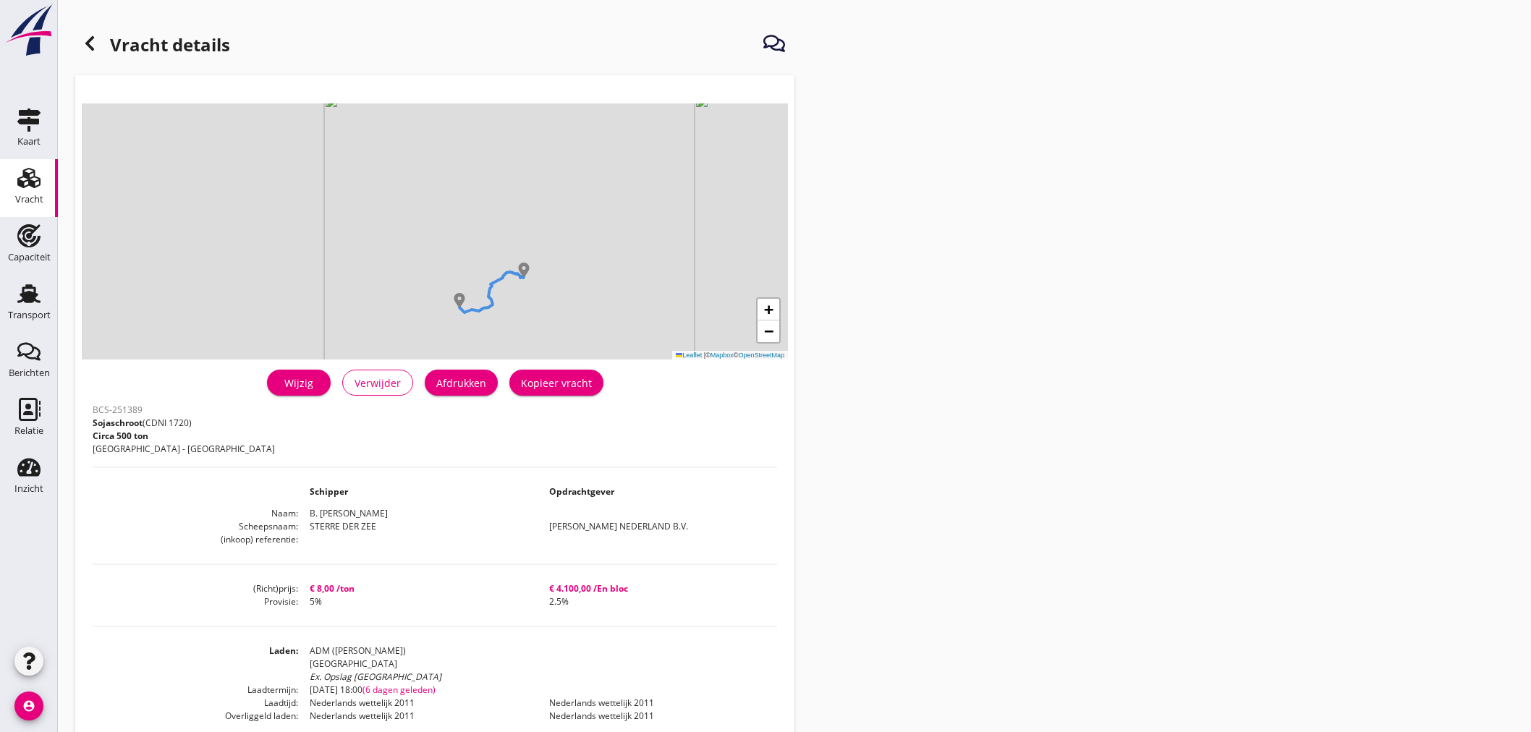
scroll to position [333, 0]
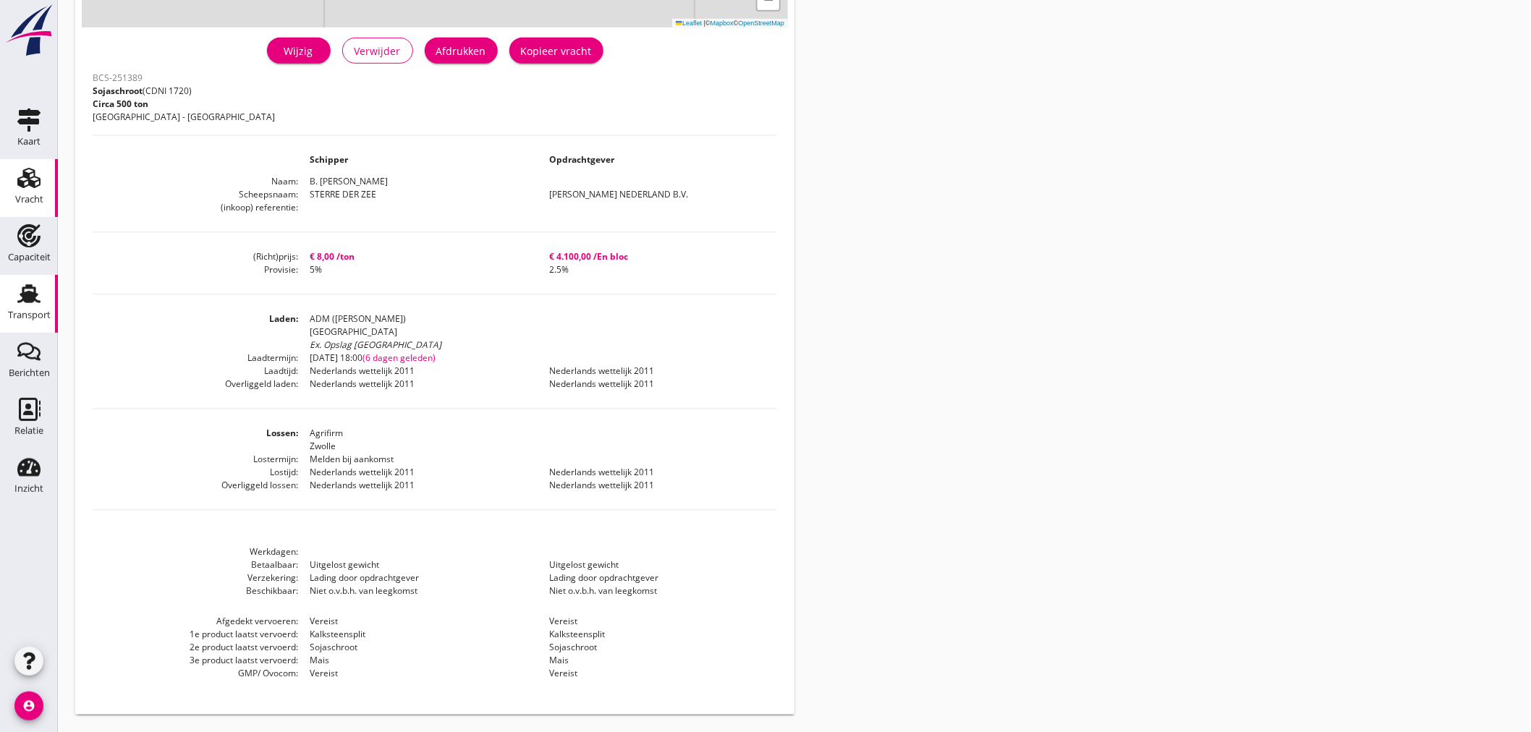
drag, startPoint x: 0, startPoint y: 0, endPoint x: 30, endPoint y: 307, distance: 308.2
click at [30, 307] on div "Transport" at bounding box center [29, 315] width 43 height 20
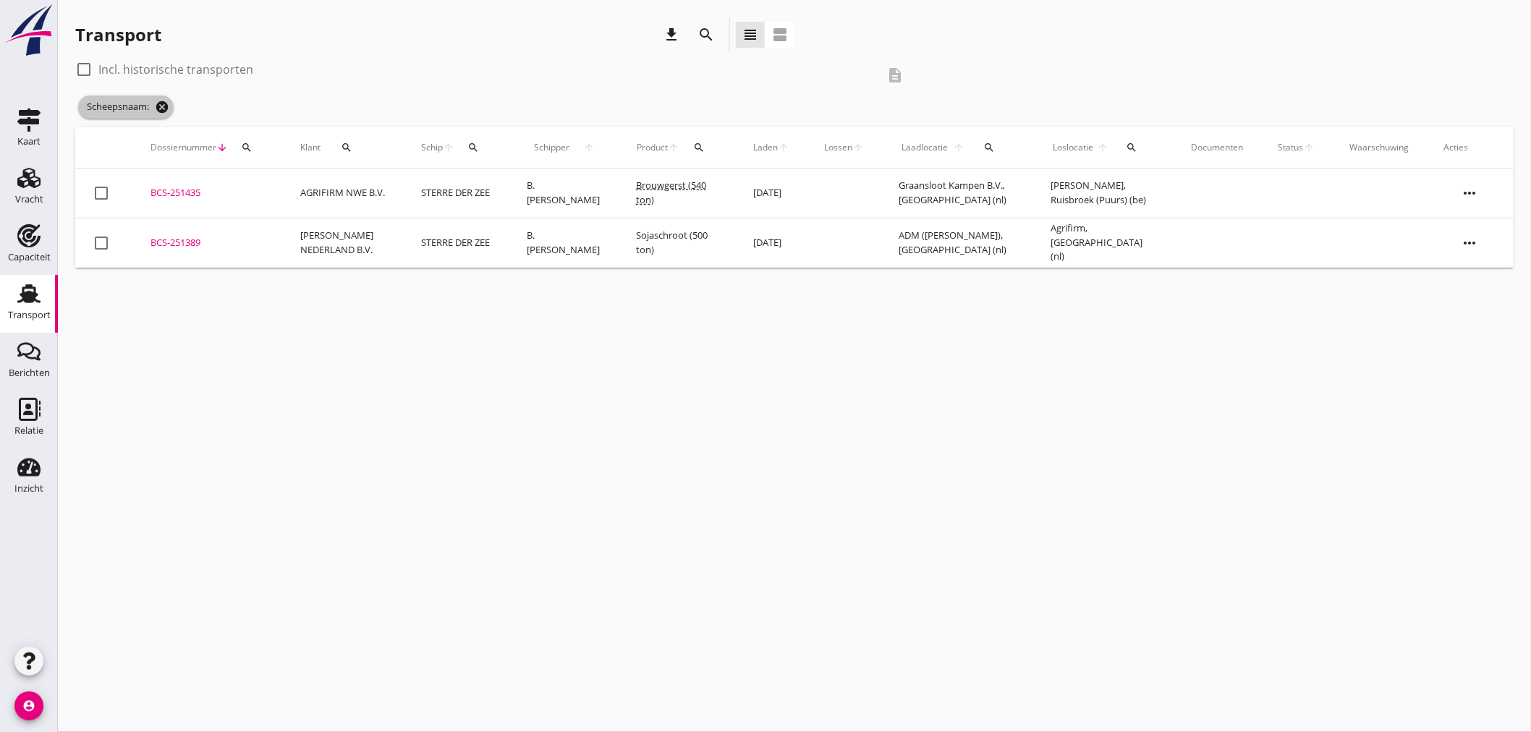
click at [161, 104] on icon "cancel" at bounding box center [162, 107] width 14 height 14
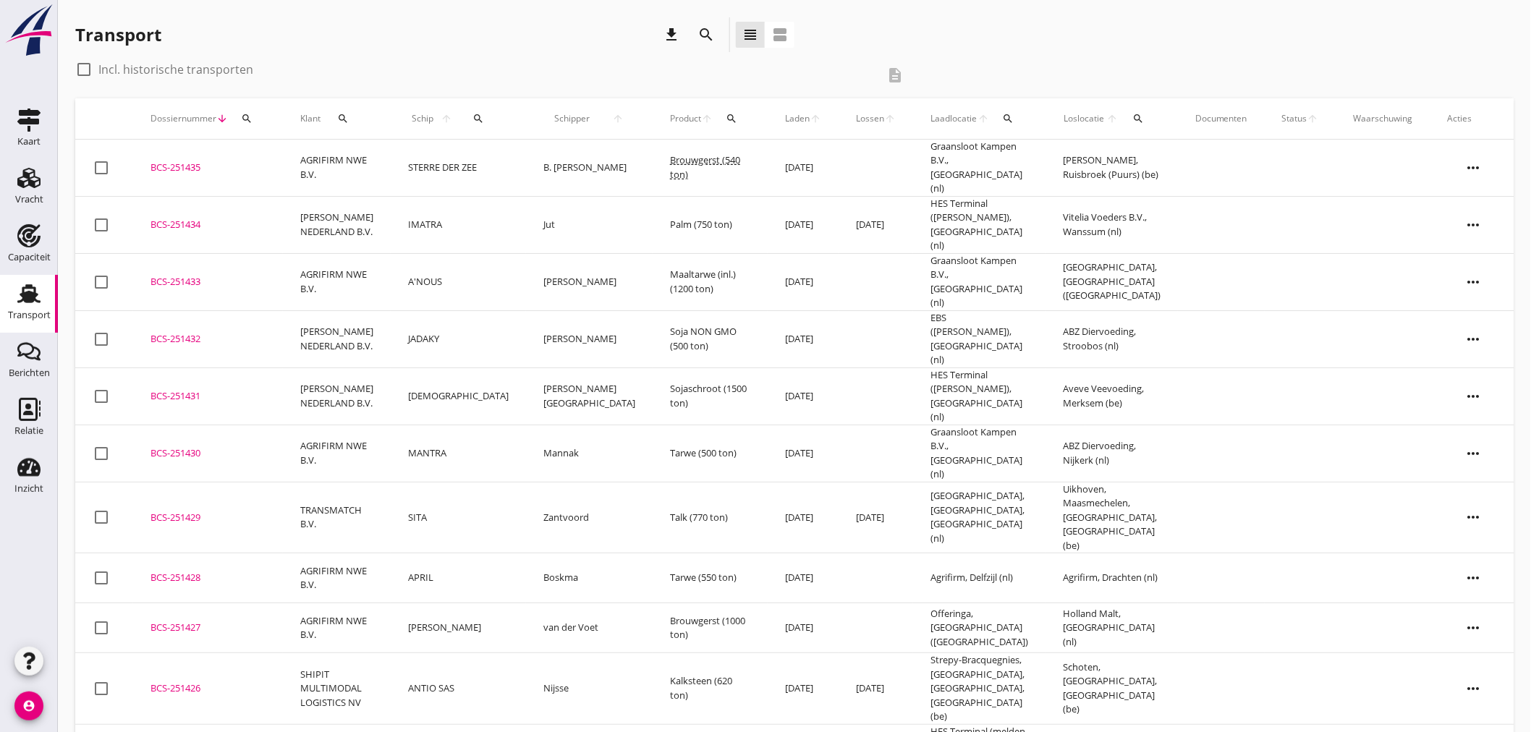
click at [448, 603] on td "[PERSON_NAME]" at bounding box center [458, 628] width 135 height 50
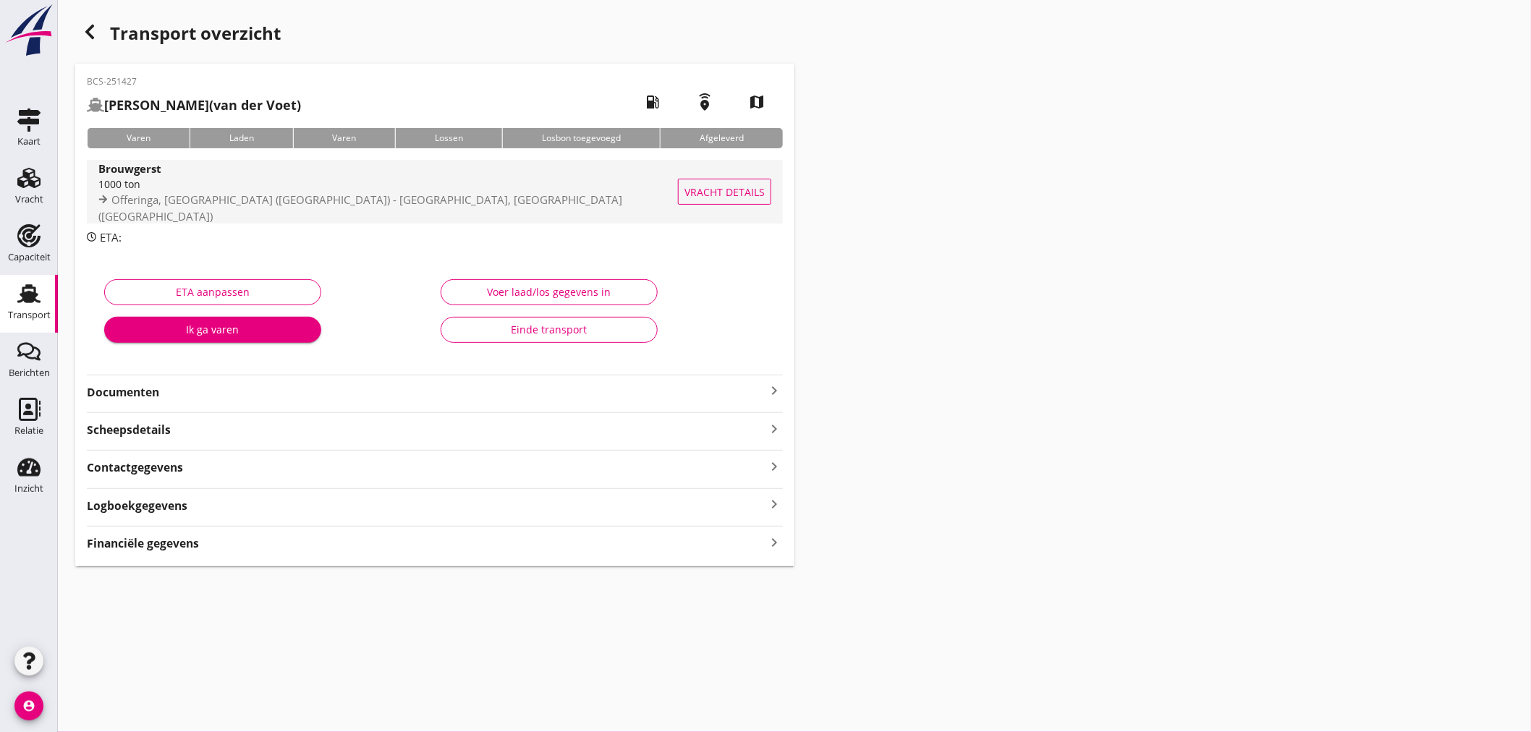
click at [282, 203] on span "Offeringa, [GEOGRAPHIC_DATA] ([GEOGRAPHIC_DATA]) - [GEOGRAPHIC_DATA], [GEOGRAPH…" at bounding box center [360, 207] width 524 height 31
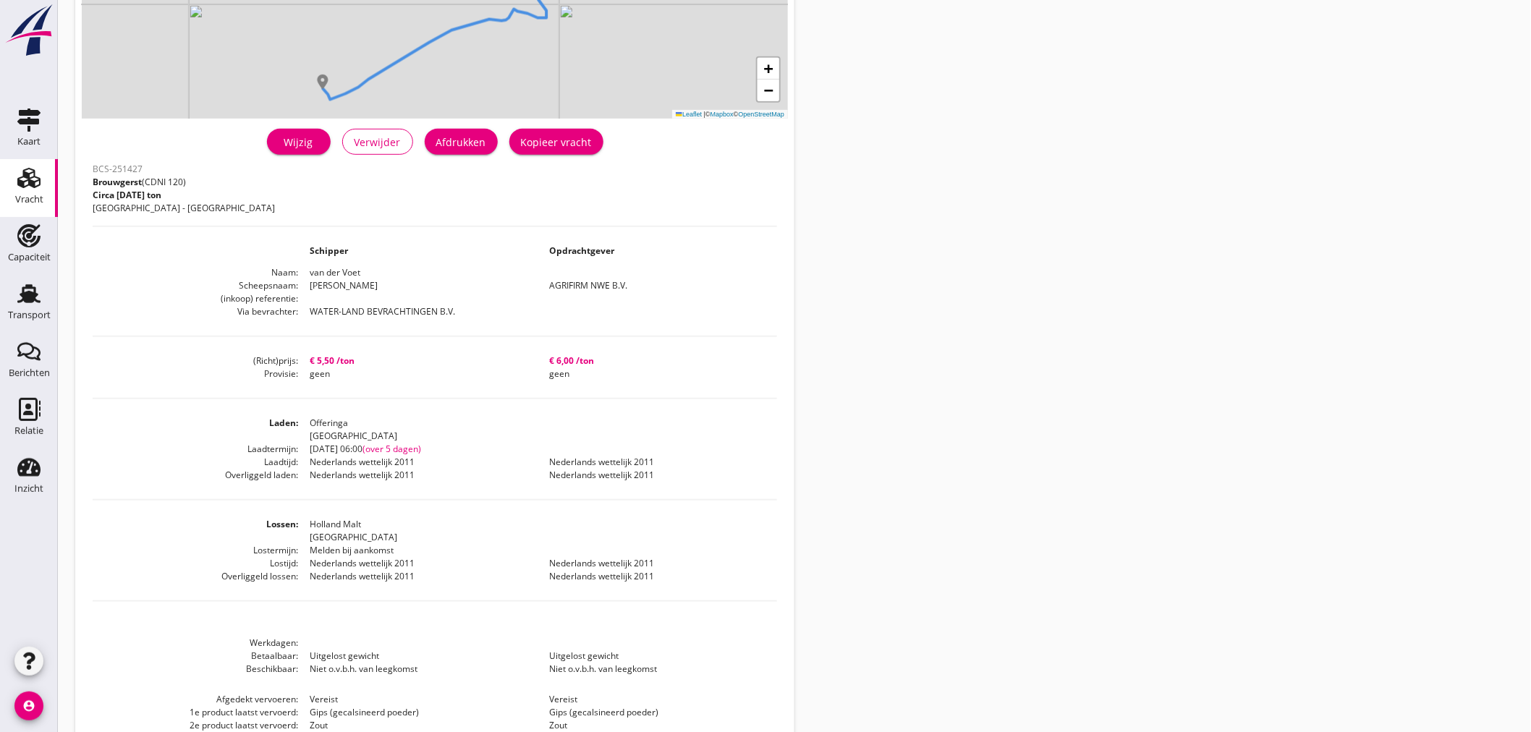
scroll to position [319, 0]
